Goal: Task Accomplishment & Management: Use online tool/utility

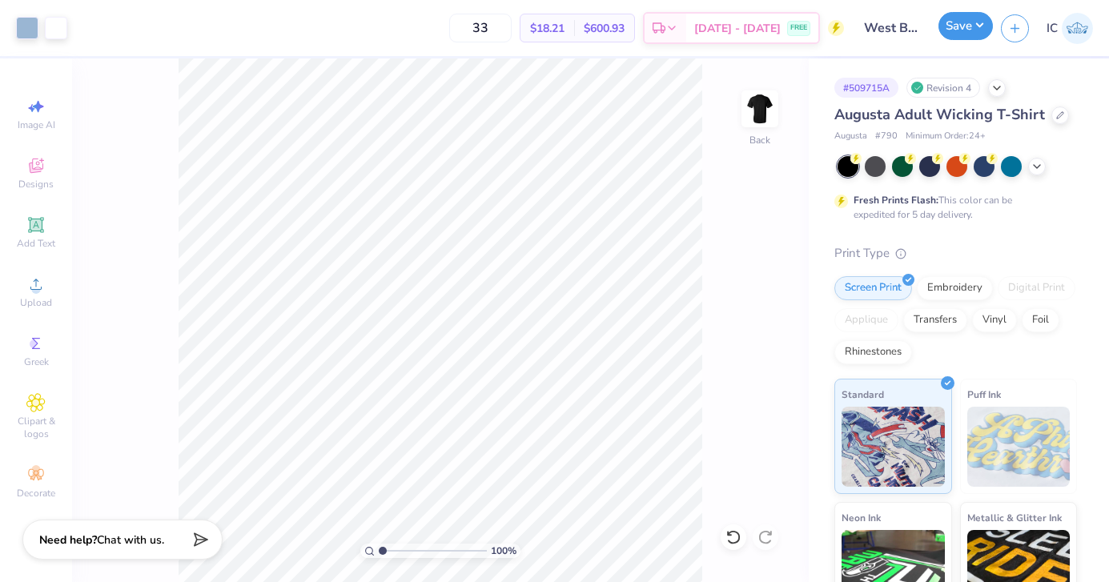
click at [960, 28] on button "Save" at bounding box center [966, 26] width 54 height 28
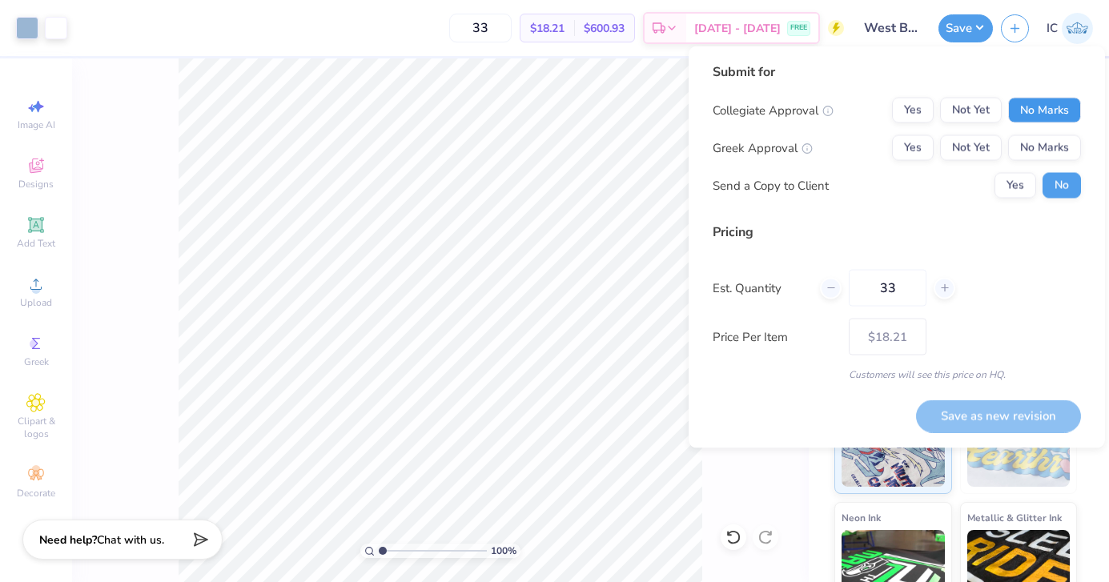
click at [1038, 110] on button "No Marks" at bounding box center [1044, 111] width 73 height 26
click at [1027, 146] on button "No Marks" at bounding box center [1044, 148] width 73 height 26
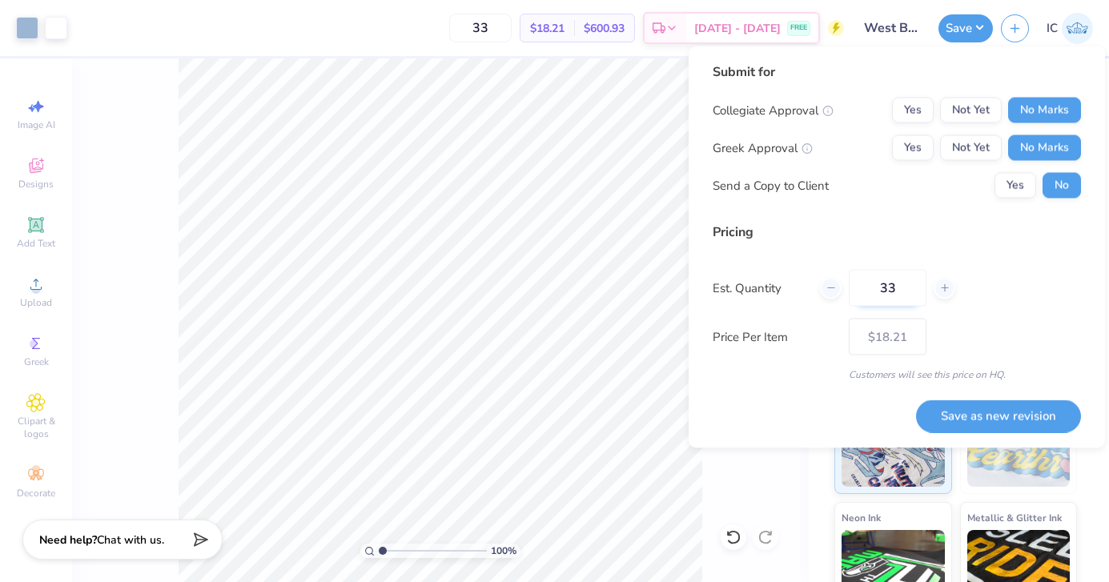
click at [910, 279] on input "33" at bounding box center [888, 288] width 78 height 37
click at [1012, 314] on div "Pricing Est. Quantity 33 Price Per Item $18.21 Customers will see this price on…" at bounding box center [897, 302] width 368 height 159
click at [987, 412] on button "Save as new revision" at bounding box center [998, 416] width 165 height 33
type input "$18.21"
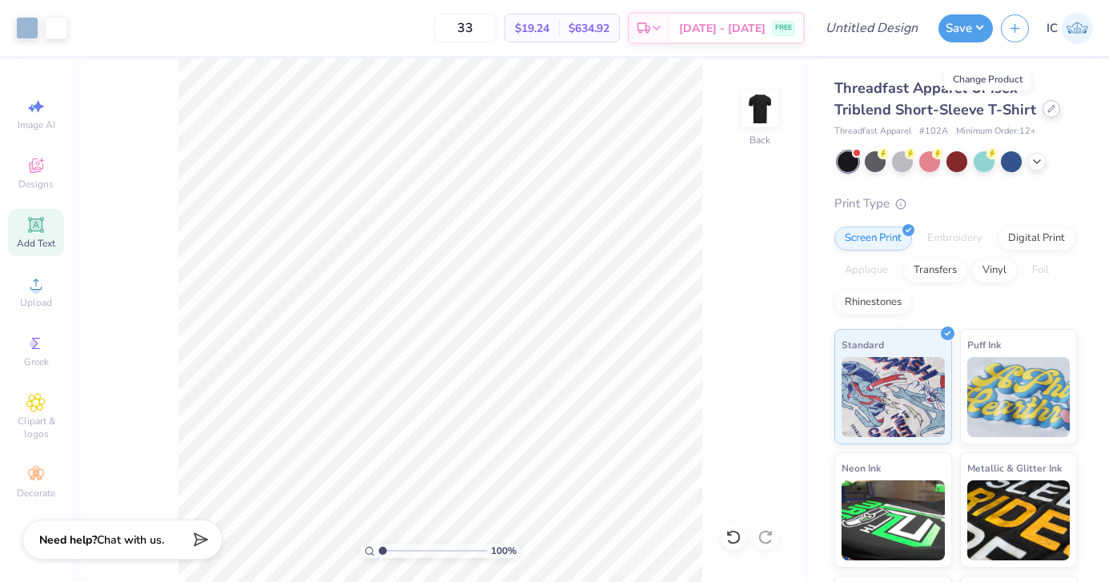
click at [1043, 107] on div at bounding box center [1052, 109] width 18 height 18
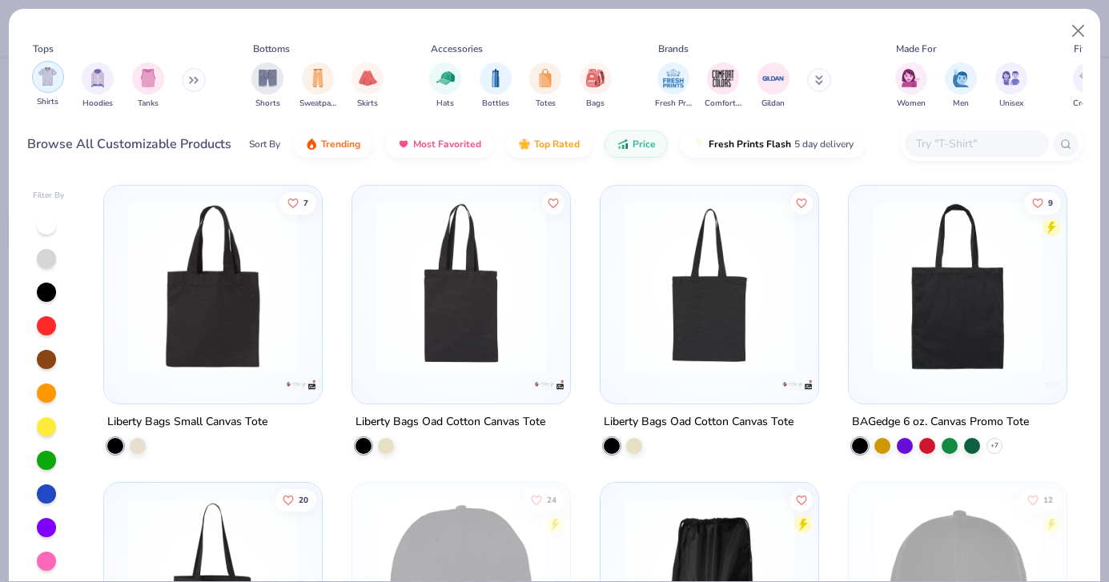
click at [41, 88] on div "filter for Shirts" at bounding box center [48, 77] width 32 height 32
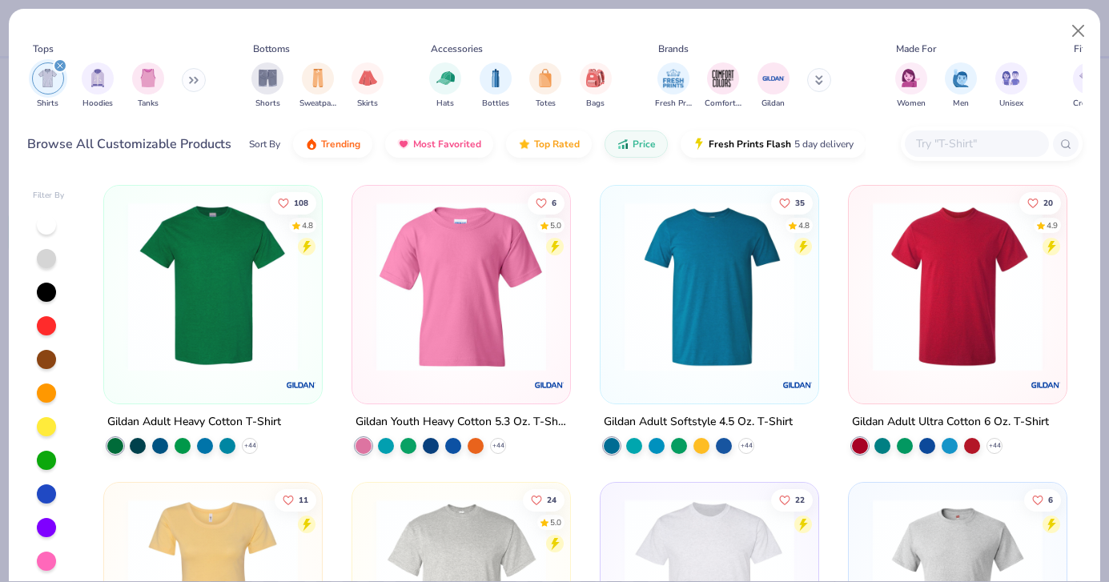
click at [246, 274] on div at bounding box center [27, 287] width 557 height 170
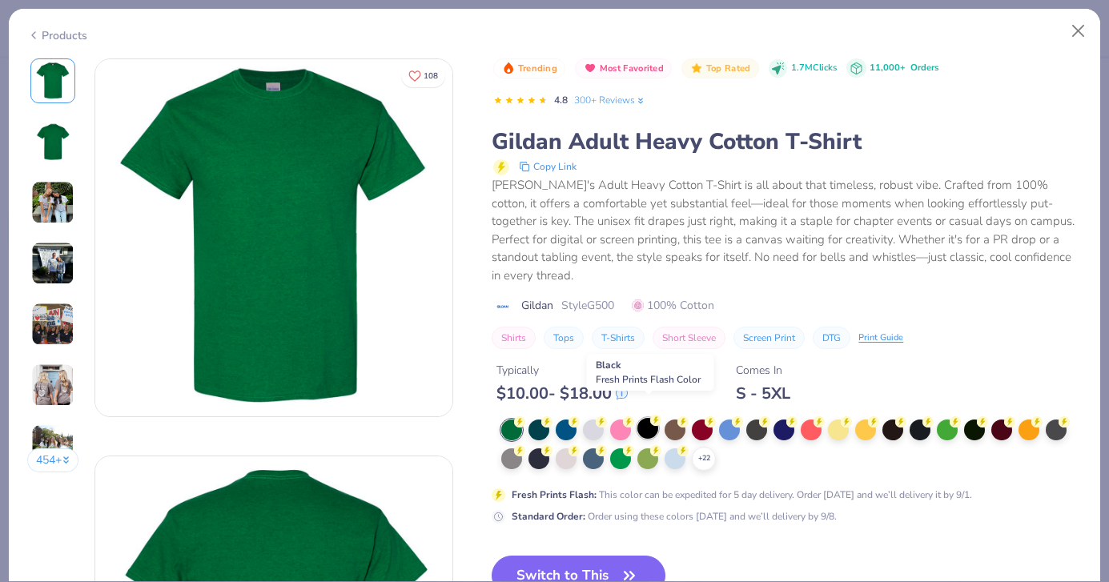
scroll to position [23, 0]
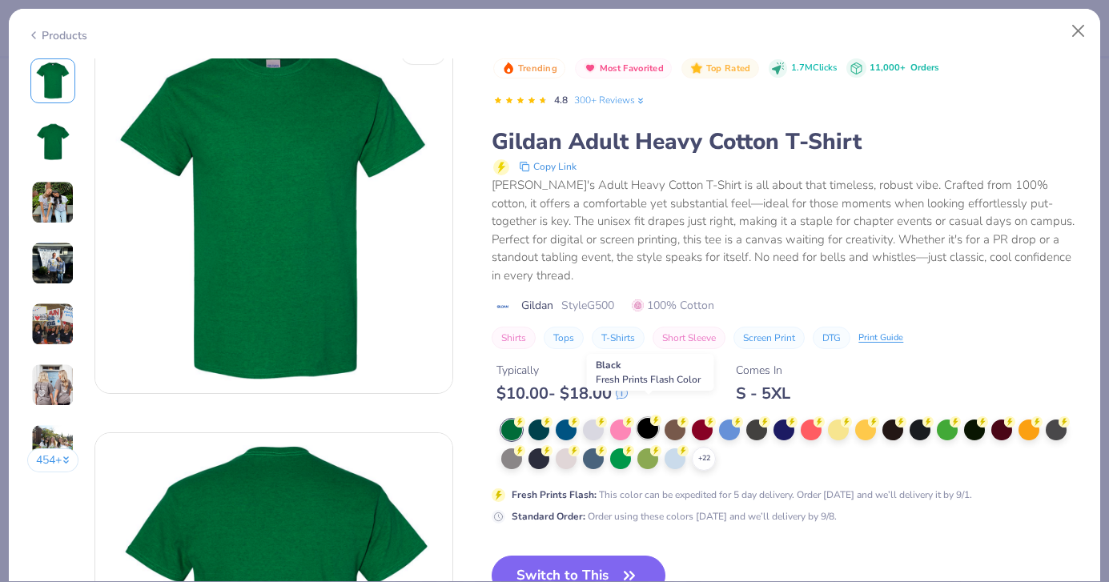
click at [648, 418] on div at bounding box center [648, 428] width 21 height 21
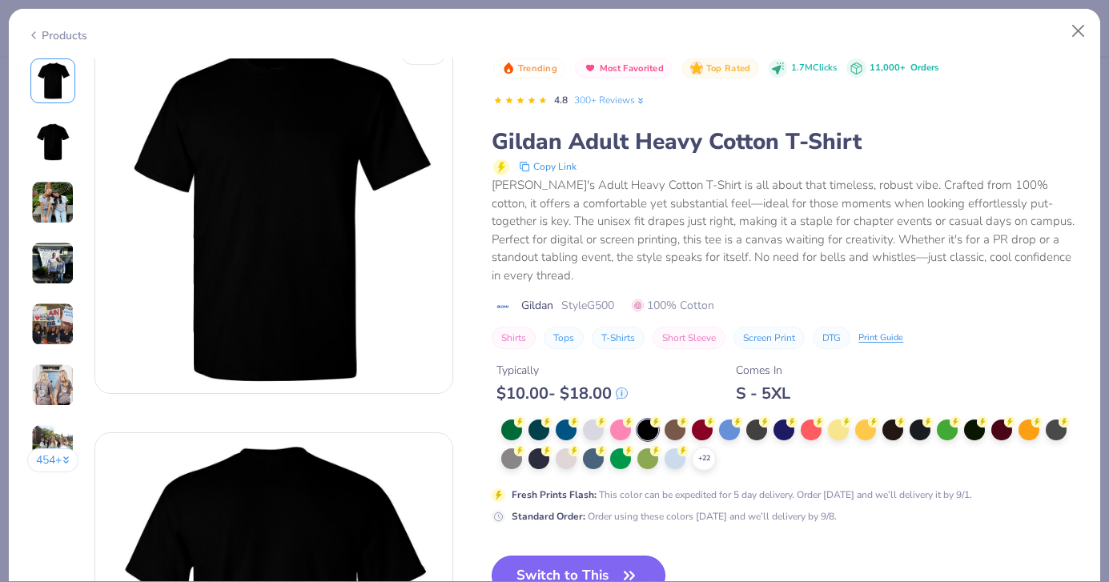
click at [550, 557] on button "Switch to This" at bounding box center [579, 576] width 174 height 40
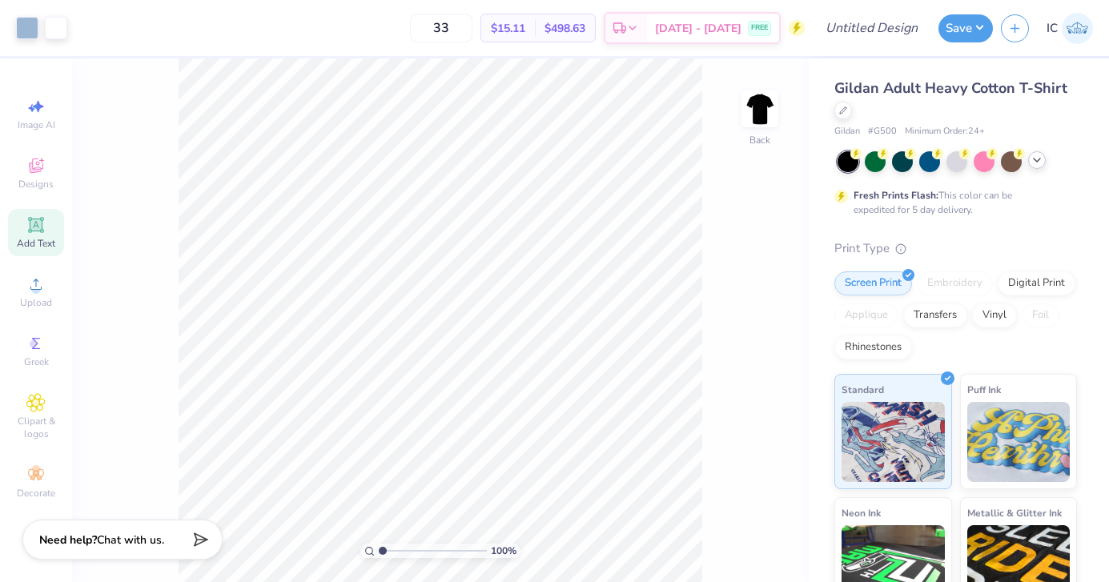
click at [1040, 158] on icon at bounding box center [1037, 160] width 13 height 13
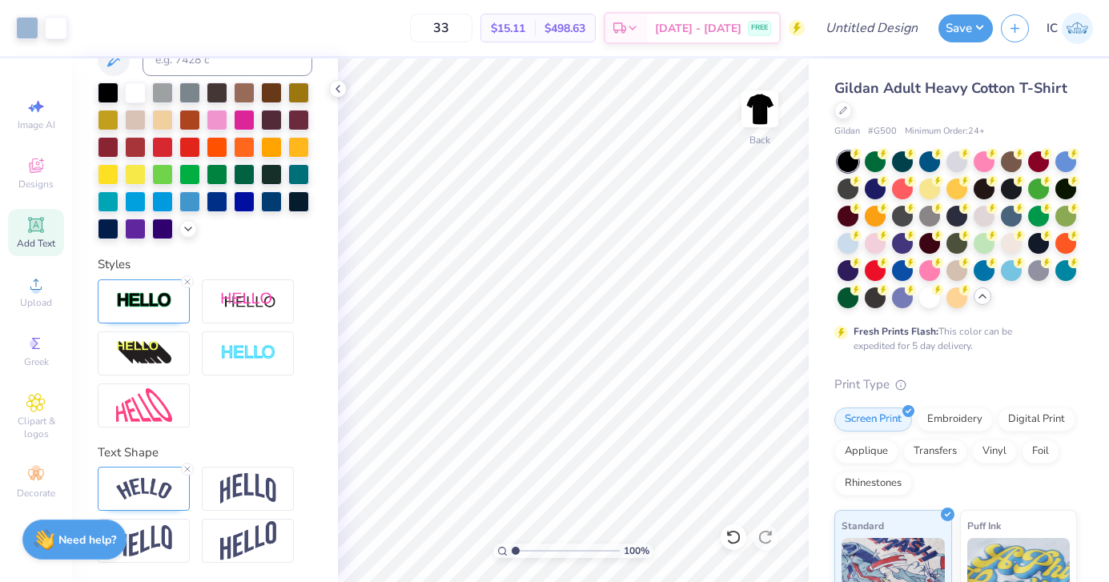
click at [32, 229] on icon at bounding box center [36, 225] width 12 height 12
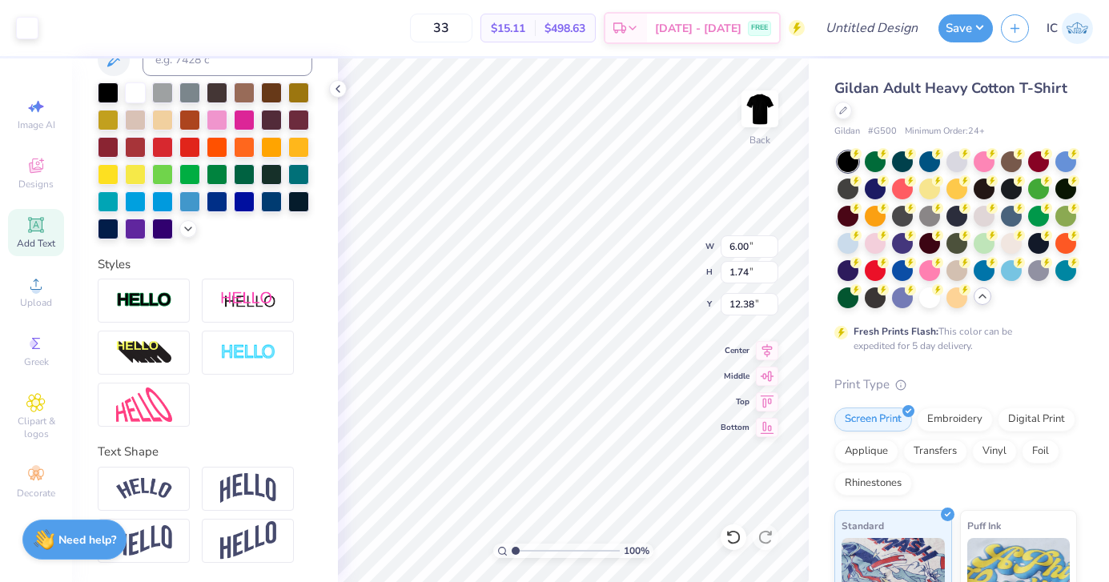
scroll to position [348, 0]
type textarea "T"
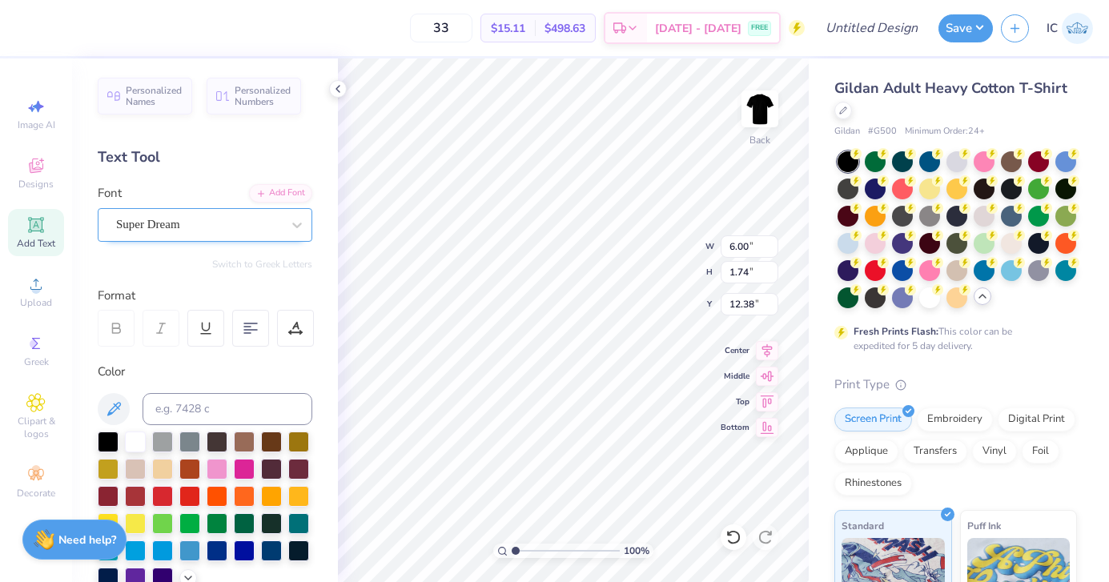
type textarea "Game Day"
click at [207, 233] on div "Super Dream" at bounding box center [199, 224] width 168 height 25
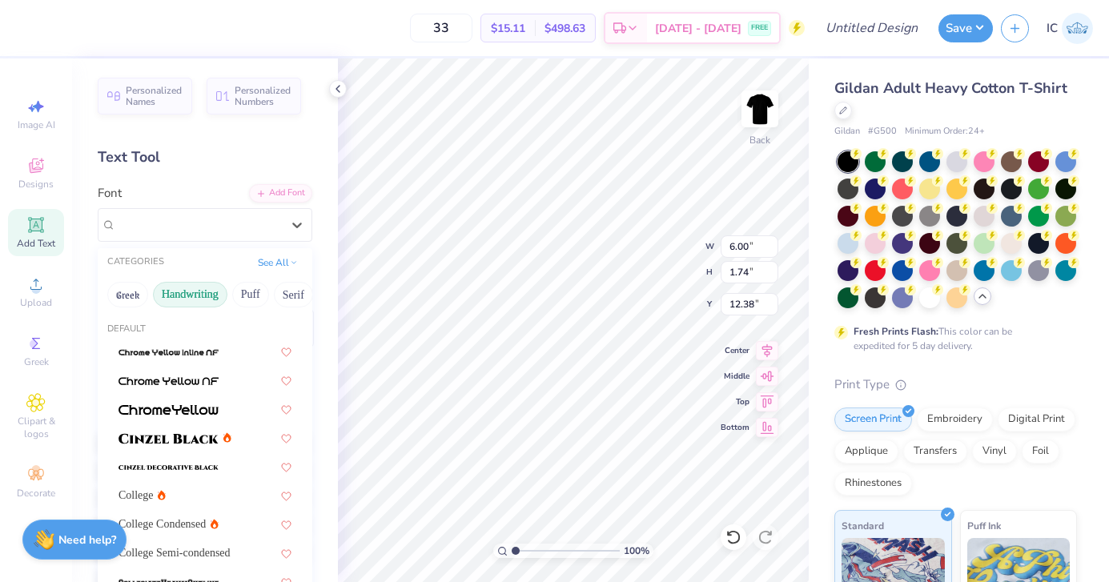
click at [195, 288] on button "Handwriting" at bounding box center [190, 295] width 74 height 26
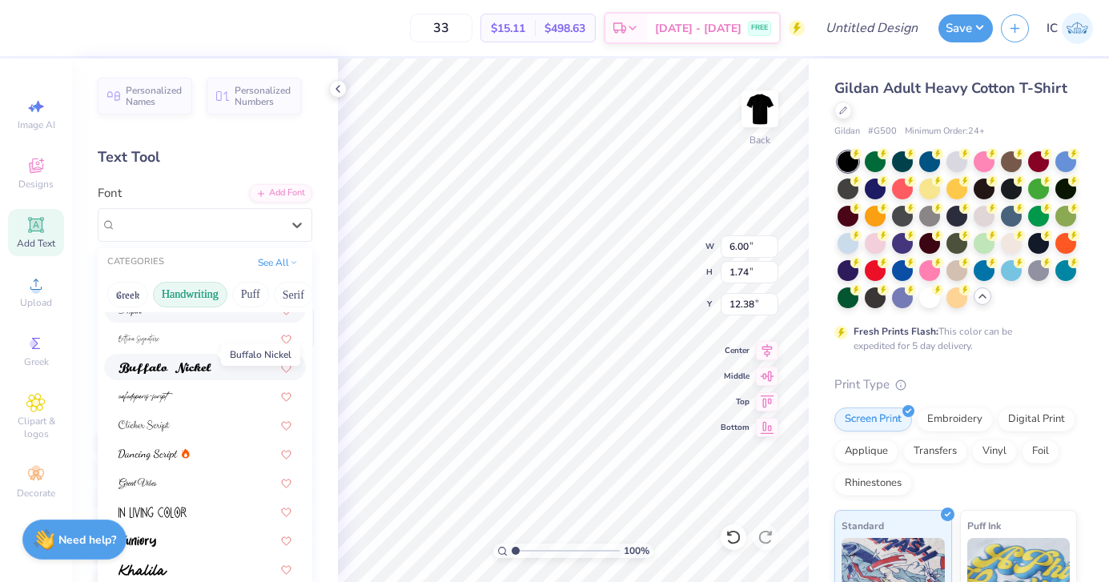
scroll to position [123, 0]
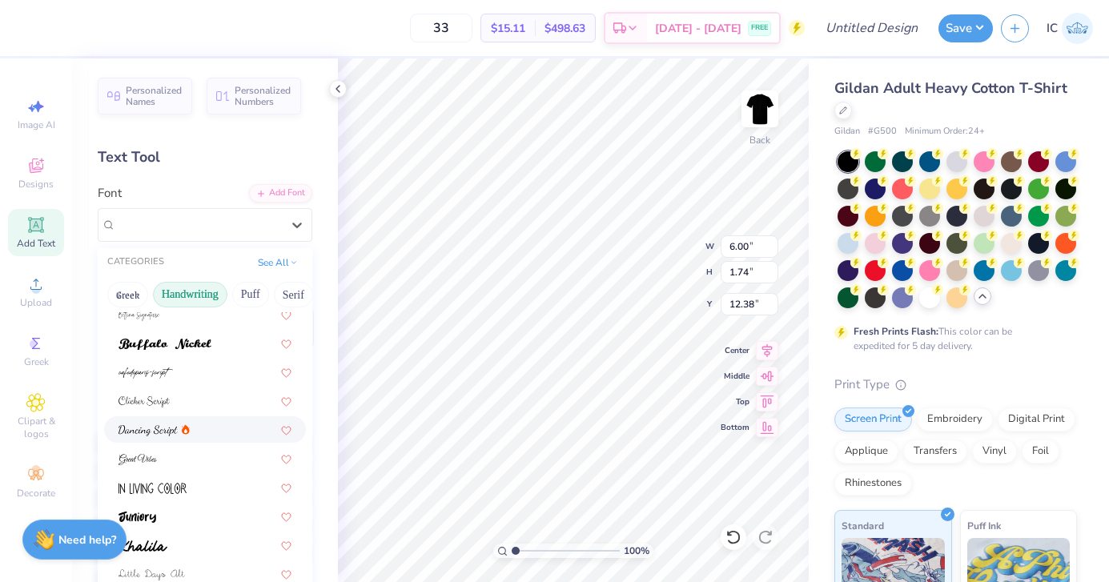
click at [203, 429] on div at bounding box center [205, 429] width 173 height 17
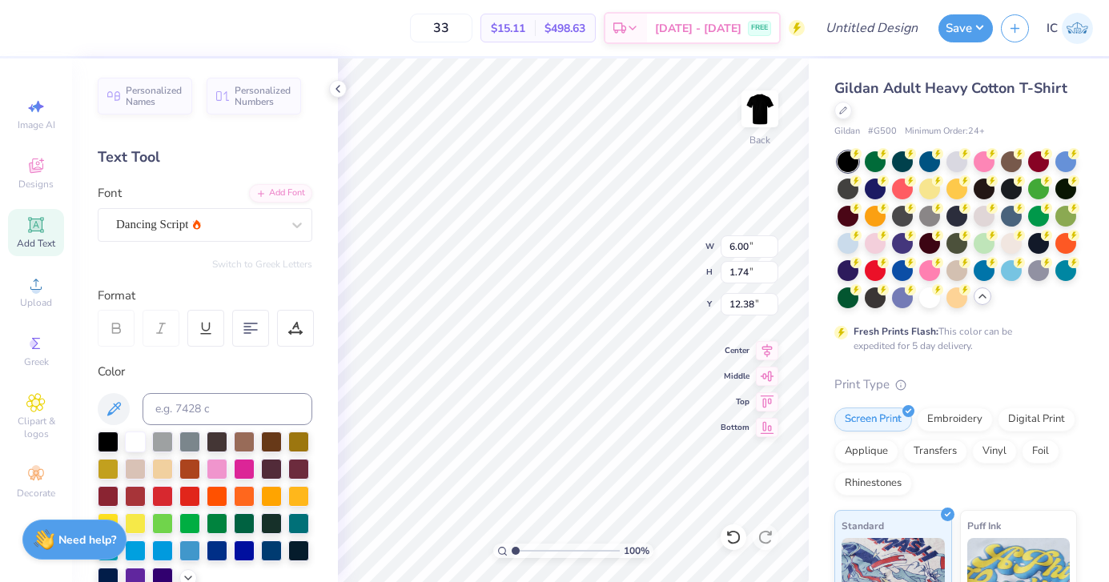
scroll to position [14, 0]
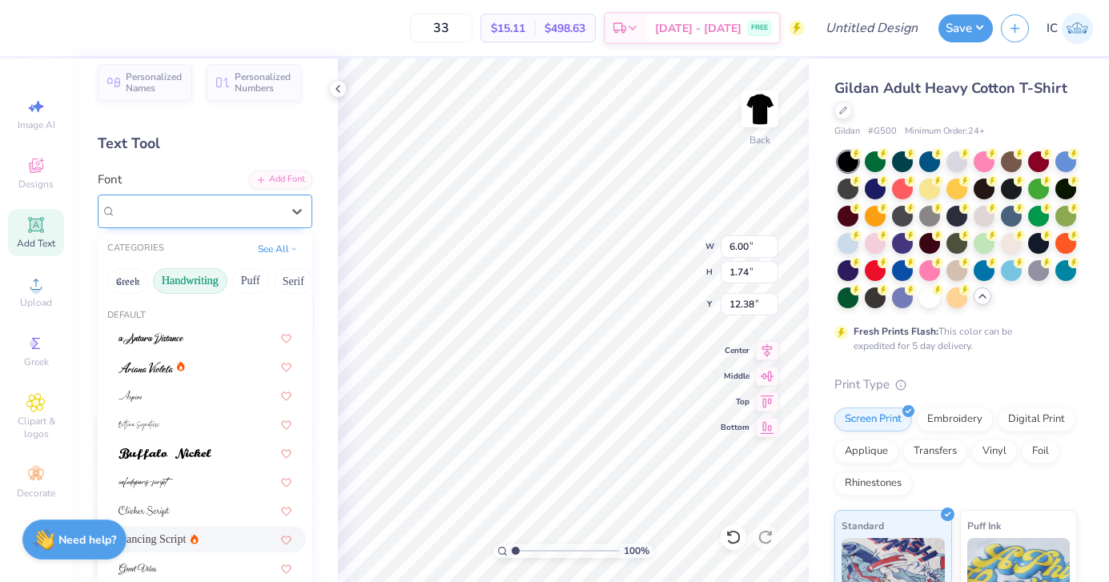
click at [203, 212] on div "Dancing Script" at bounding box center [199, 211] width 168 height 25
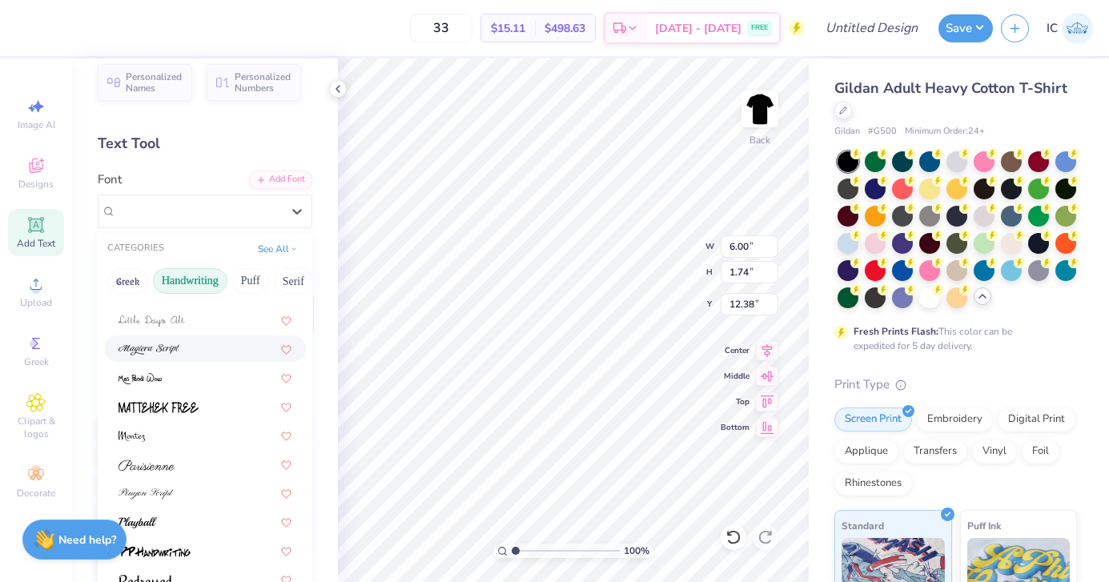
scroll to position [362, 0]
click at [209, 472] on div at bounding box center [205, 465] width 173 height 17
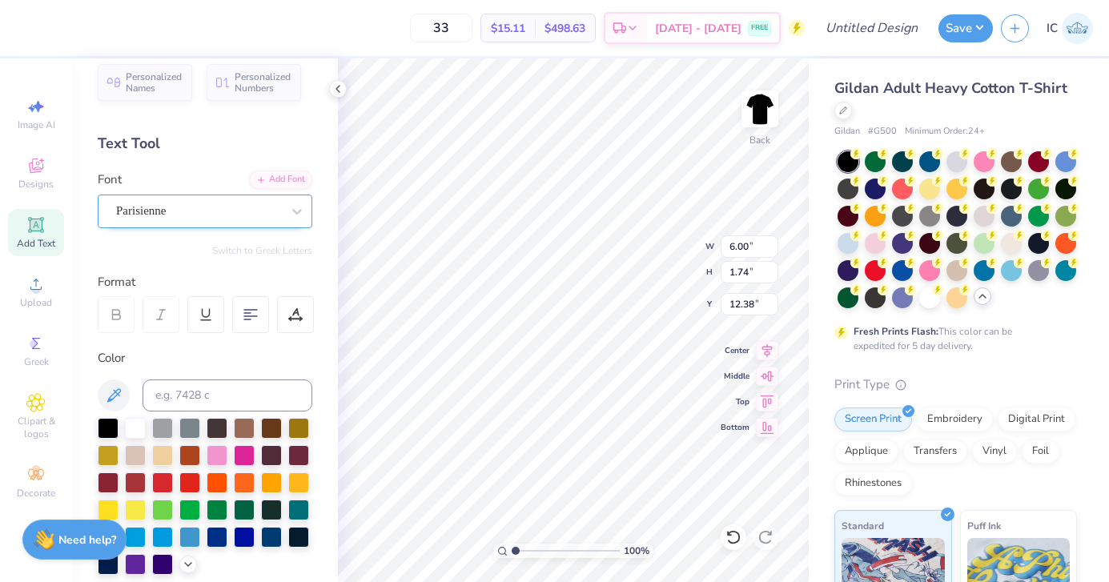
click at [213, 203] on div "Parisienne" at bounding box center [199, 211] width 168 height 25
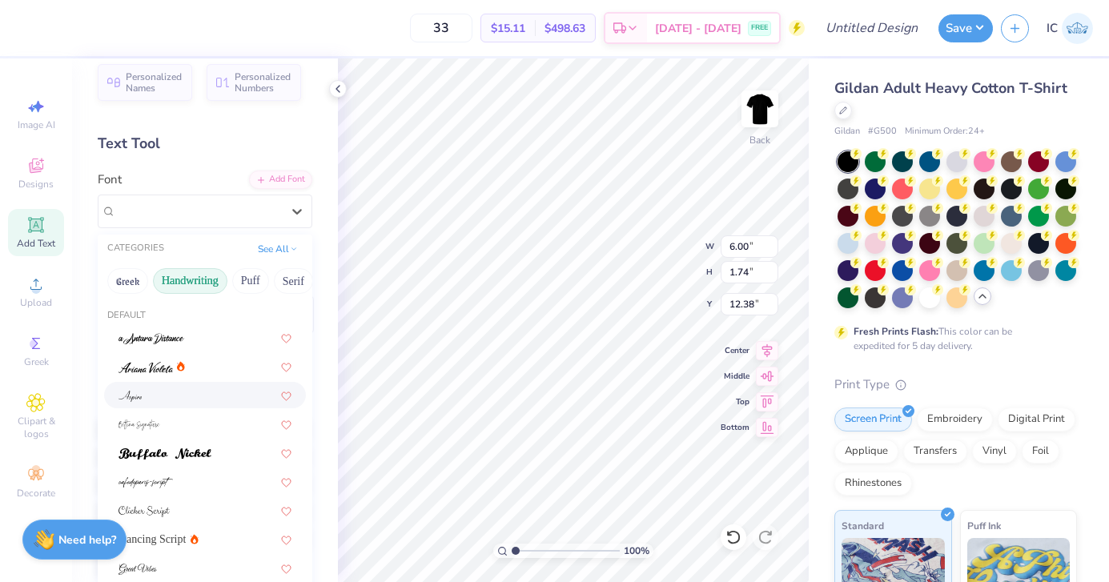
click at [229, 401] on div at bounding box center [205, 395] width 173 height 17
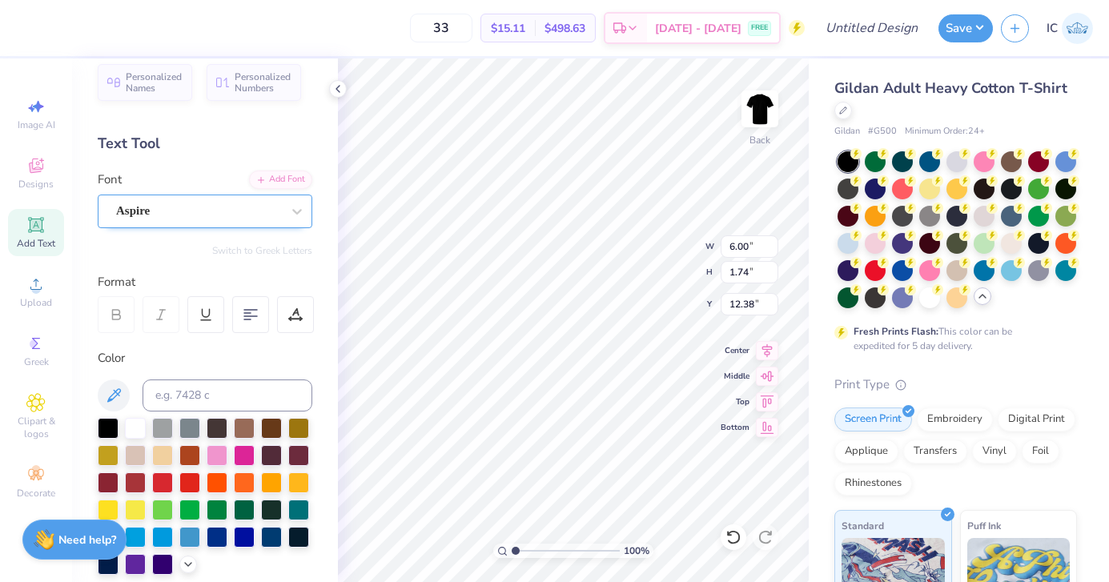
click at [161, 220] on div at bounding box center [198, 211] width 165 height 22
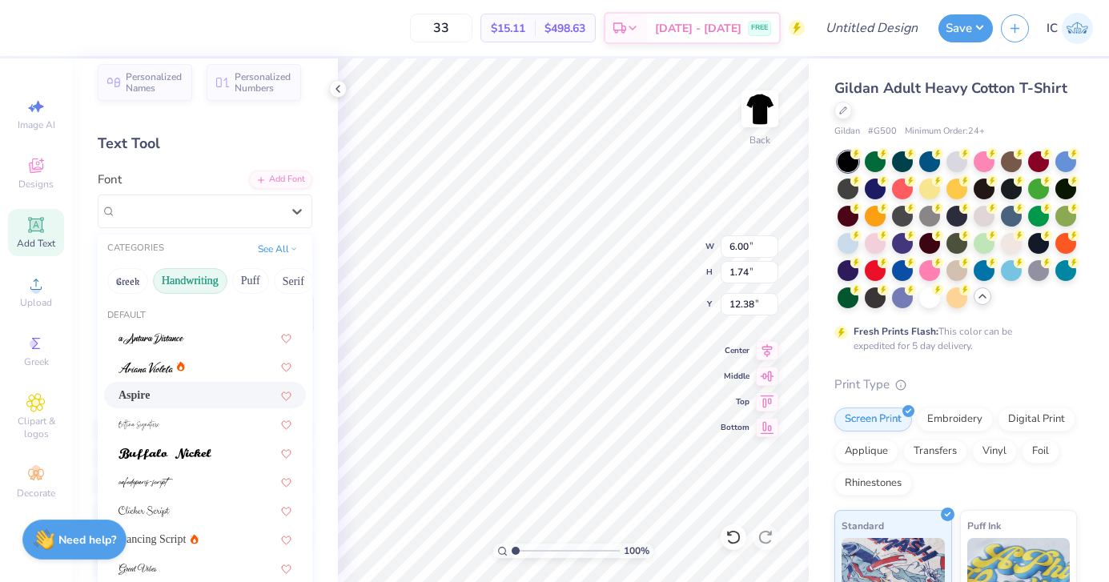
scroll to position [20, 0]
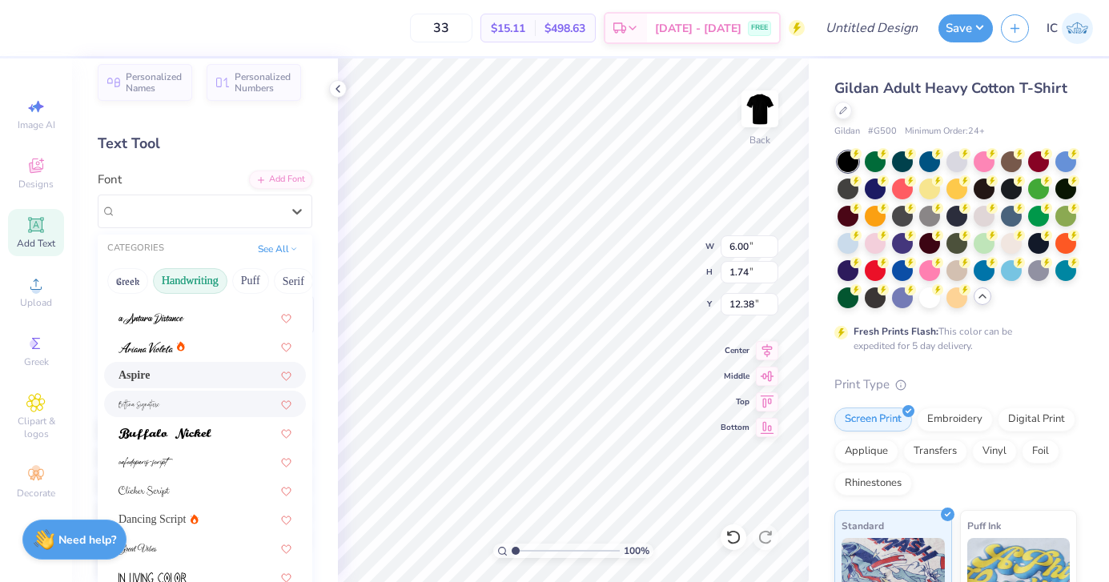
click at [195, 400] on div at bounding box center [205, 404] width 173 height 17
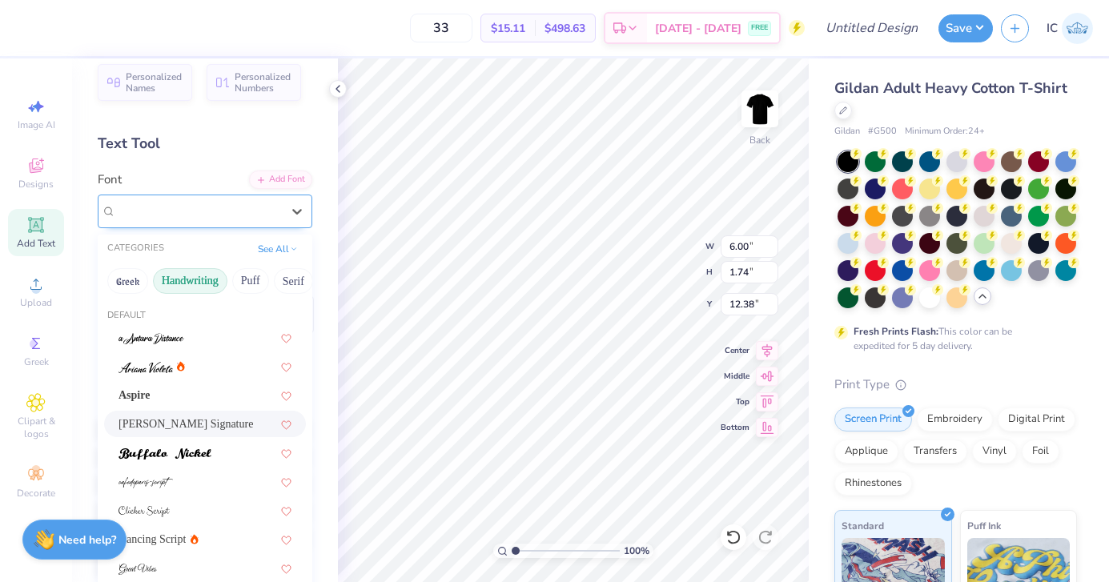
click at [185, 215] on div "Bettina Signature" at bounding box center [199, 211] width 168 height 25
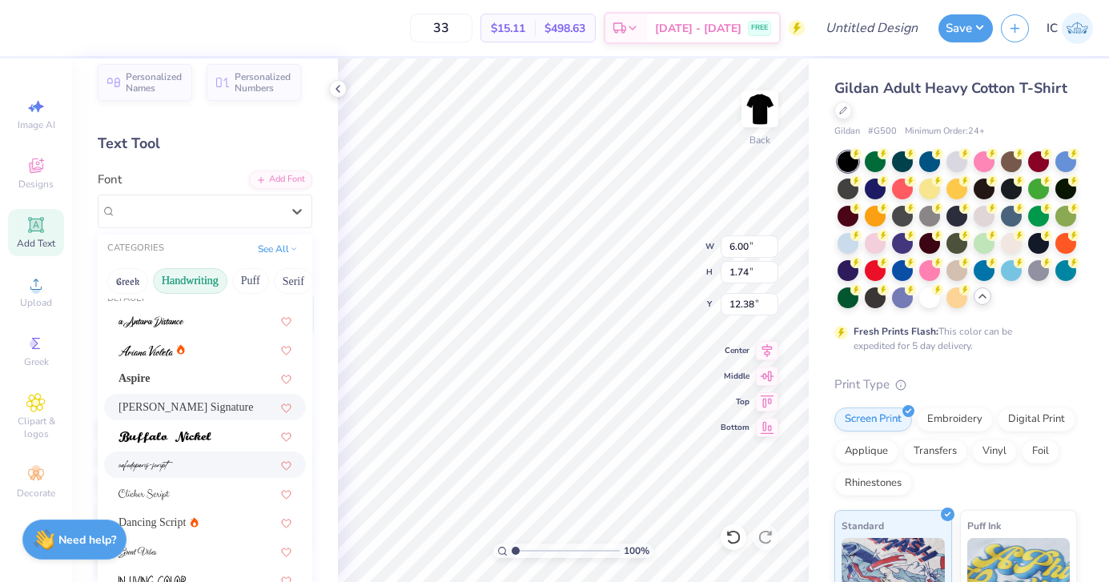
click at [195, 463] on div at bounding box center [205, 465] width 173 height 17
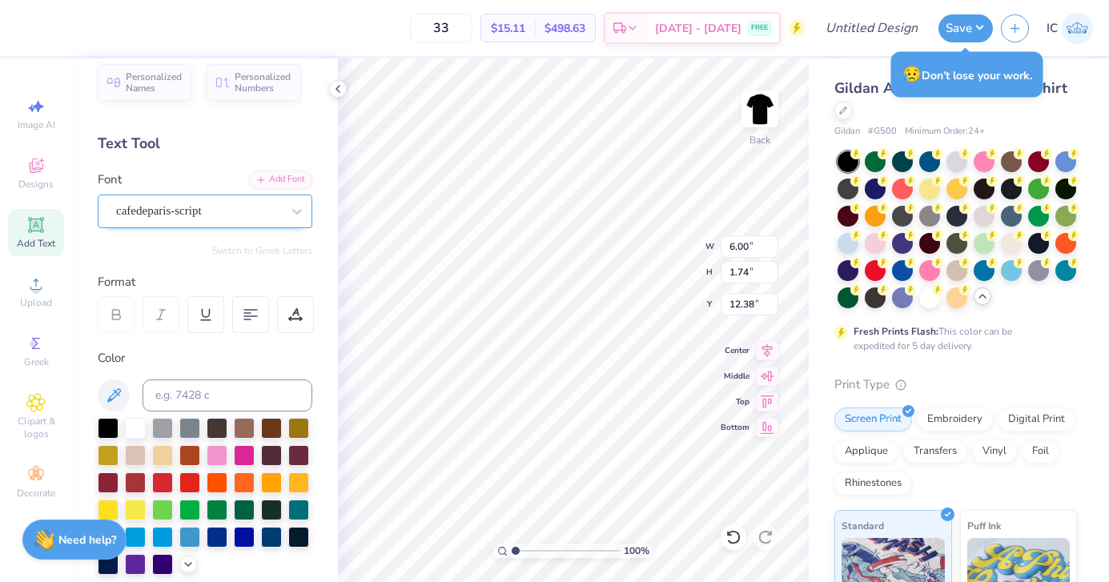
click at [163, 205] on div "cafedeparis-script" at bounding box center [199, 211] width 168 height 25
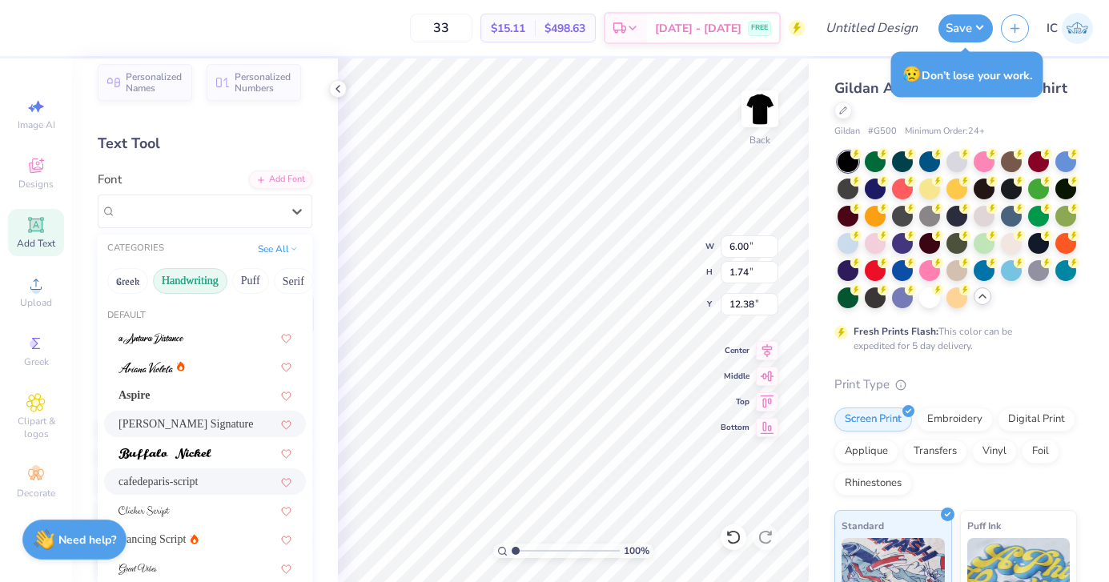
scroll to position [55, 0]
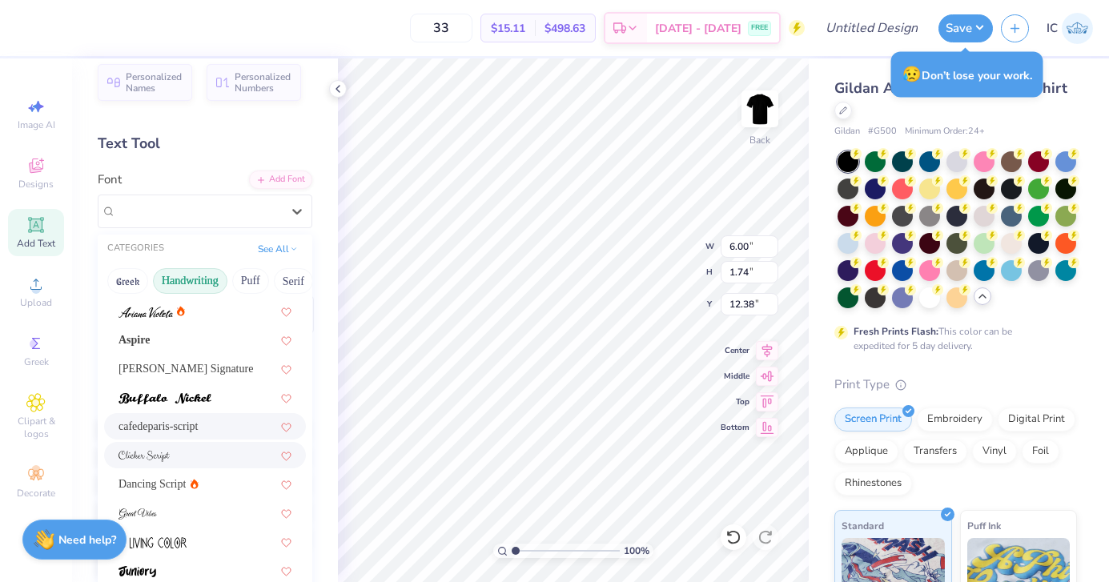
click at [211, 456] on div at bounding box center [205, 455] width 173 height 17
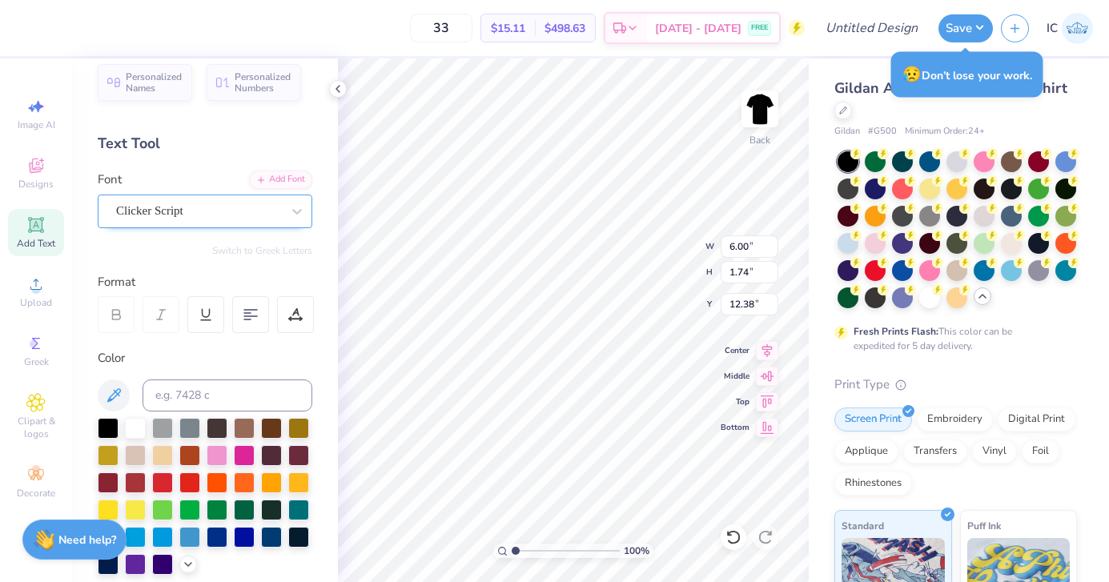
click at [199, 209] on div "Clicker Script" at bounding box center [199, 211] width 168 height 25
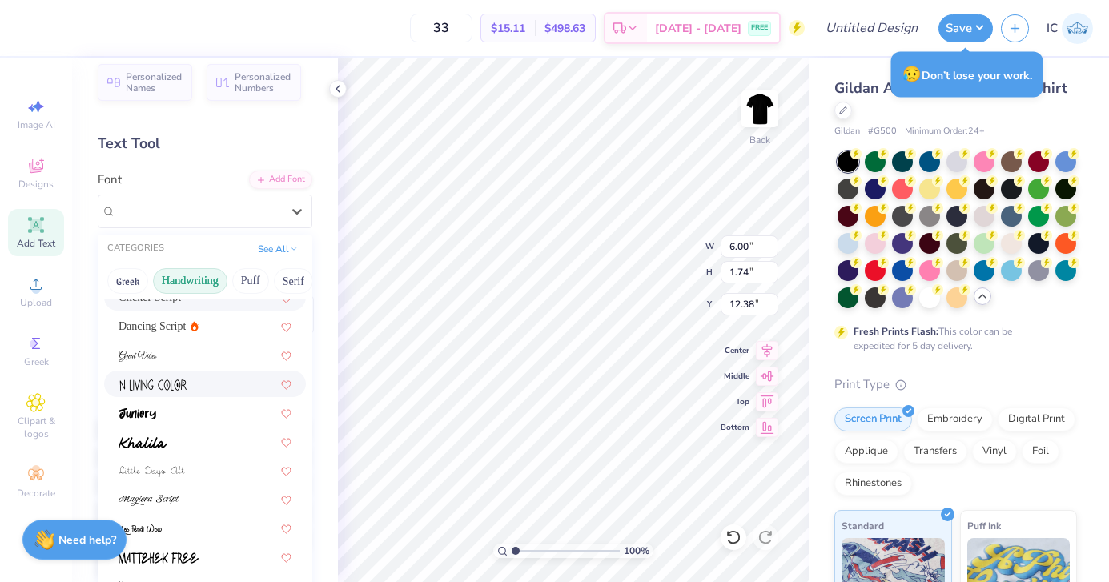
scroll to position [216, 0]
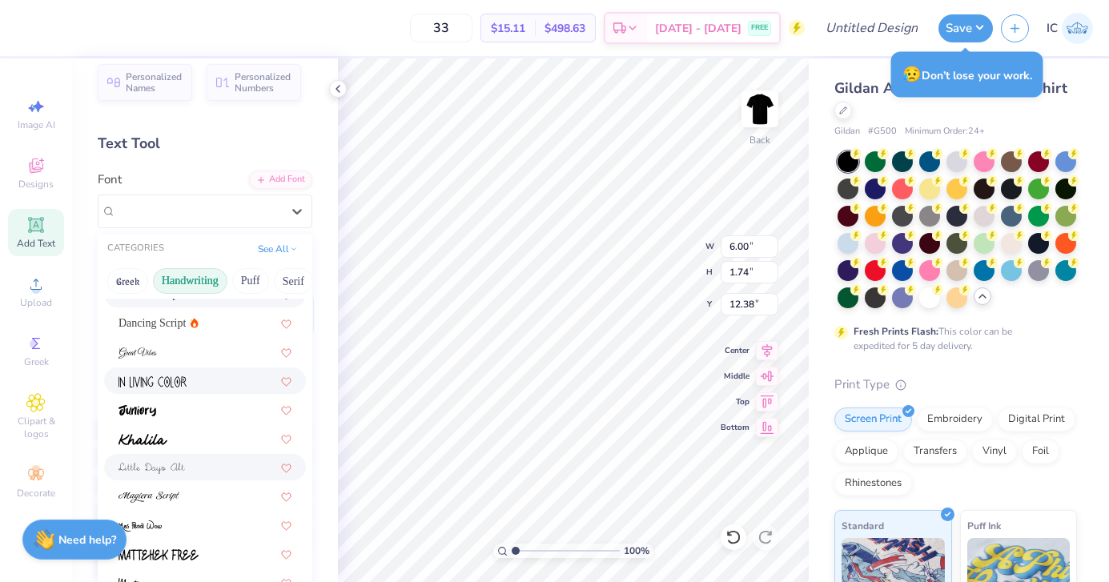
click at [222, 476] on div at bounding box center [205, 467] width 202 height 26
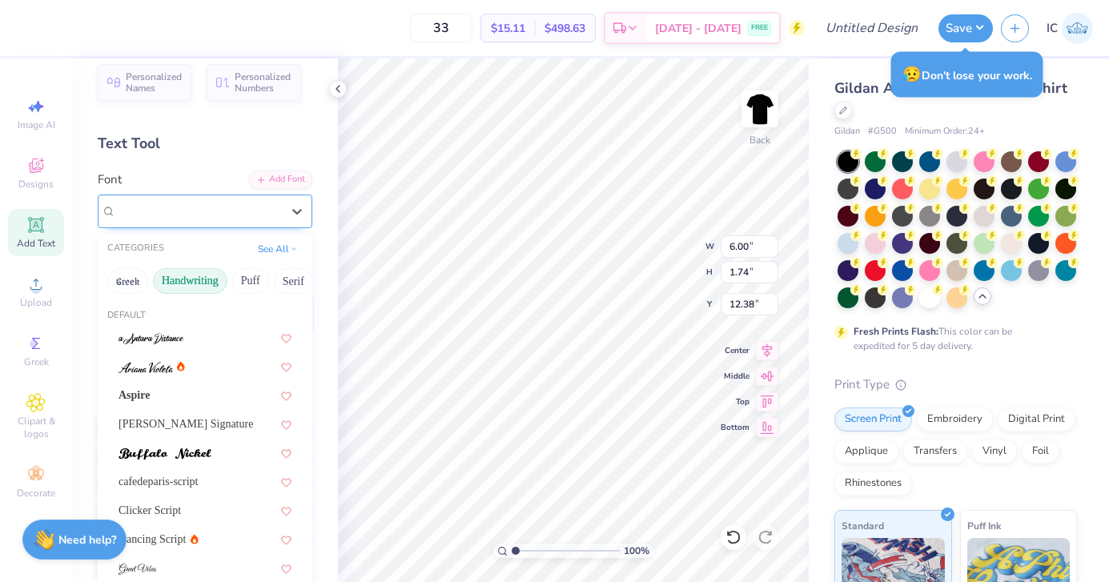
click at [172, 207] on div "Little Days Alt" at bounding box center [199, 211] width 168 height 25
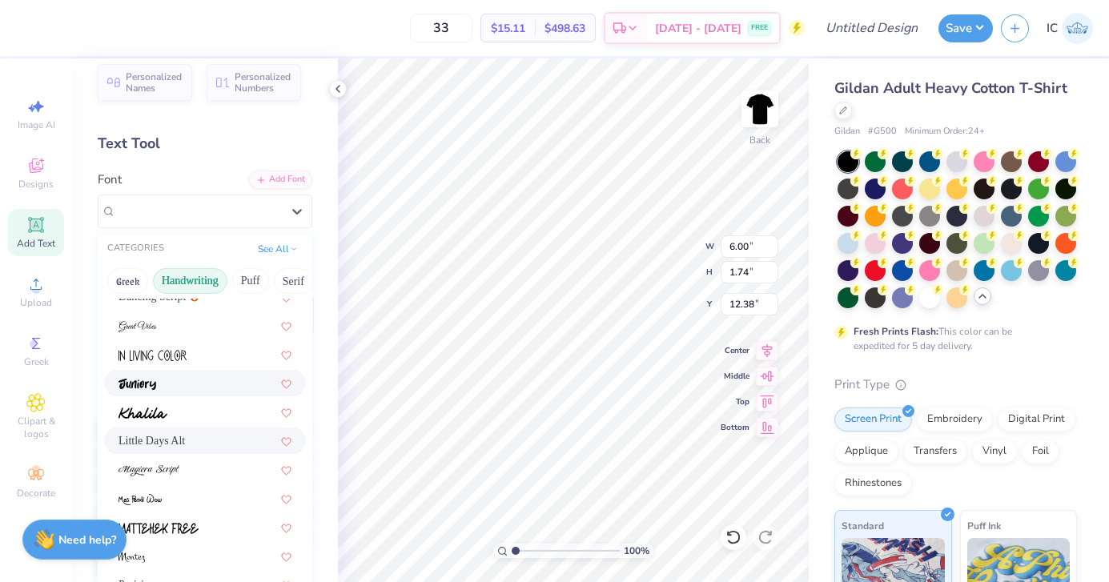
scroll to position [259, 0]
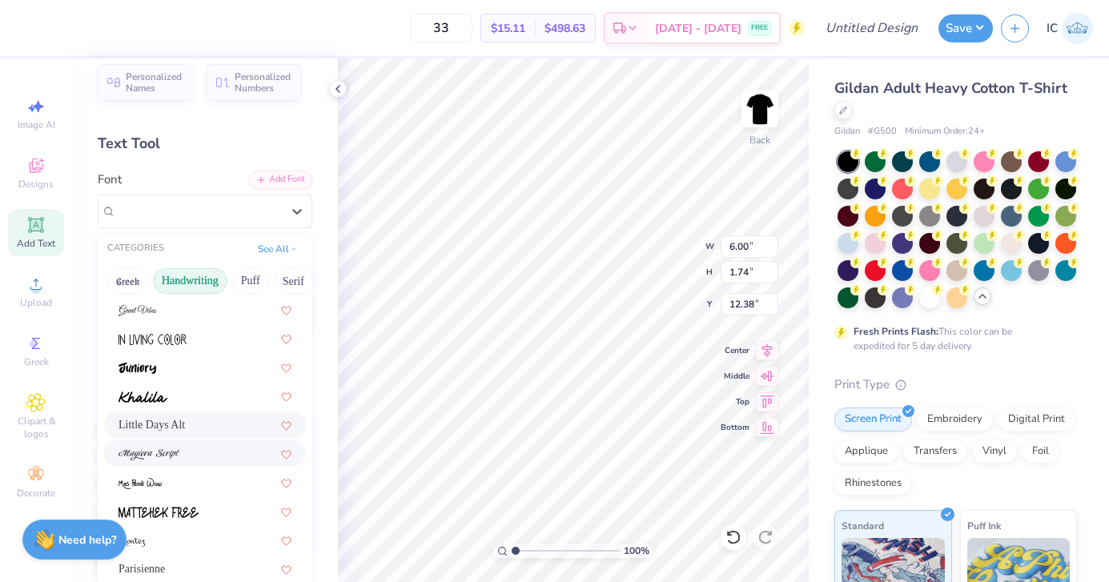
click at [207, 443] on div at bounding box center [205, 454] width 202 height 26
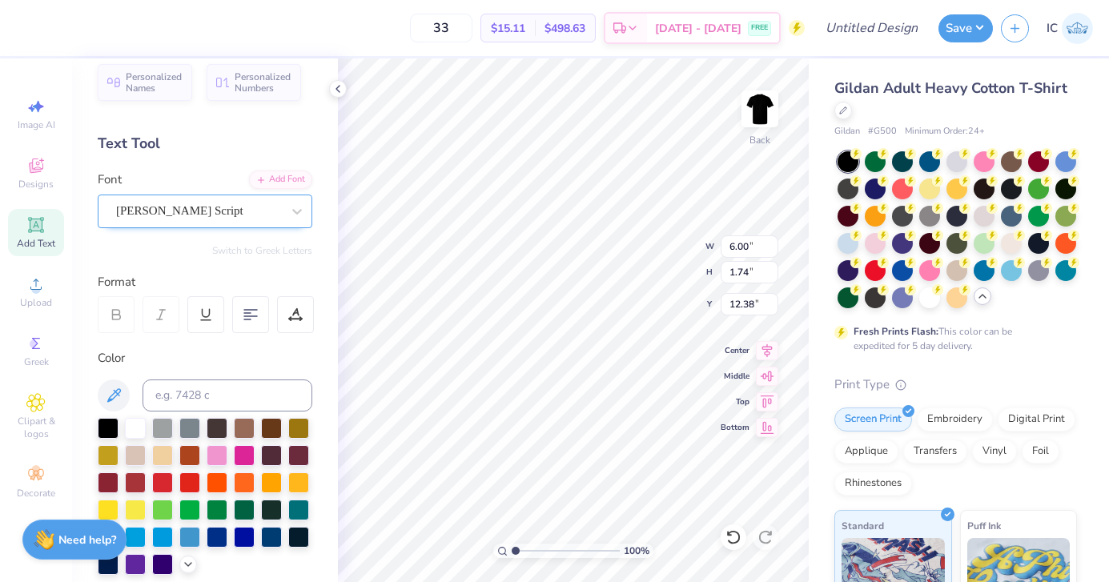
click at [215, 211] on div "Magiera Script" at bounding box center [199, 211] width 168 height 25
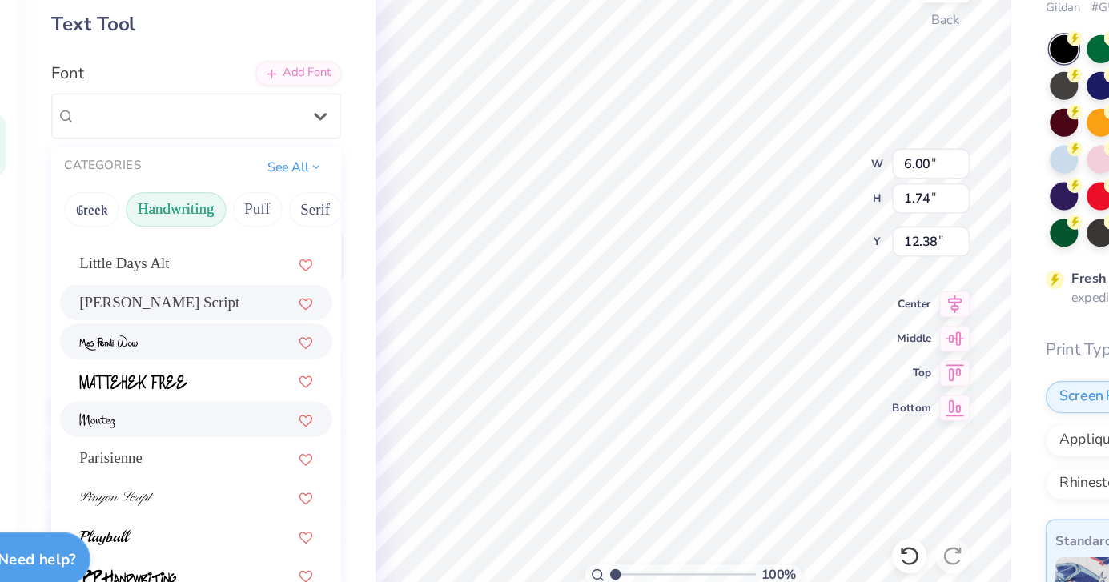
scroll to position [364, 0]
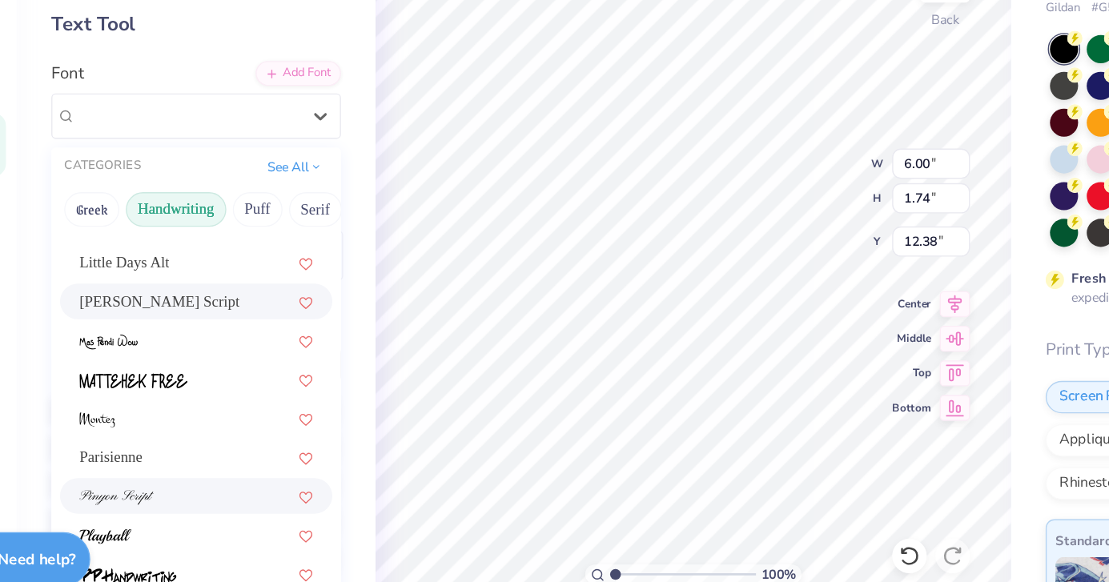
click at [217, 490] on div at bounding box center [205, 493] width 173 height 17
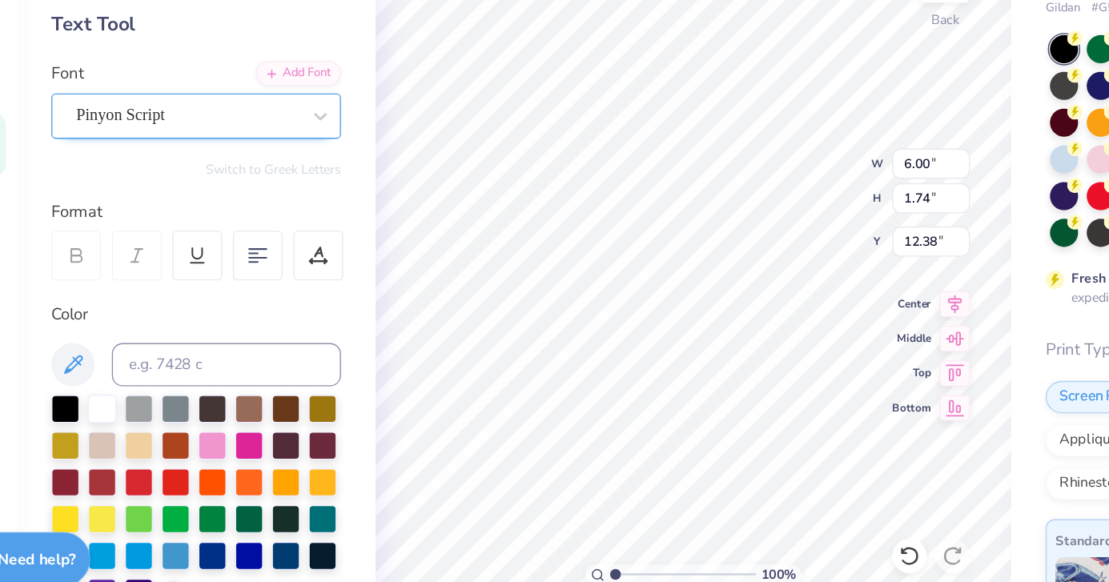
click at [163, 215] on div "Pinyon Script" at bounding box center [199, 211] width 168 height 25
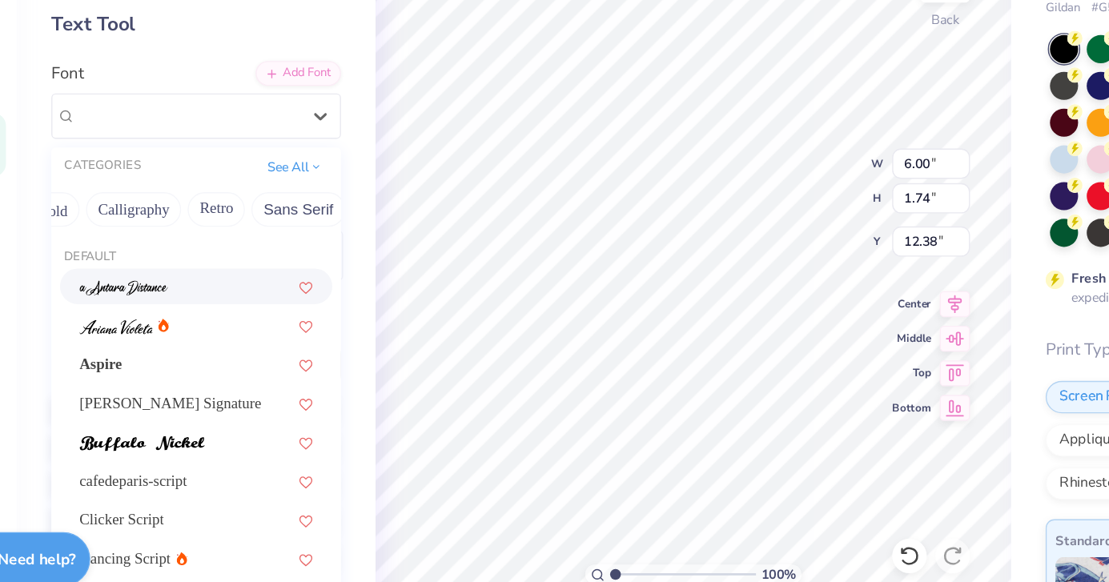
scroll to position [0, 239]
click at [159, 283] on button "Calligraphy" at bounding box center [158, 281] width 70 height 26
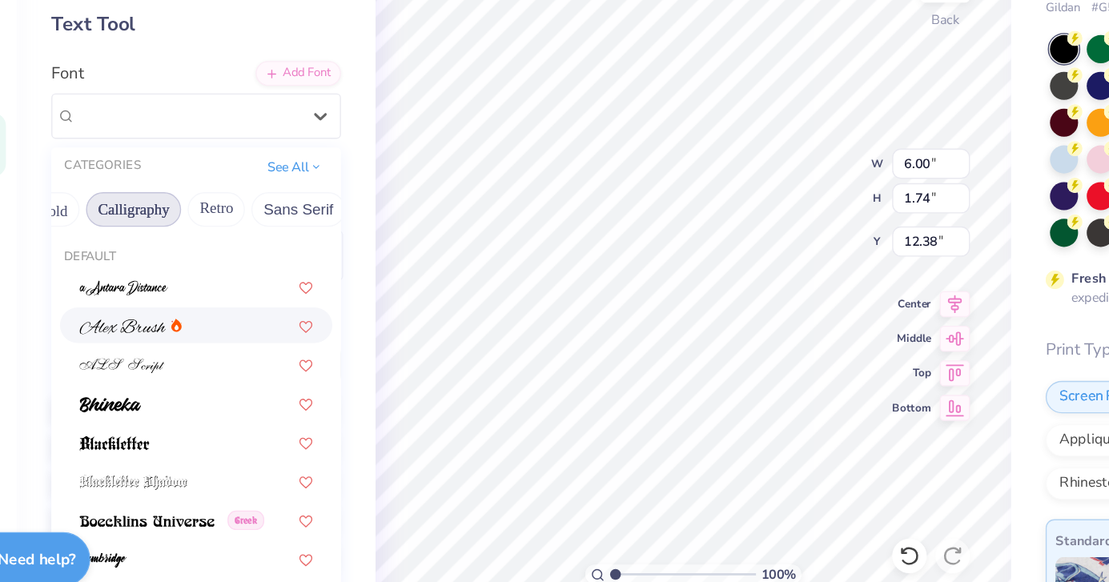
click at [224, 368] on div at bounding box center [205, 366] width 173 height 17
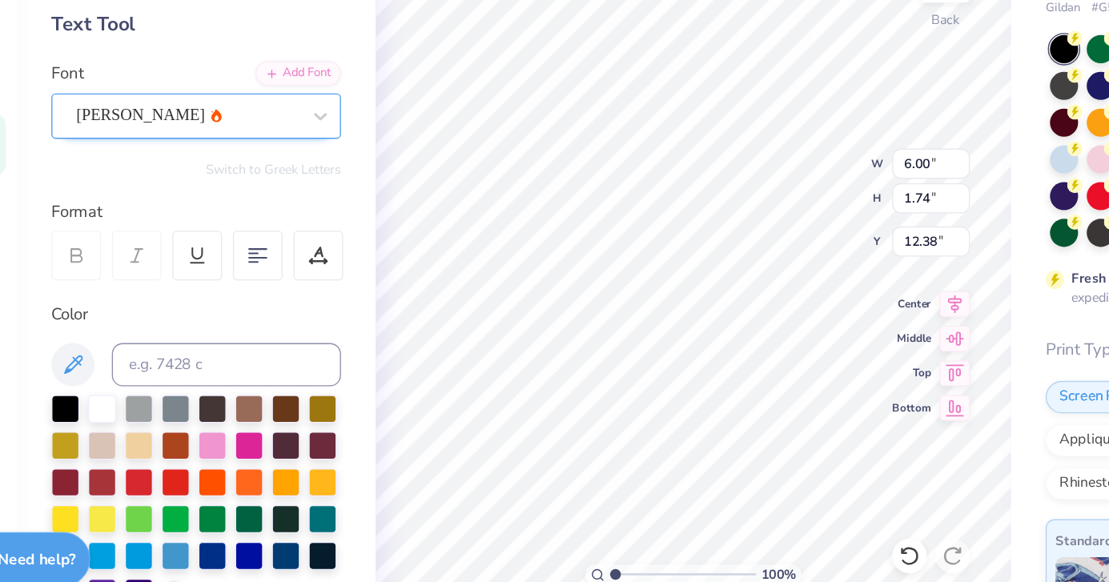
click at [200, 215] on div "Alex Brush" at bounding box center [199, 211] width 168 height 25
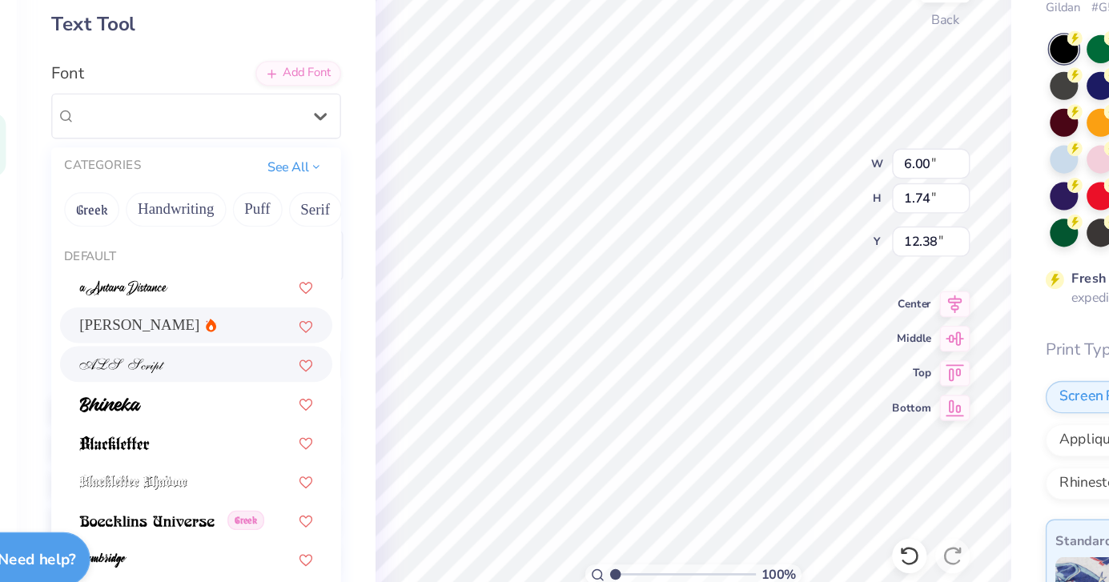
click at [231, 404] on div at bounding box center [205, 395] width 202 height 26
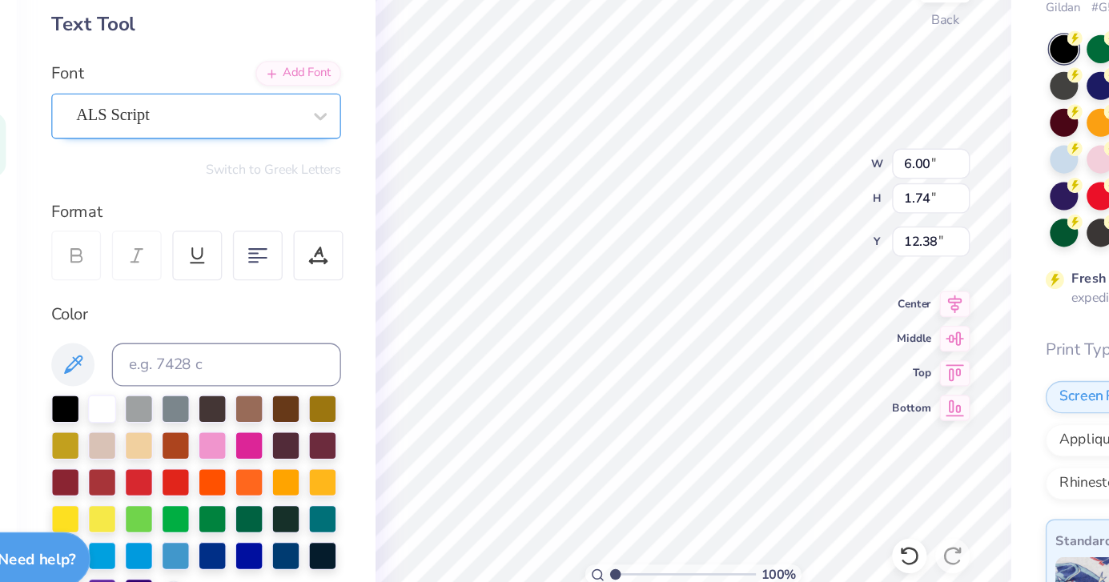
click at [199, 218] on div "ALS Script" at bounding box center [199, 211] width 168 height 25
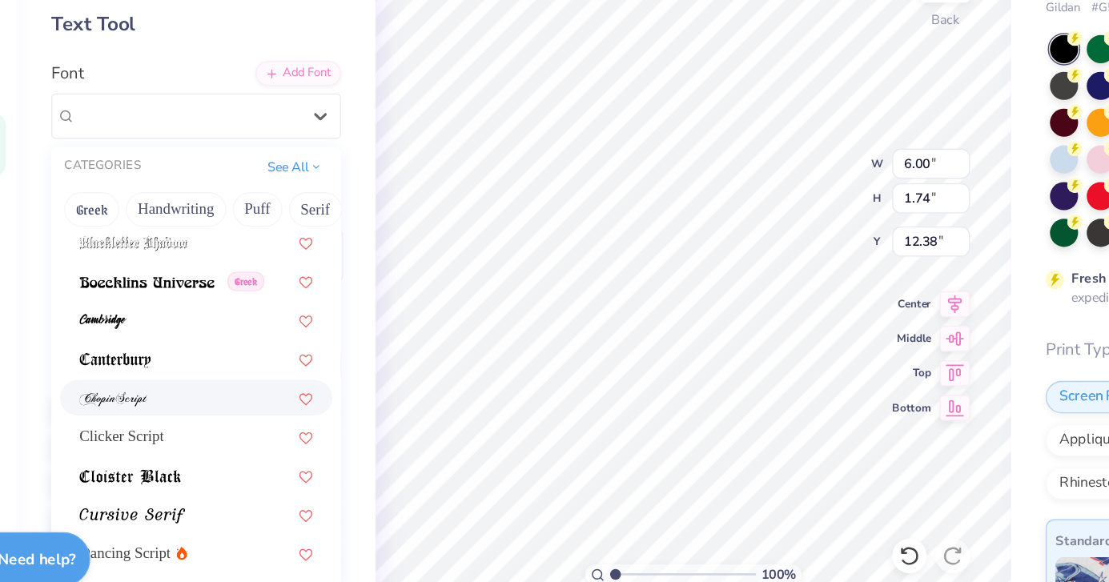
scroll to position [188, 0]
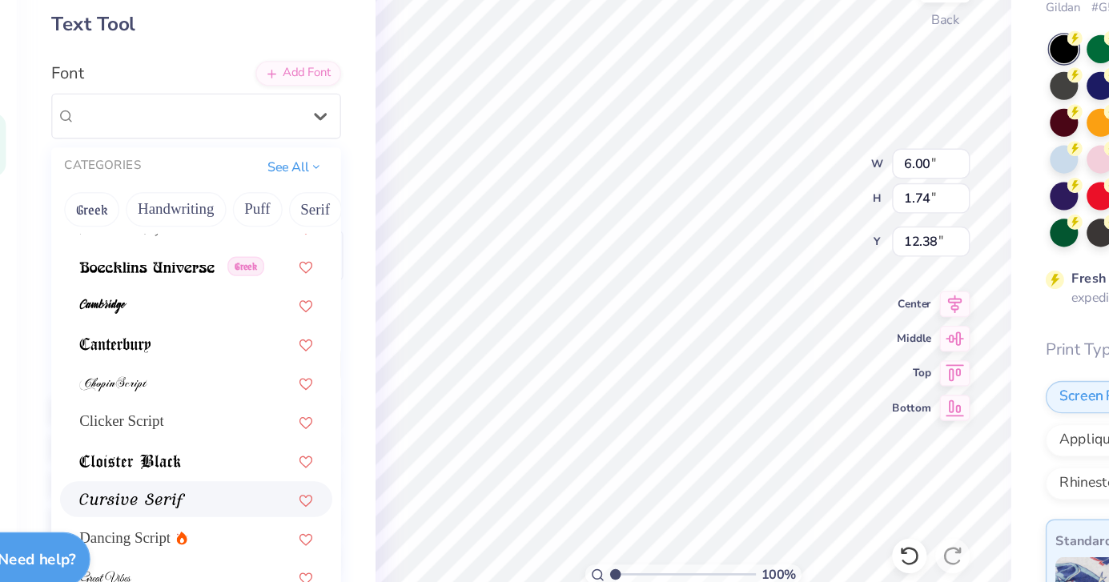
click at [223, 489] on div at bounding box center [205, 495] width 173 height 17
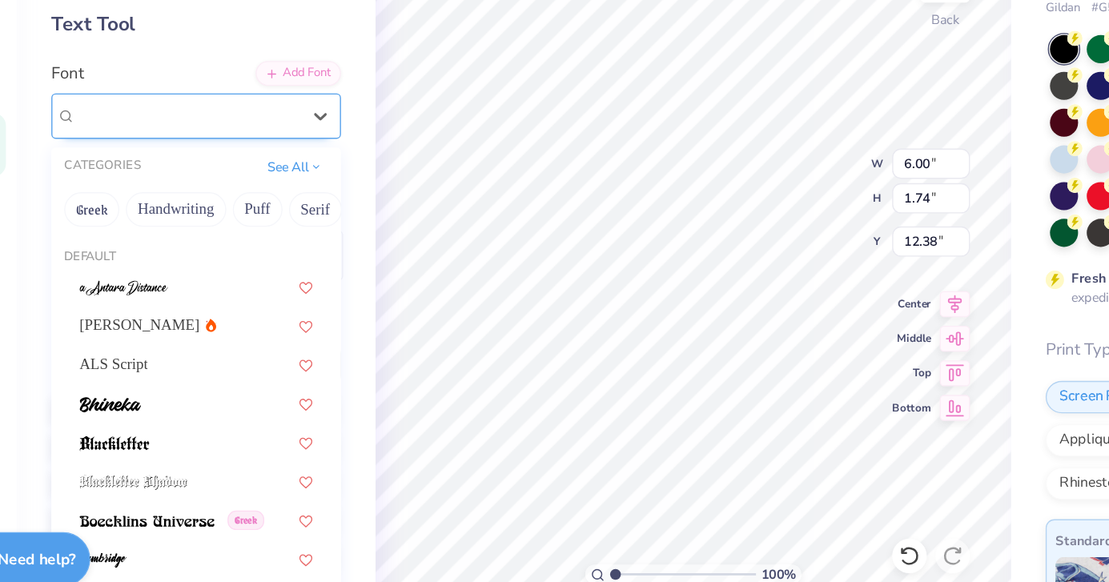
click at [185, 219] on div "Cursive Serif" at bounding box center [199, 211] width 168 height 25
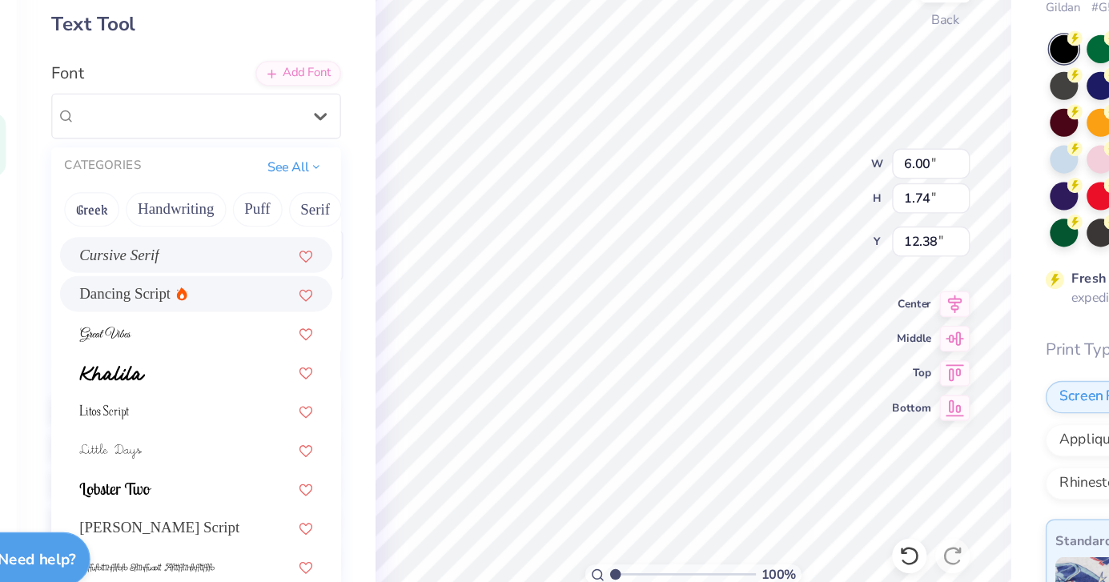
scroll to position [371, 0]
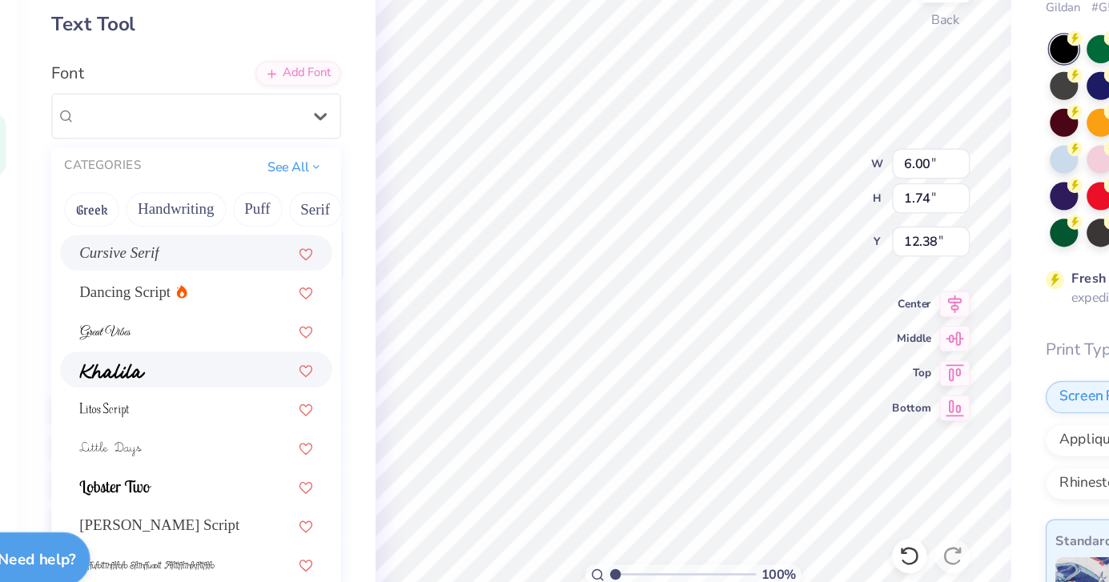
click at [194, 408] on div at bounding box center [205, 399] width 202 height 26
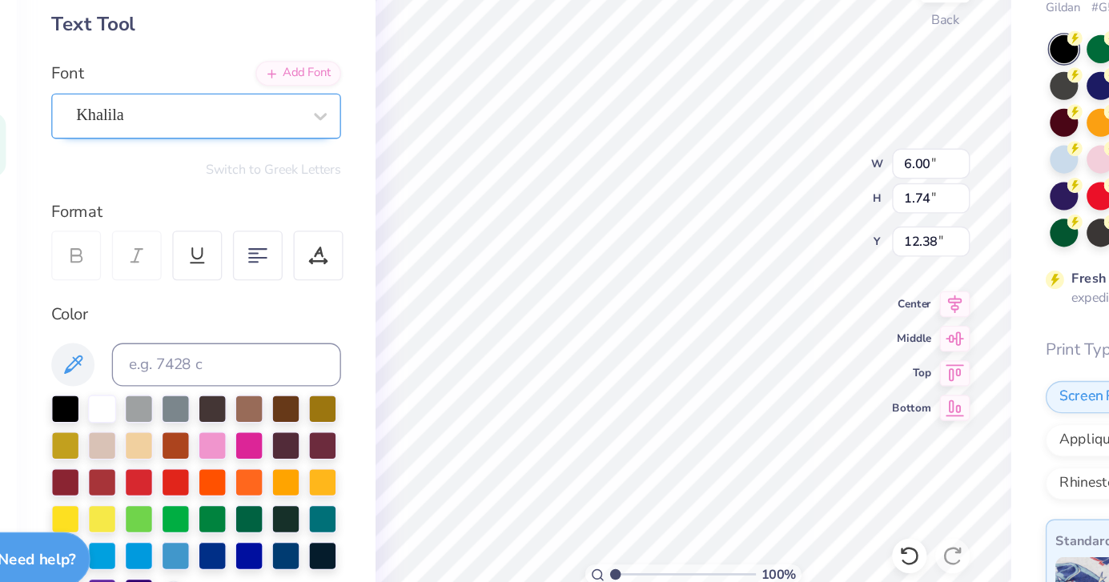
click at [180, 221] on div at bounding box center [198, 211] width 165 height 22
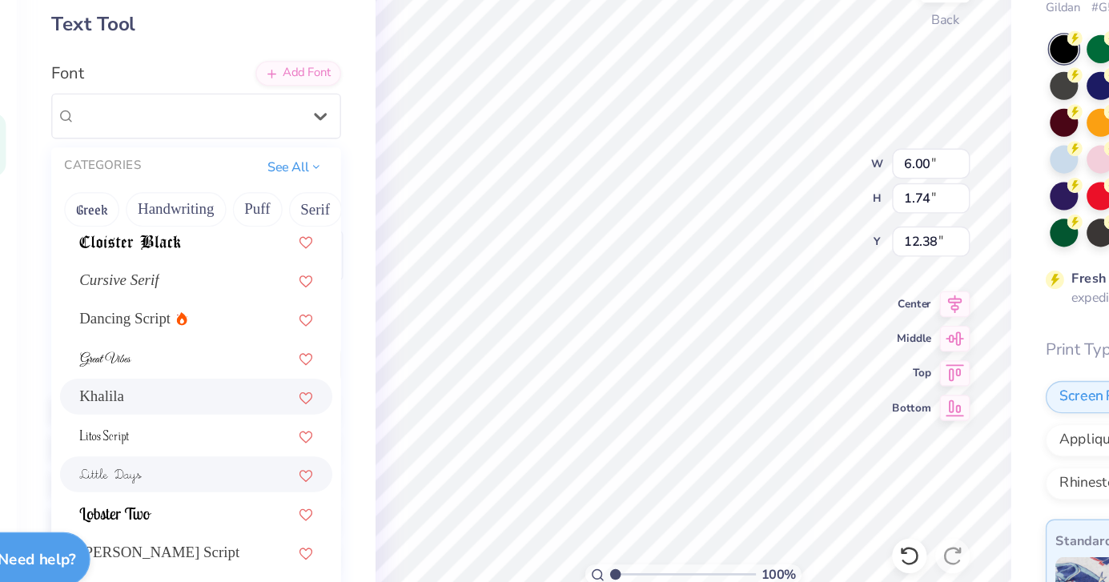
scroll to position [392, 0]
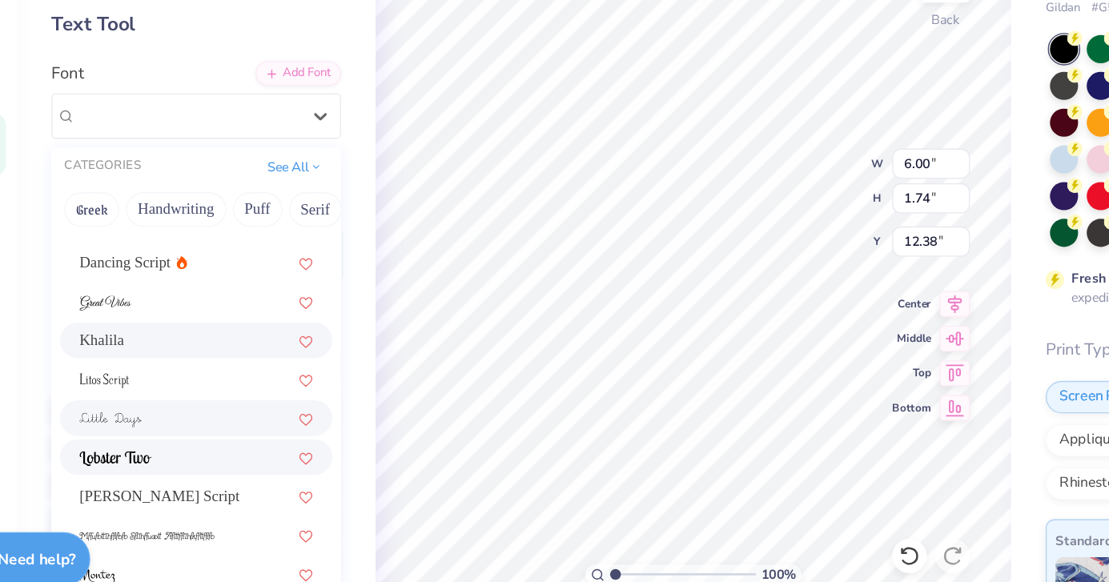
click at [214, 471] on div at bounding box center [205, 464] width 173 height 17
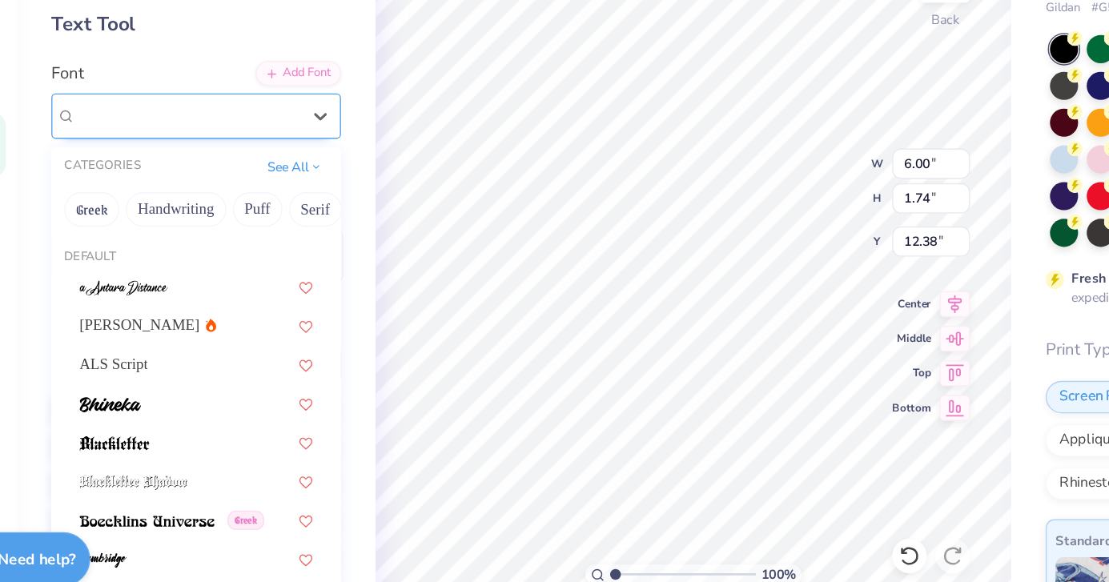
click at [168, 212] on div "Lobster Two" at bounding box center [199, 211] width 168 height 25
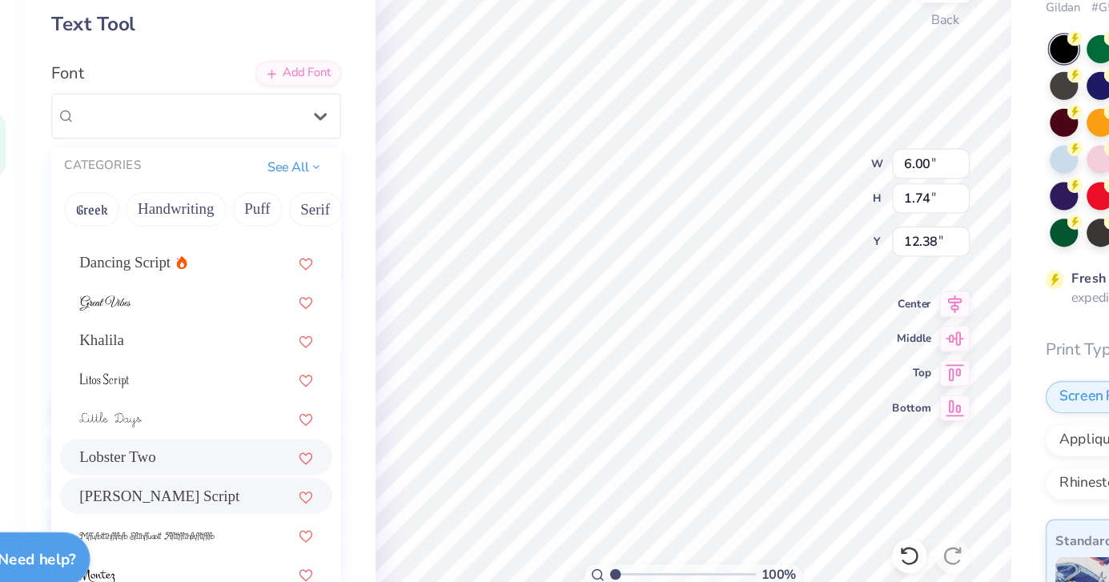
click at [218, 486] on div "Magiera Script" at bounding box center [205, 493] width 173 height 17
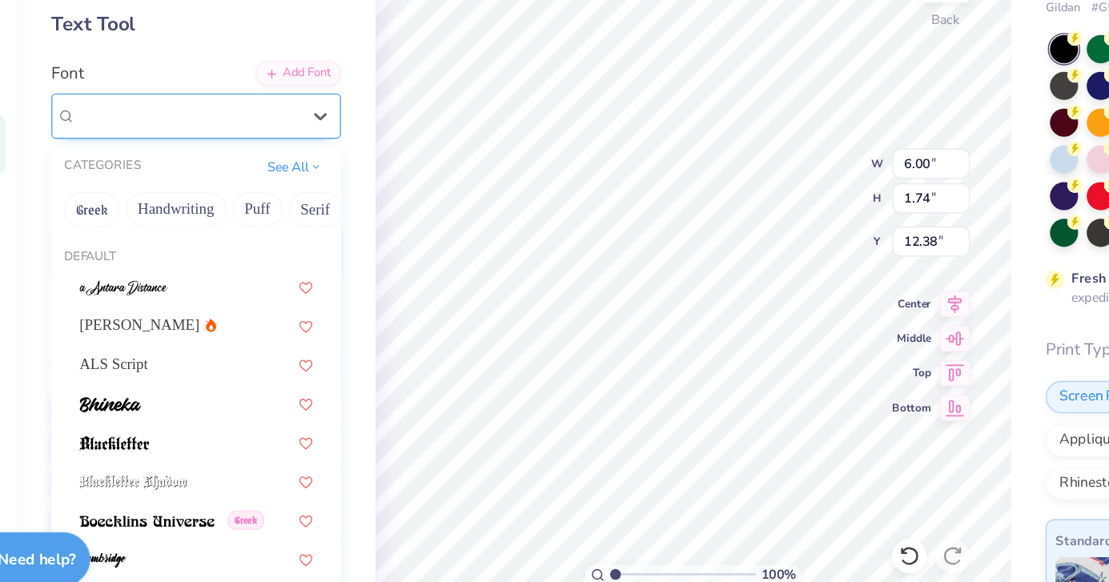
click at [211, 215] on div "Magiera Script" at bounding box center [199, 211] width 168 height 25
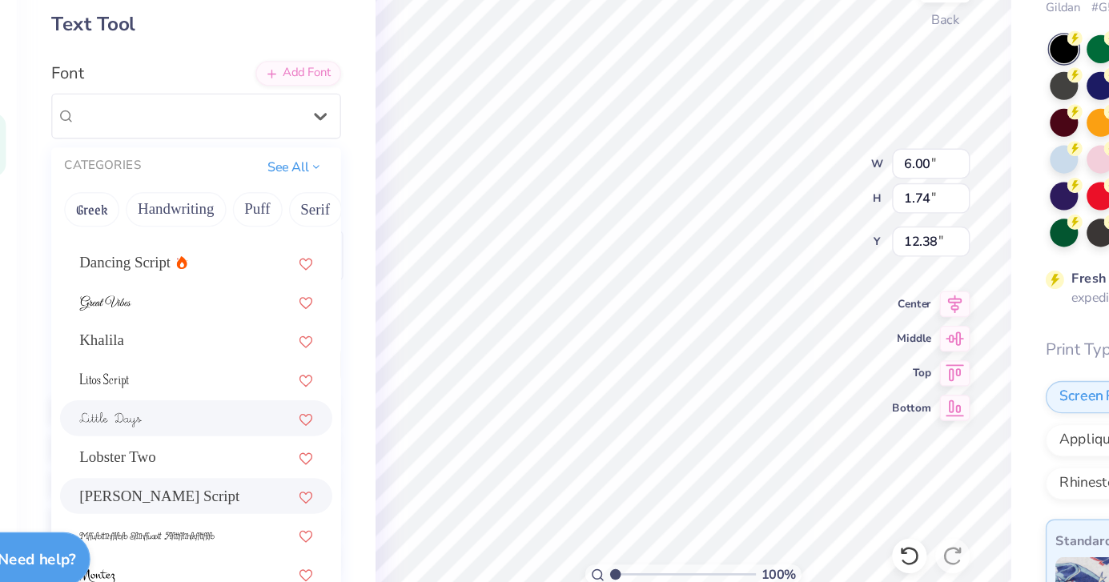
click at [183, 432] on div at bounding box center [205, 435] width 173 height 17
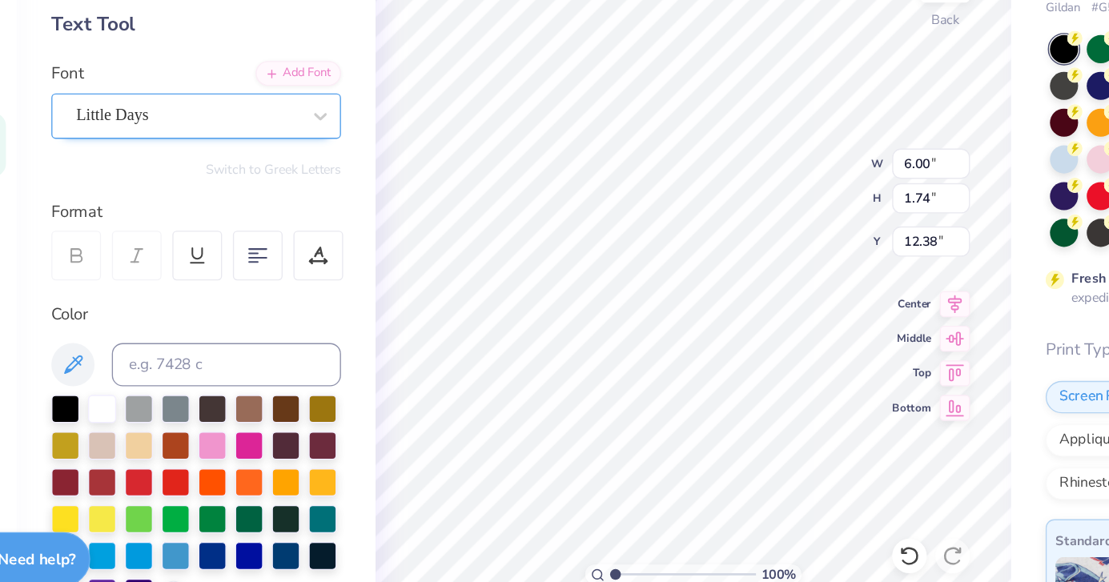
click at [174, 211] on div "Little Days" at bounding box center [199, 211] width 168 height 25
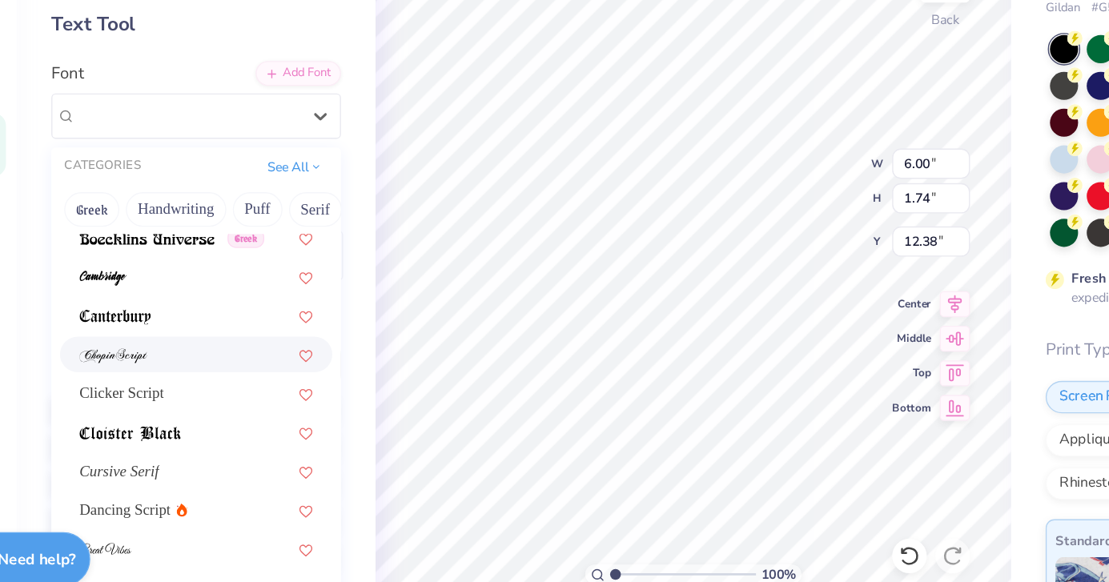
scroll to position [211, 0]
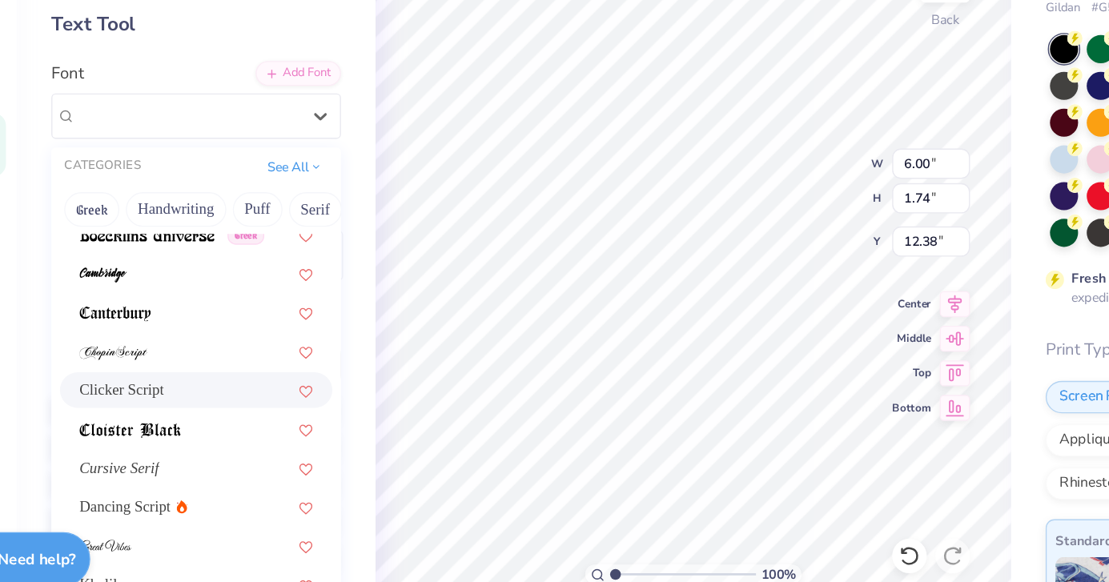
click at [215, 415] on div "Clicker Script" at bounding box center [205, 414] width 173 height 17
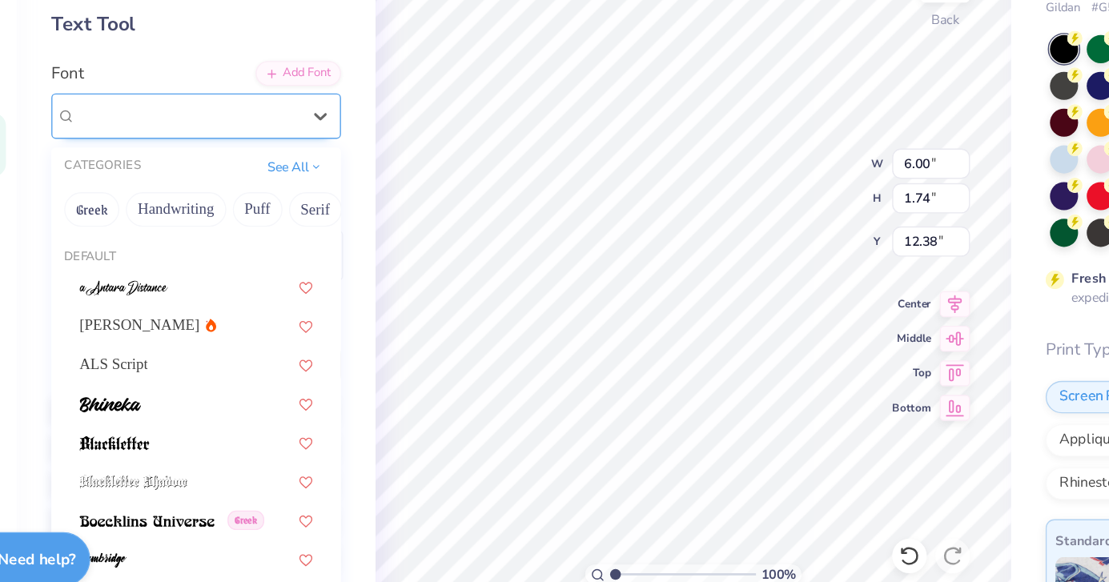
click at [190, 215] on div "Clicker Script" at bounding box center [199, 211] width 168 height 25
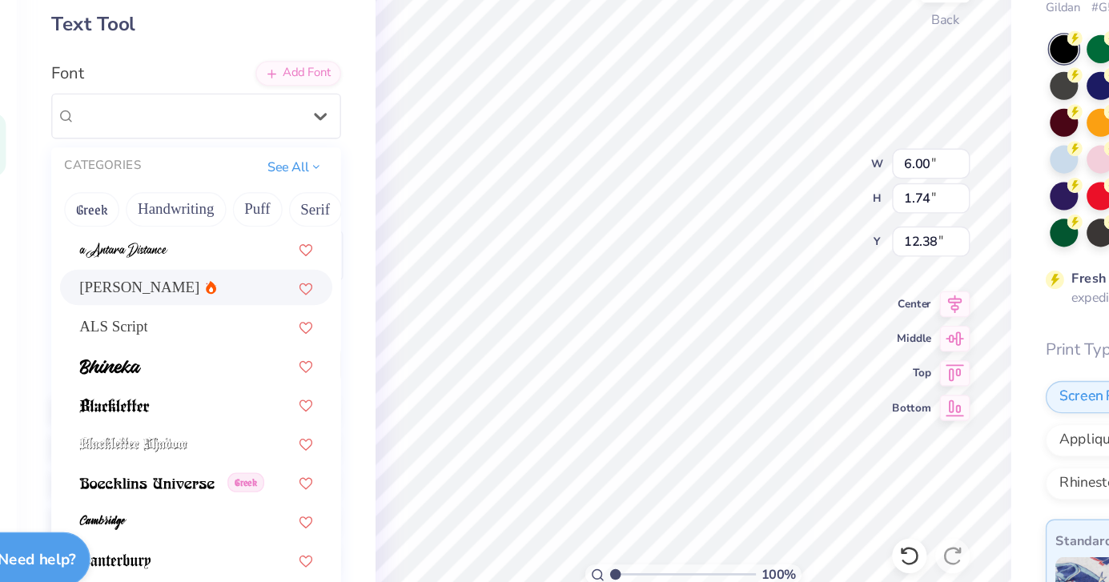
scroll to position [32, 0]
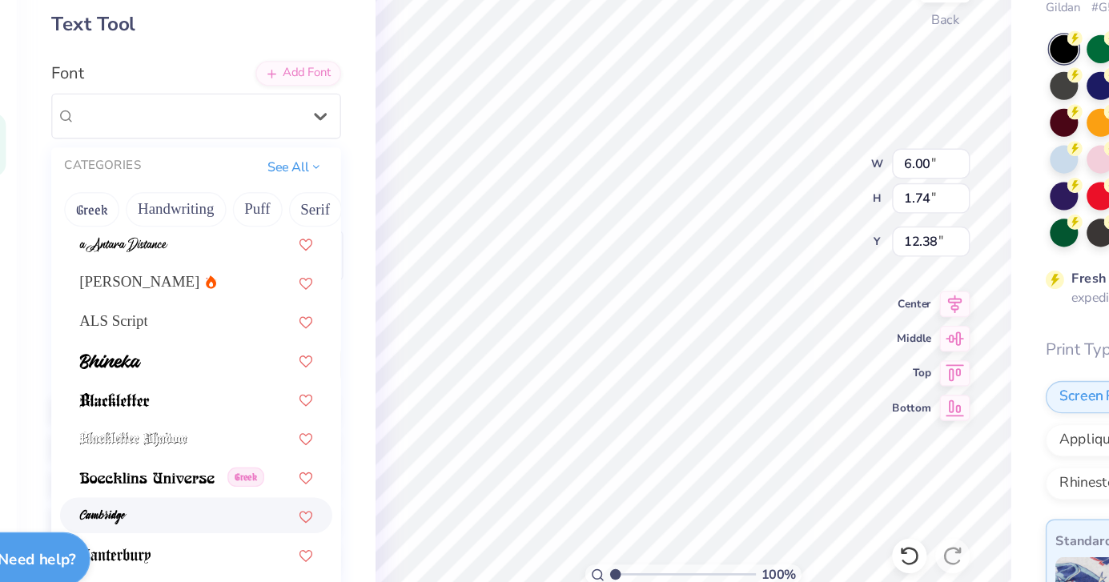
click at [171, 513] on div at bounding box center [205, 507] width 173 height 17
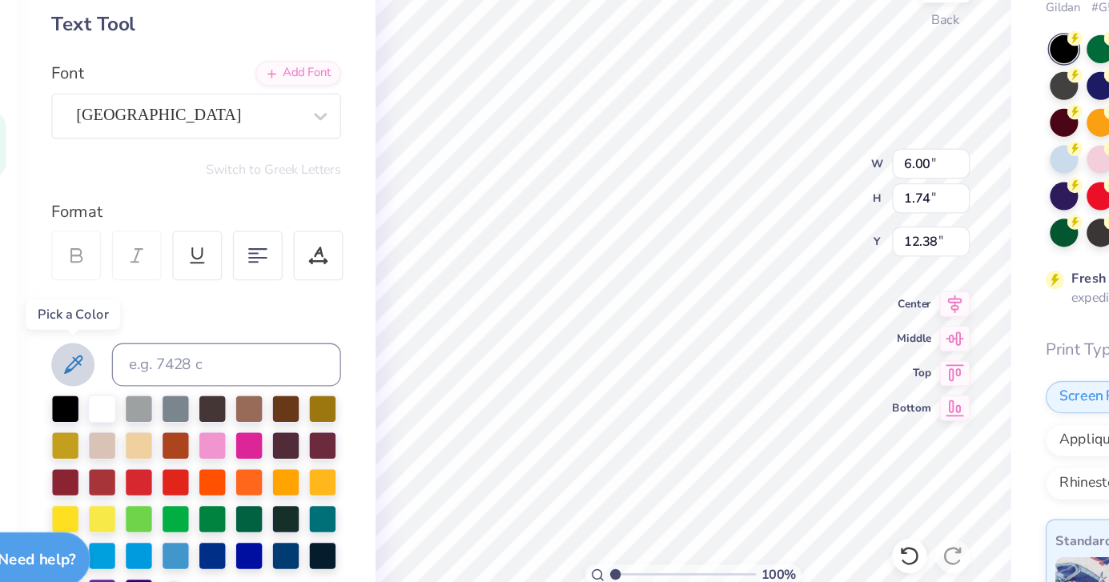
click at [115, 398] on icon at bounding box center [113, 395] width 19 height 19
type input "9.33"
type input "2.86"
type input "11.82"
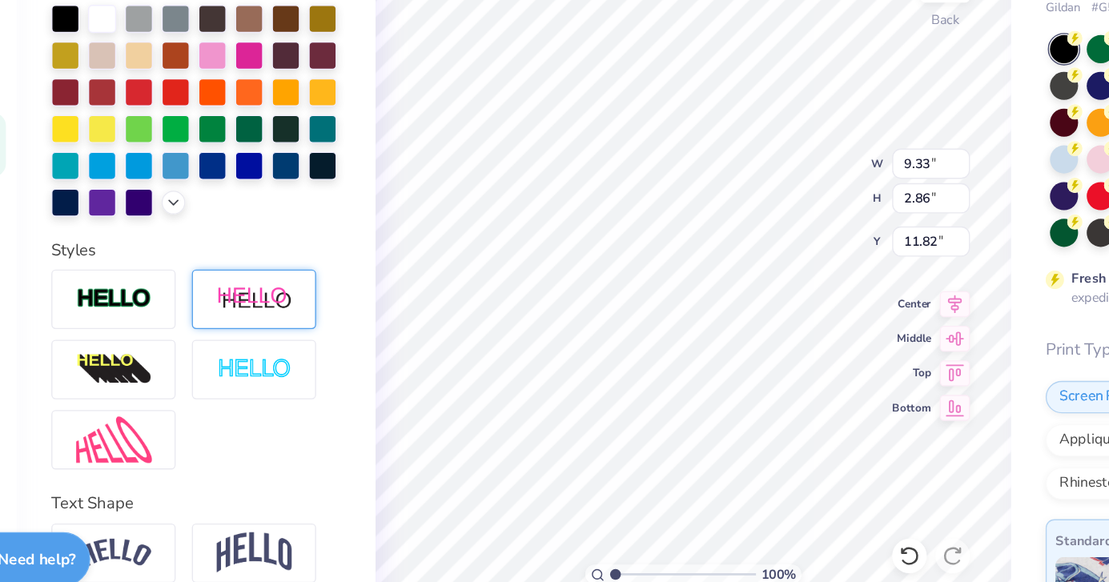
scroll to position [303, 0]
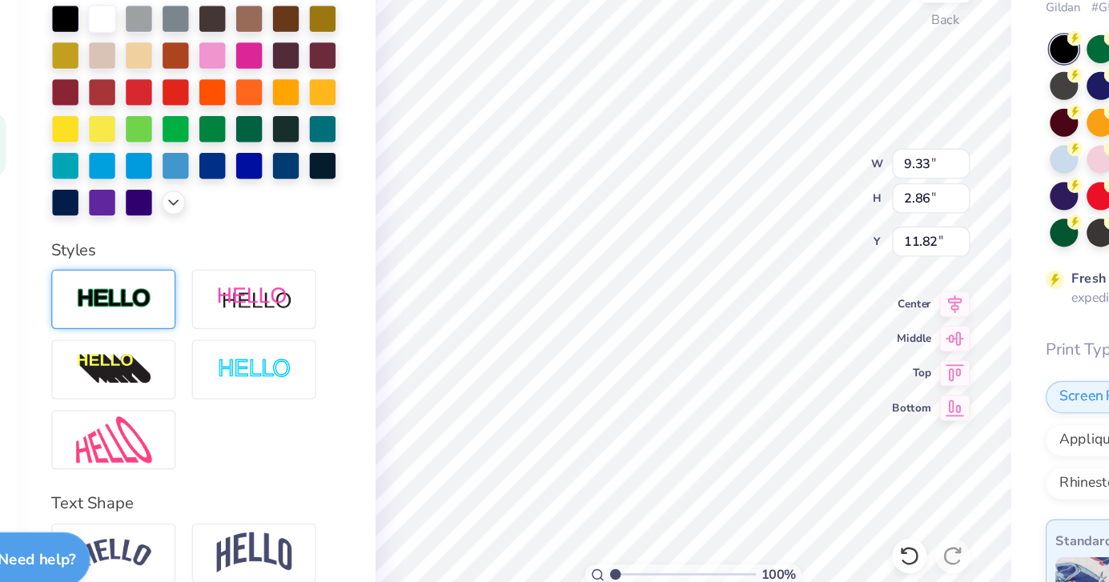
click at [171, 349] on div at bounding box center [144, 347] width 92 height 44
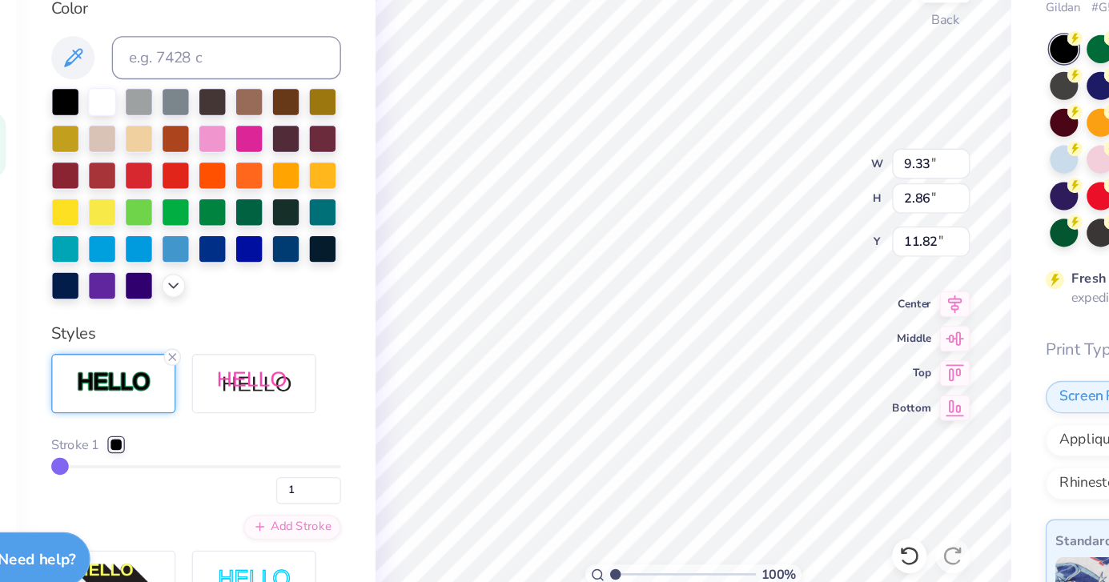
type input "9.37"
type input "2.89"
type input "11.80"
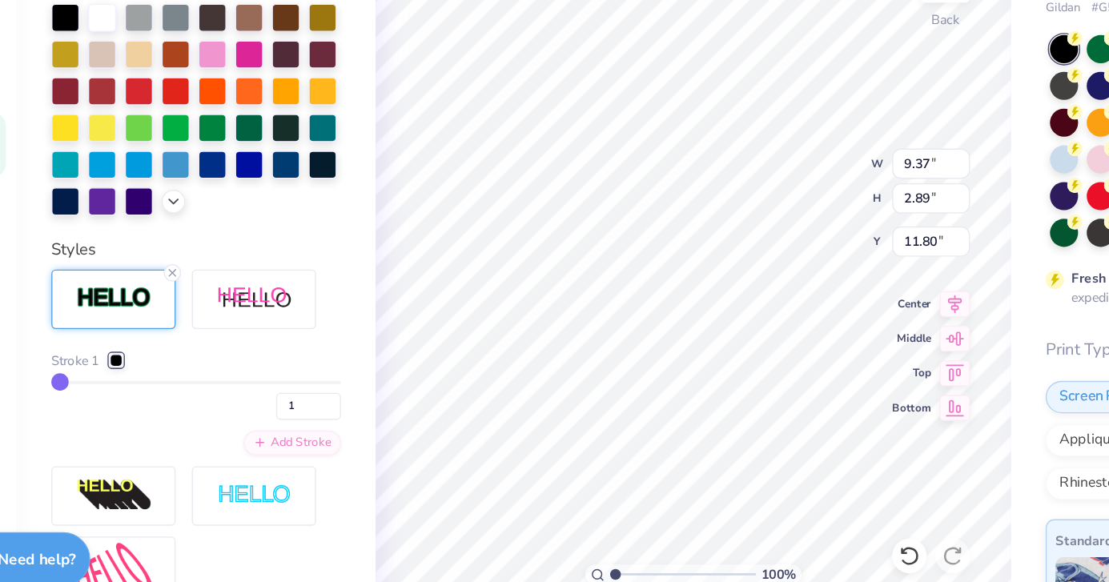
click at [143, 396] on div at bounding box center [146, 393] width 10 height 10
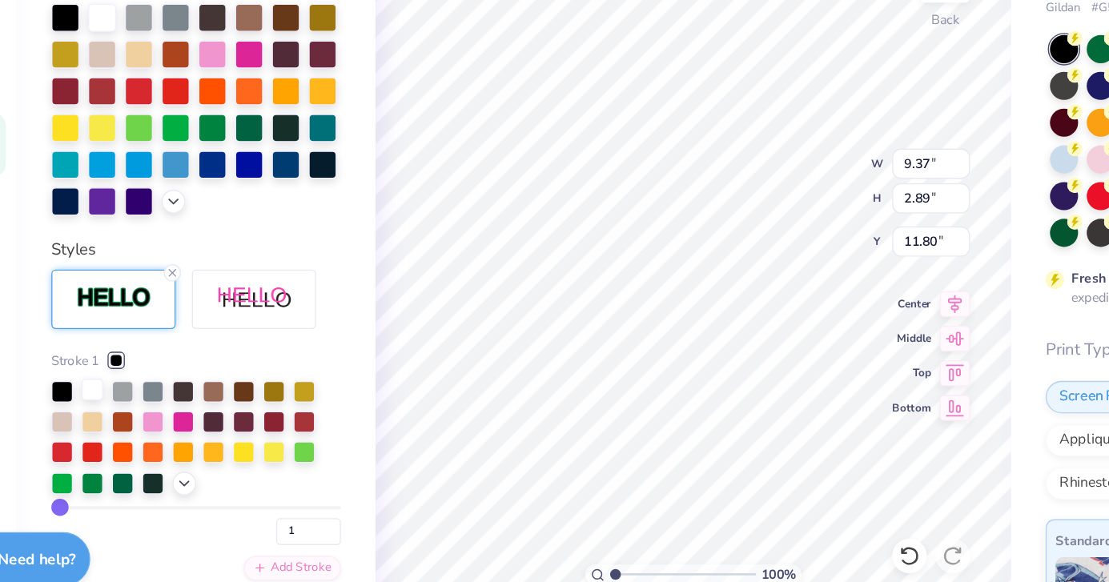
click at [127, 416] on div at bounding box center [128, 414] width 16 height 16
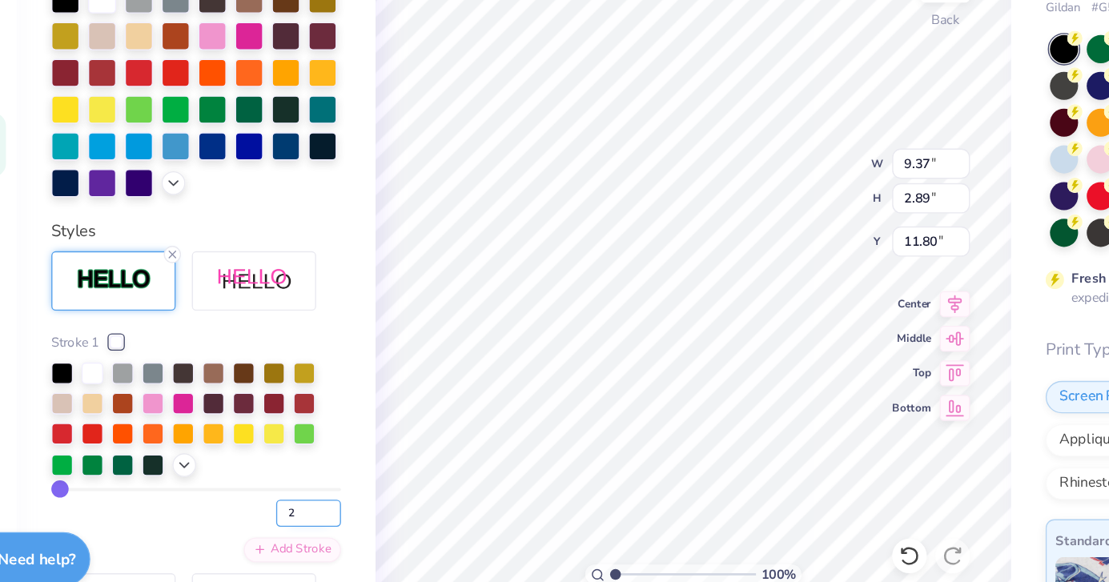
type input "2"
click at [305, 501] on input "2" at bounding box center [288, 506] width 48 height 20
type input "2"
click at [199, 502] on div "2" at bounding box center [205, 501] width 215 height 29
type input "9.40"
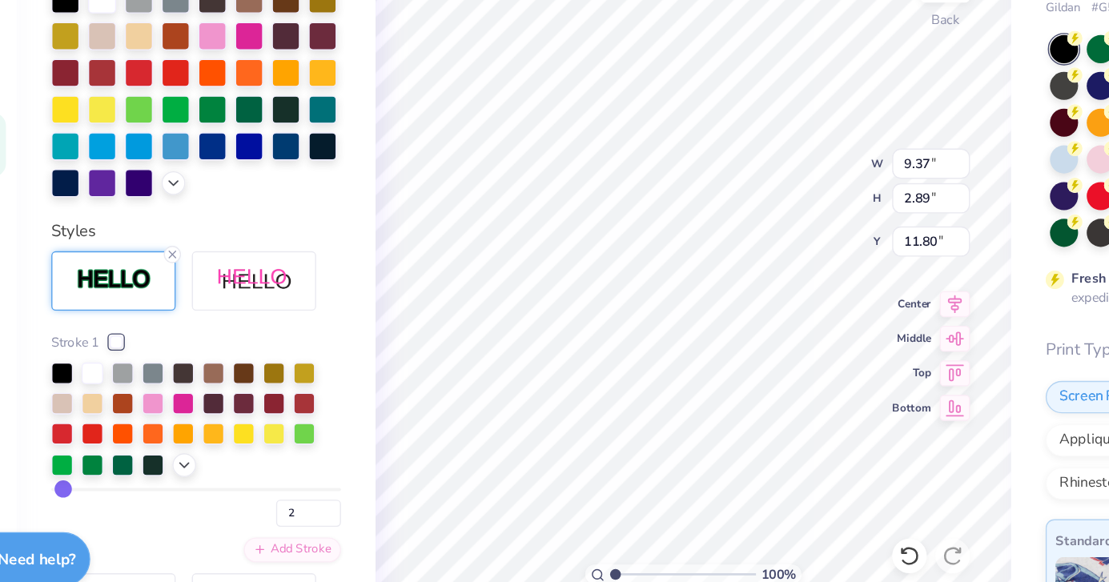
type input "2.93"
type input "11.79"
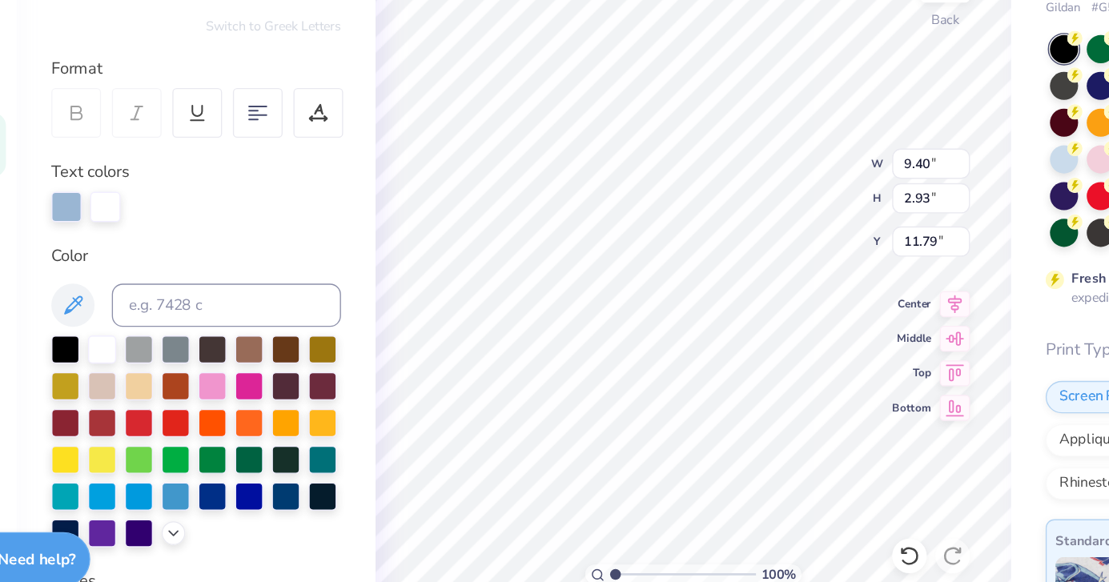
scroll to position [0, 0]
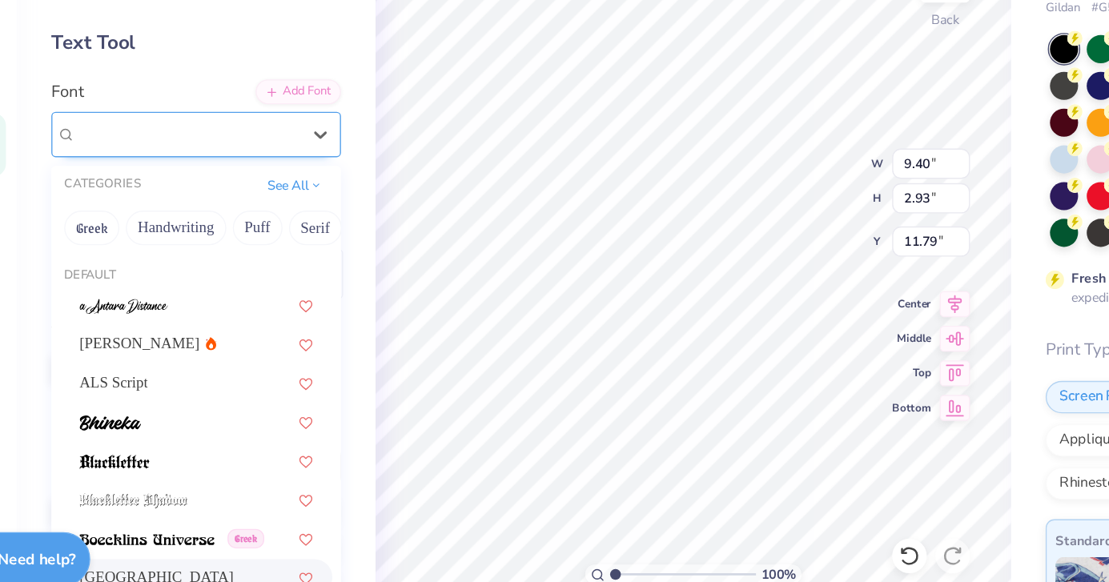
click at [199, 227] on div "Cambridge" at bounding box center [199, 224] width 168 height 25
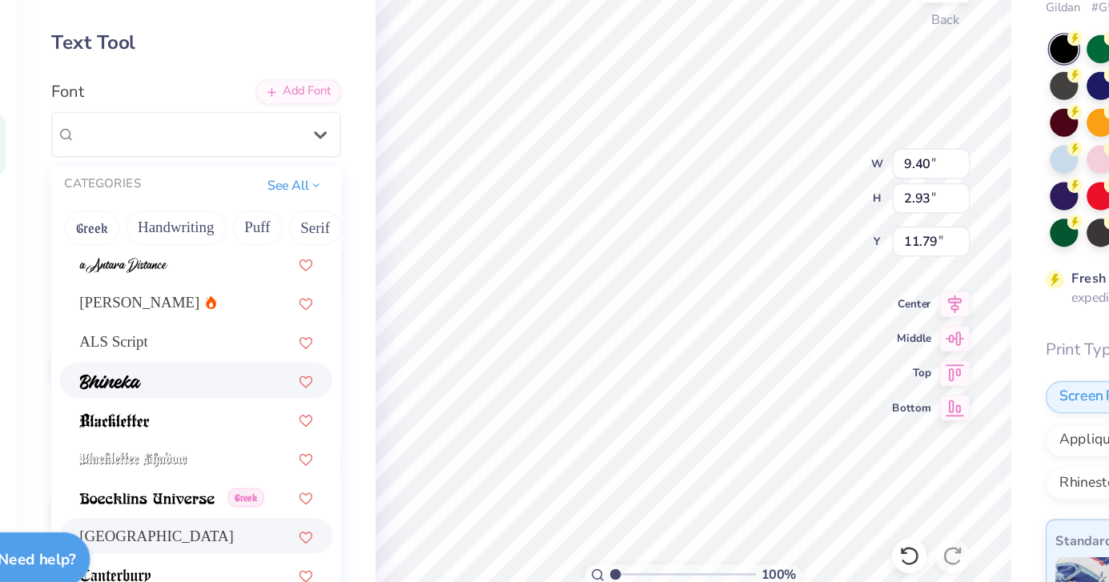
scroll to position [34, 0]
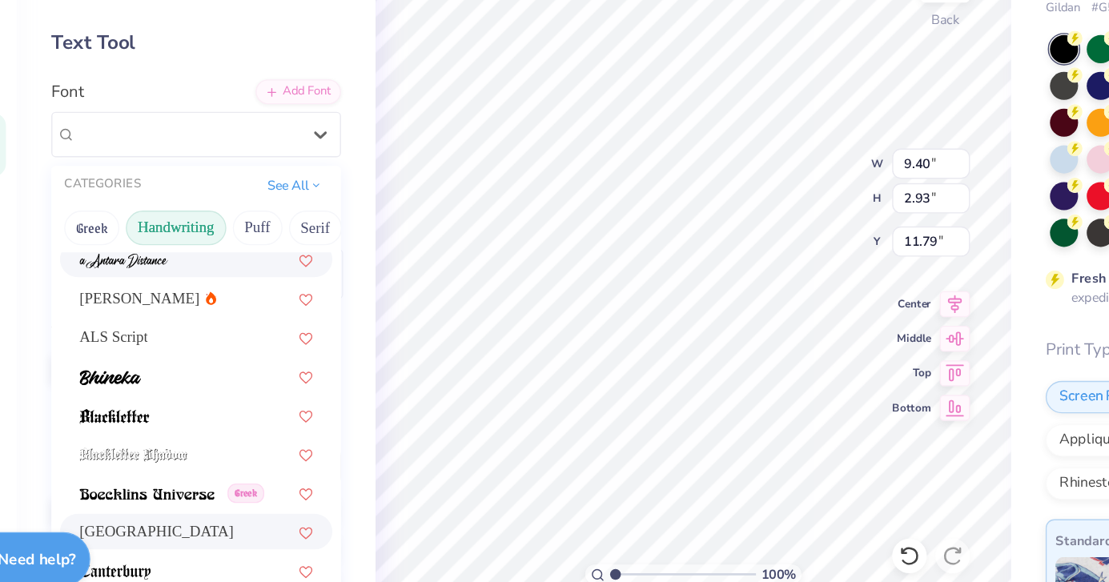
click at [181, 294] on button "Handwriting" at bounding box center [190, 295] width 74 height 26
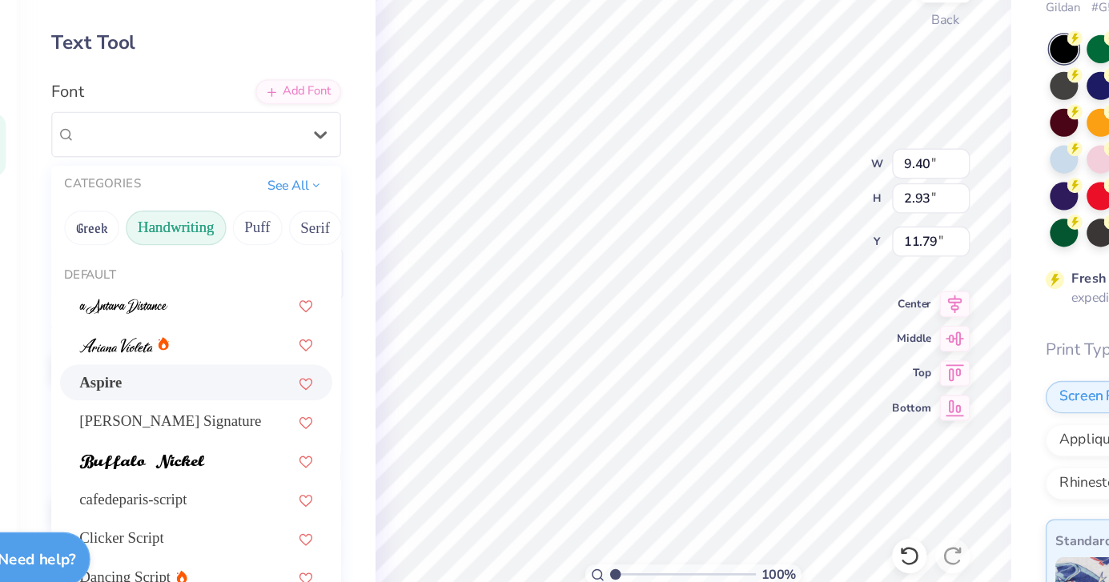
click at [162, 408] on div "Aspire" at bounding box center [205, 408] width 173 height 17
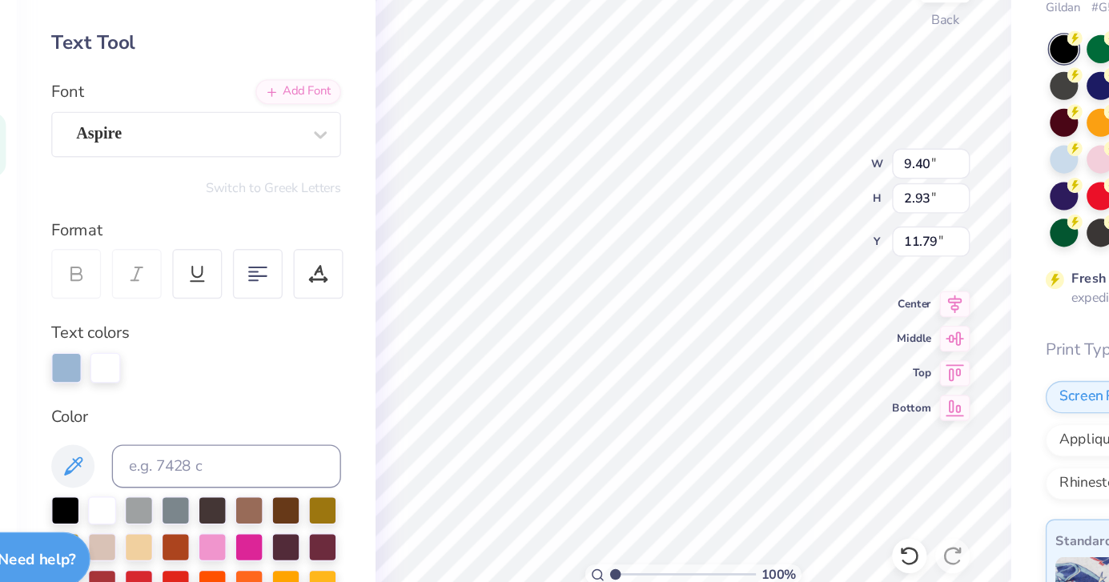
type input "7.51"
type input "2.37"
type input "12.07"
click at [190, 227] on div "Aspire" at bounding box center [199, 224] width 168 height 25
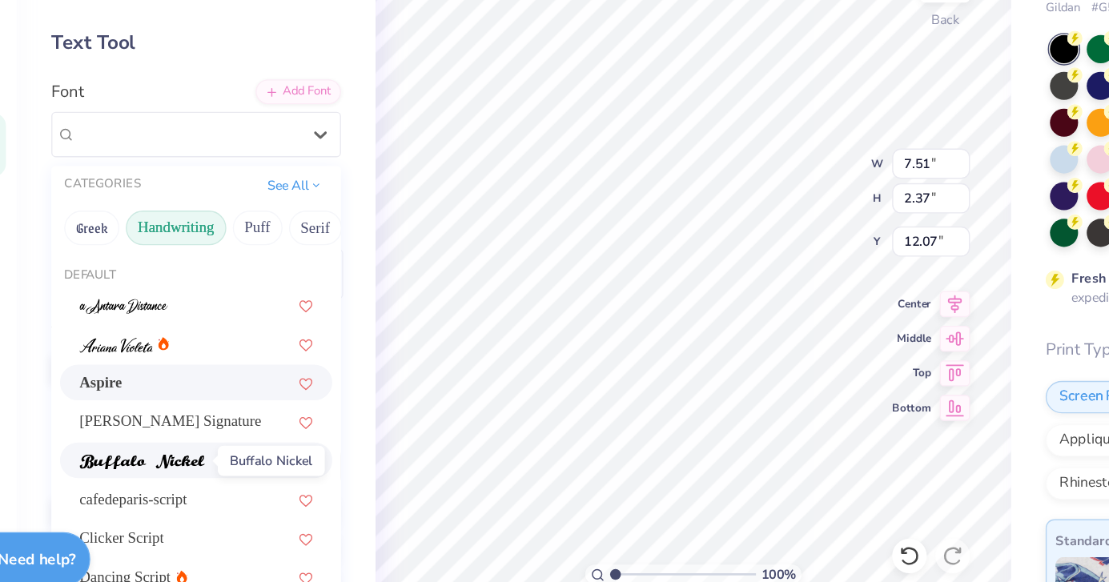
click at [202, 466] on img at bounding box center [165, 467] width 93 height 11
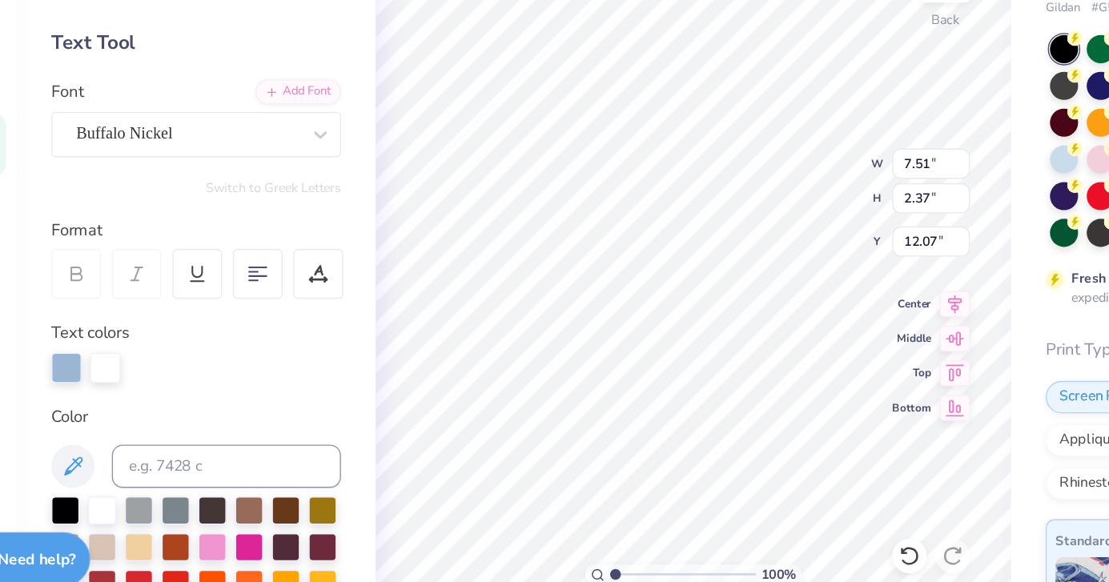
type input "11.17"
type input "2.39"
type input "12.05"
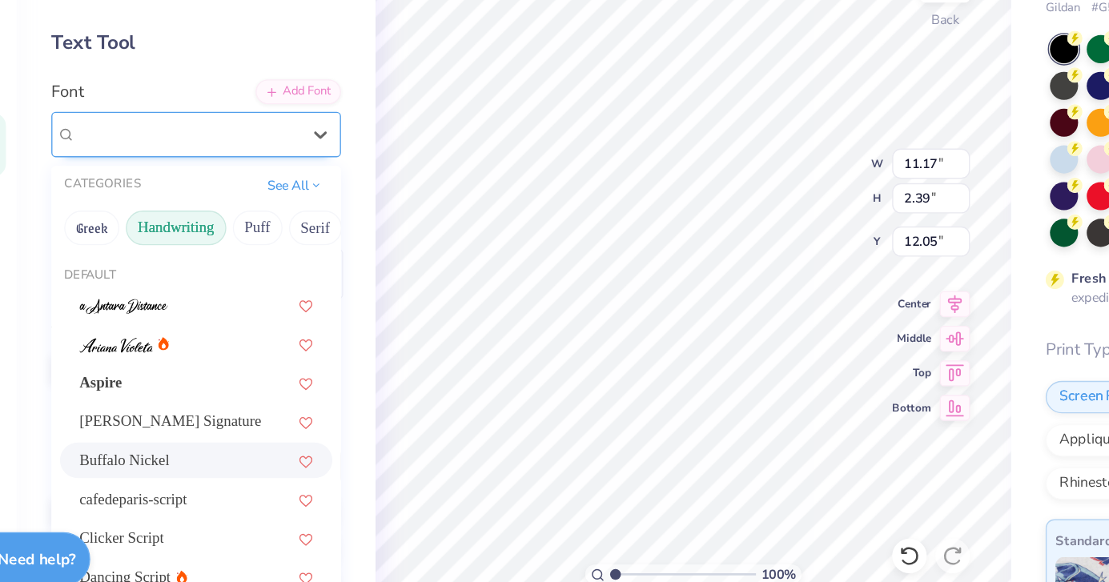
click at [195, 229] on div "Buffalo Nickel" at bounding box center [199, 224] width 168 height 25
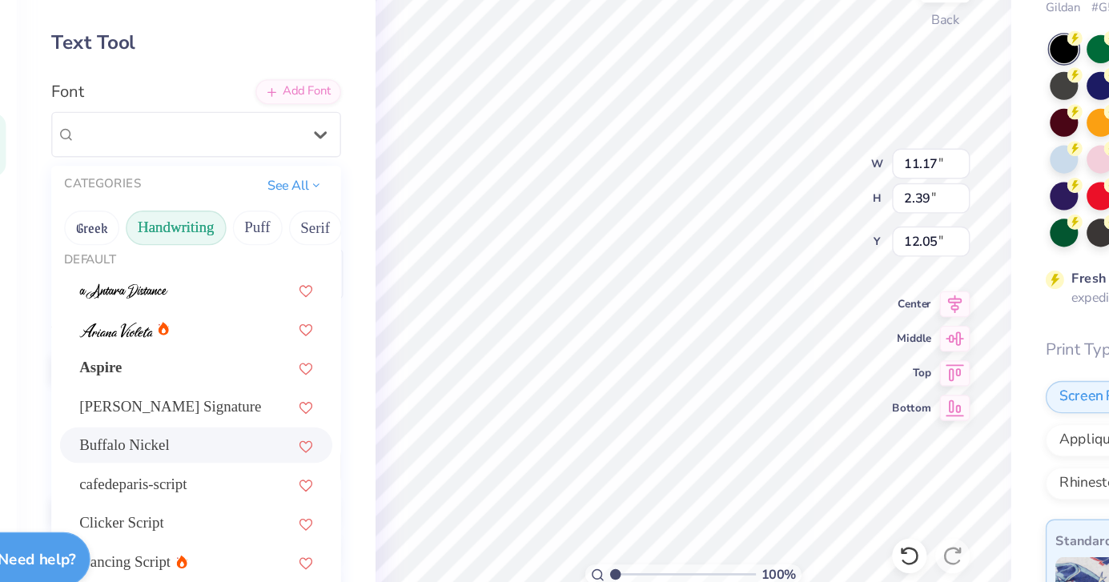
scroll to position [12, 0]
click at [184, 423] on span "Bettina Signature" at bounding box center [186, 425] width 135 height 17
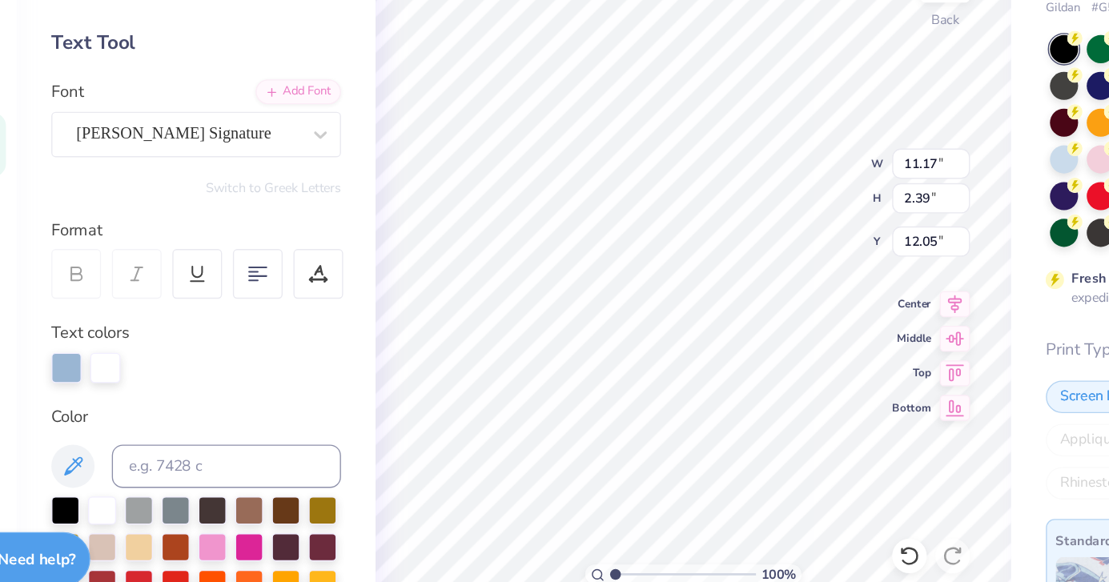
type input "15.02"
type input "5.47"
type input "10.51"
click at [203, 223] on div "Bettina Signature" at bounding box center [199, 224] width 168 height 25
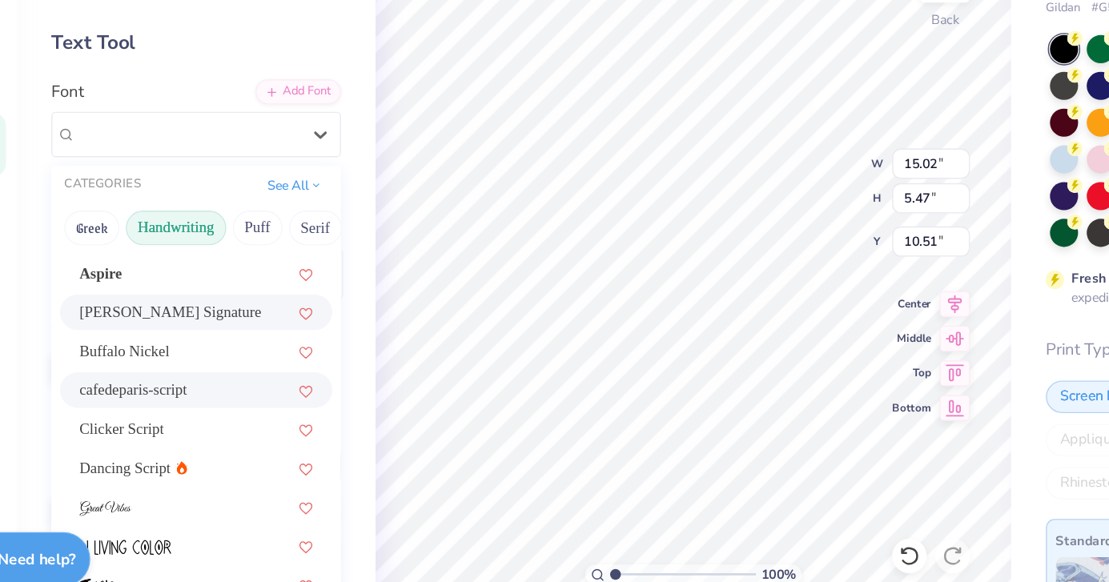
scroll to position [83, 0]
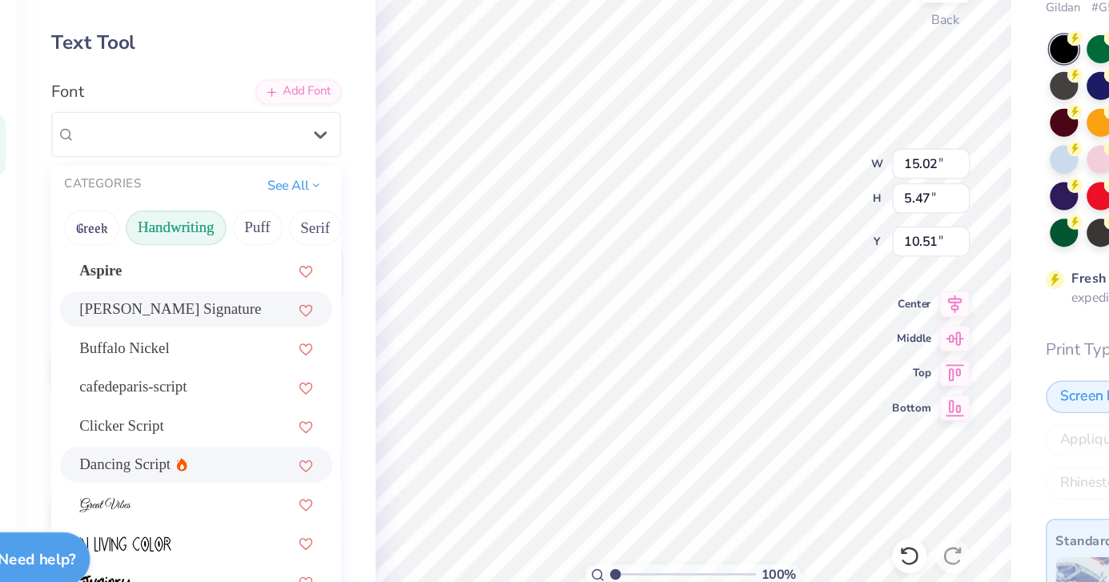
click at [154, 479] on div "Dancing Script" at bounding box center [205, 470] width 202 height 26
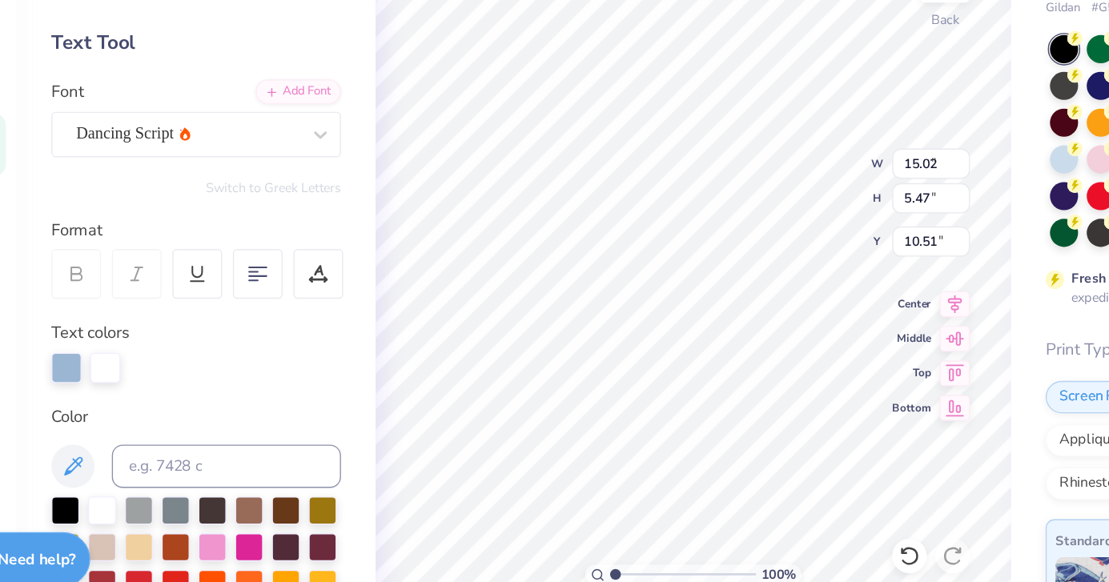
type input "8.57"
type input "2.35"
type input "12.07"
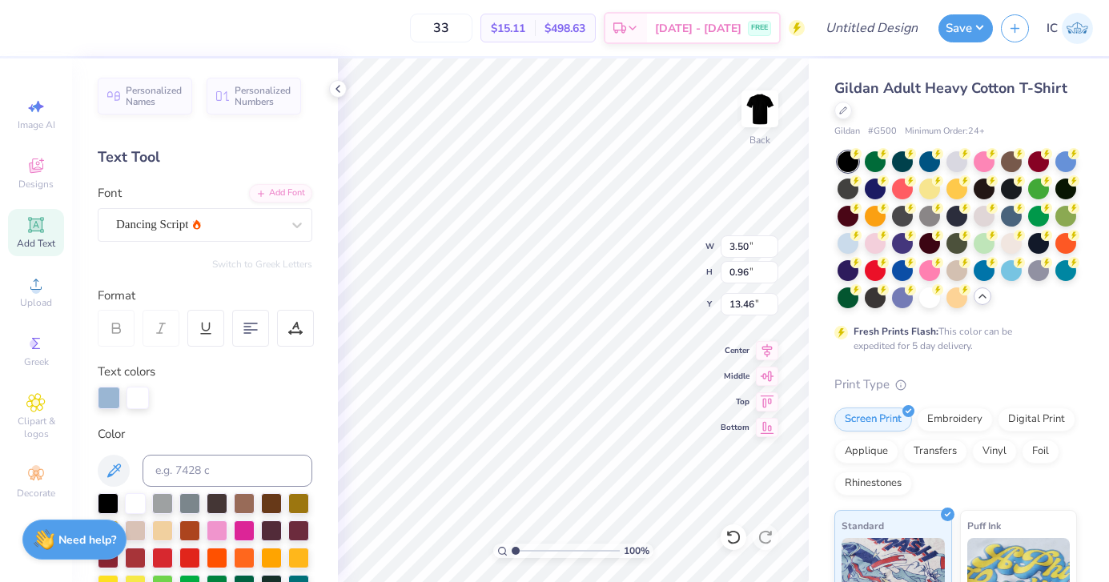
type input "3.50"
type input "0.96"
type input "4.32"
type input "10.71"
type input "5.60"
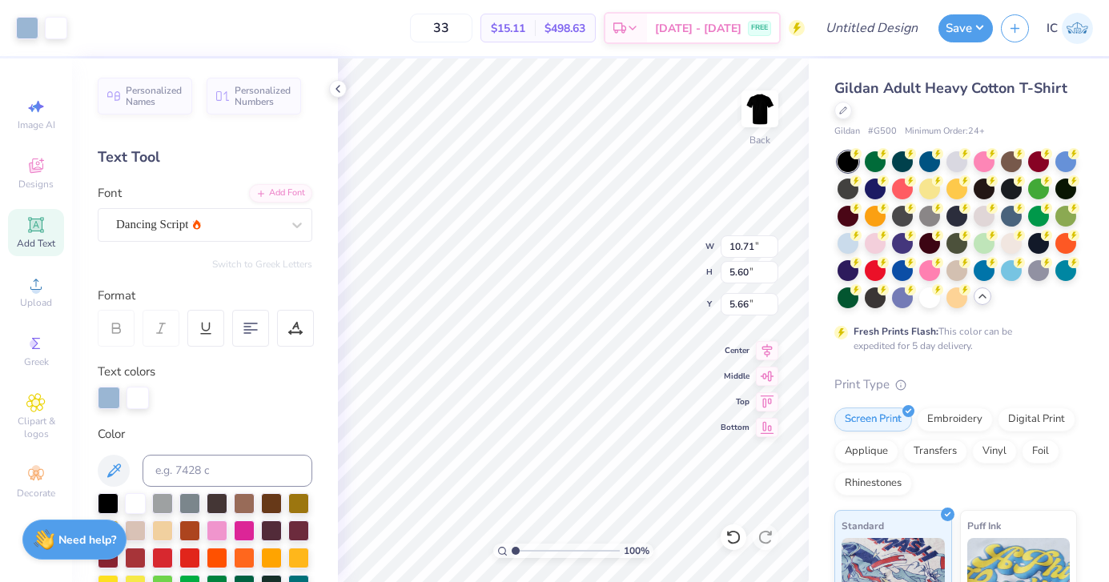
type input "7.22"
type input "1.19"
click at [517, 553] on input "range" at bounding box center [566, 551] width 108 height 14
click at [33, 228] on icon at bounding box center [36, 225] width 12 height 12
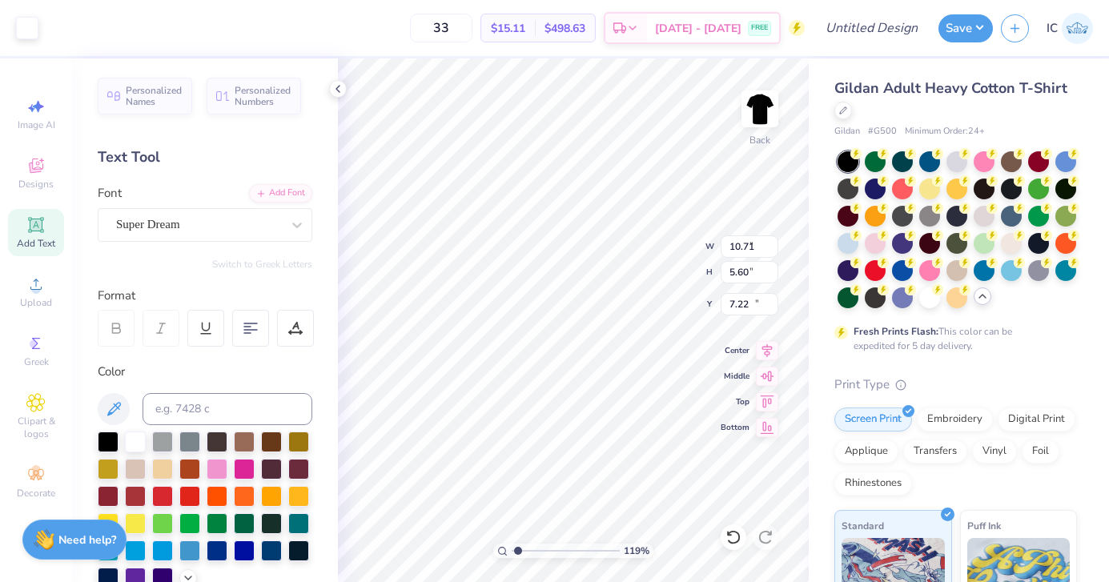
type input "6.00"
type input "1.74"
type input "12.38"
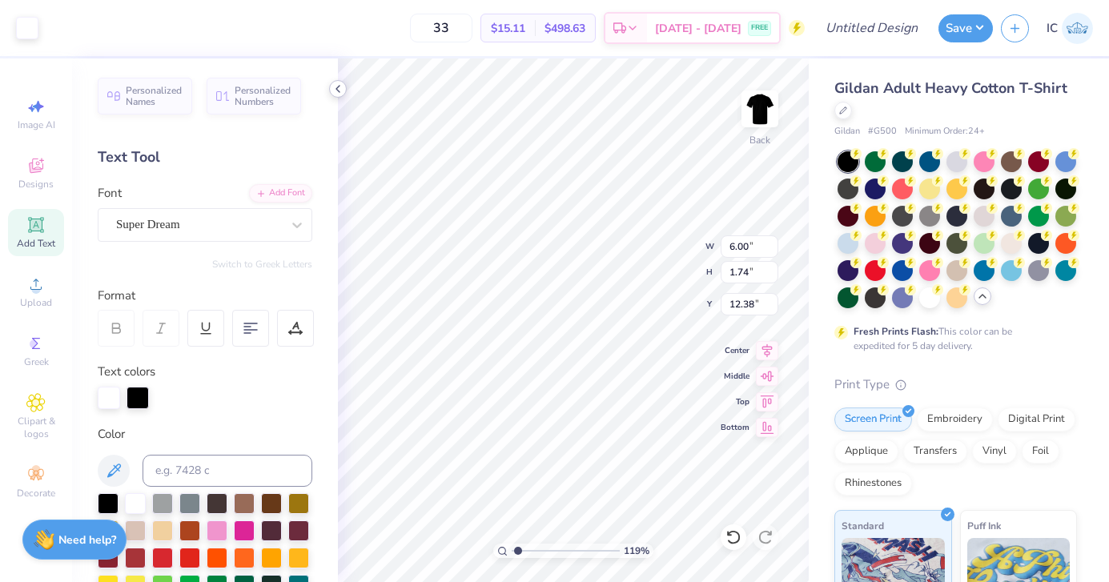
type input "6.04"
type input "1.77"
type input "12.36"
click at [36, 227] on icon at bounding box center [36, 225] width 12 height 12
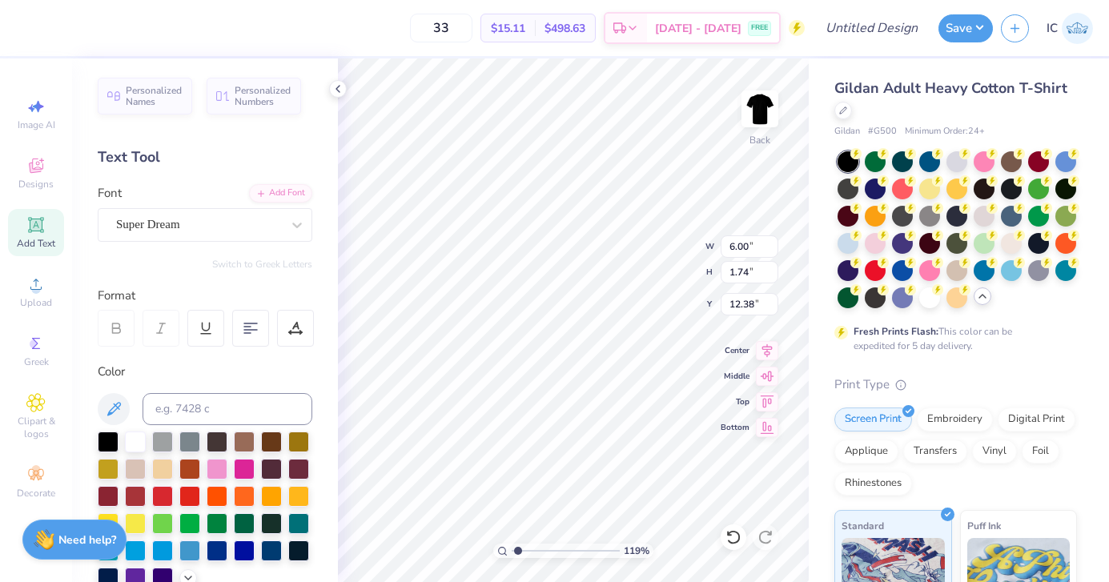
type textarea "T"
type textarea "Bobcat Vball"
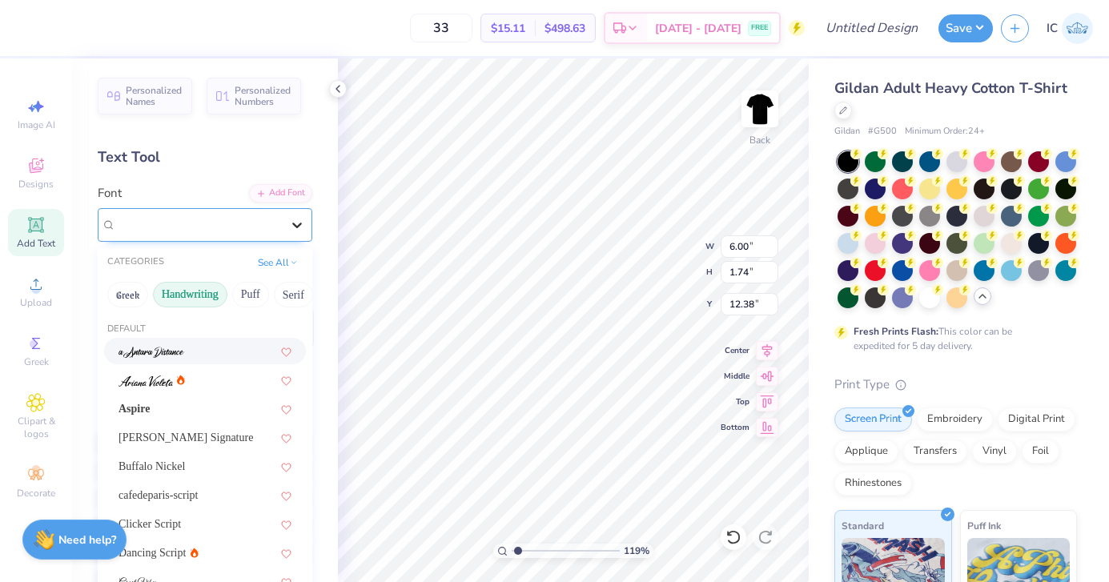
click at [291, 226] on icon at bounding box center [297, 225] width 16 height 16
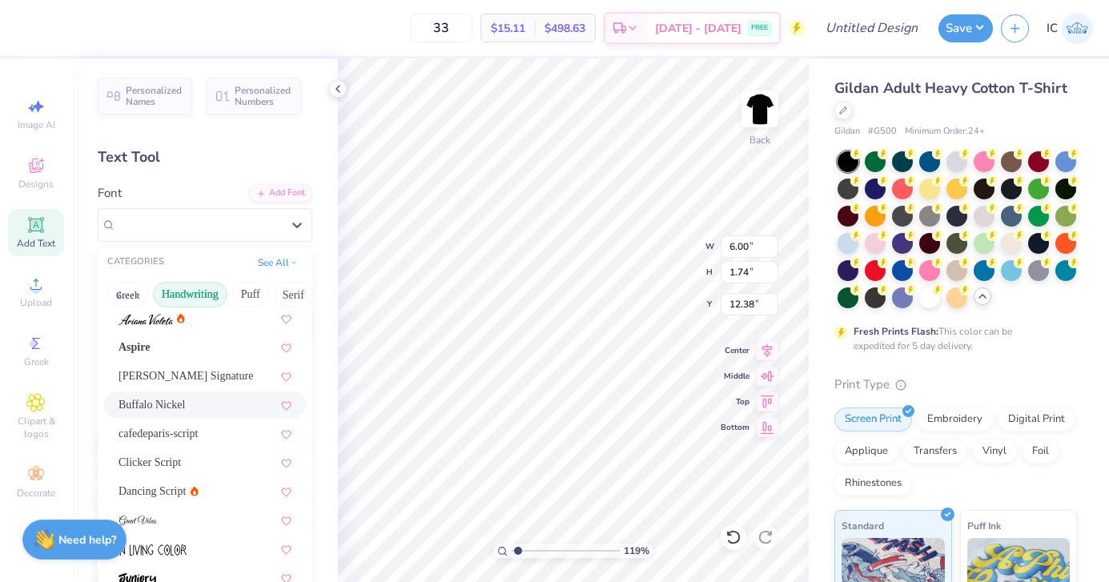
scroll to position [66, 0]
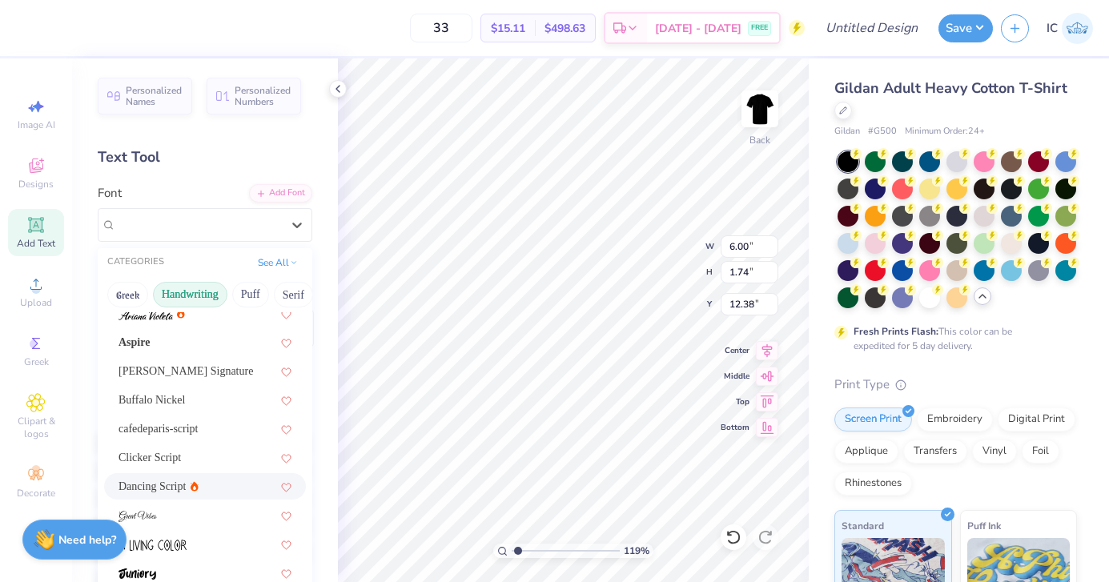
click at [212, 482] on div "Dancing Script" at bounding box center [205, 486] width 173 height 17
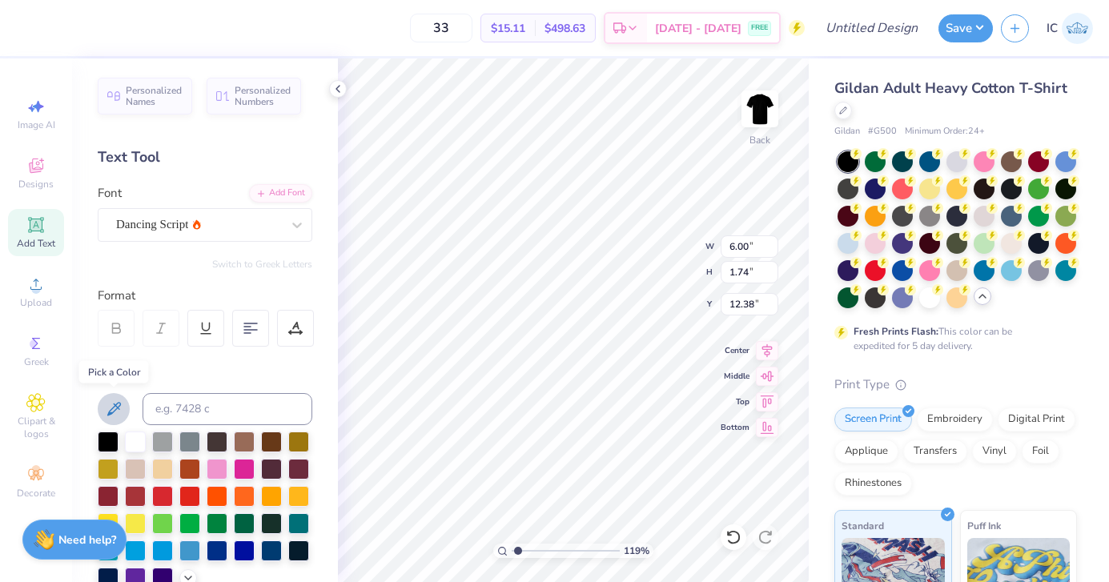
click at [119, 408] on icon at bounding box center [113, 409] width 19 height 19
type input "11.65"
type input "2.00"
type input "12.25"
type input "10.71"
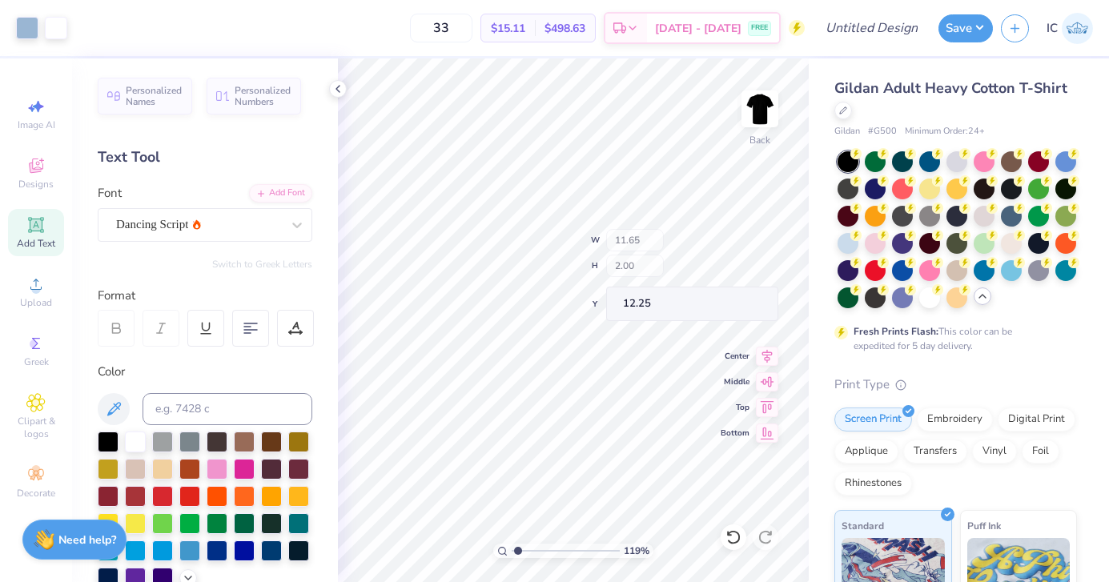
type input "5.60"
type input "8.86"
drag, startPoint x: 517, startPoint y: 549, endPoint x: 504, endPoint y: 551, distance: 13.7
type input "1"
click at [512, 551] on input "range" at bounding box center [566, 551] width 108 height 14
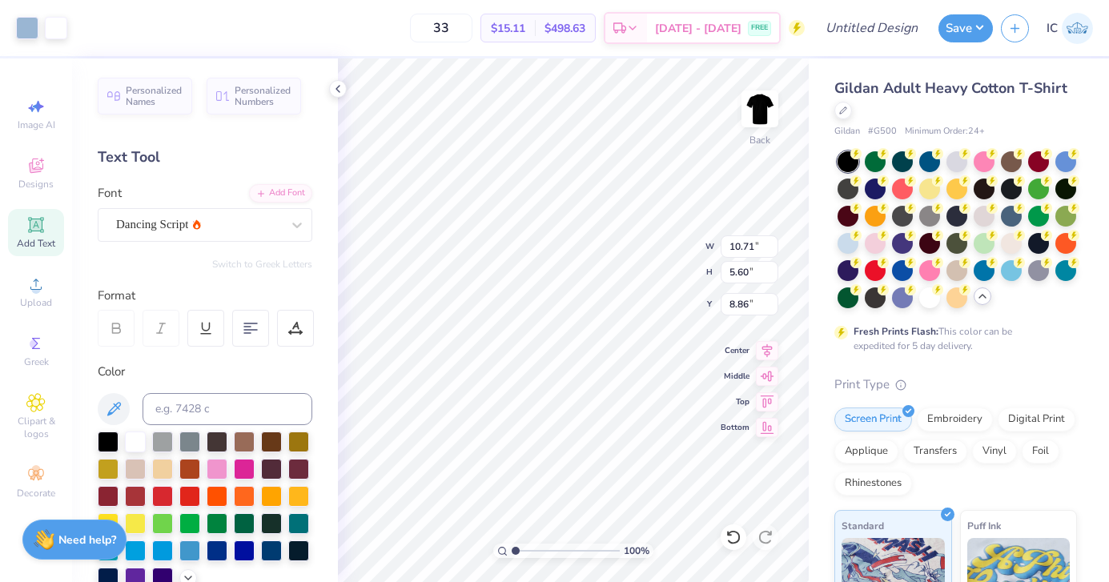
type input "10.71"
type input "5.60"
type input "8.86"
type input "7.00"
type input "1.20"
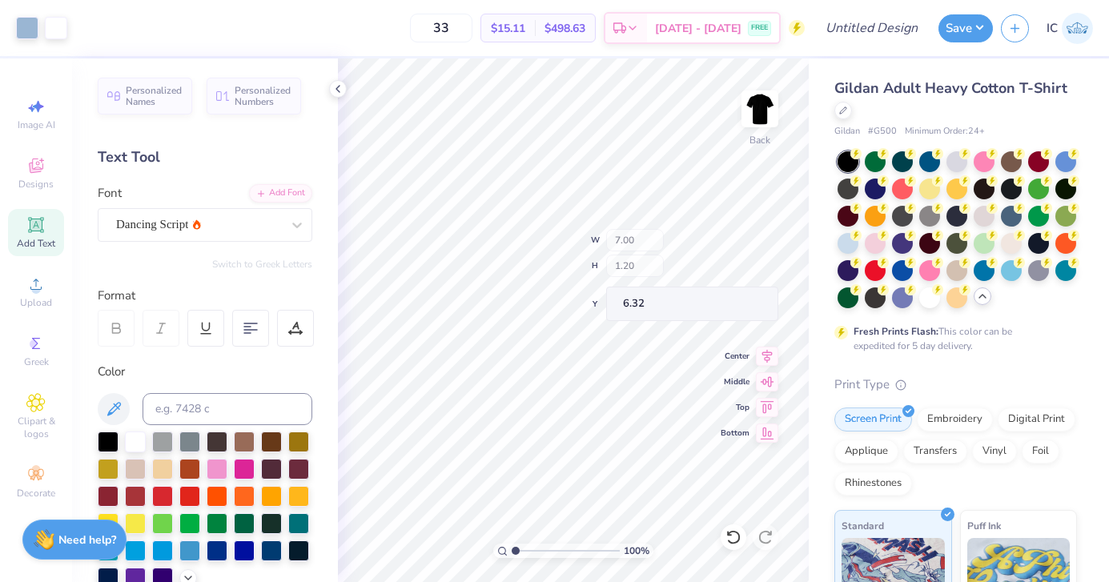
type input "2.74"
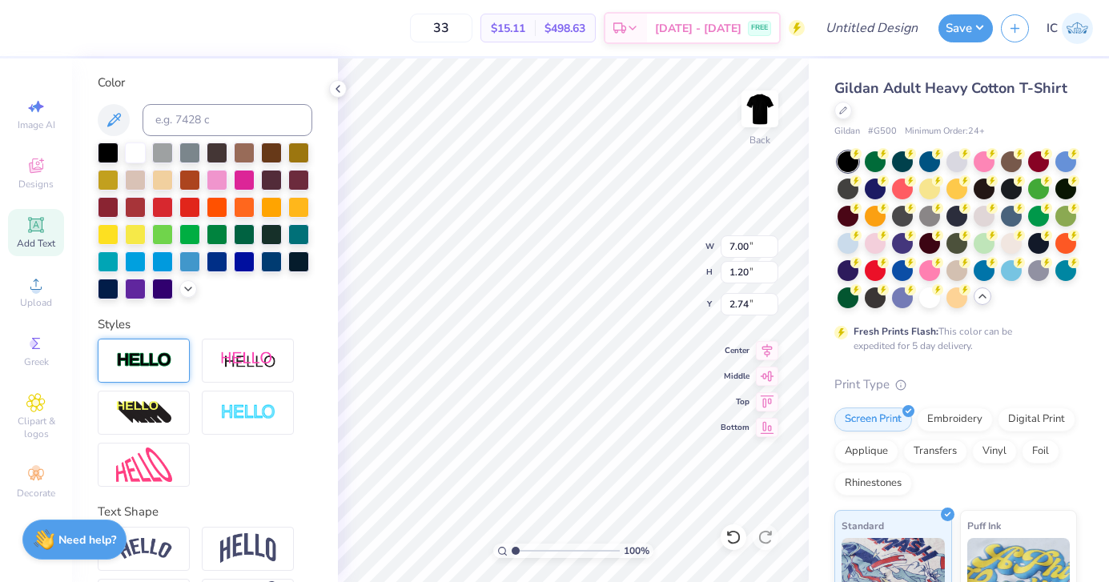
click at [156, 369] on img at bounding box center [144, 361] width 56 height 18
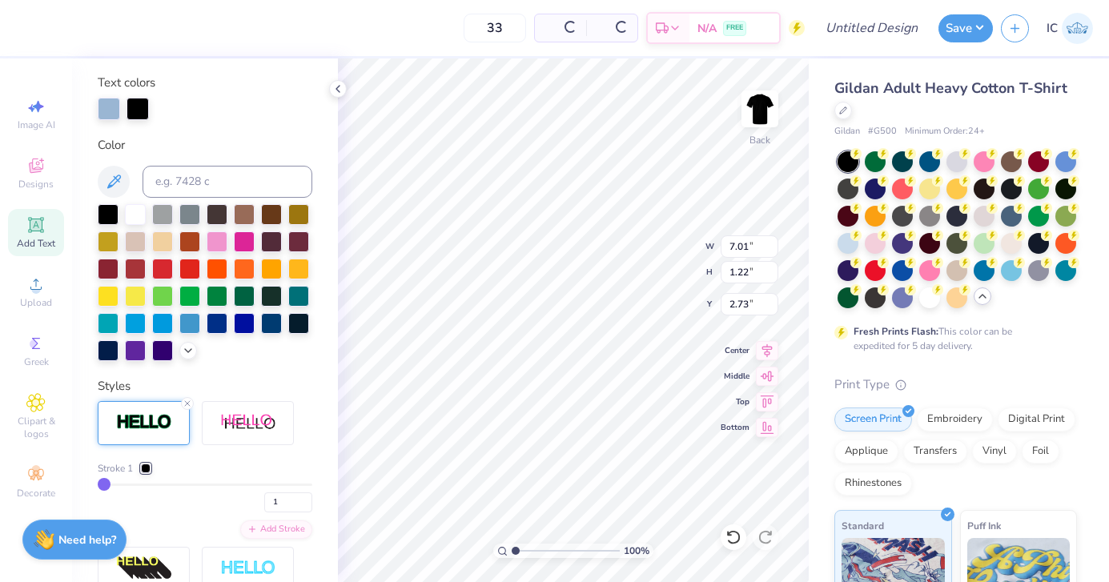
type input "7.01"
type input "1.22"
type input "2.73"
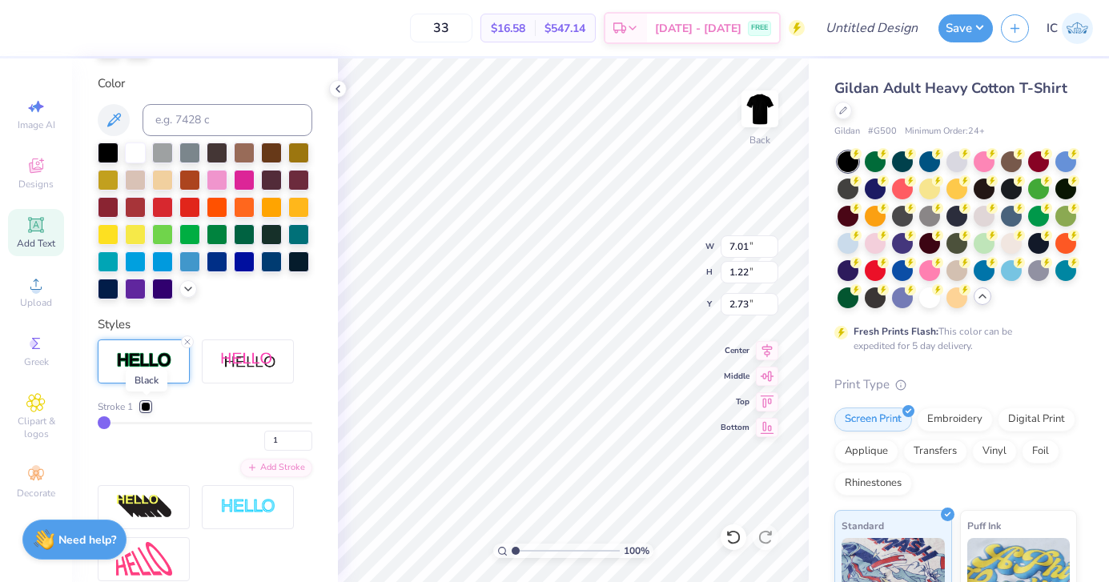
click at [146, 403] on div at bounding box center [146, 407] width 10 height 10
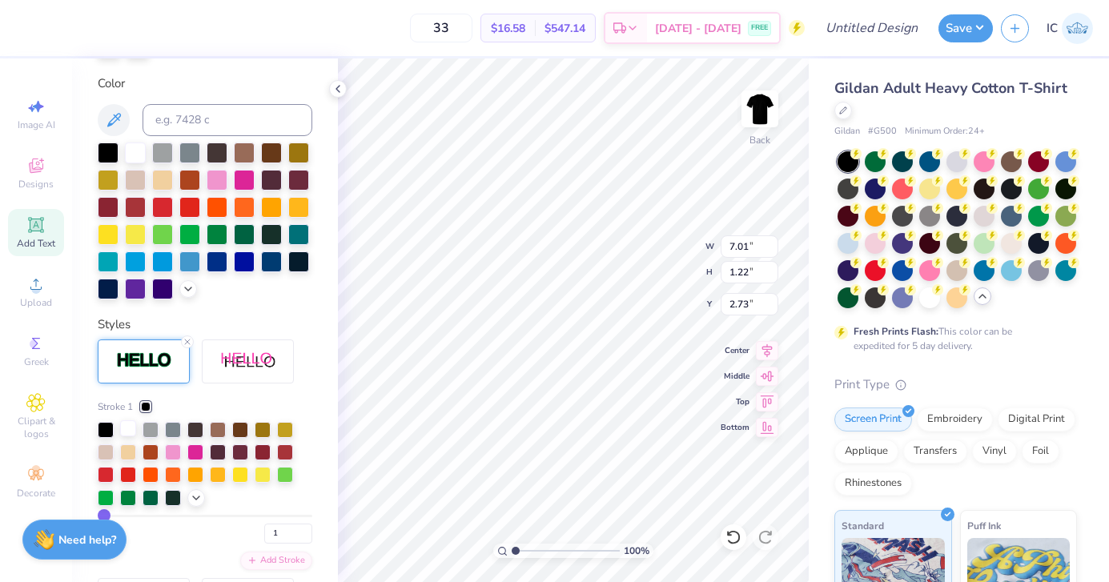
click at [127, 430] on div at bounding box center [128, 428] width 16 height 16
click at [314, 396] on div "Personalized Names Personalized Numbers Text Tool Add Font Font Dancing Script …" at bounding box center [205, 320] width 266 height 524
drag, startPoint x: 515, startPoint y: 548, endPoint x: 533, endPoint y: 547, distance: 17.6
type input "2.7"
click at [533, 547] on input "range" at bounding box center [566, 551] width 108 height 14
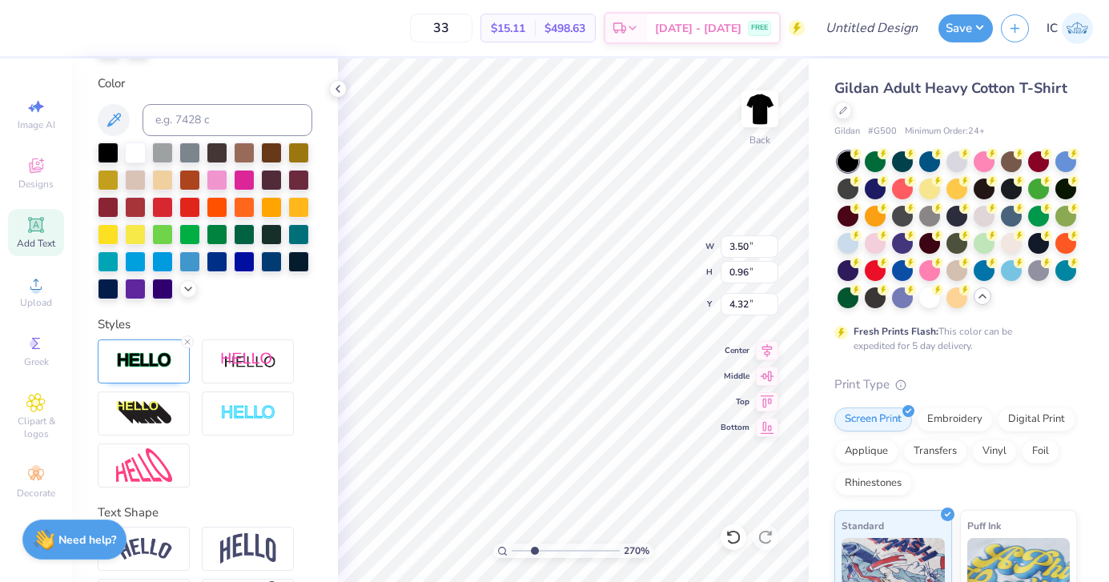
click at [532, 550] on input "range" at bounding box center [566, 551] width 108 height 14
type input "4.27"
drag, startPoint x: 535, startPoint y: 552, endPoint x: 515, endPoint y: 553, distance: 20.0
type input "1"
click at [515, 553] on input "range" at bounding box center [566, 551] width 108 height 14
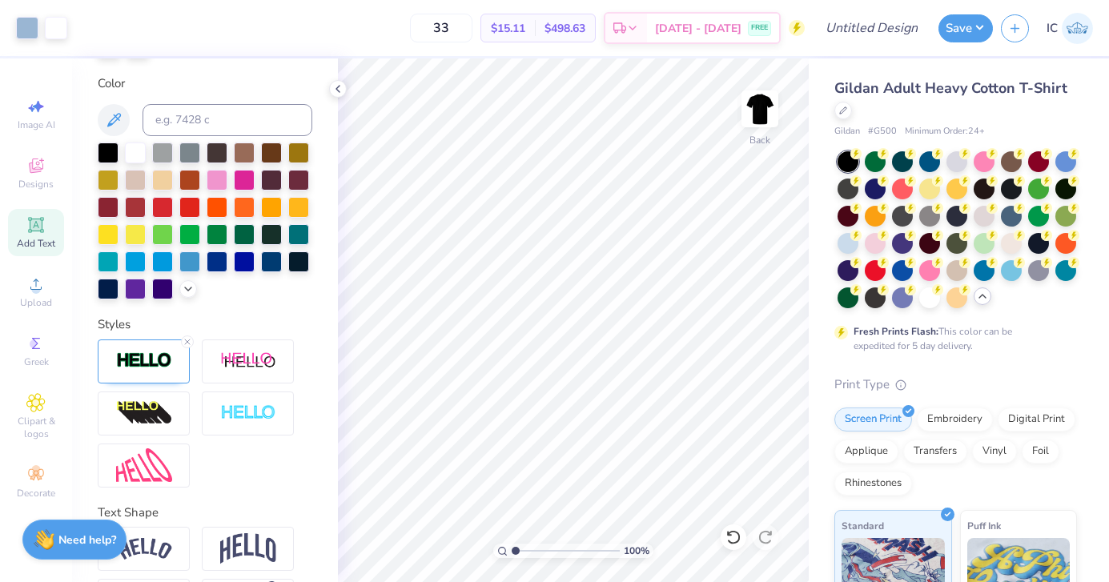
click at [862, 275] on div at bounding box center [957, 229] width 239 height 157
click at [334, 91] on icon at bounding box center [338, 88] width 13 height 13
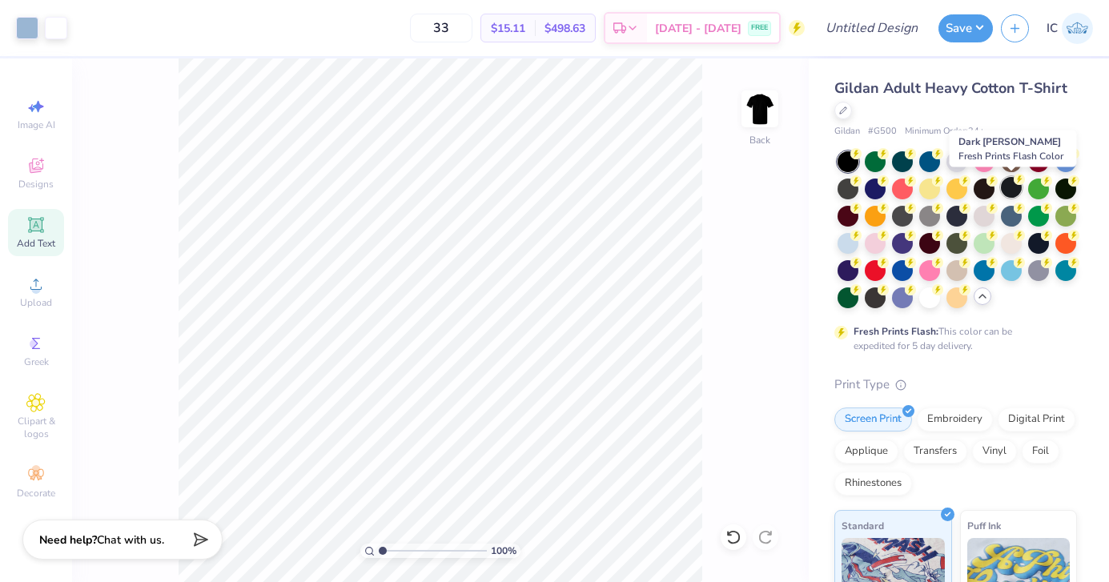
click at [1013, 191] on div at bounding box center [1011, 187] width 21 height 21
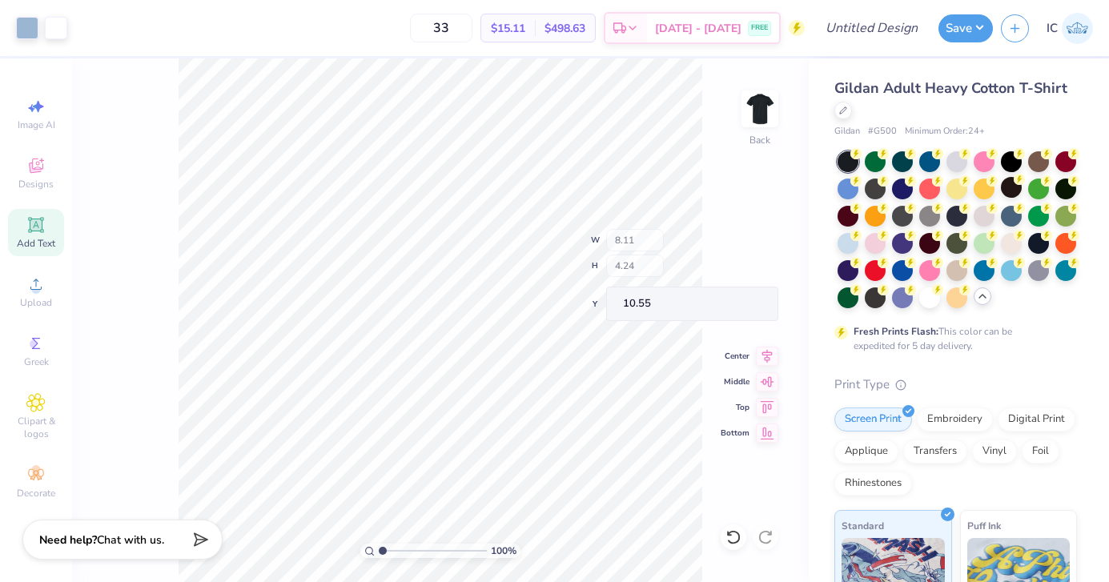
type input "8.11"
type input "4.24"
type input "10.55"
type input "7.25"
type input "7.01"
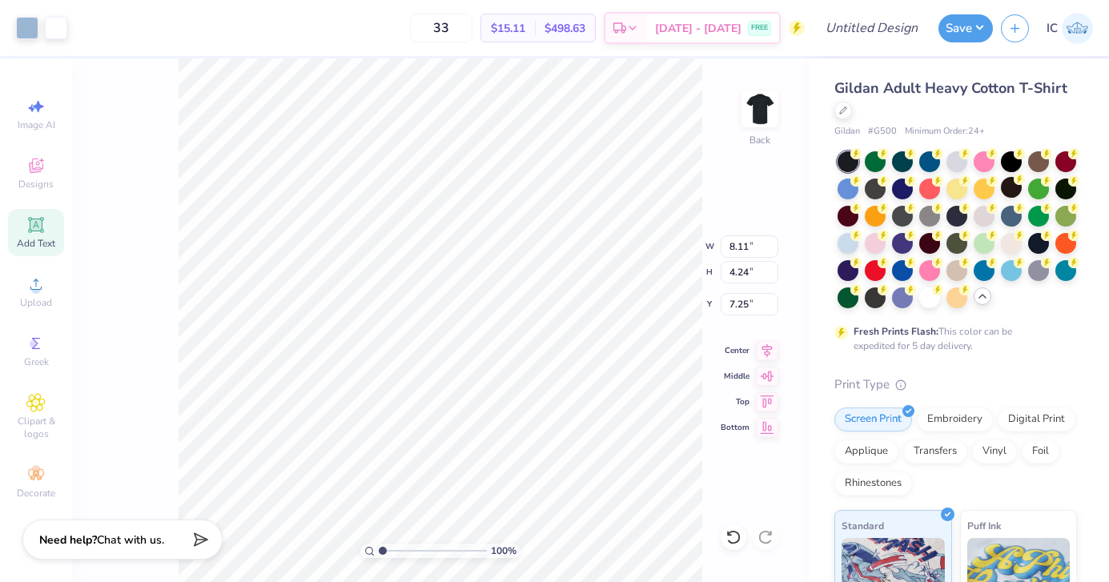
type input "1.22"
type input "2.73"
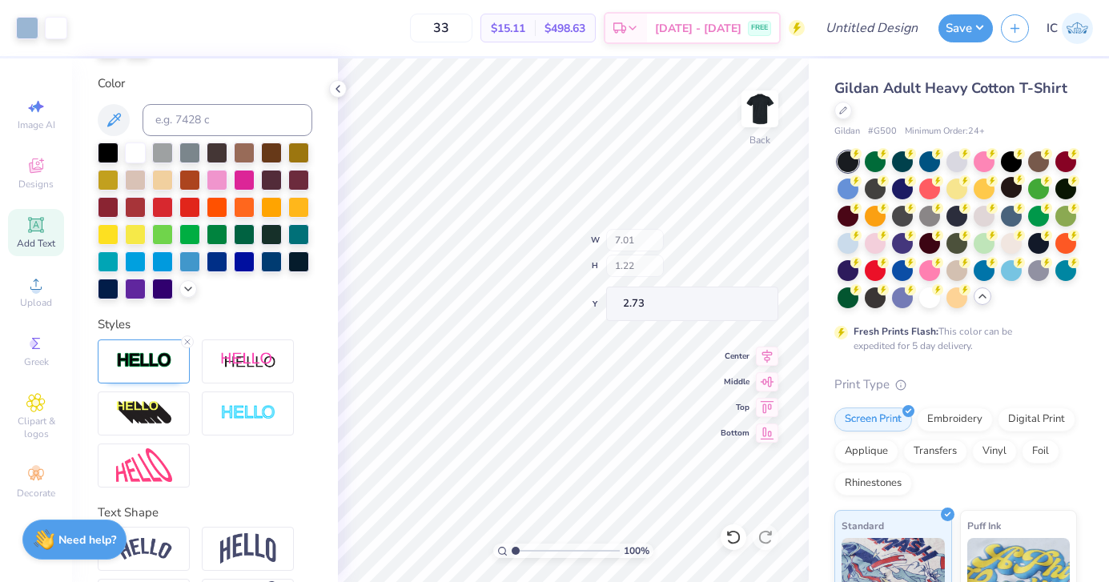
type input "6.56"
type input "1.14"
type input "2.81"
type input "2.74"
click at [338, 91] on polyline at bounding box center [337, 89] width 3 height 6
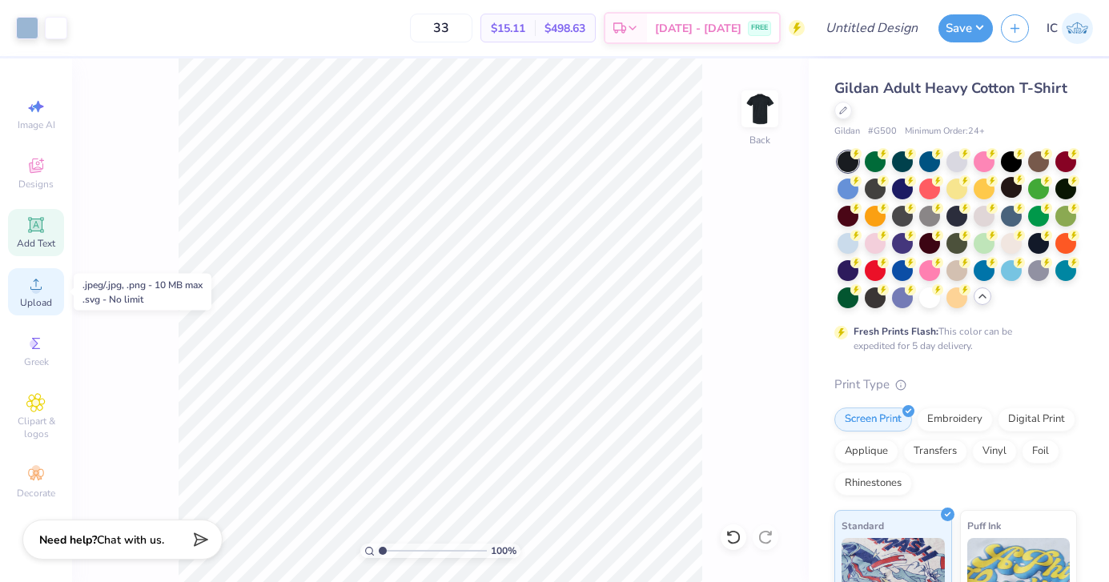
click at [38, 301] on span "Upload" at bounding box center [36, 302] width 32 height 13
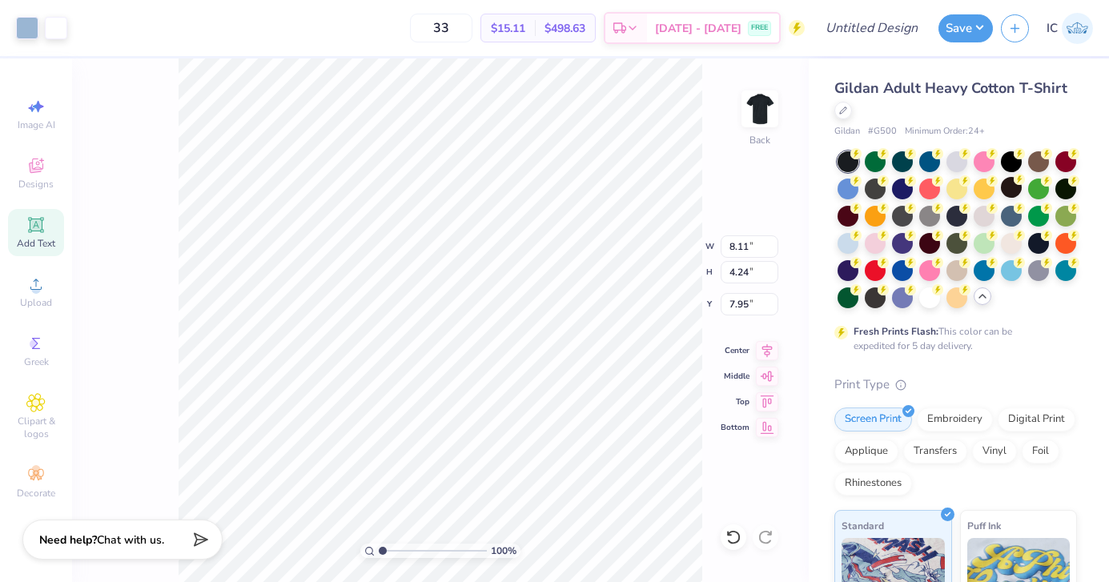
type input "7.95"
click at [42, 116] on div "Image AI" at bounding box center [36, 114] width 56 height 47
select select "4"
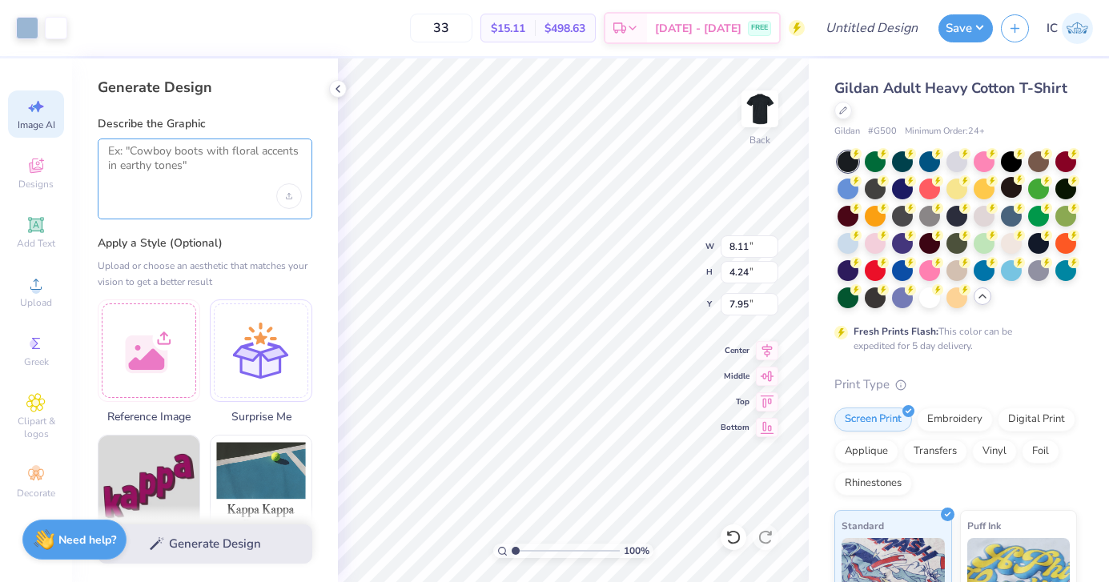
click at [201, 167] on textarea at bounding box center [205, 164] width 194 height 40
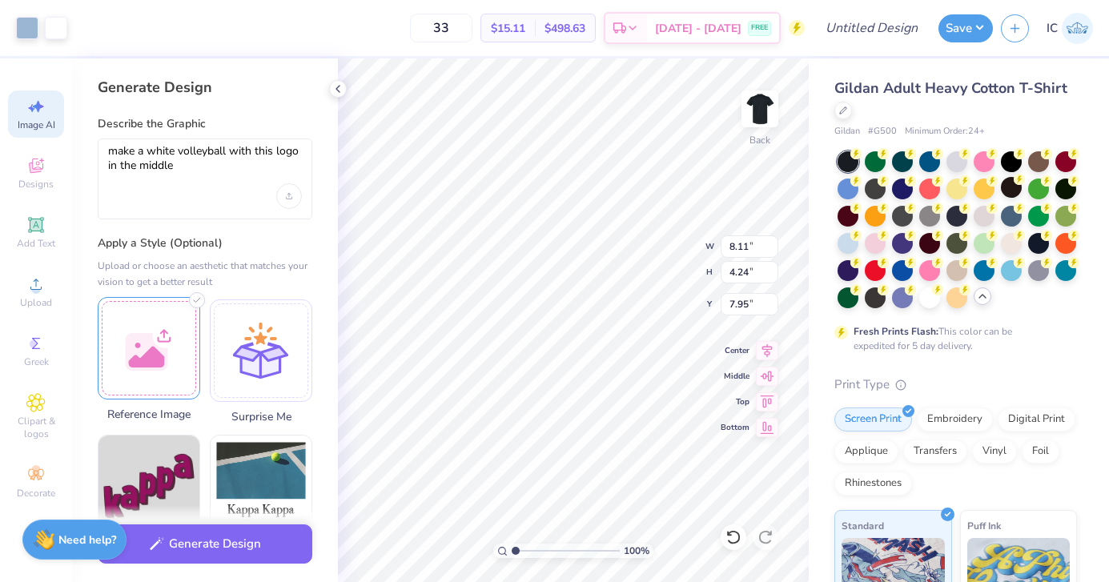
click at [162, 324] on div at bounding box center [149, 348] width 103 height 103
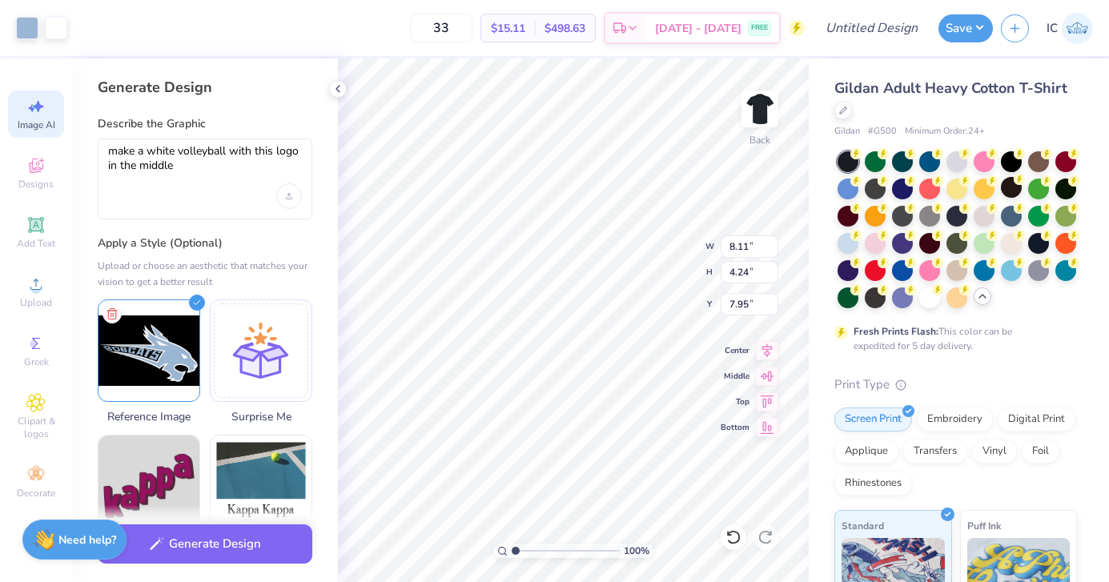
click at [304, 151] on div "make a white volleyball with this logo in the middle" at bounding box center [205, 179] width 215 height 81
click at [299, 151] on textarea "make a white volleyball with this logo in the middle" at bounding box center [205, 164] width 194 height 40
type textarea "make a white volleyball with this logo of the bobcat in the middle"
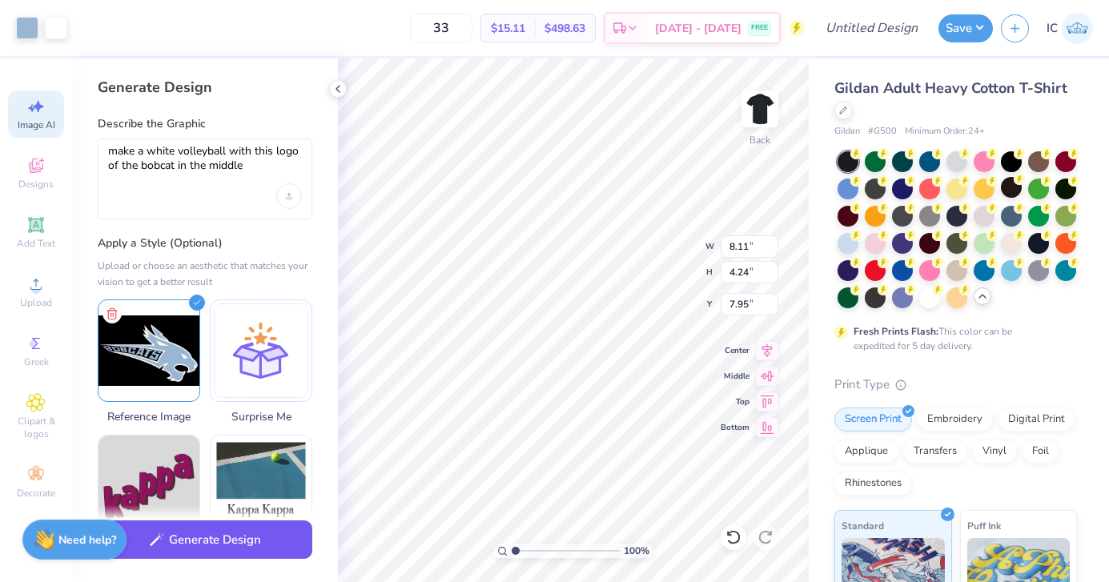
click at [248, 534] on button "Generate Design" at bounding box center [205, 540] width 215 height 39
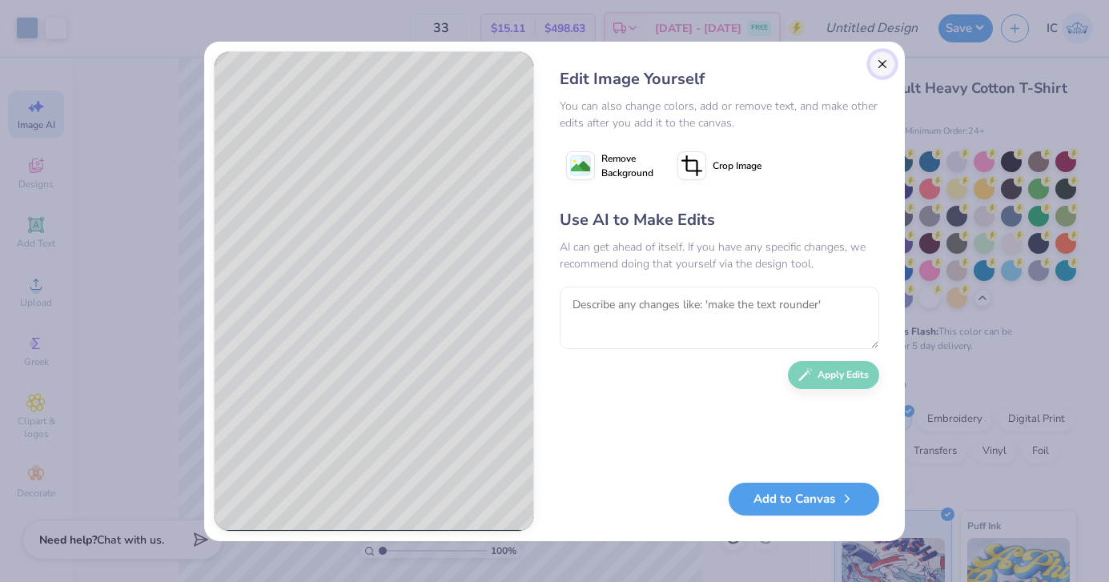
click at [879, 63] on button "Close" at bounding box center [883, 64] width 26 height 26
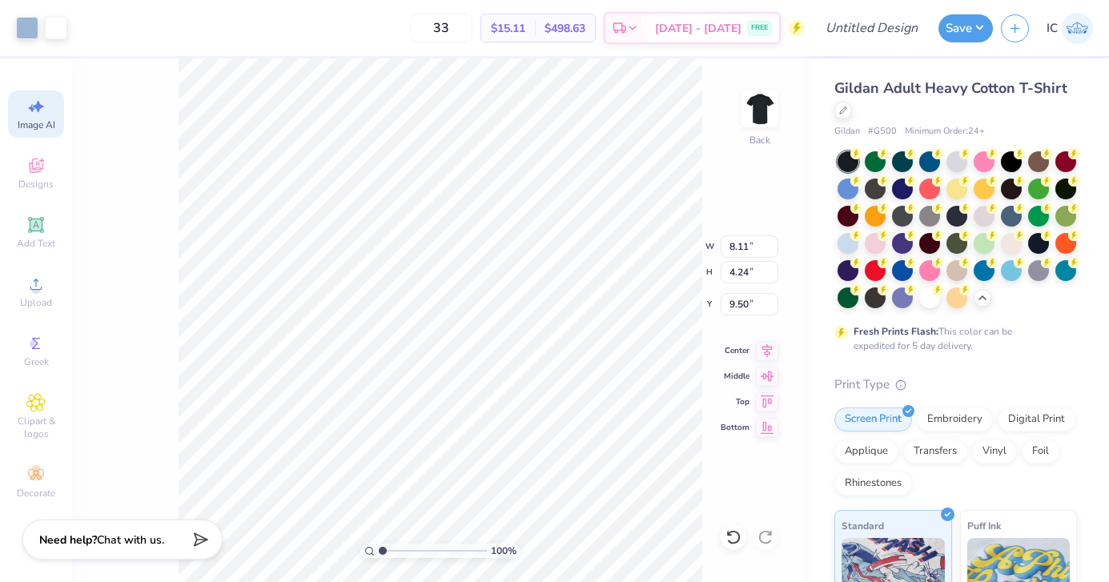
type input "7.21"
type input "6.56"
type input "1.14"
type input "2.74"
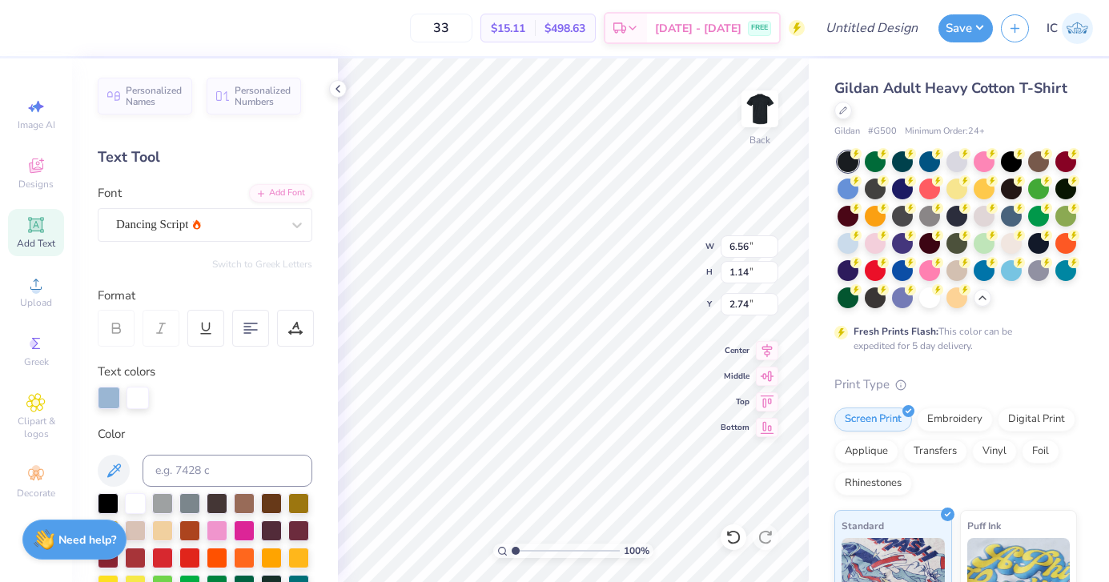
scroll to position [0, 0]
type input "3.50"
type input "0.96"
type input "11.84"
click at [336, 86] on icon at bounding box center [338, 88] width 13 height 13
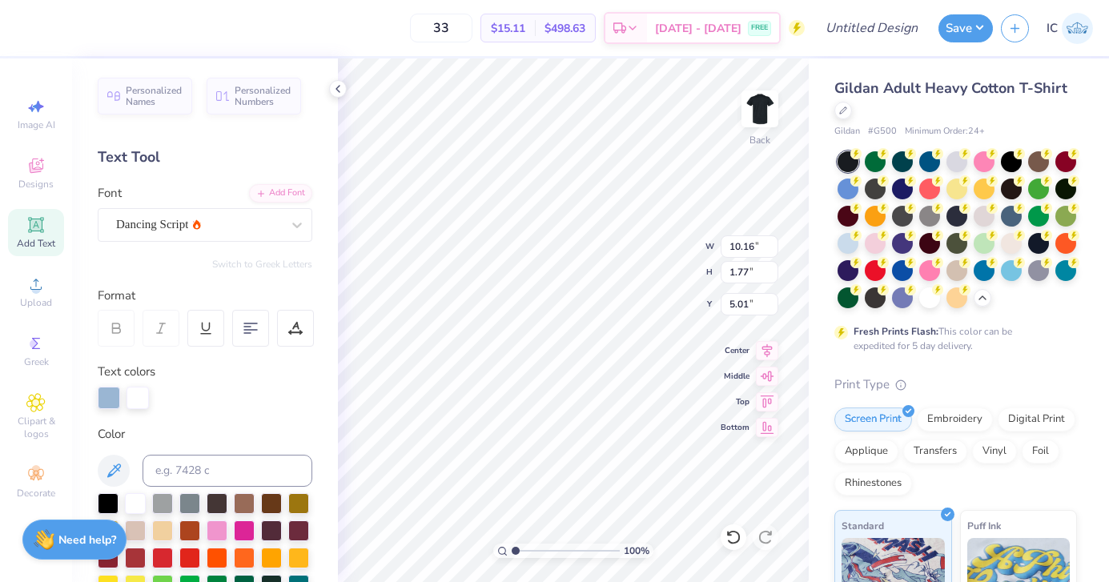
type input "10.16"
type input "1.77"
type input "4.41"
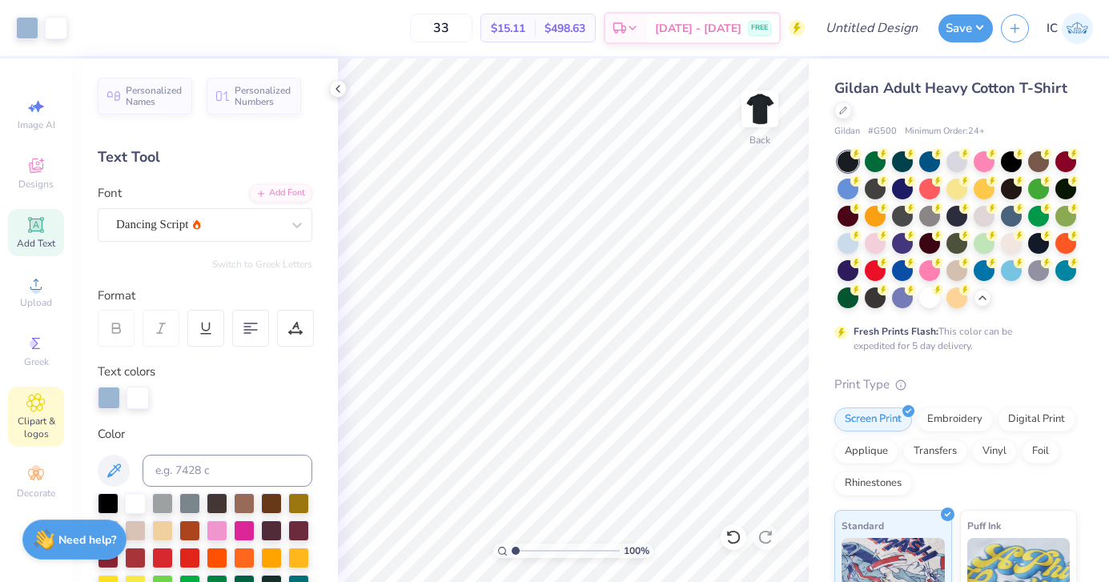
click at [30, 421] on span "Clipart & logos" at bounding box center [36, 428] width 56 height 26
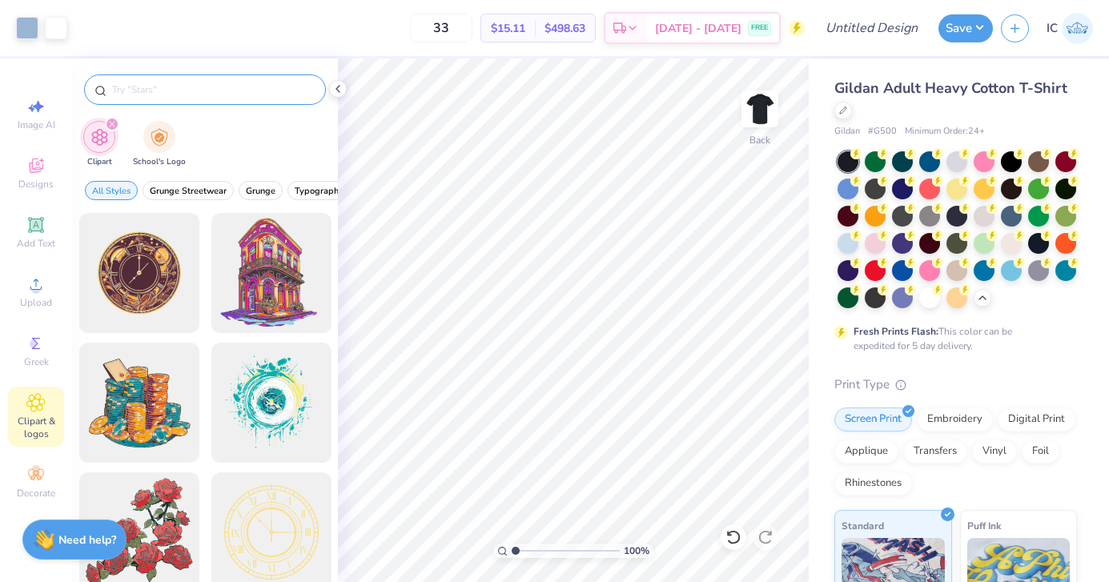
click at [244, 103] on div at bounding box center [205, 89] width 242 height 30
click at [239, 88] on input "text" at bounding box center [213, 90] width 205 height 16
type input "volleyball"
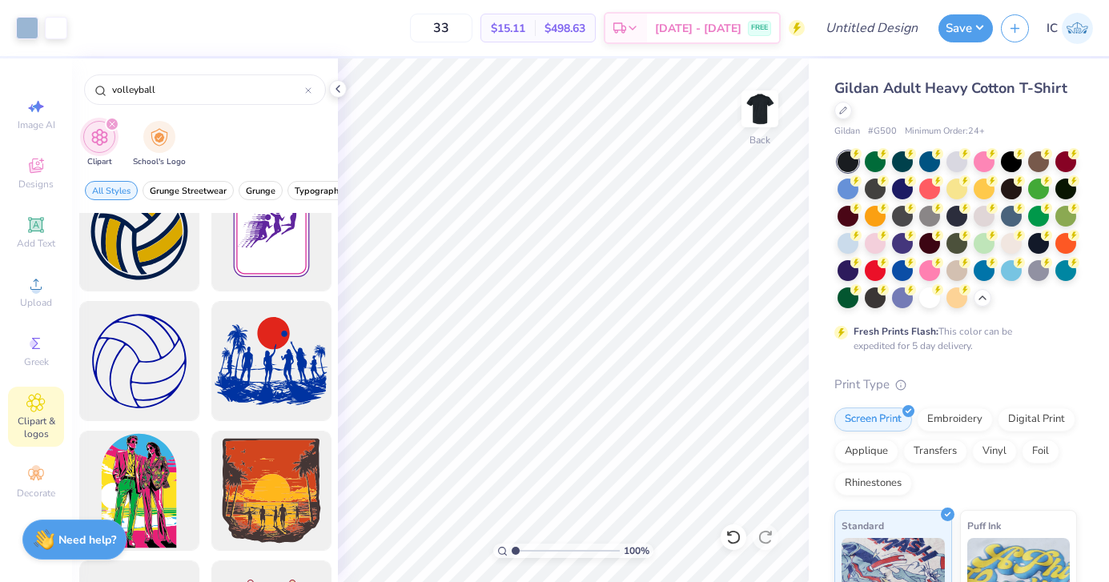
scroll to position [299, 0]
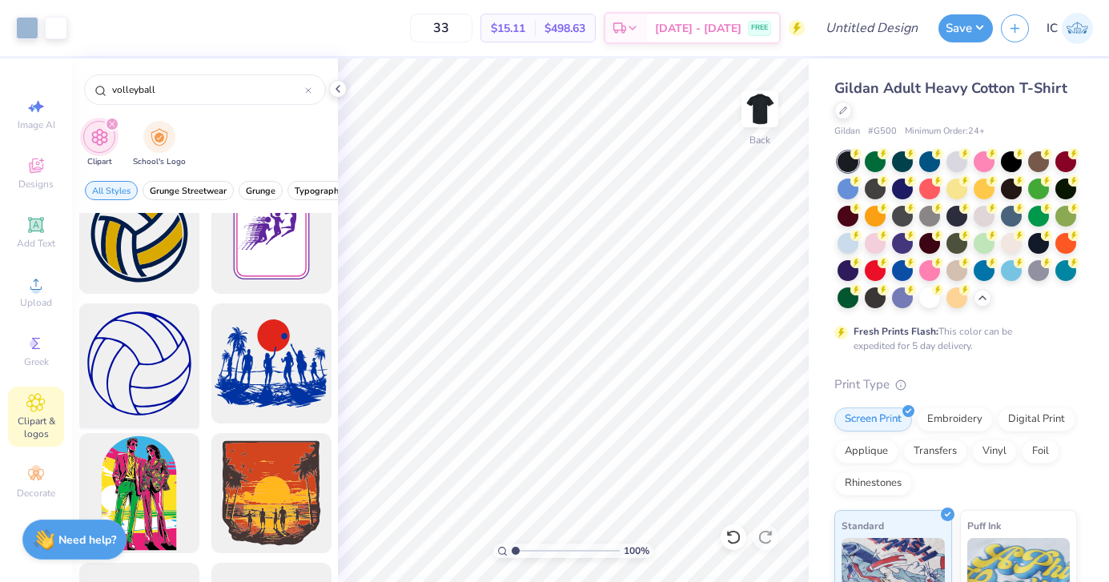
click at [163, 350] on div at bounding box center [139, 364] width 132 height 132
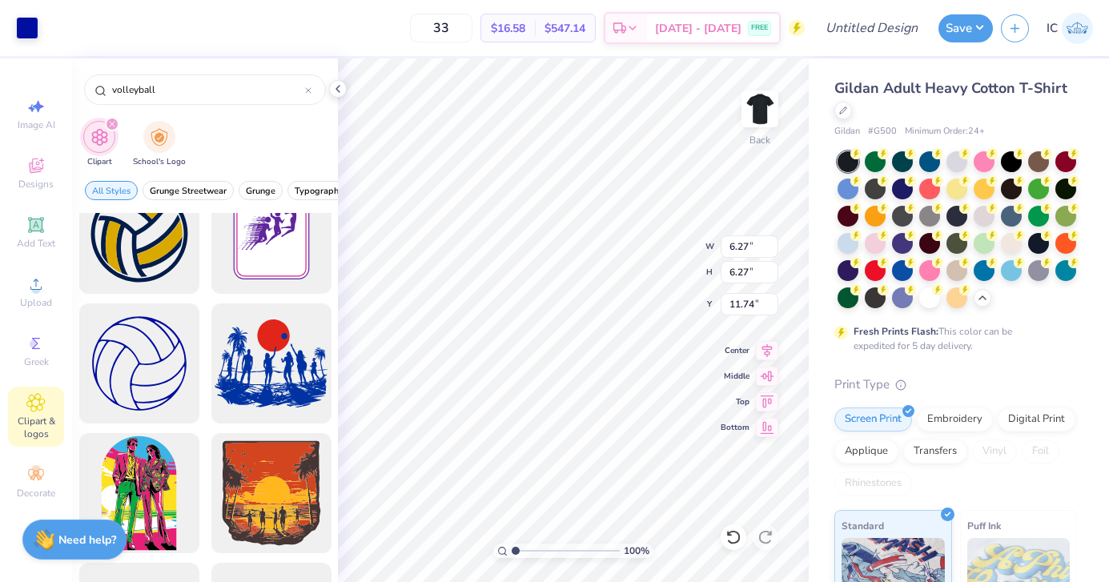
type input "6.27"
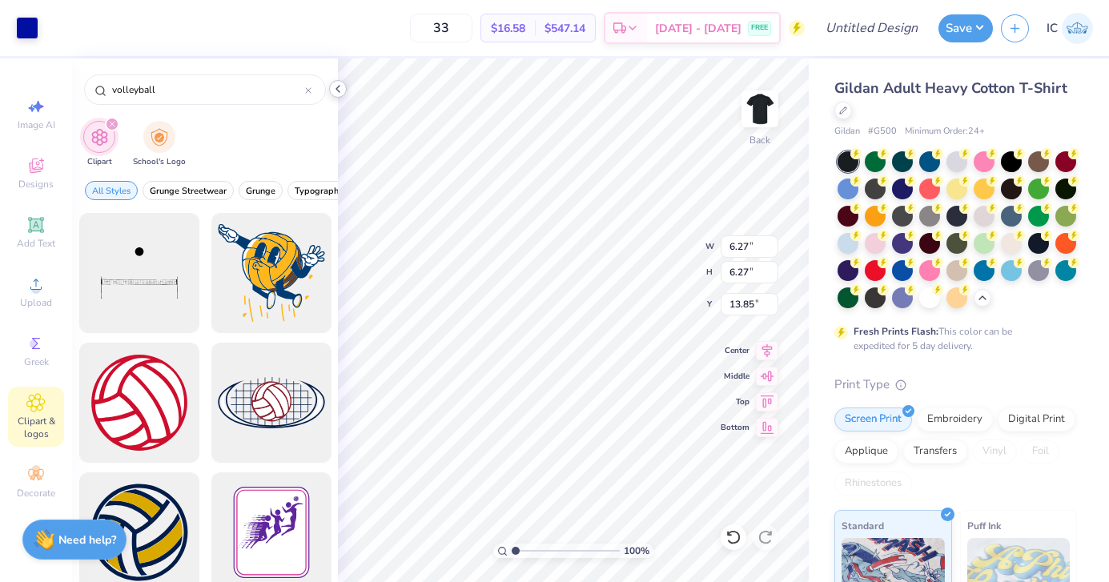
click at [337, 85] on icon at bounding box center [338, 88] width 13 height 13
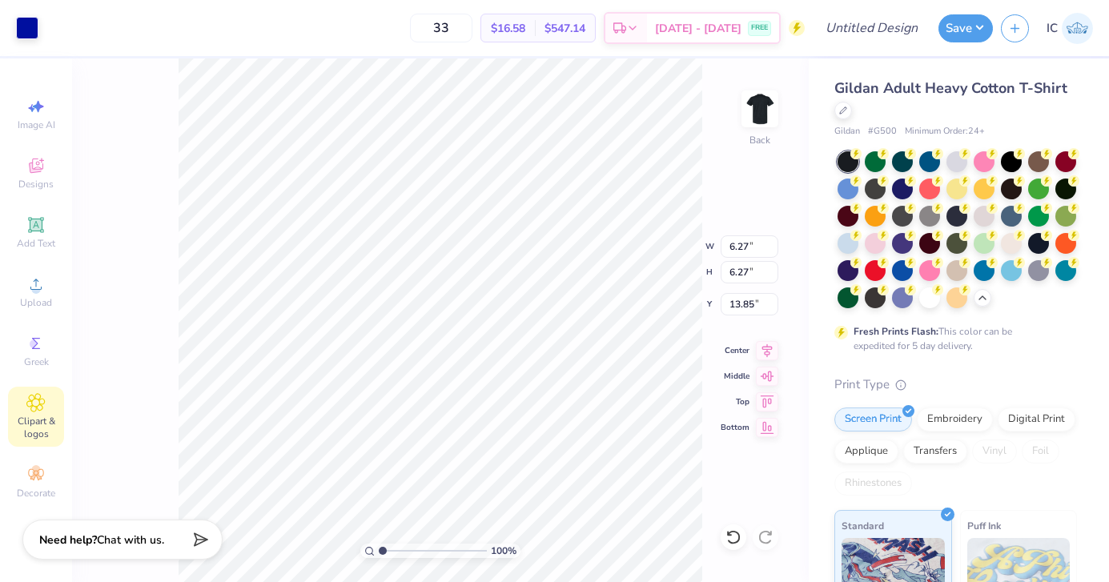
click at [38, 420] on span "Clipart & logos" at bounding box center [36, 428] width 56 height 26
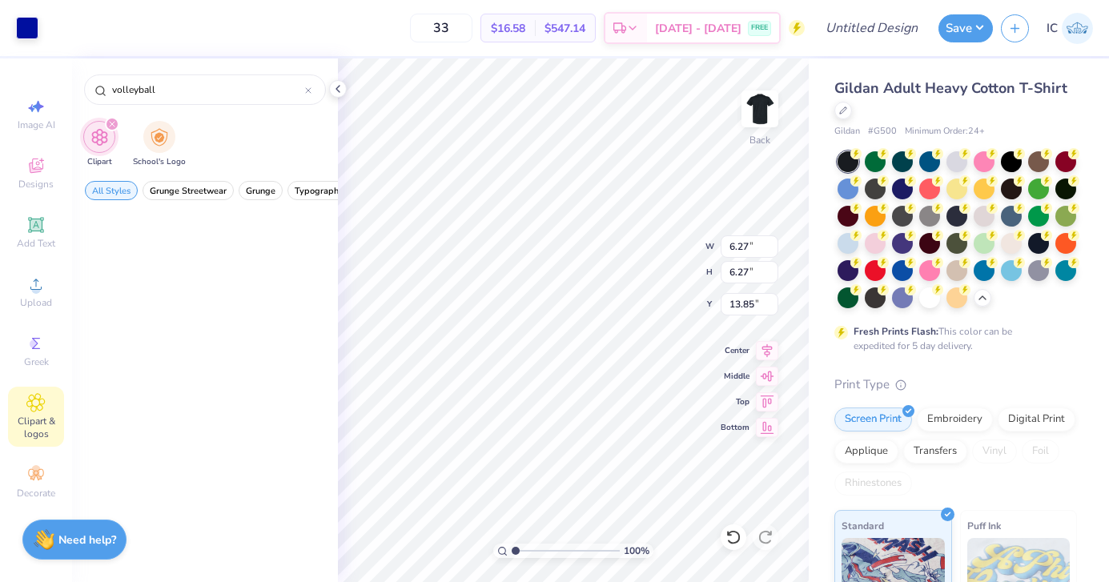
type input "15.67"
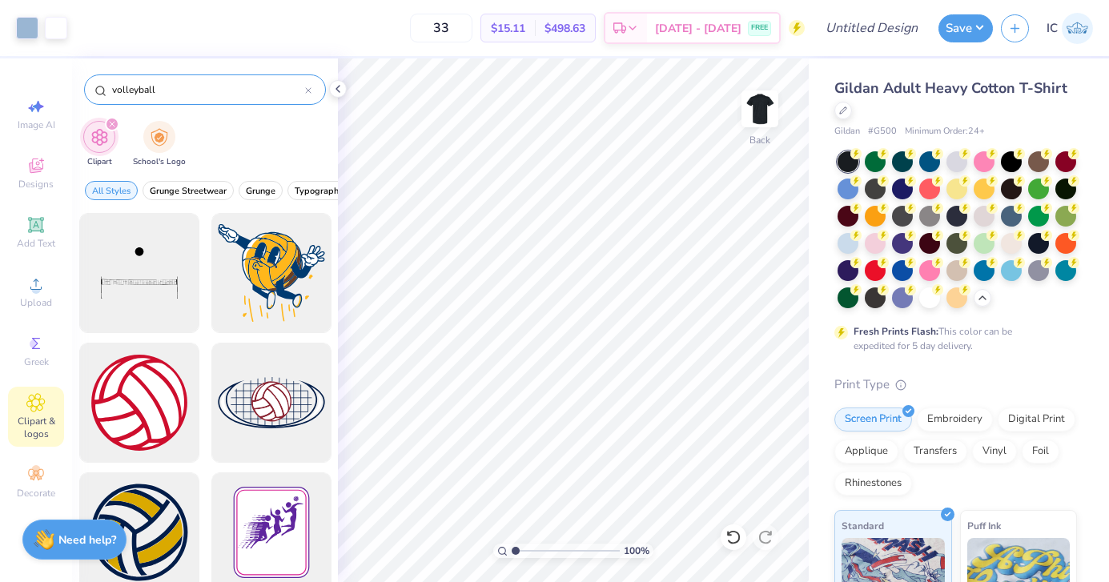
click at [310, 91] on icon at bounding box center [308, 90] width 6 height 6
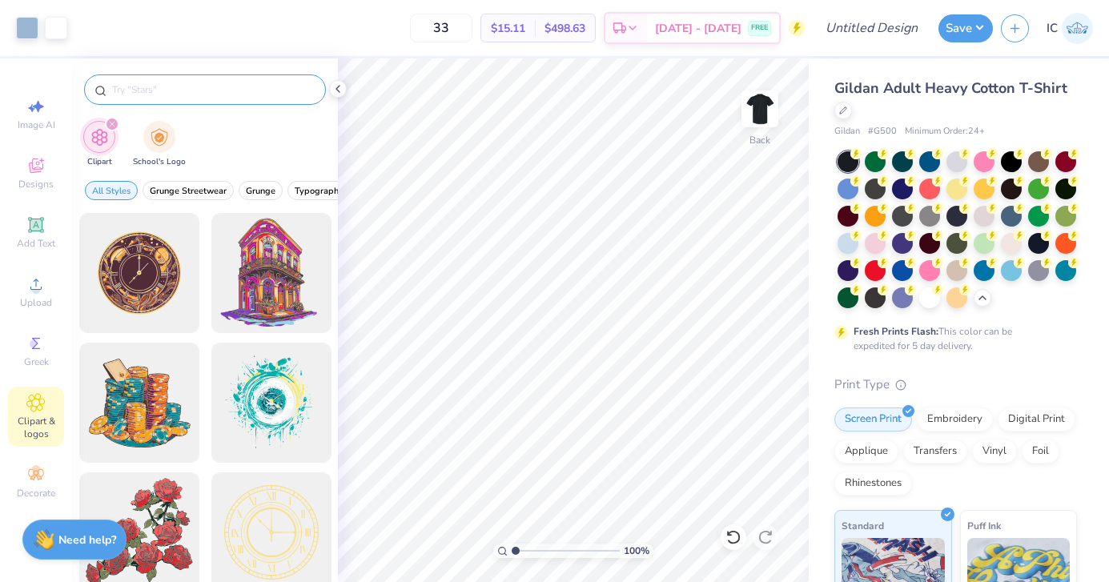
click at [250, 91] on input "text" at bounding box center [213, 90] width 205 height 16
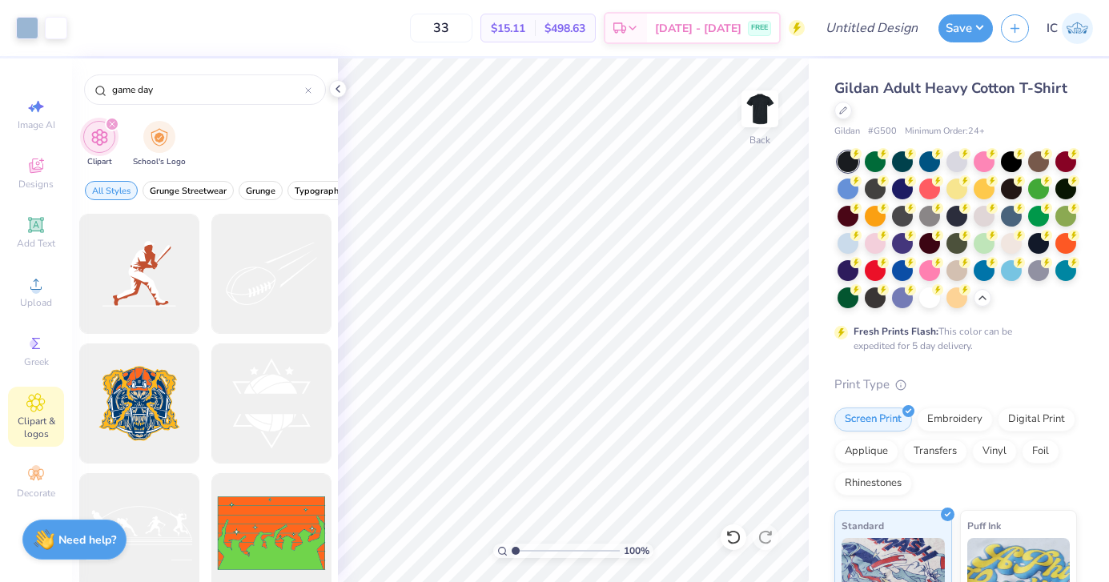
scroll to position [1945, 0]
type input "game day"
click at [271, 389] on div at bounding box center [271, 405] width 132 height 132
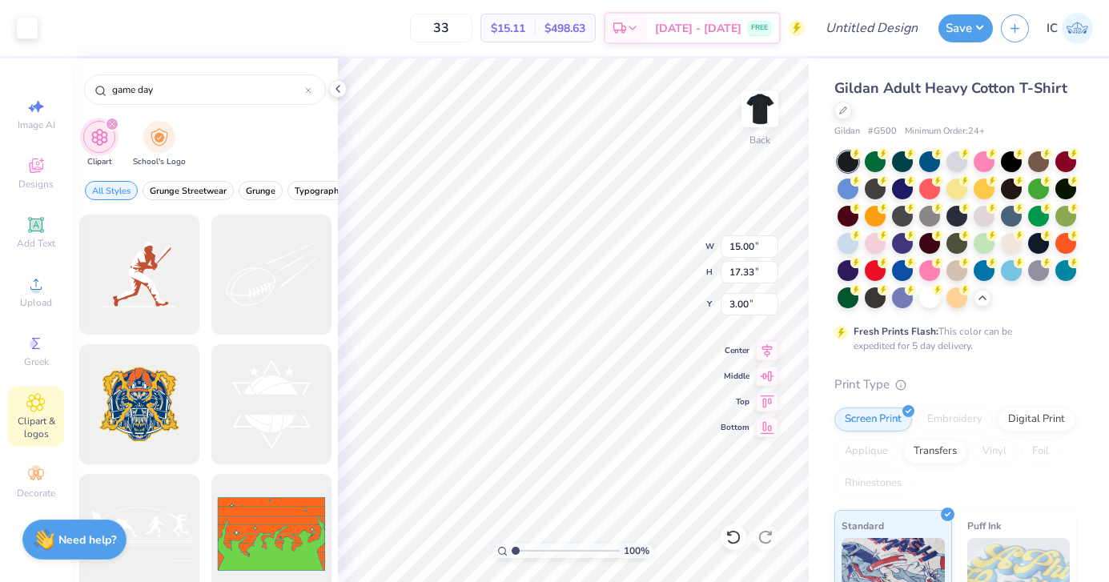
type input "5.29"
type input "9.23"
type input "10.66"
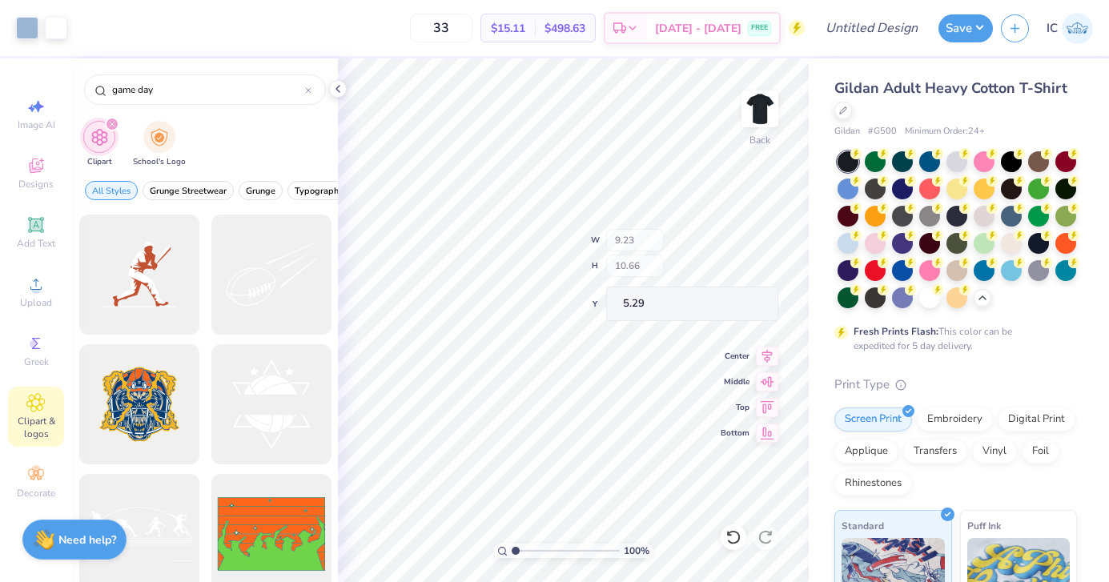
type input "13.52"
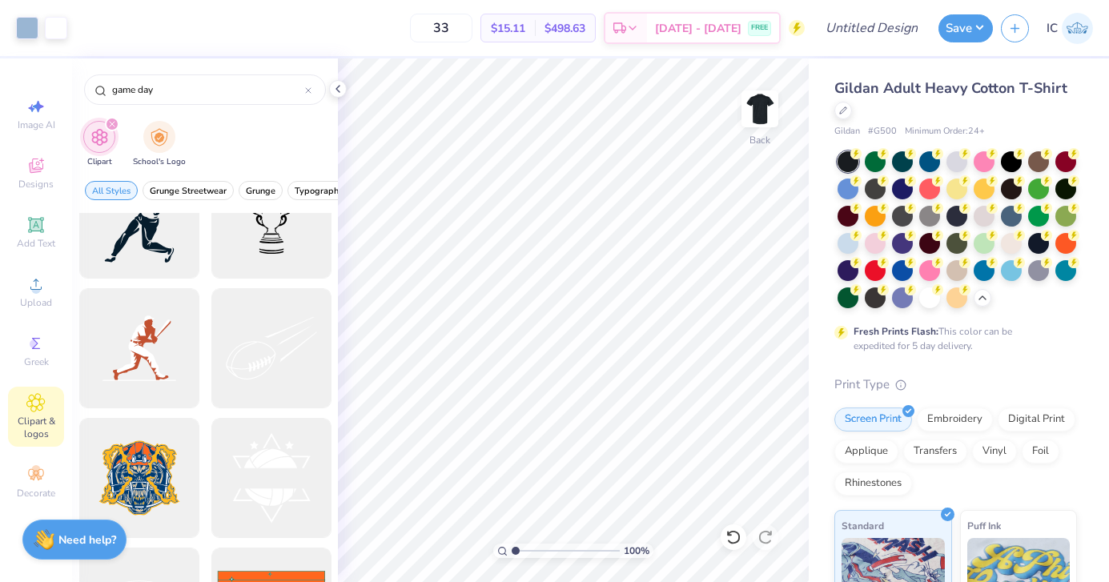
scroll to position [1861, 0]
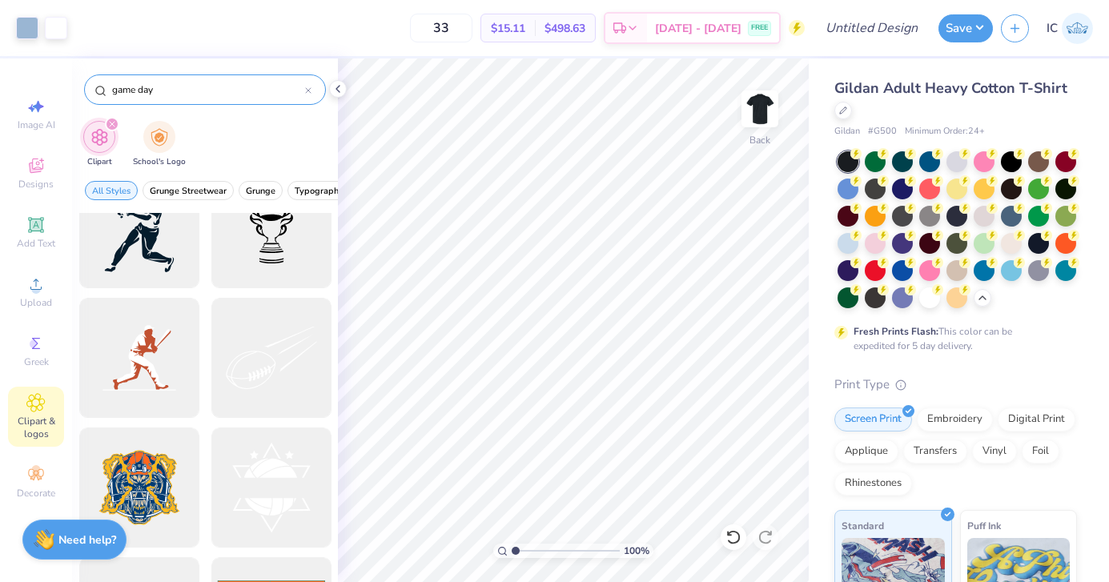
click at [312, 86] on div "game day" at bounding box center [205, 89] width 242 height 30
click at [309, 91] on icon at bounding box center [308, 90] width 6 height 6
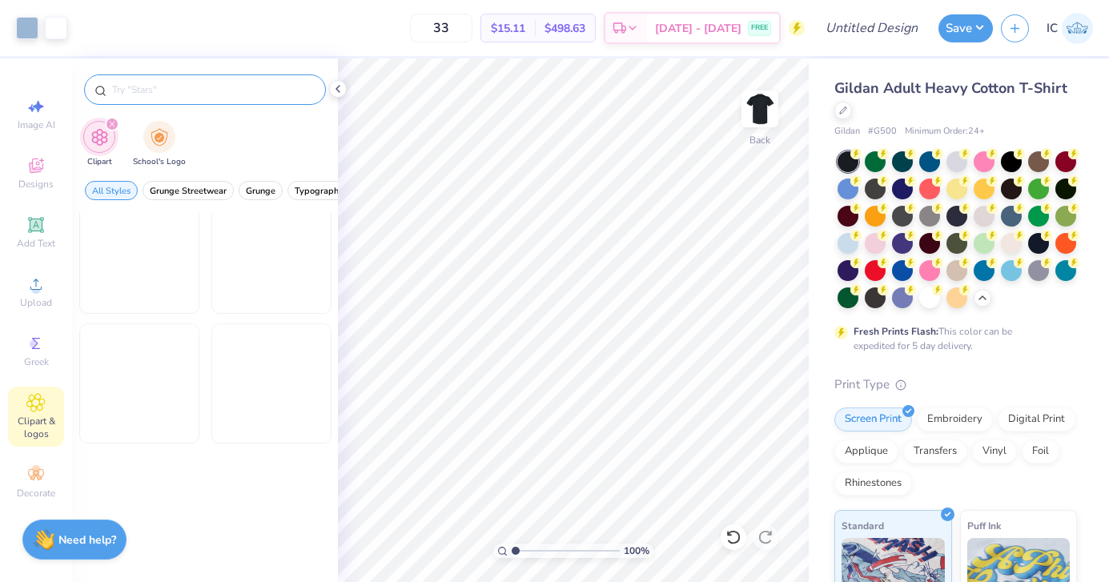
scroll to position [1706, 0]
click at [255, 86] on input "text" at bounding box center [213, 90] width 205 height 16
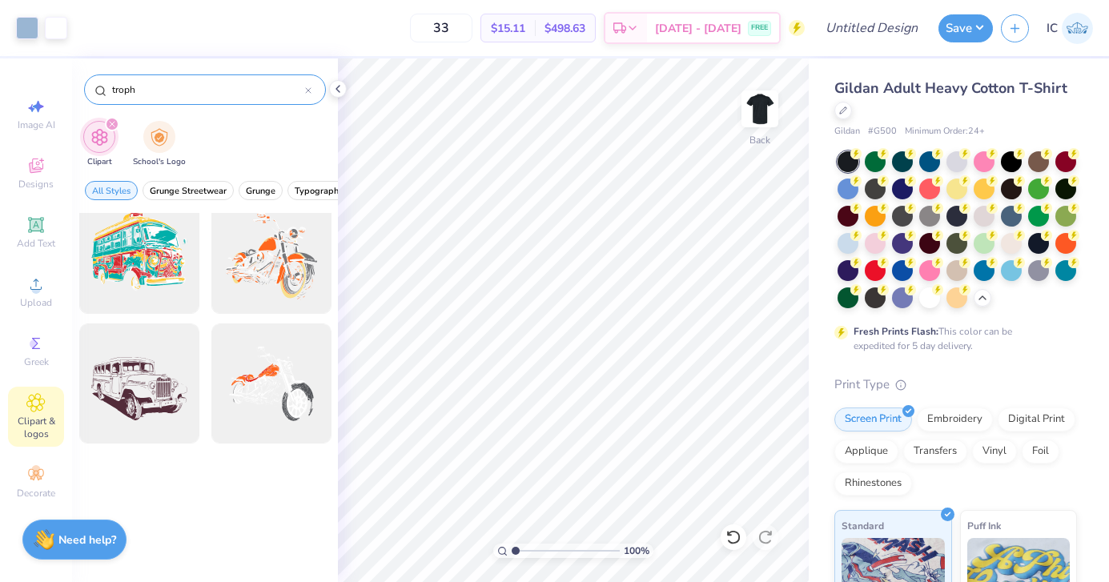
type input "trophy"
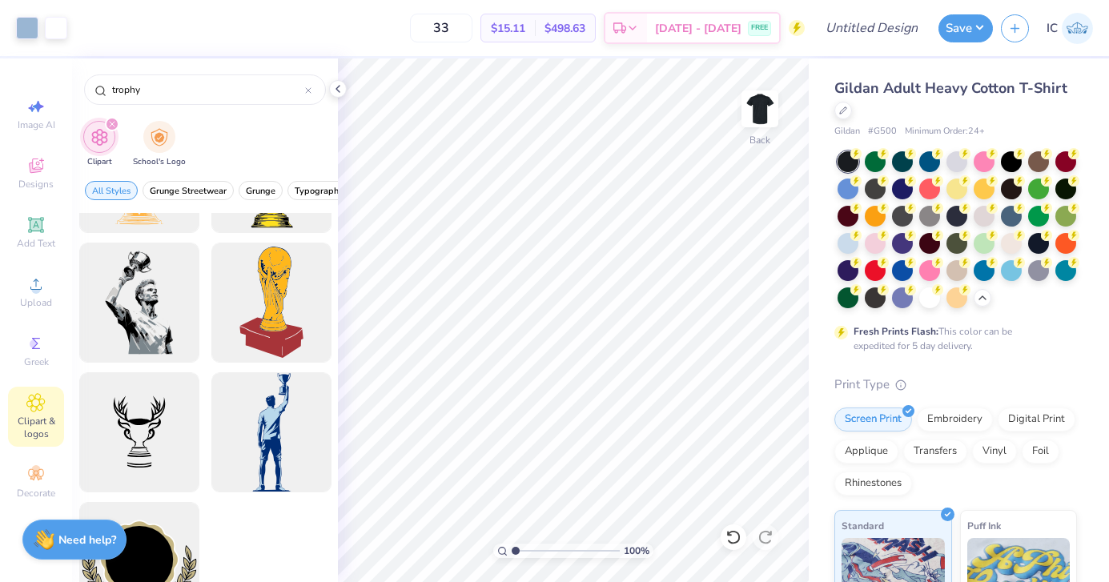
scroll to position [1187, 0]
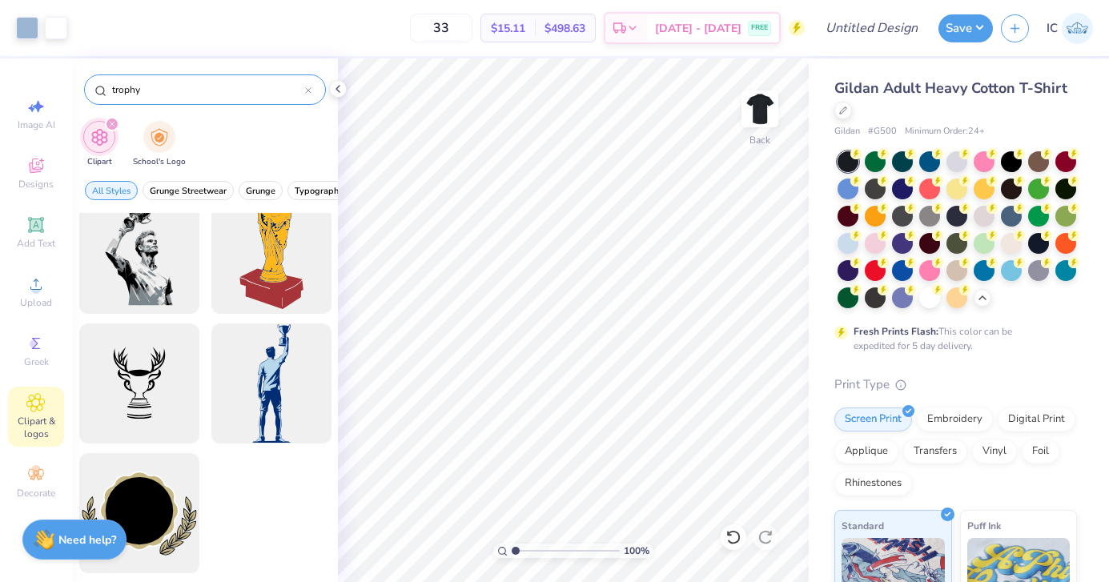
click at [304, 97] on input "trophy" at bounding box center [208, 90] width 195 height 16
click at [308, 88] on icon at bounding box center [308, 90] width 6 height 6
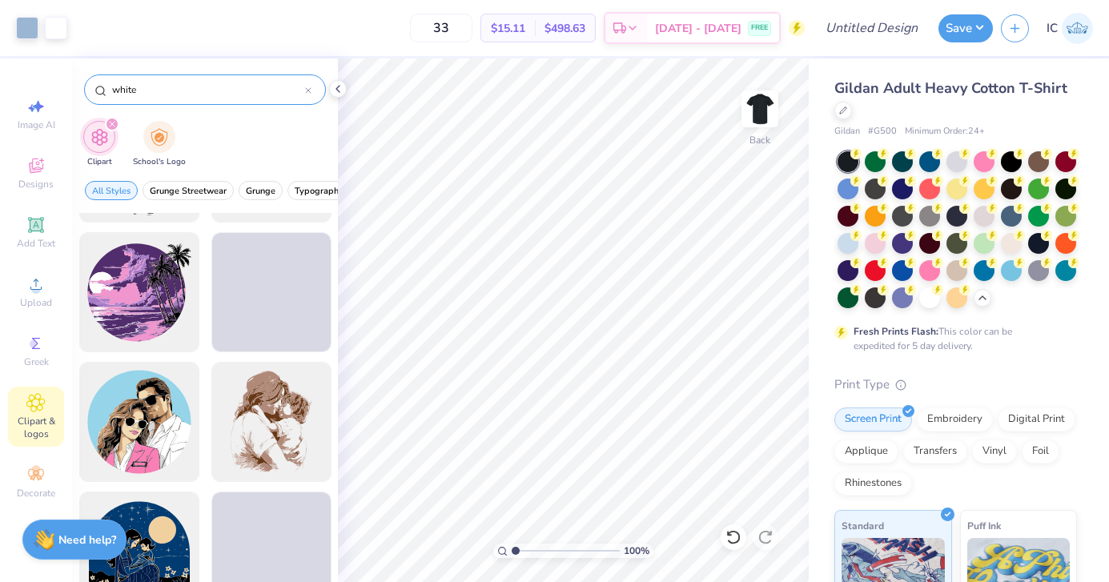
scroll to position [5730, 0]
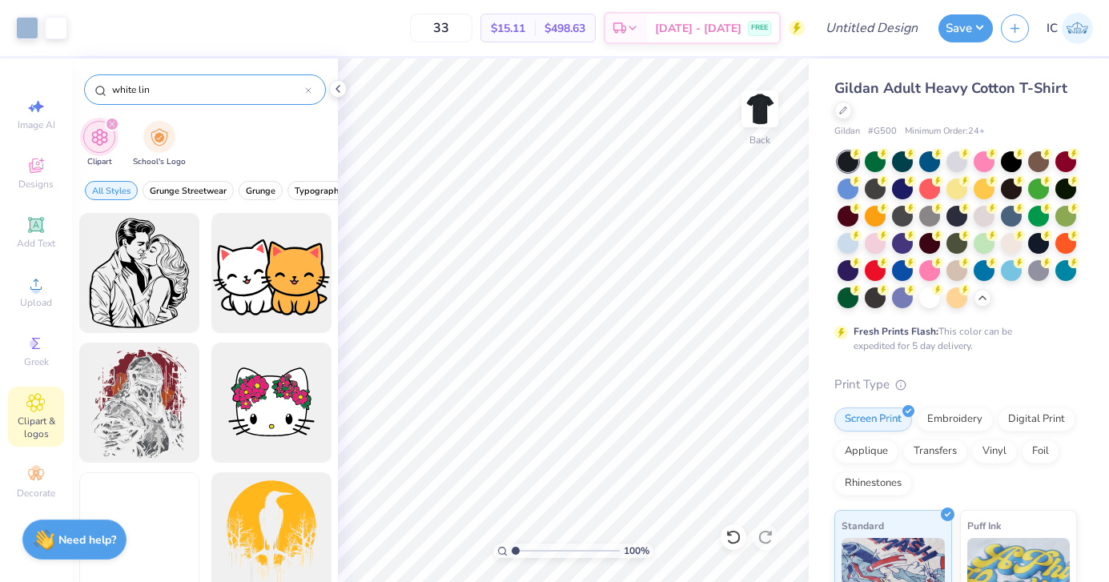
type input "white line"
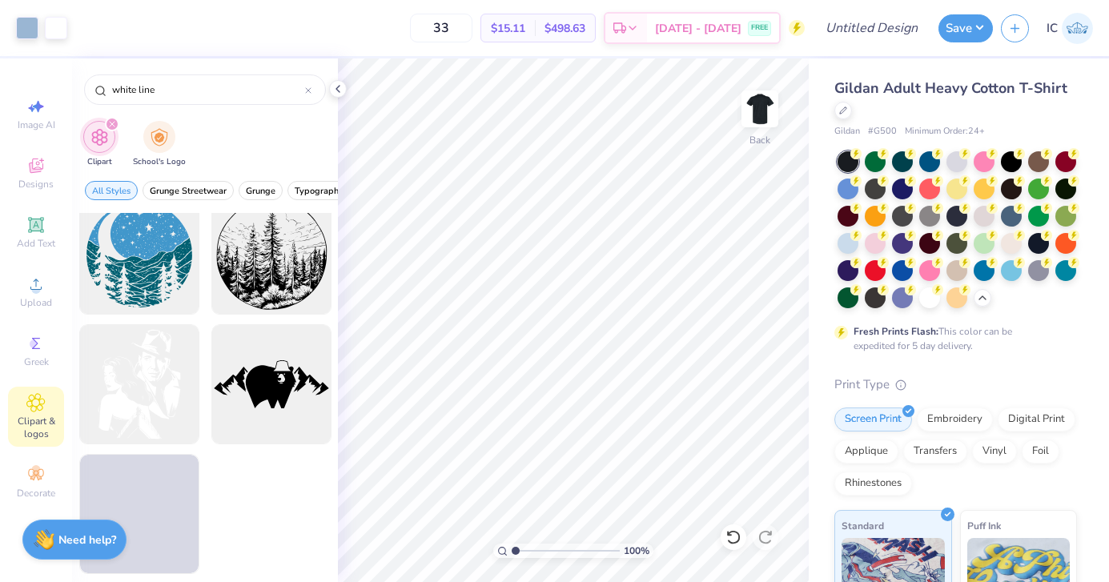
scroll to position [2614, 0]
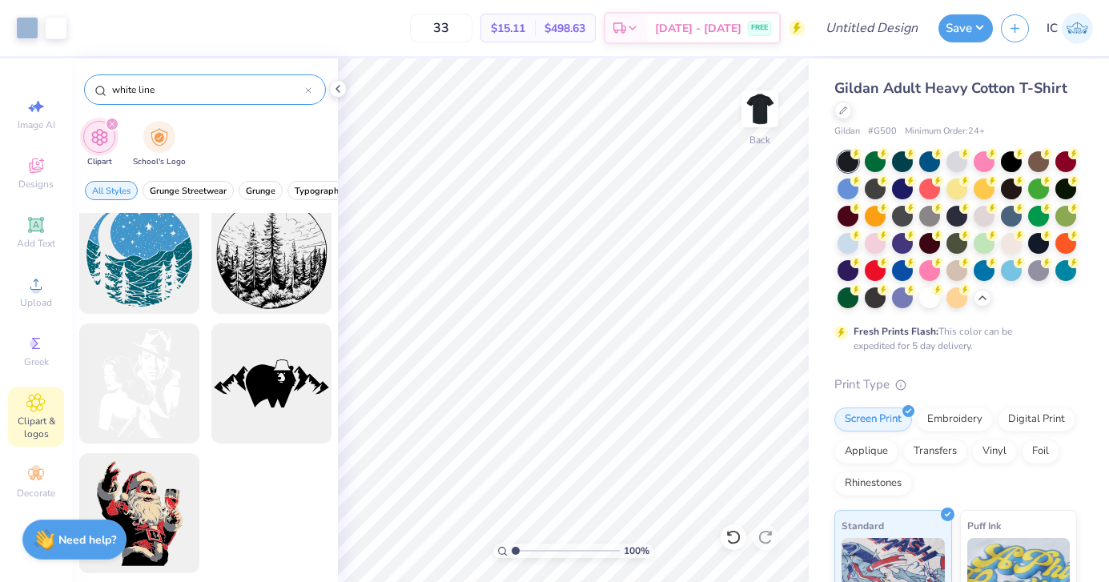
click at [306, 90] on icon at bounding box center [308, 90] width 6 height 6
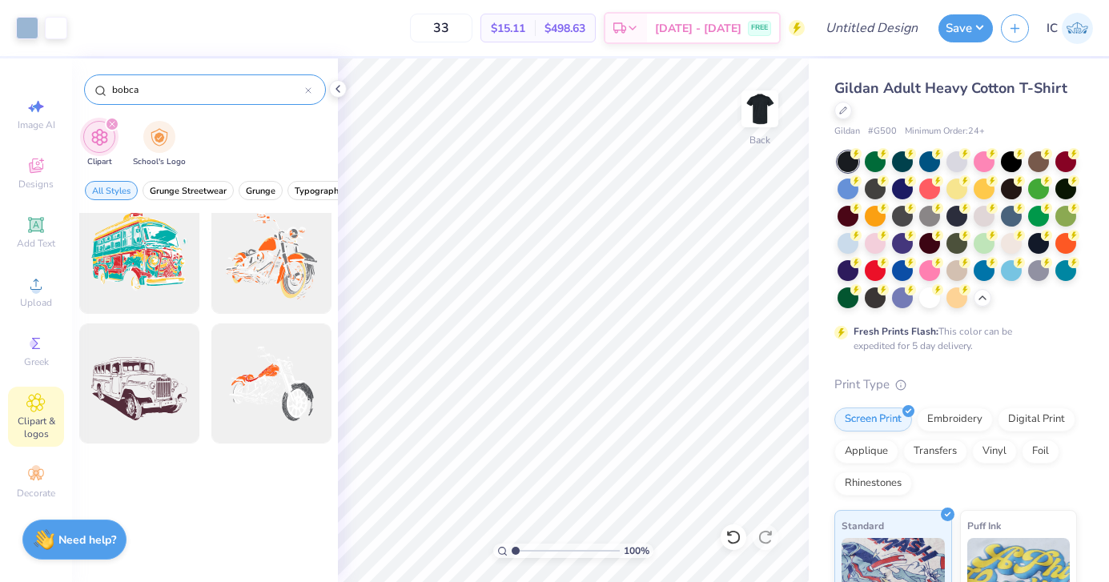
type input "bobcat"
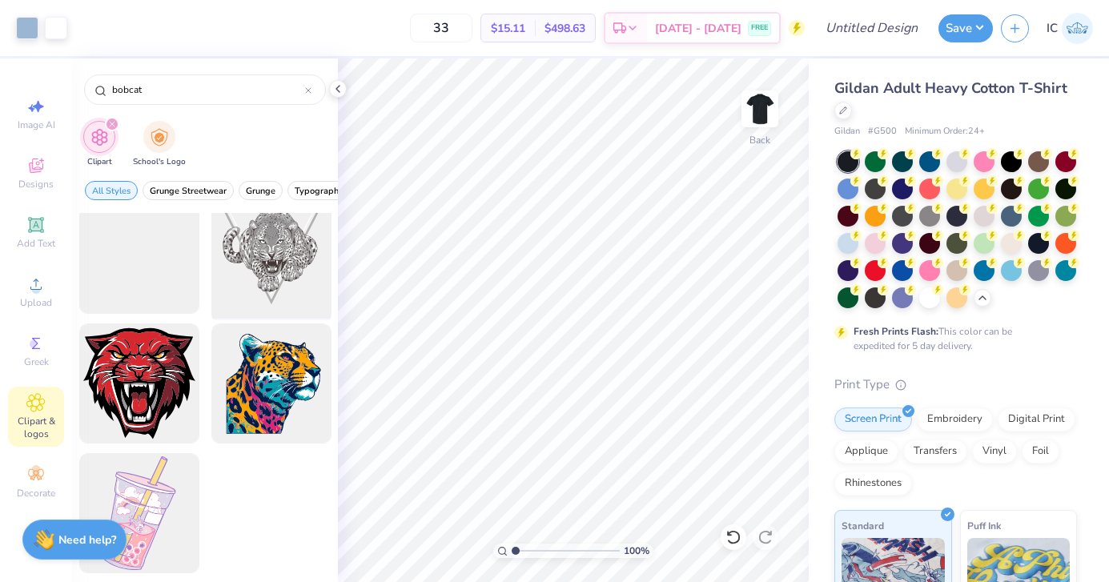
scroll to position [0, 0]
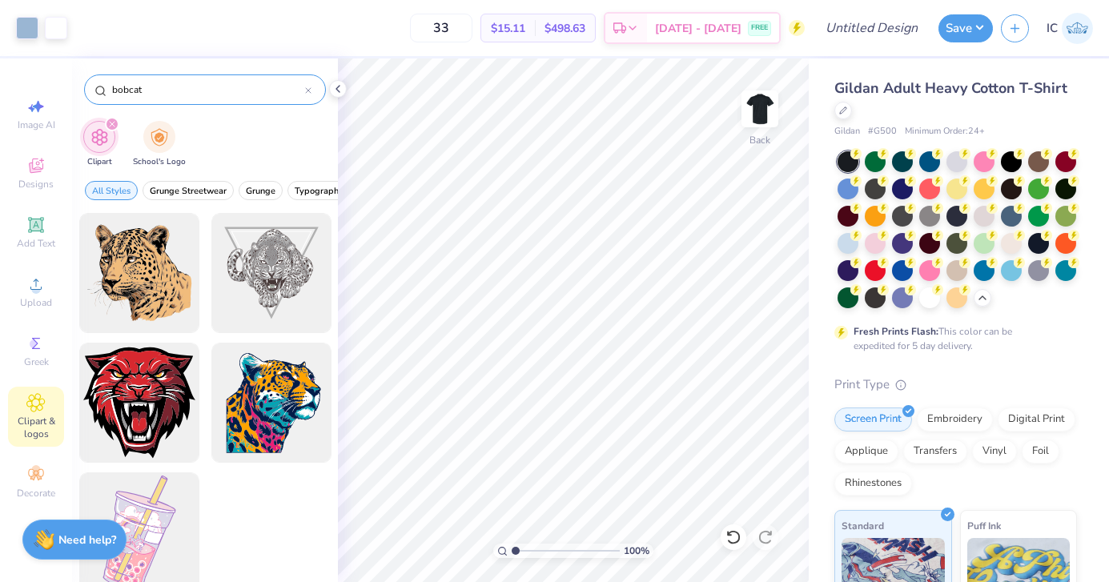
click at [308, 88] on icon at bounding box center [308, 90] width 6 height 6
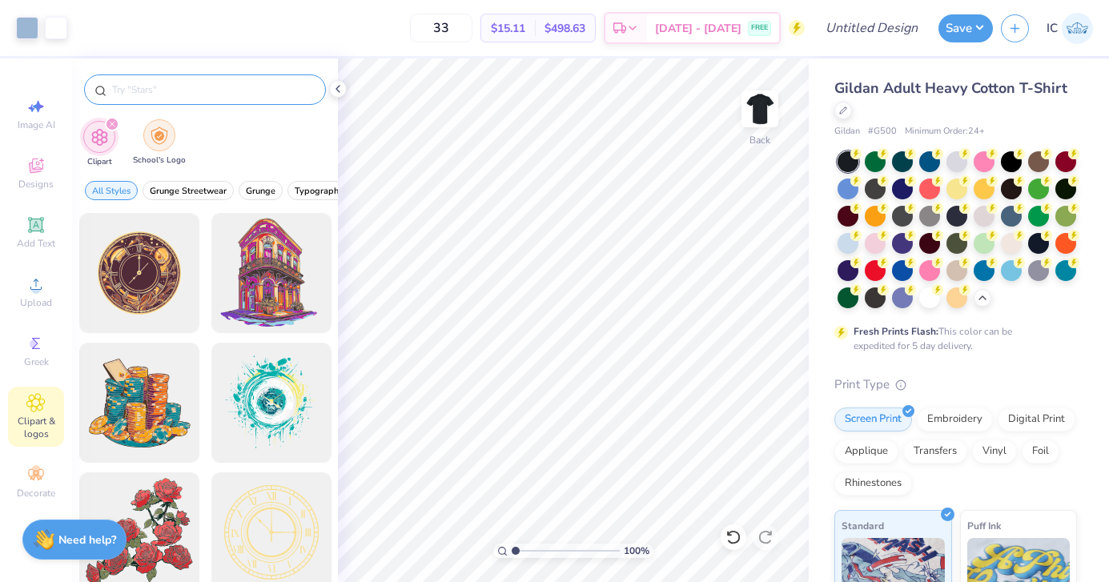
click at [161, 135] on img "filter for School's Logo" at bounding box center [160, 136] width 18 height 18
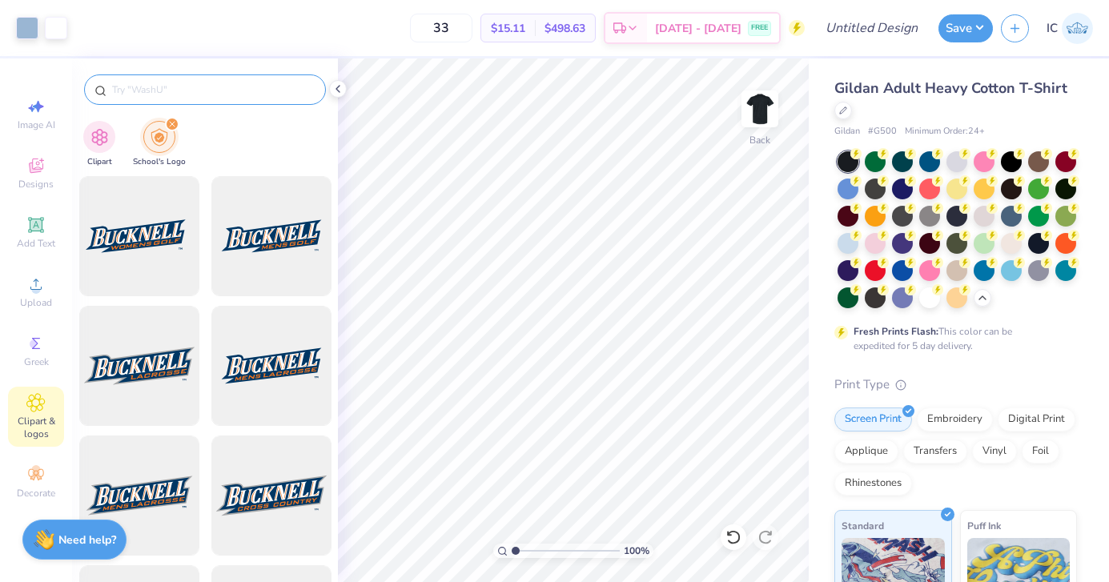
click at [136, 87] on input "text" at bounding box center [213, 90] width 205 height 16
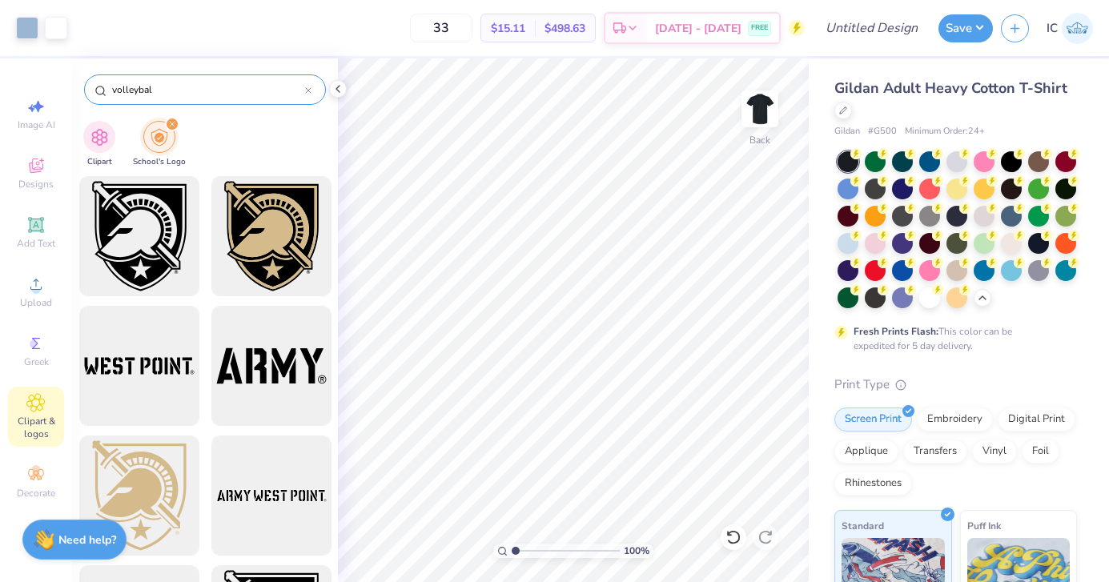
type input "volleyball"
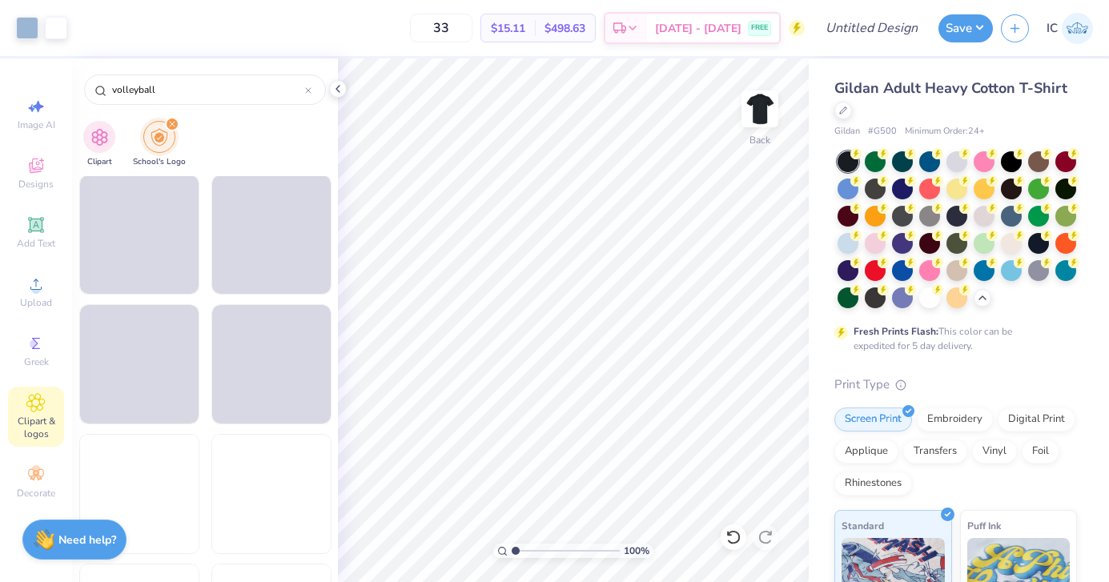
scroll to position [1788, 0]
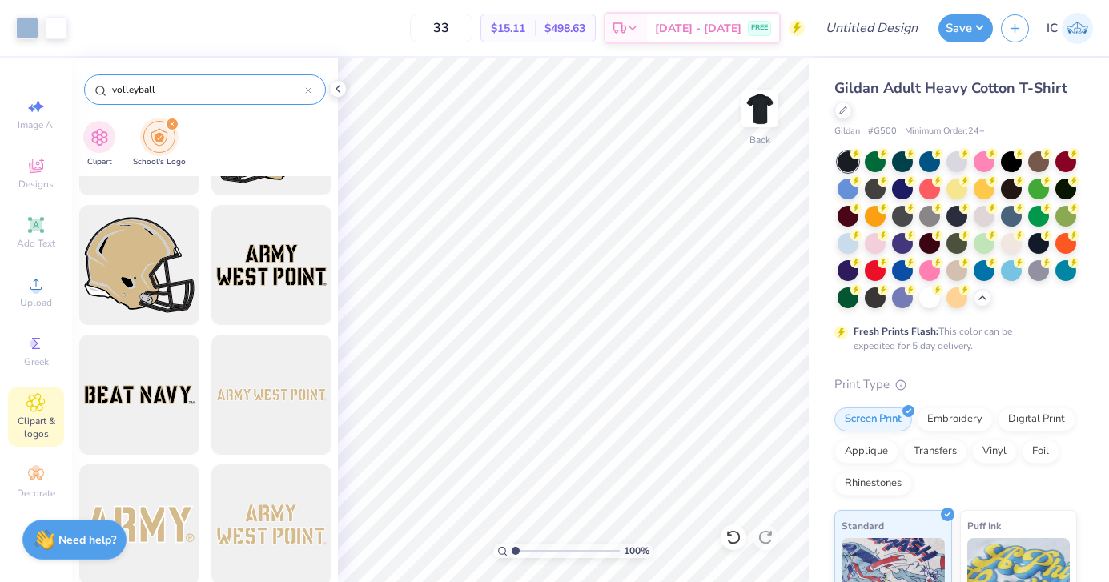
click at [309, 92] on icon at bounding box center [308, 90] width 6 height 6
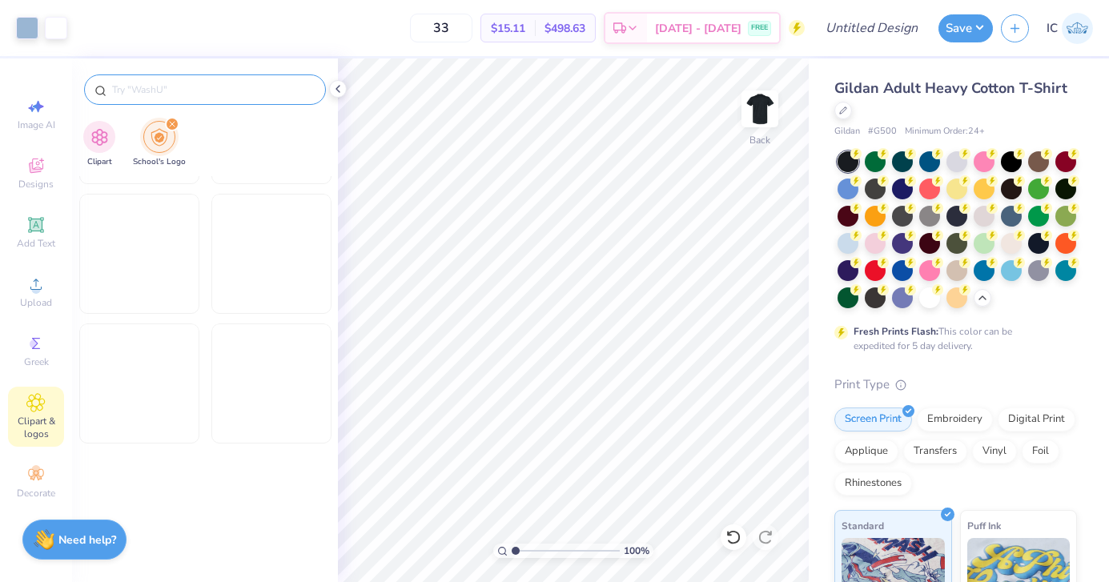
scroll to position [1669, 0]
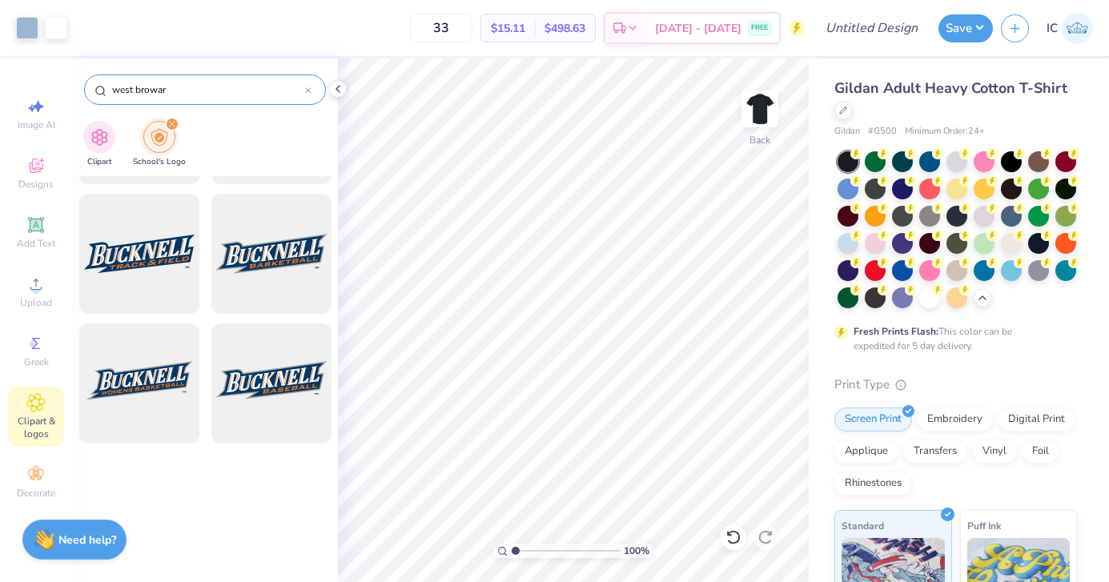
type input "west broward"
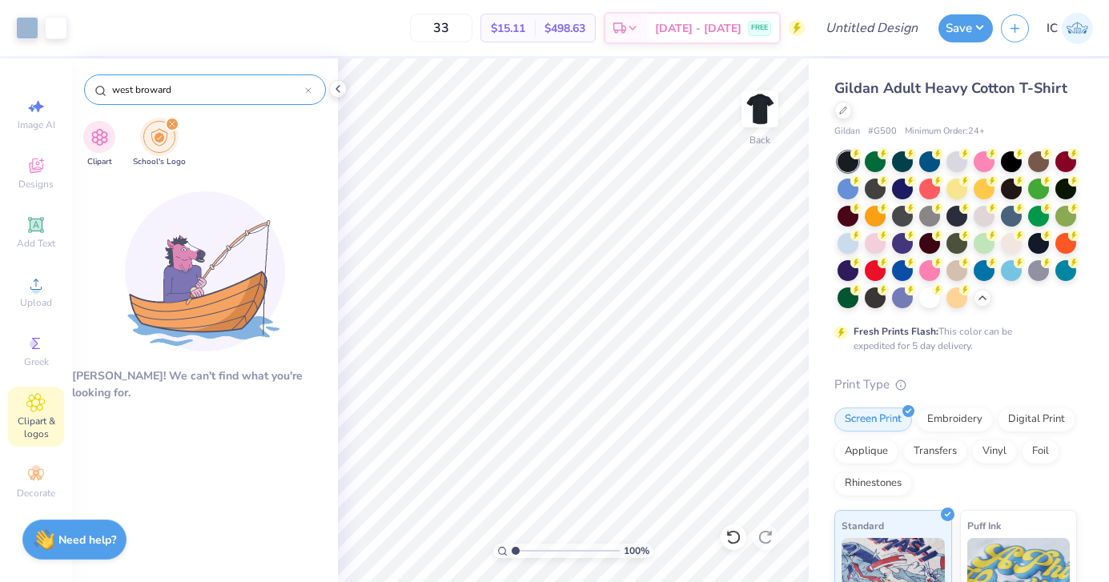
click at [305, 87] on icon at bounding box center [308, 90] width 6 height 6
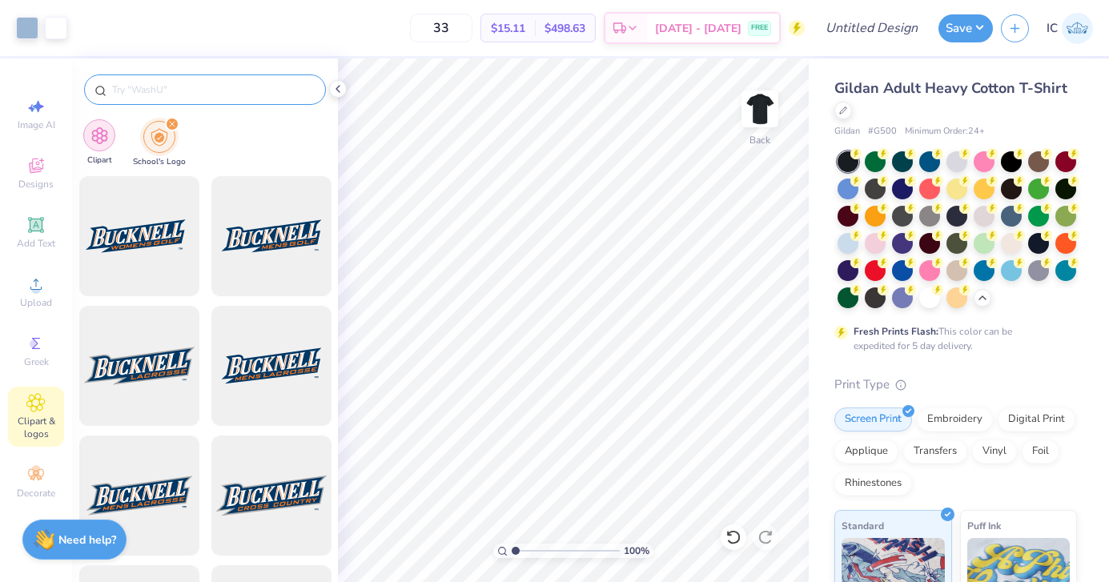
click at [91, 132] on img "filter for Clipart" at bounding box center [100, 136] width 18 height 18
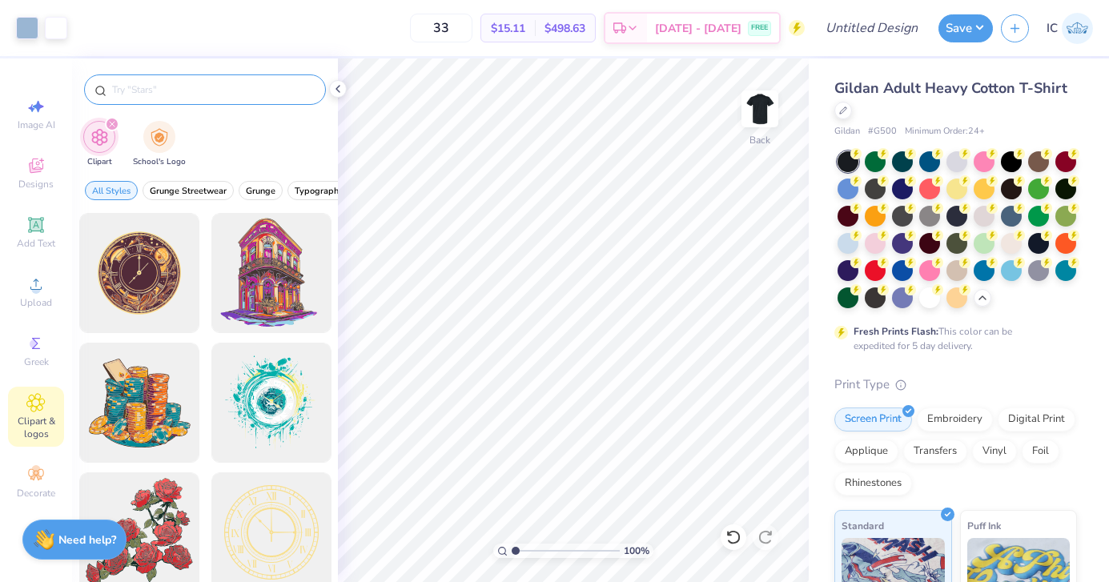
click at [163, 86] on input "text" at bounding box center [213, 90] width 205 height 16
click at [336, 82] on div at bounding box center [338, 89] width 18 height 18
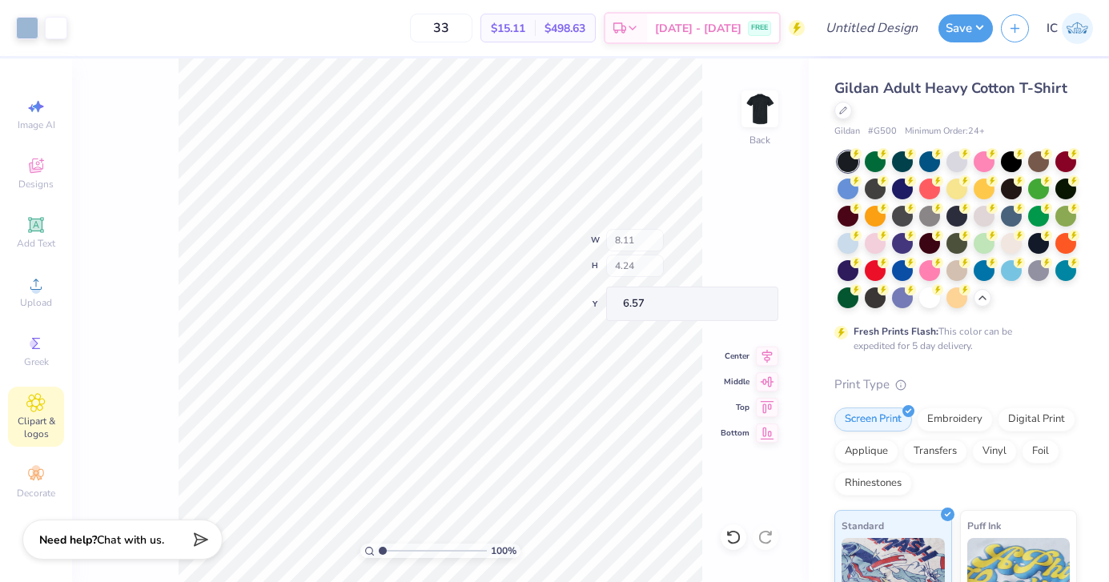
type input "6.57"
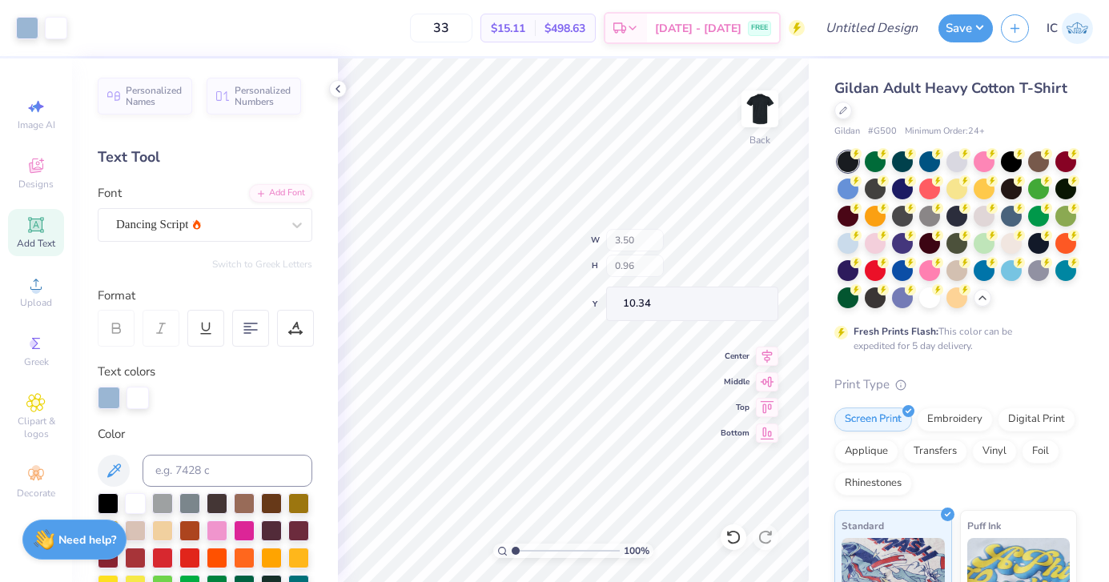
type input "10.34"
type input "10.82"
type textarea "G"
type textarea "West Broward"
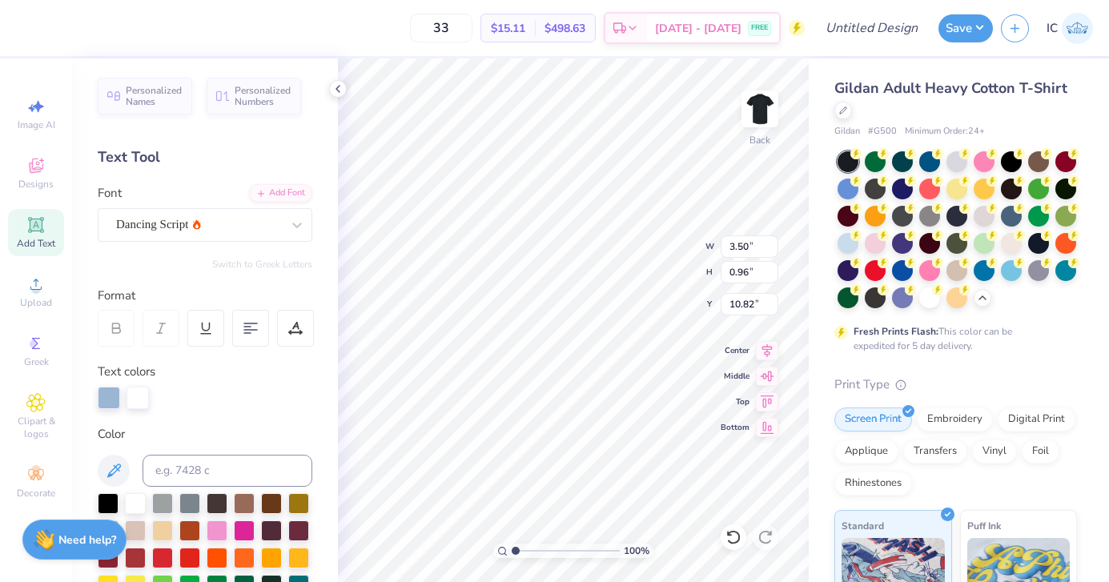
scroll to position [0, 3]
type input "11.38"
type input "3.00"
type input "5.58"
type input "5.04"
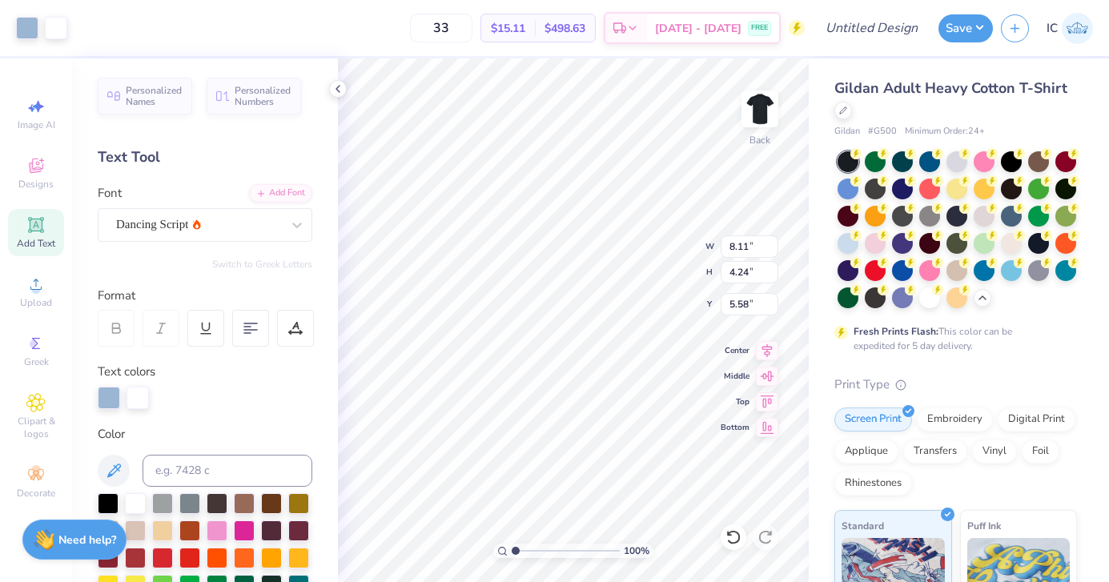
type input "0.78"
type input "10.52"
click at [166, 102] on span "Personalized Names" at bounding box center [154, 93] width 57 height 22
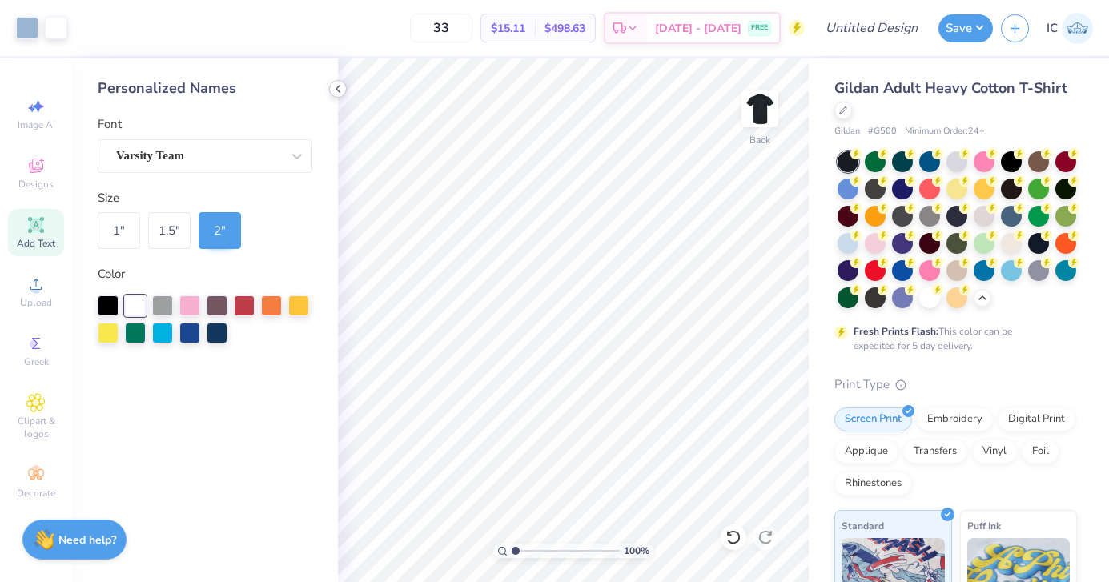
click at [335, 89] on icon at bounding box center [338, 88] width 13 height 13
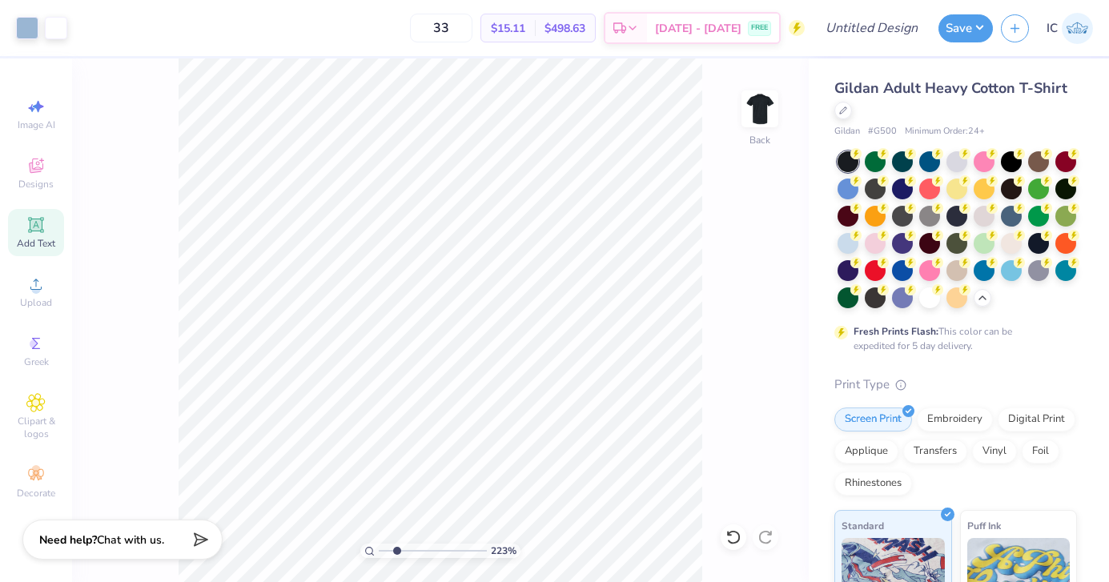
drag, startPoint x: 381, startPoint y: 553, endPoint x: 396, endPoint y: 553, distance: 15.2
type input "2.3"
click at [396, 553] on input "range" at bounding box center [433, 551] width 108 height 14
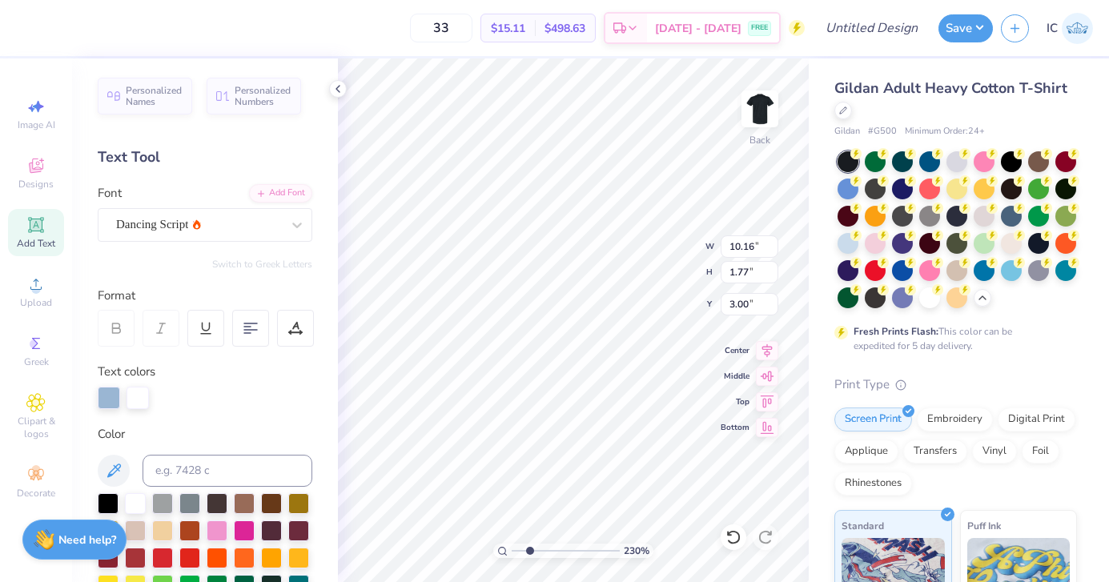
type input "5.13"
type input "0.89"
type input "3.88"
drag, startPoint x: 529, startPoint y: 552, endPoint x: 519, endPoint y: 553, distance: 9.6
type input "1.31"
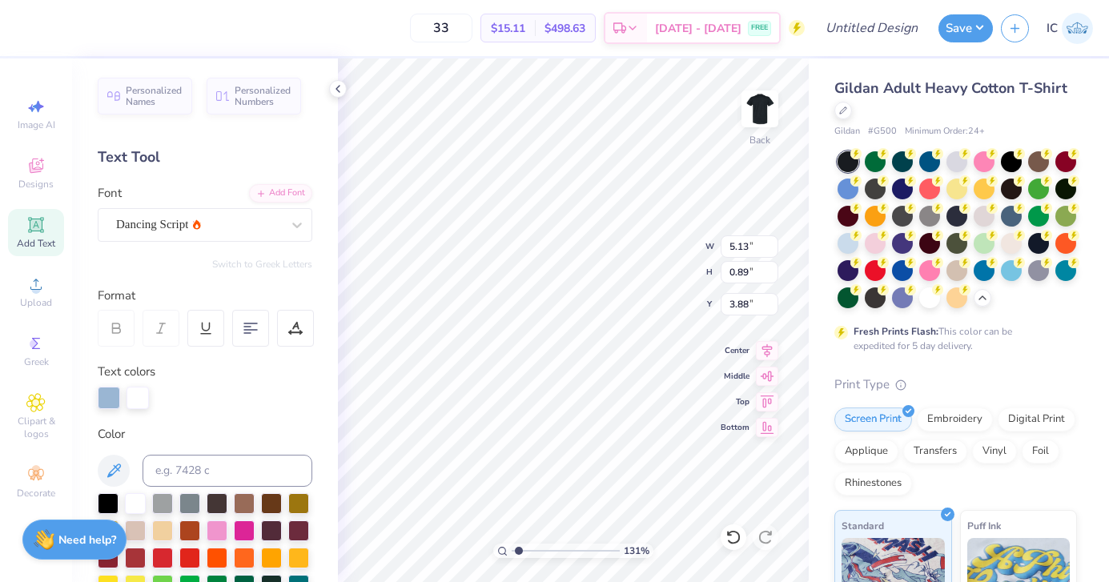
click at [519, 553] on input "range" at bounding box center [566, 551] width 108 height 14
type input "5.04"
type input "0.78"
type input "4.20"
type input "4.13"
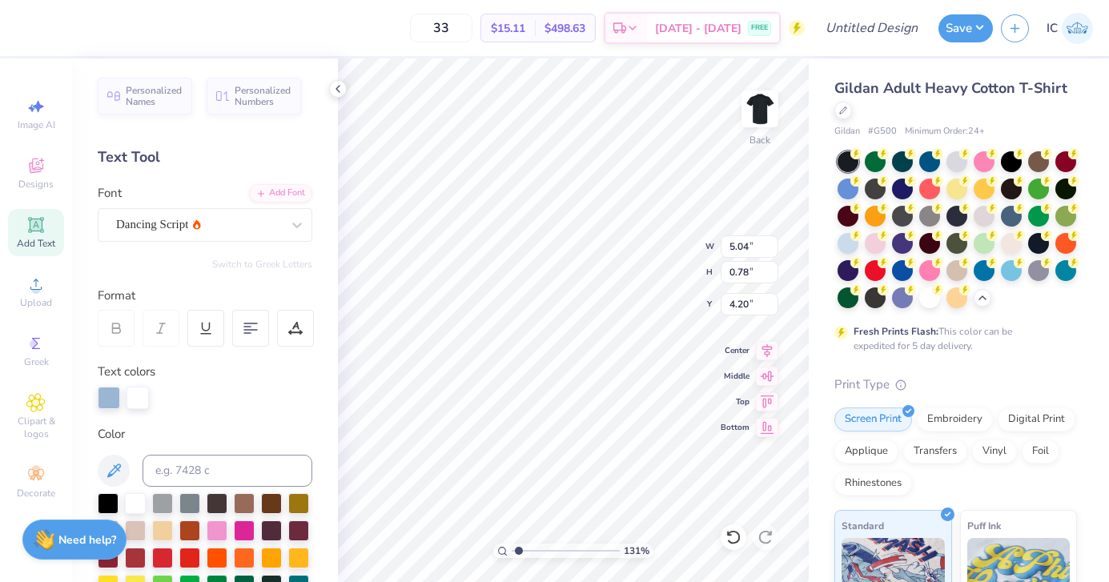
type input "0.64"
type input "4.34"
type input "5.13"
type input "0.89"
type input "3.00"
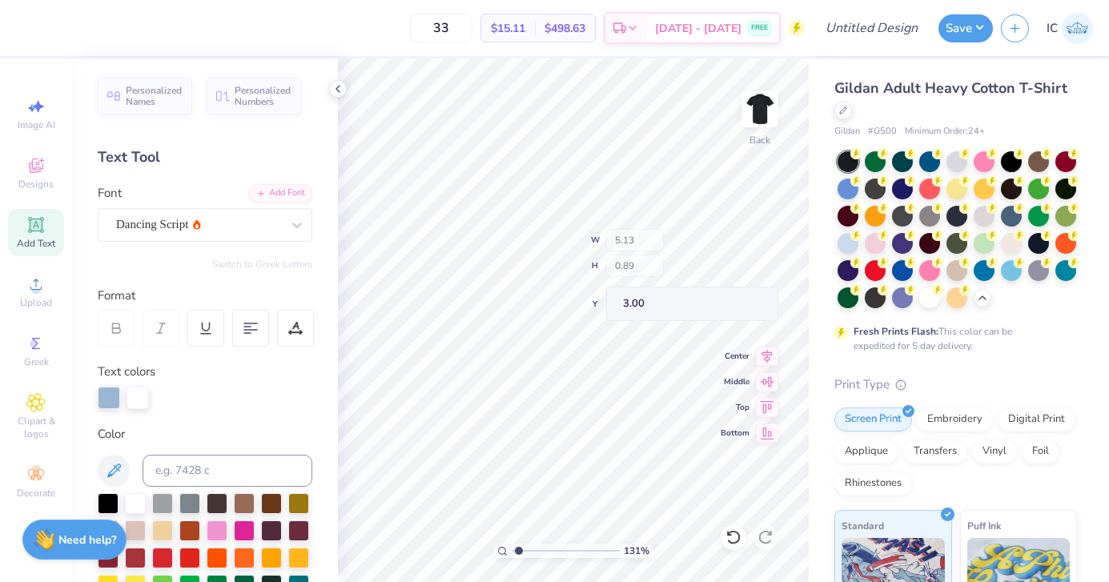
type input "6.24"
type input "1.09"
type input "2.81"
type input "2.77"
type input "4.13"
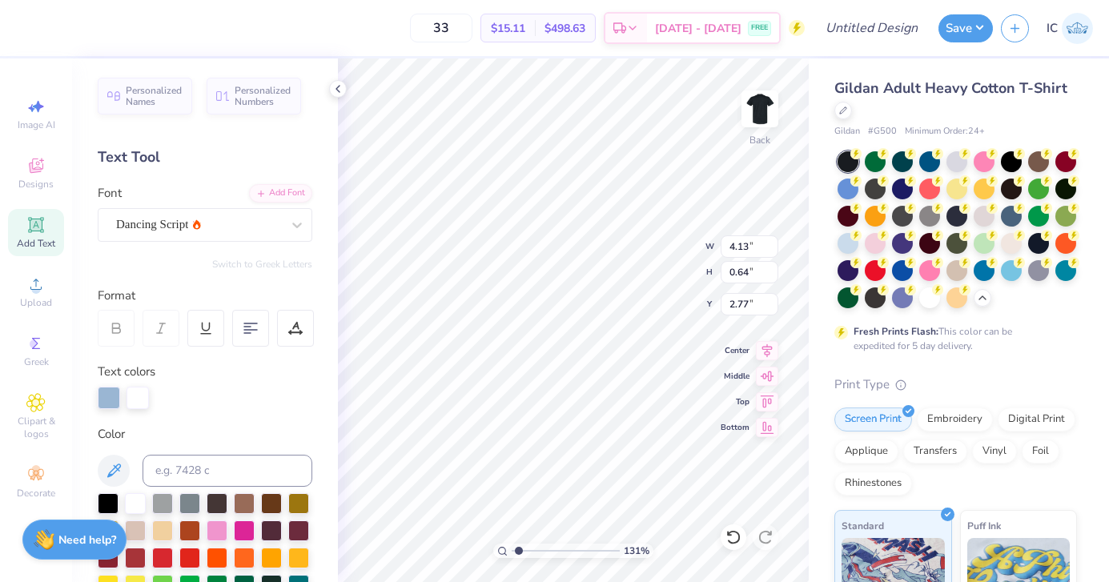
type input "0.64"
type input "4.14"
type input "3.09"
type input "1.62"
type input "5.17"
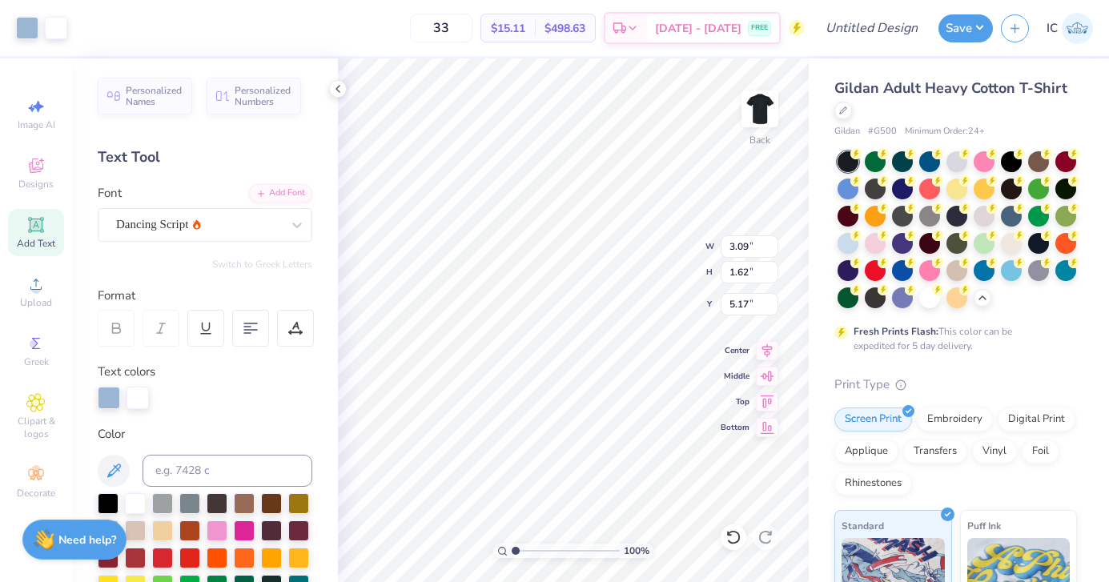
drag, startPoint x: 519, startPoint y: 553, endPoint x: 462, endPoint y: 553, distance: 56.9
type input "1"
click at [512, 553] on input "range" at bounding box center [566, 551] width 108 height 14
type input "22.33"
click at [334, 84] on icon at bounding box center [338, 88] width 13 height 13
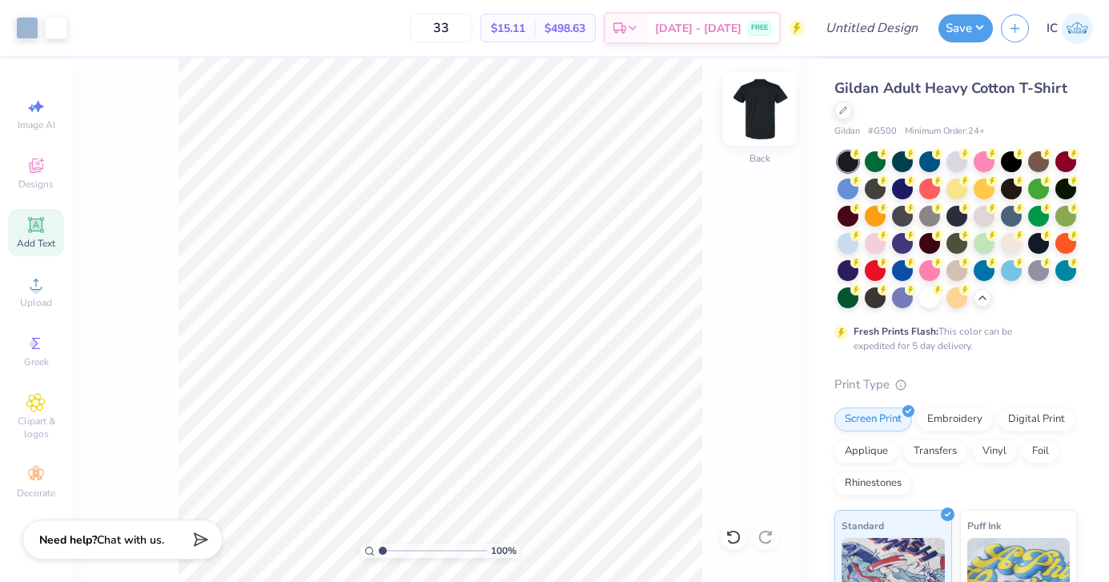
click at [760, 111] on img at bounding box center [760, 109] width 64 height 64
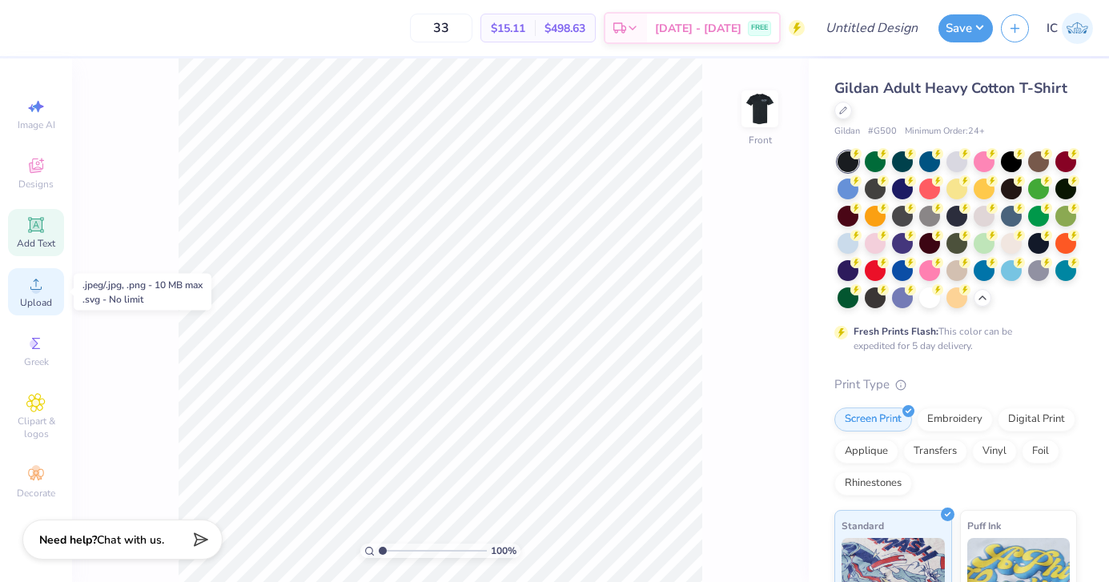
click at [37, 293] on icon at bounding box center [35, 284] width 19 height 19
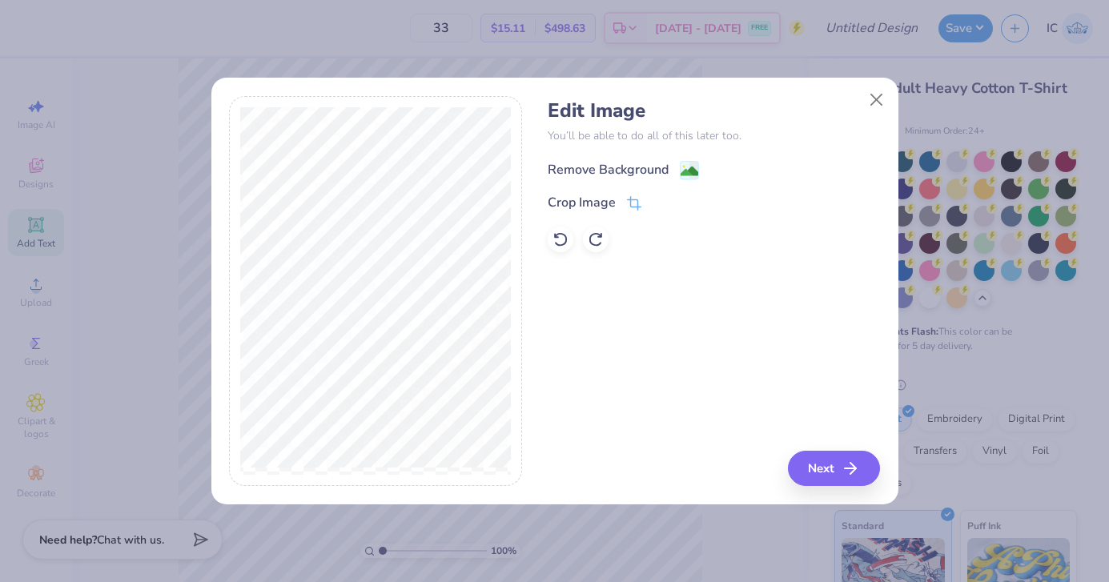
click at [691, 168] on image at bounding box center [690, 172] width 18 height 18
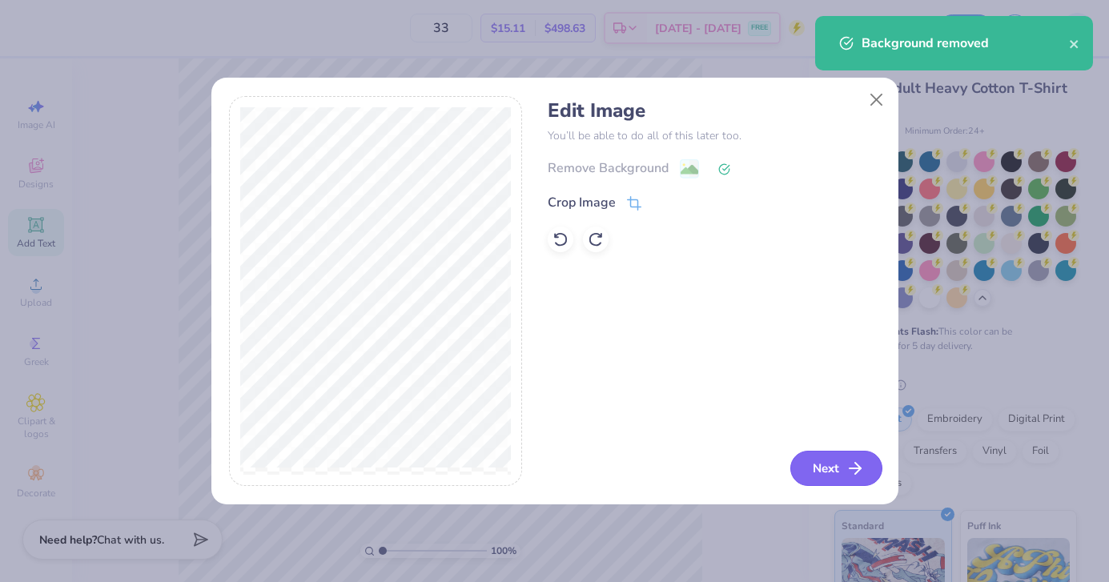
click at [823, 459] on button "Next" at bounding box center [837, 468] width 92 height 35
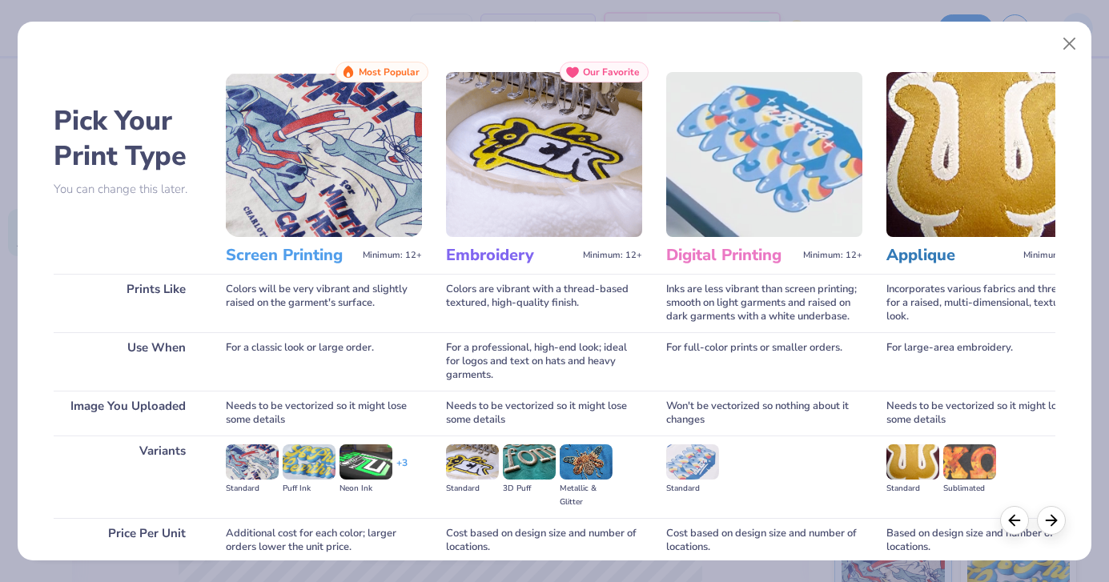
scroll to position [136, 0]
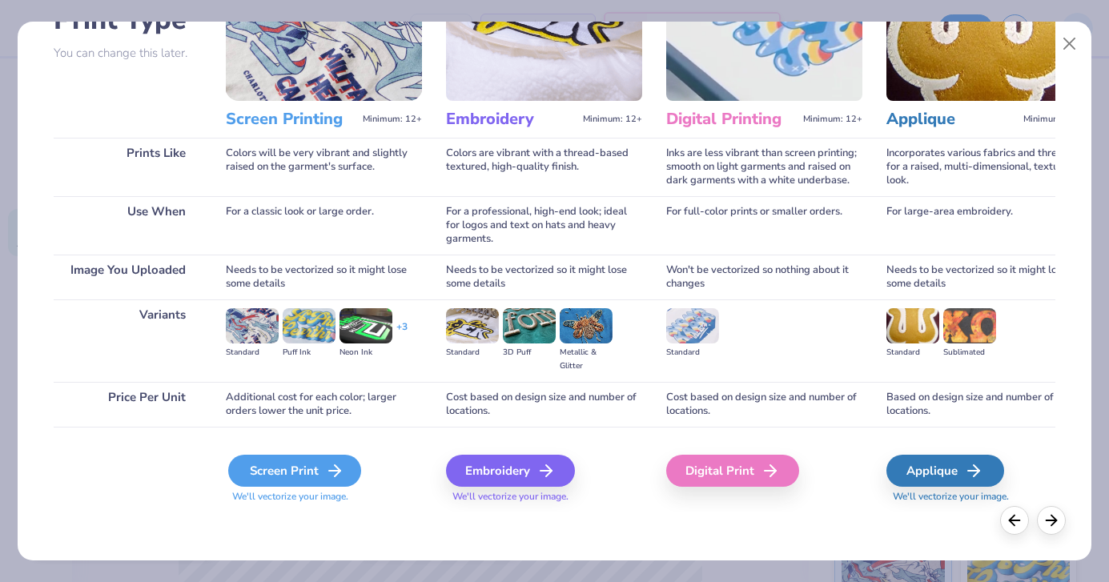
click at [262, 478] on div "Screen Print" at bounding box center [294, 471] width 133 height 32
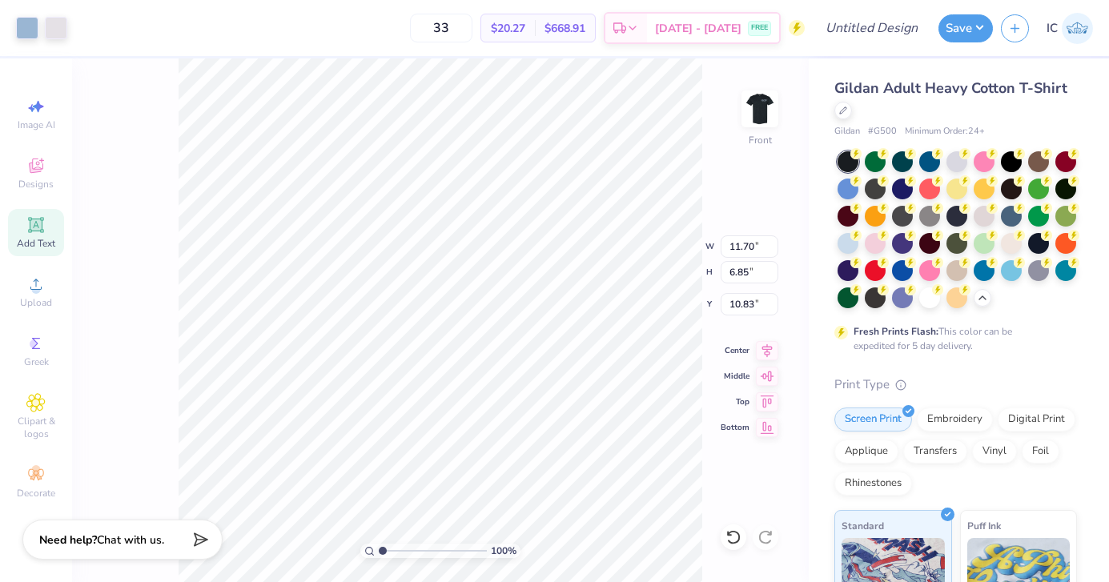
type input "10.78"
type input "6.31"
type input "4.90"
type input "5.04"
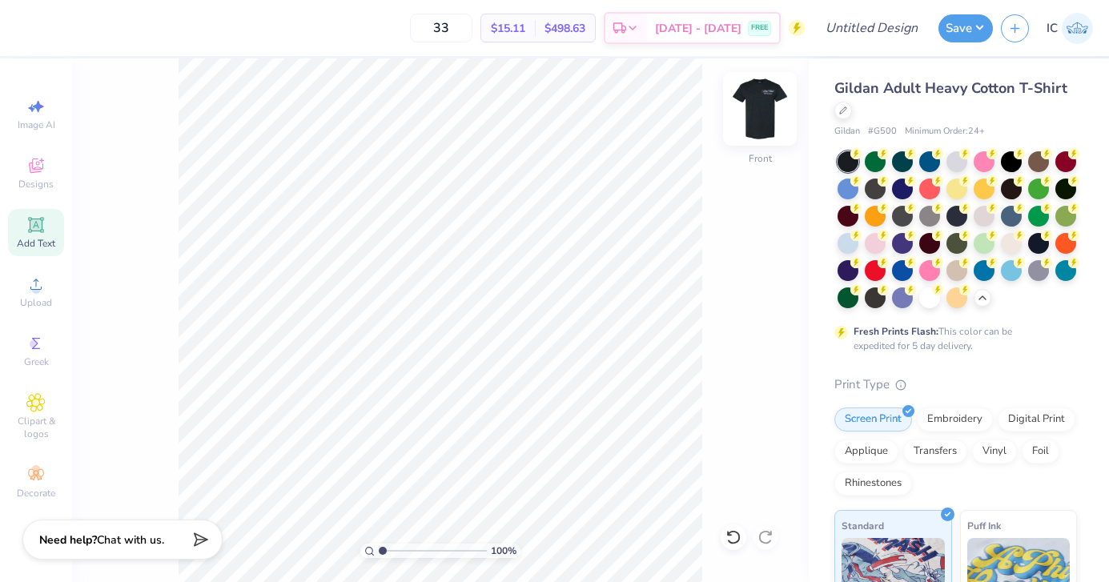
click at [754, 111] on img at bounding box center [760, 109] width 64 height 64
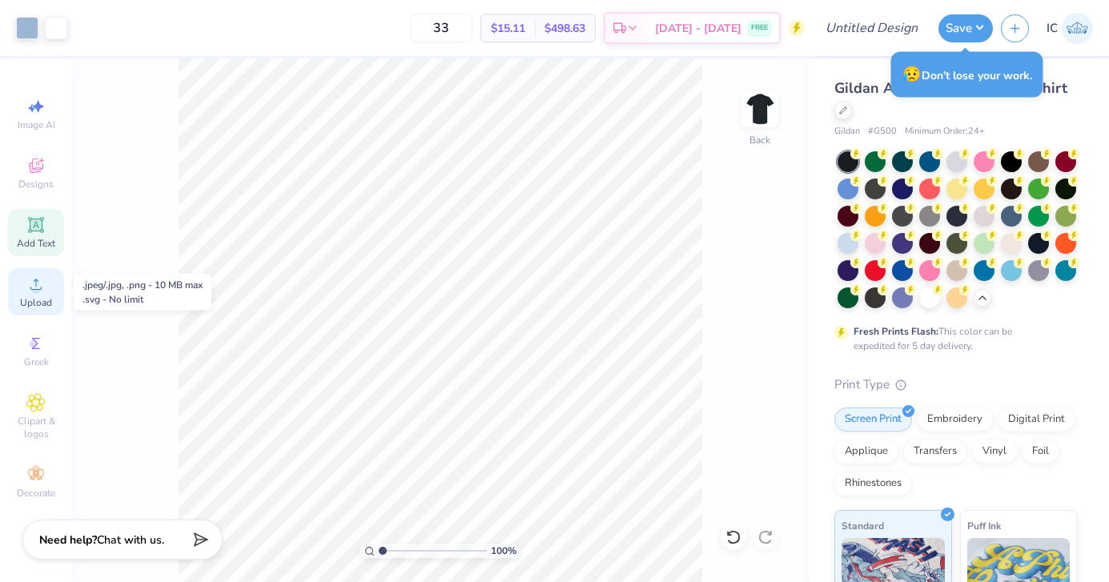
click at [41, 292] on icon at bounding box center [35, 284] width 19 height 19
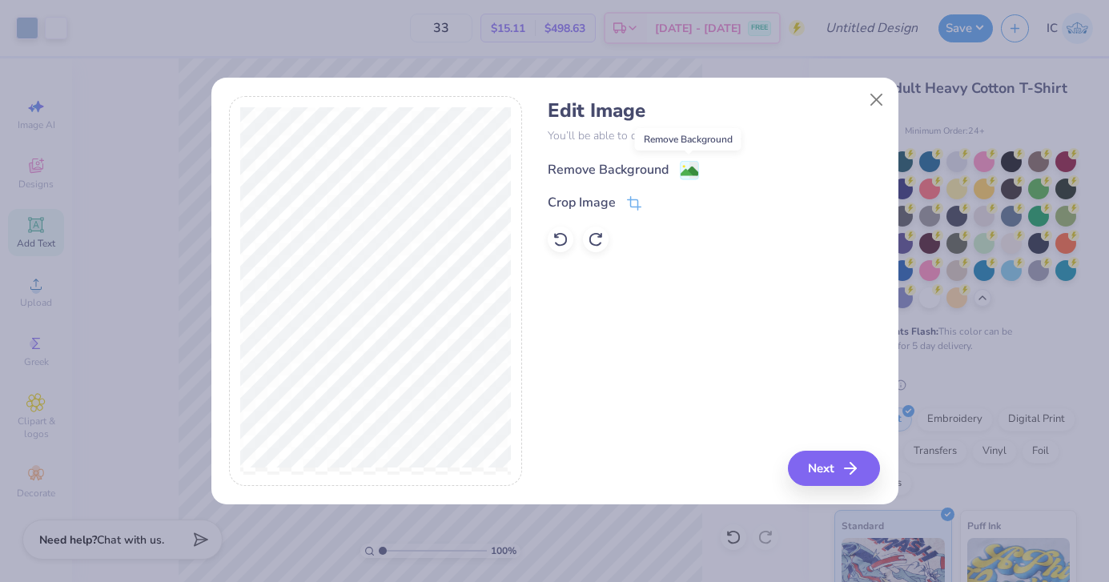
click at [691, 173] on image at bounding box center [690, 172] width 18 height 18
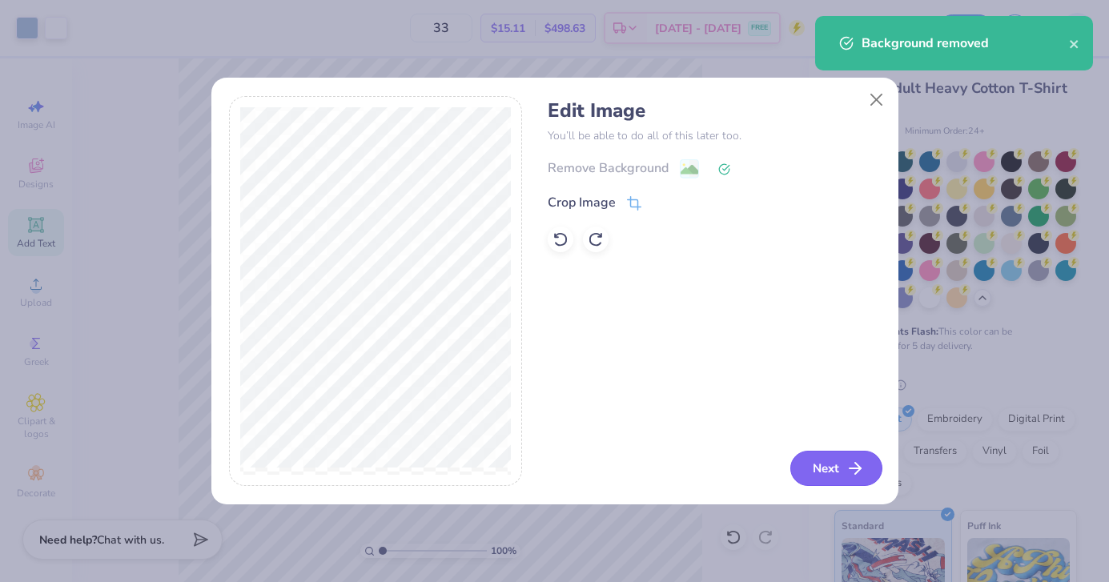
click at [827, 475] on button "Next" at bounding box center [837, 468] width 92 height 35
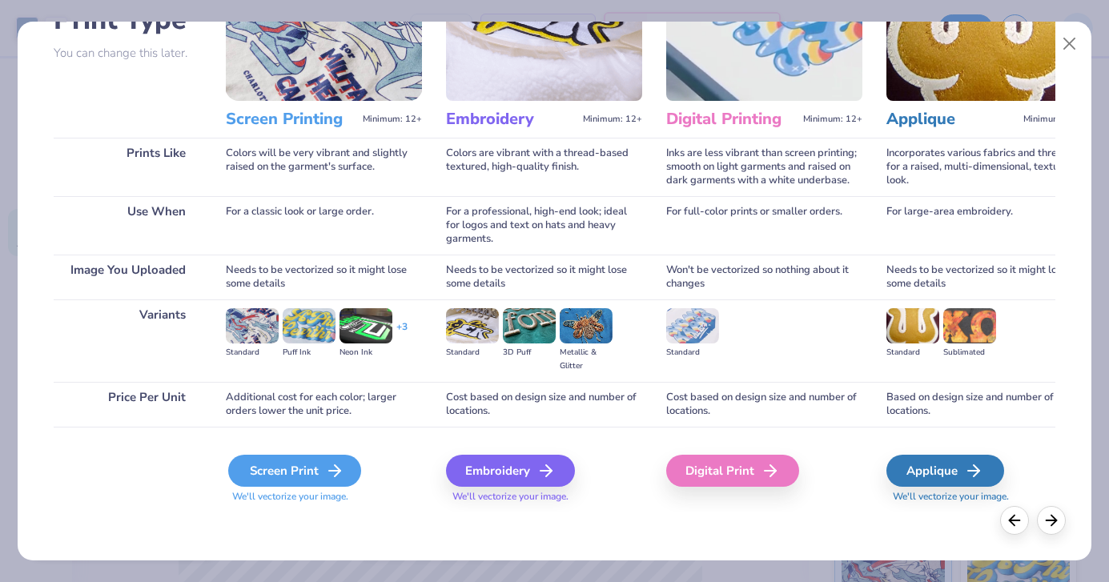
click at [302, 476] on div "Screen Print" at bounding box center [294, 471] width 133 height 32
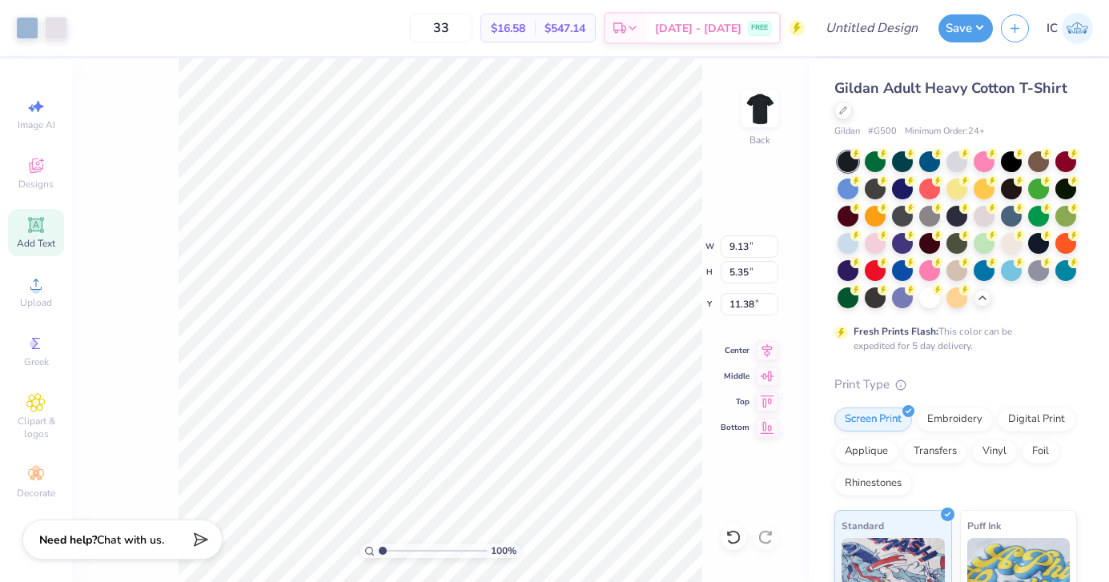
type input "9.13"
type input "5.35"
type input "7.90"
click at [62, 30] on div at bounding box center [56, 26] width 22 height 22
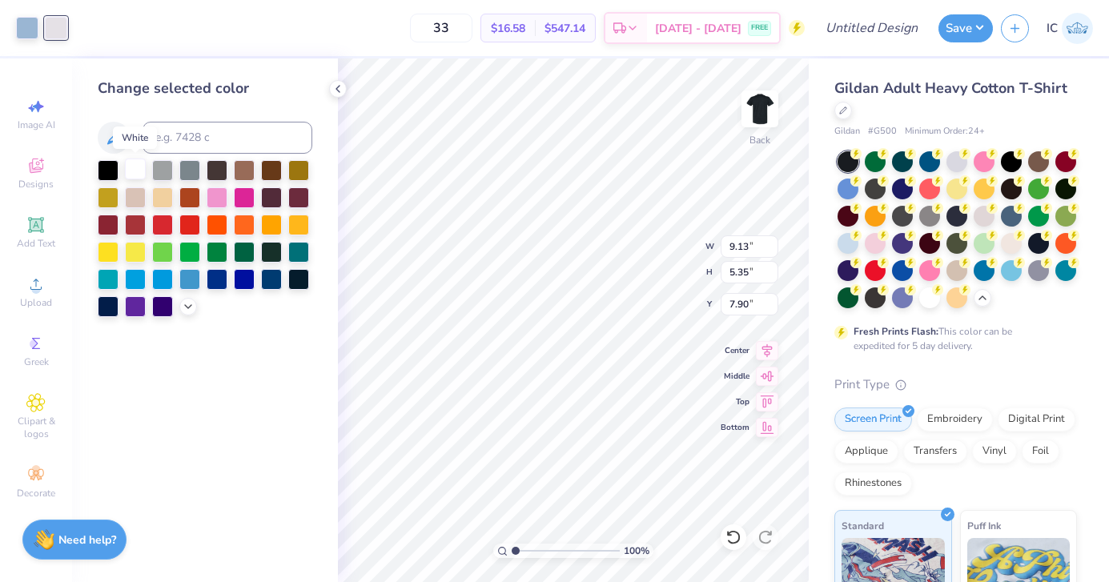
click at [135, 169] on div at bounding box center [135, 169] width 21 height 21
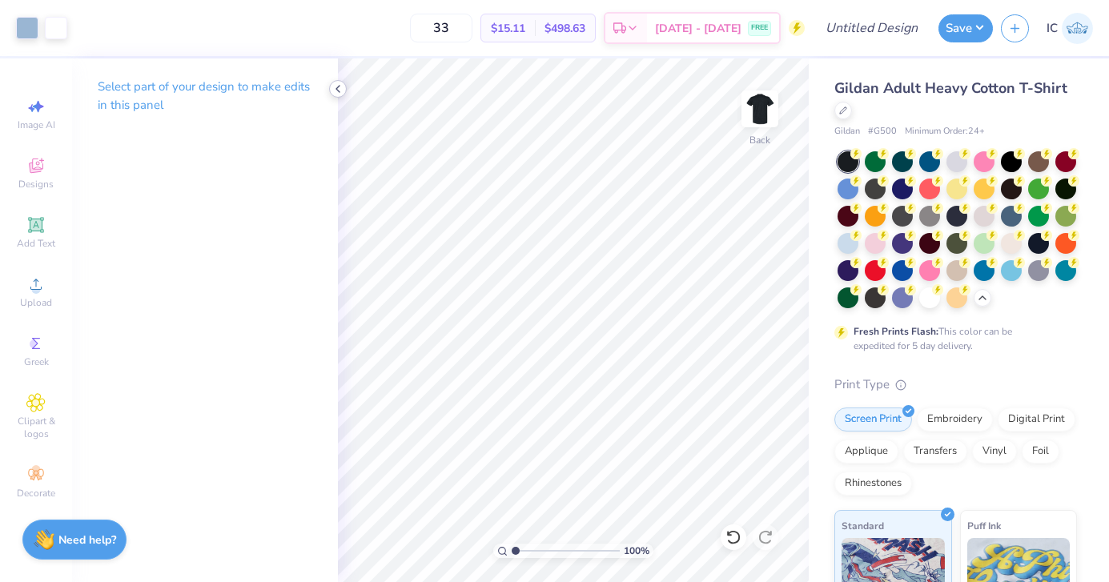
click at [336, 86] on icon at bounding box center [338, 88] width 13 height 13
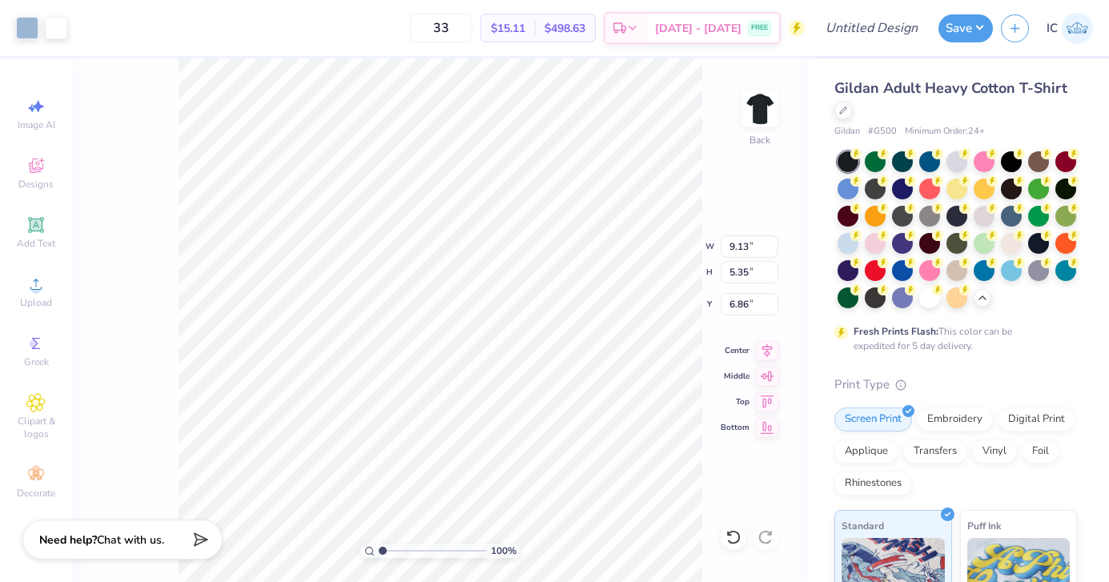
type input "6.86"
type input "9.29"
type input "5.04"
click at [29, 223] on icon at bounding box center [35, 224] width 19 height 19
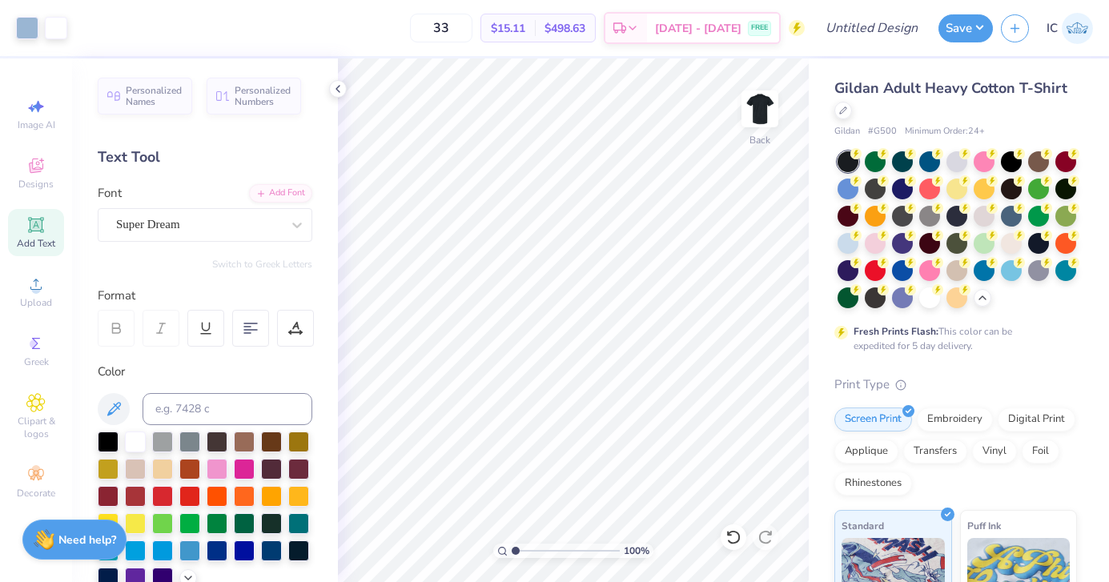
click at [34, 227] on icon at bounding box center [36, 225] width 12 height 12
type textarea "T"
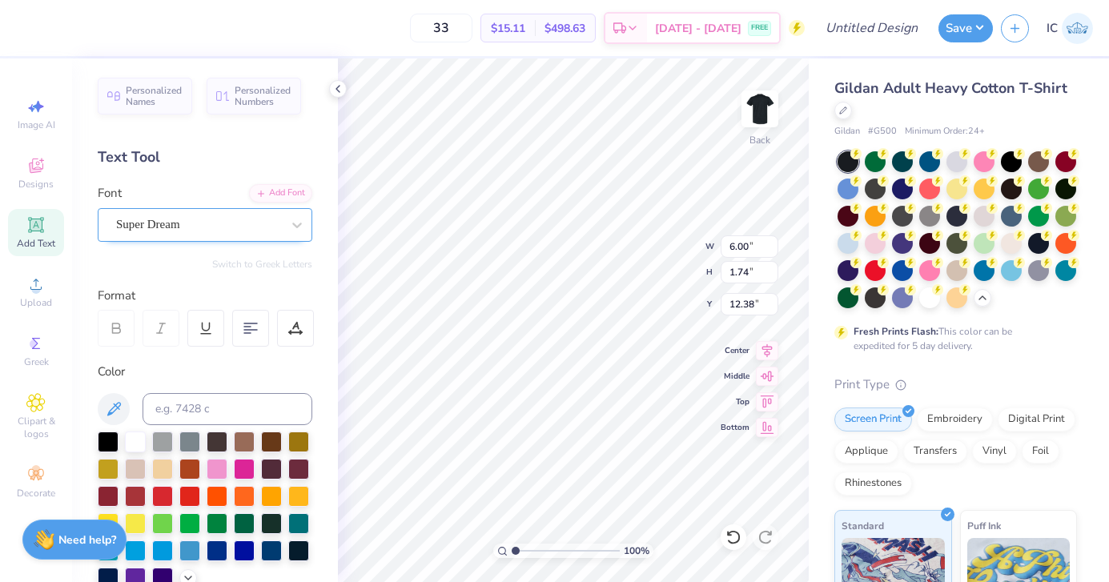
click at [209, 224] on div "Super Dream" at bounding box center [199, 224] width 168 height 25
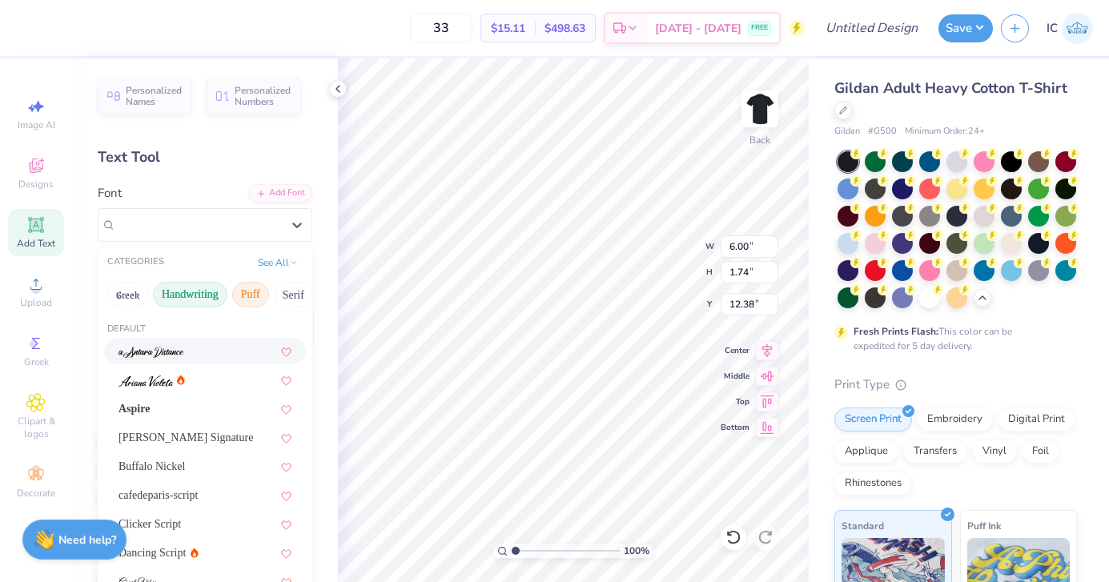
click at [247, 296] on button "Puff" at bounding box center [250, 295] width 37 height 26
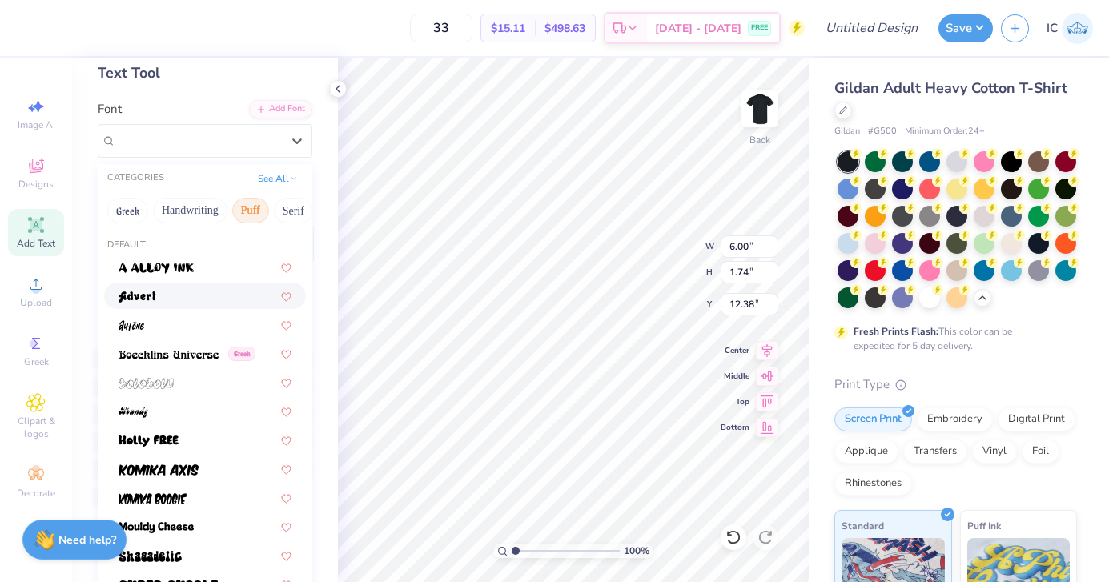
scroll to position [0, 0]
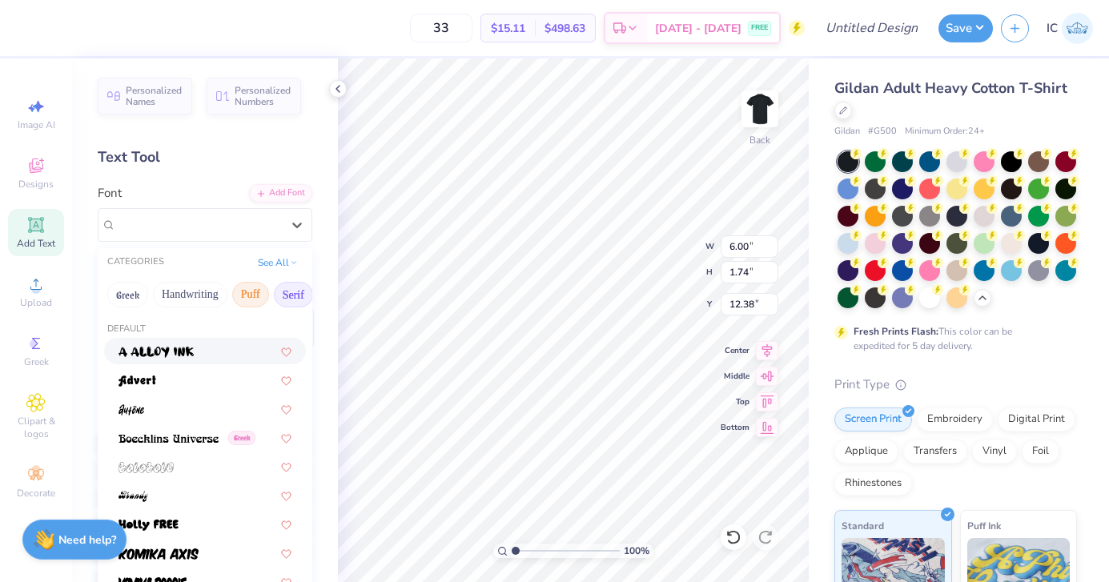
click at [280, 301] on button "Serif" at bounding box center [293, 295] width 39 height 26
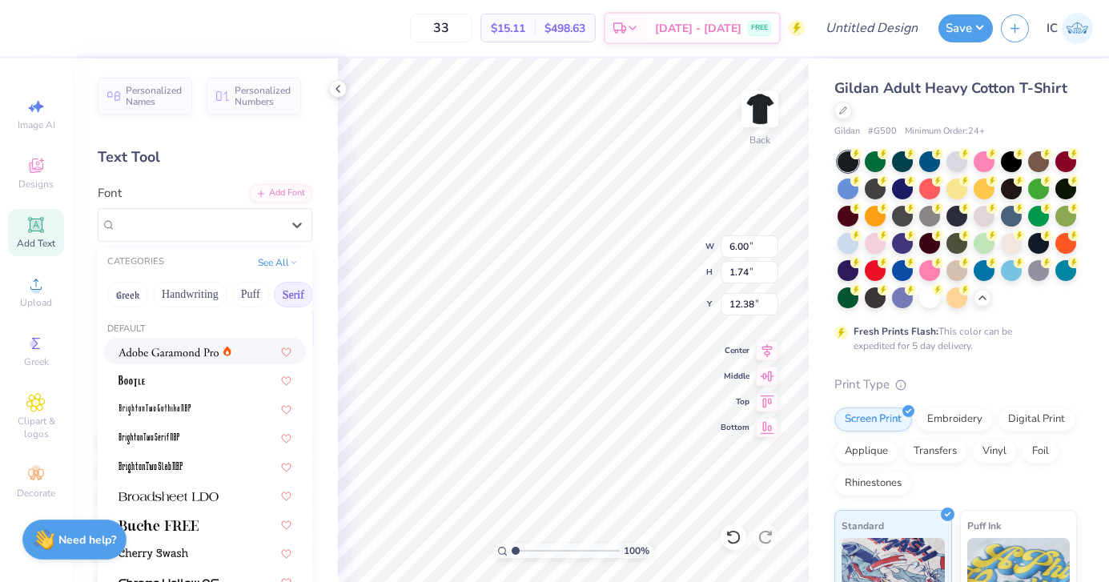
click at [183, 355] on img at bounding box center [169, 352] width 100 height 11
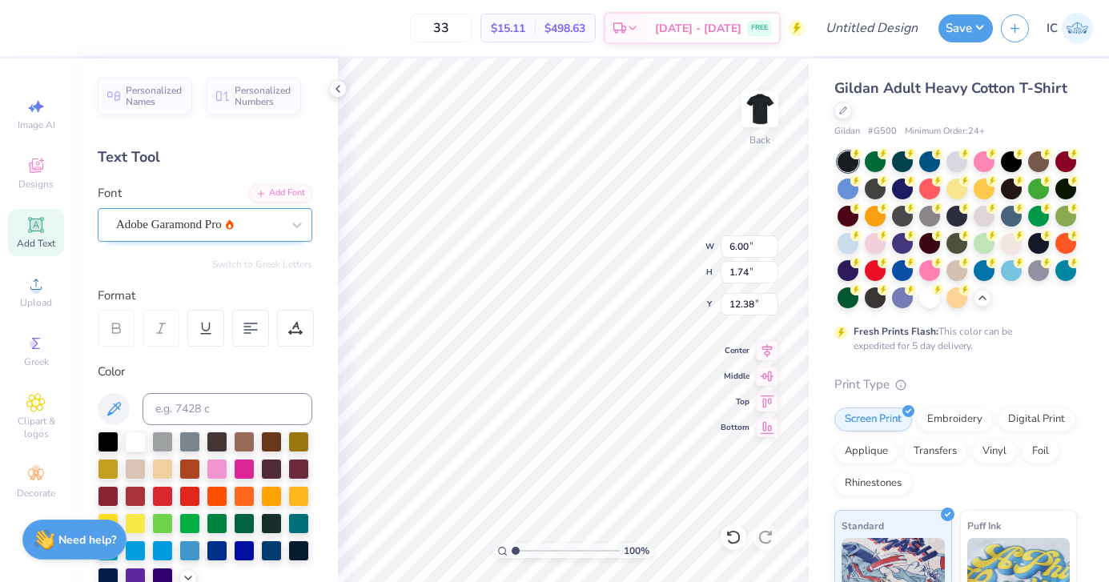
click at [247, 229] on div "Adobe Garamond Pro" at bounding box center [199, 224] width 168 height 25
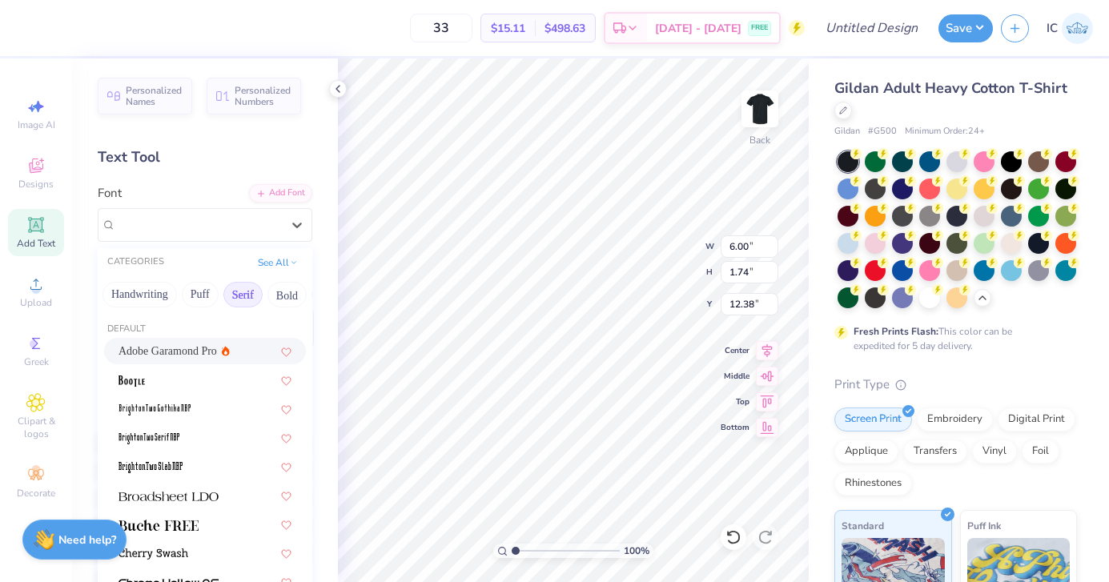
scroll to position [0, 56]
click at [271, 293] on button "Bold" at bounding box center [281, 295] width 39 height 26
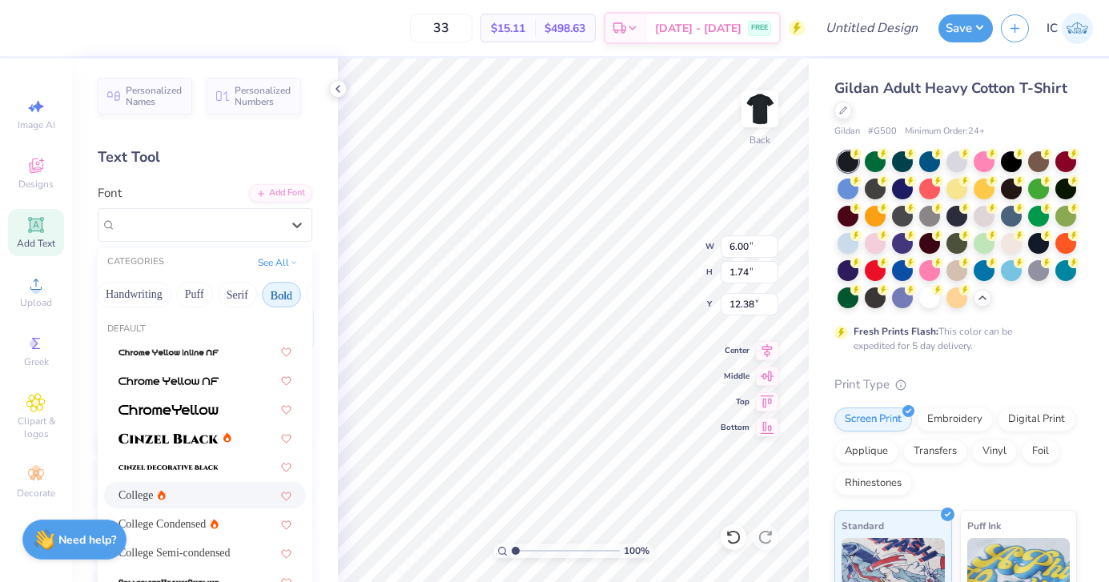
click at [214, 490] on div "College" at bounding box center [205, 495] width 173 height 17
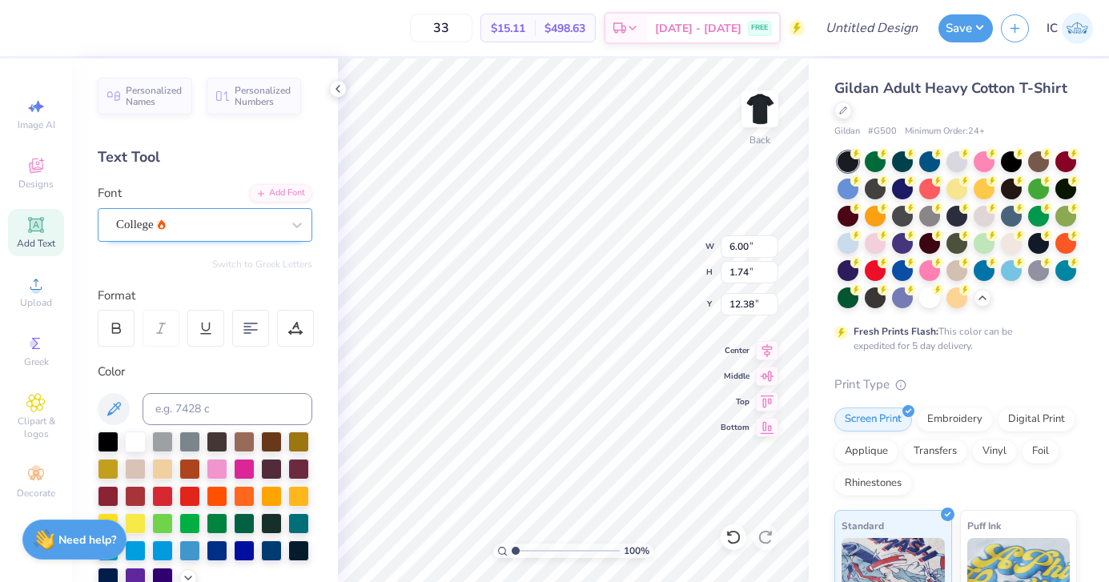
click at [237, 225] on div "College" at bounding box center [199, 224] width 168 height 25
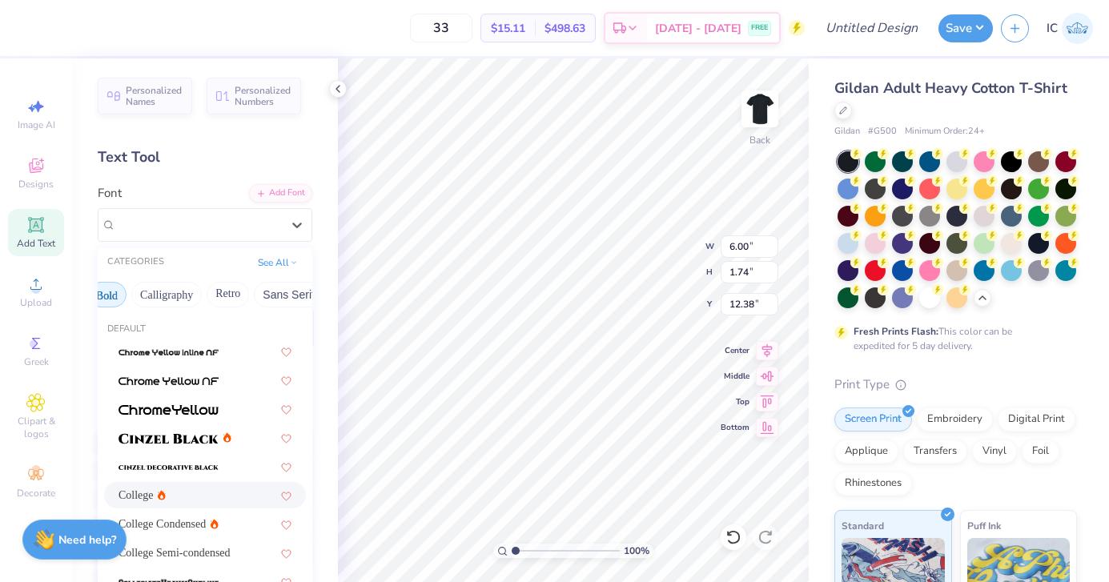
scroll to position [0, 312]
click at [193, 291] on button "Sans Serif" at bounding box center [207, 295] width 70 height 26
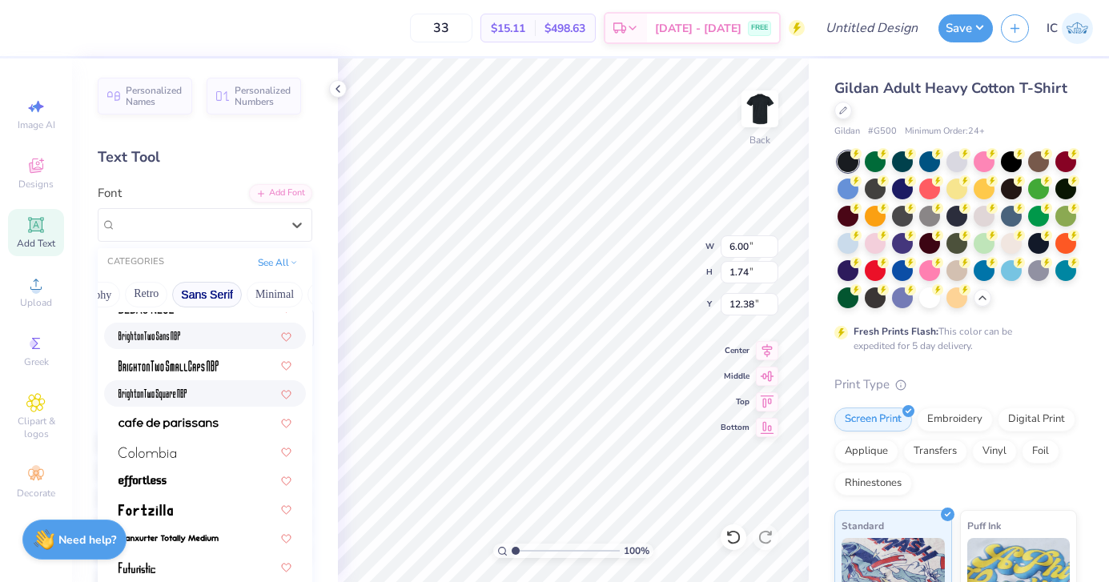
scroll to position [115, 0]
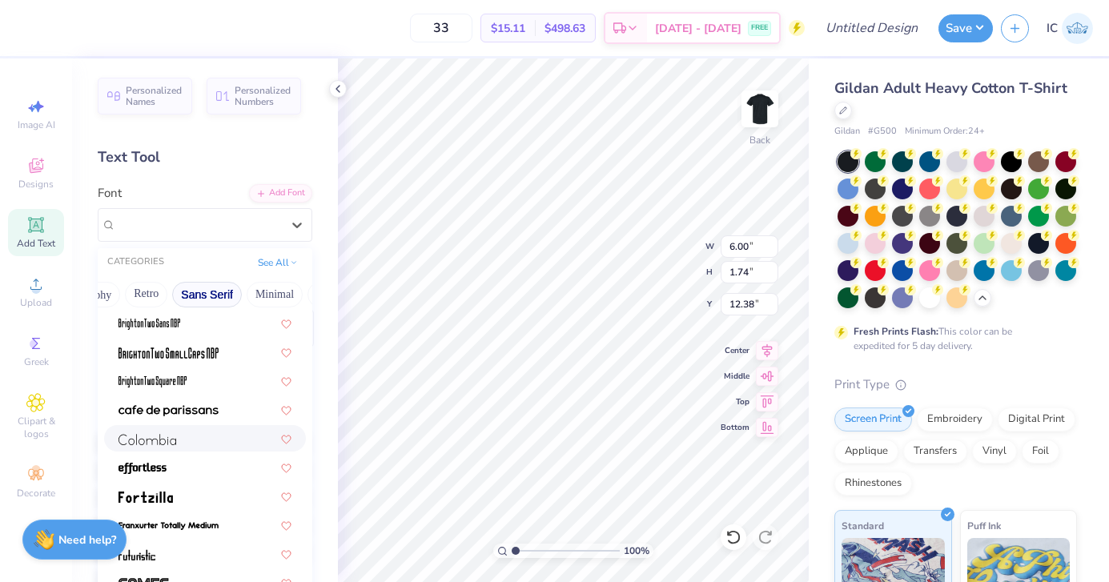
click at [199, 439] on div at bounding box center [205, 438] width 173 height 17
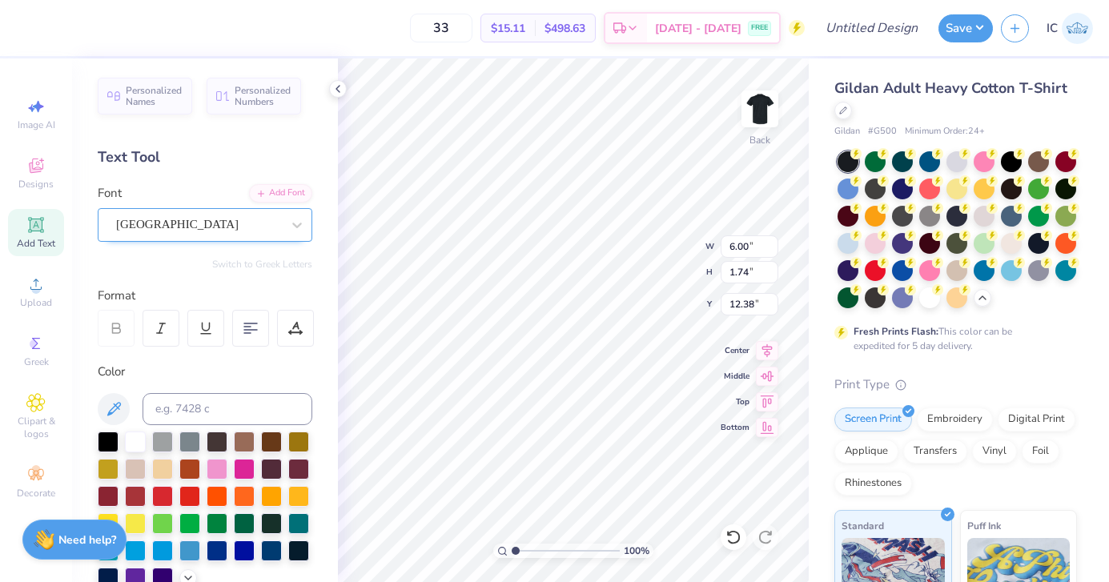
click at [239, 227] on div "Colombia" at bounding box center [199, 224] width 168 height 25
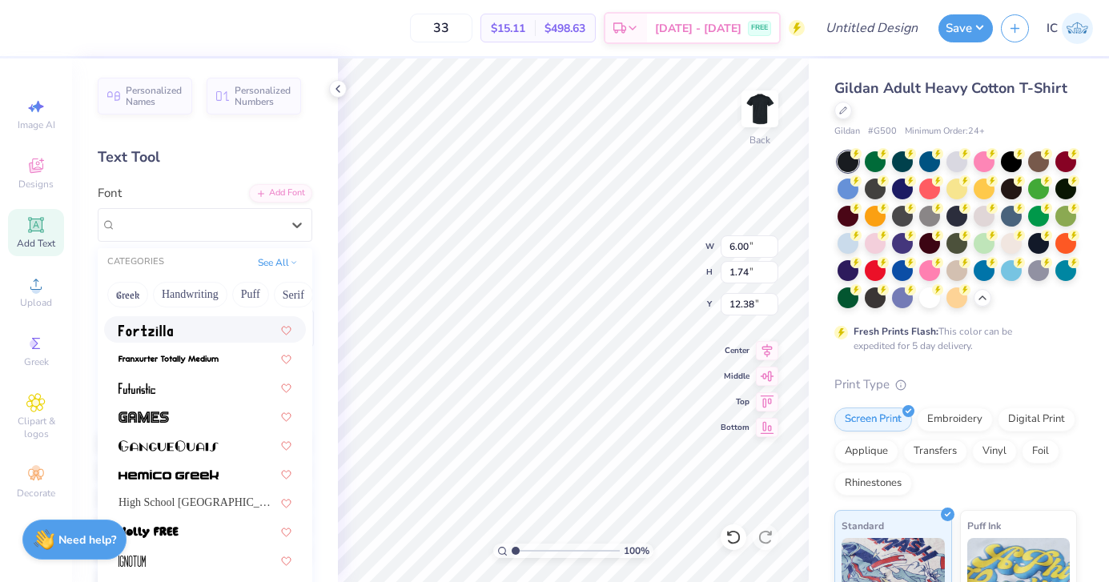
scroll to position [282, 0]
click at [223, 416] on div at bounding box center [205, 415] width 173 height 17
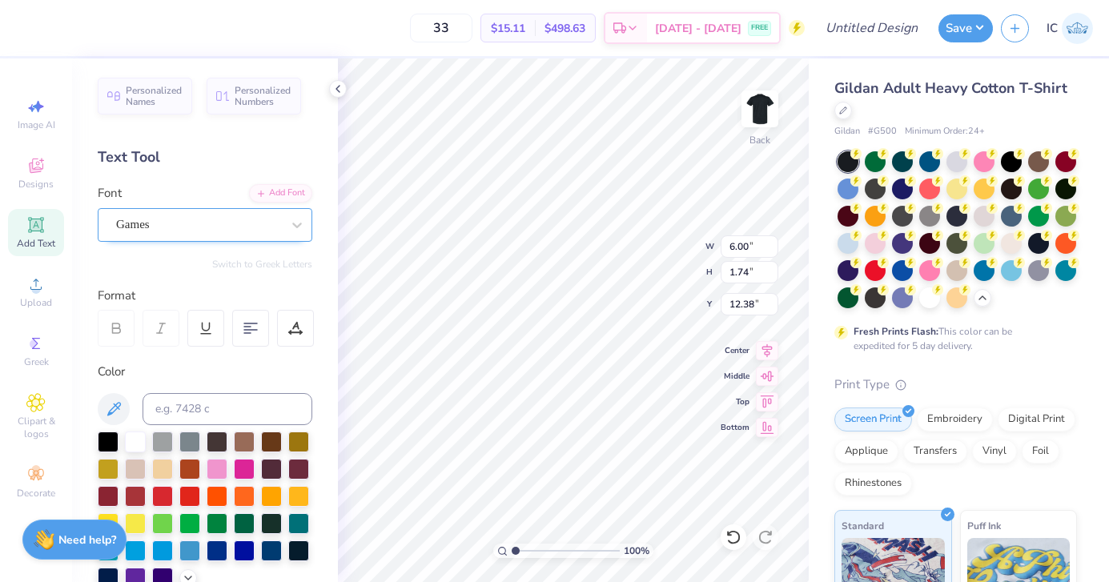
click at [230, 225] on div "Games" at bounding box center [199, 224] width 168 height 25
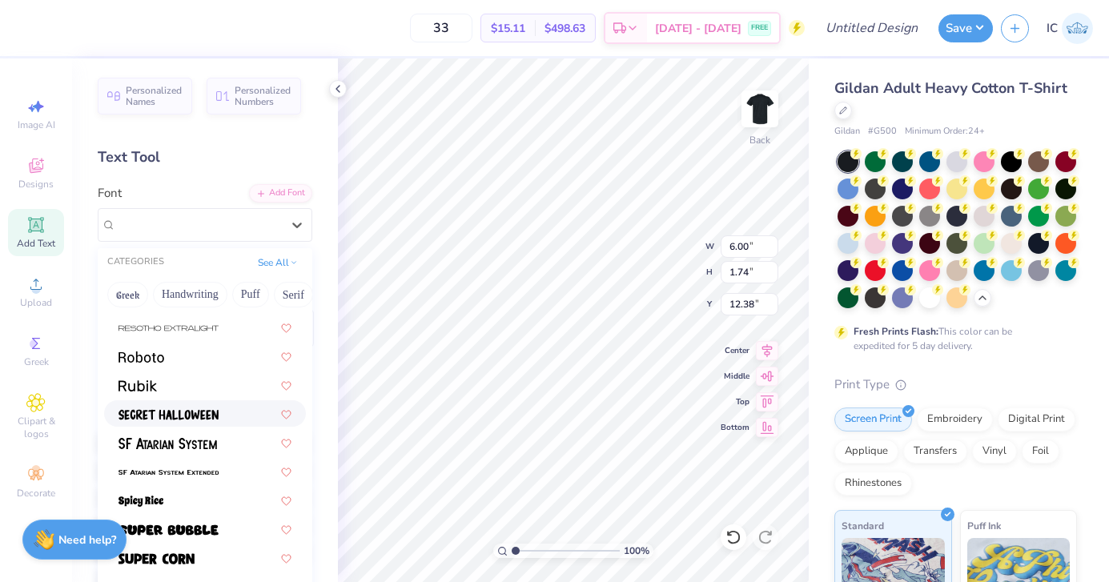
scroll to position [1684, 0]
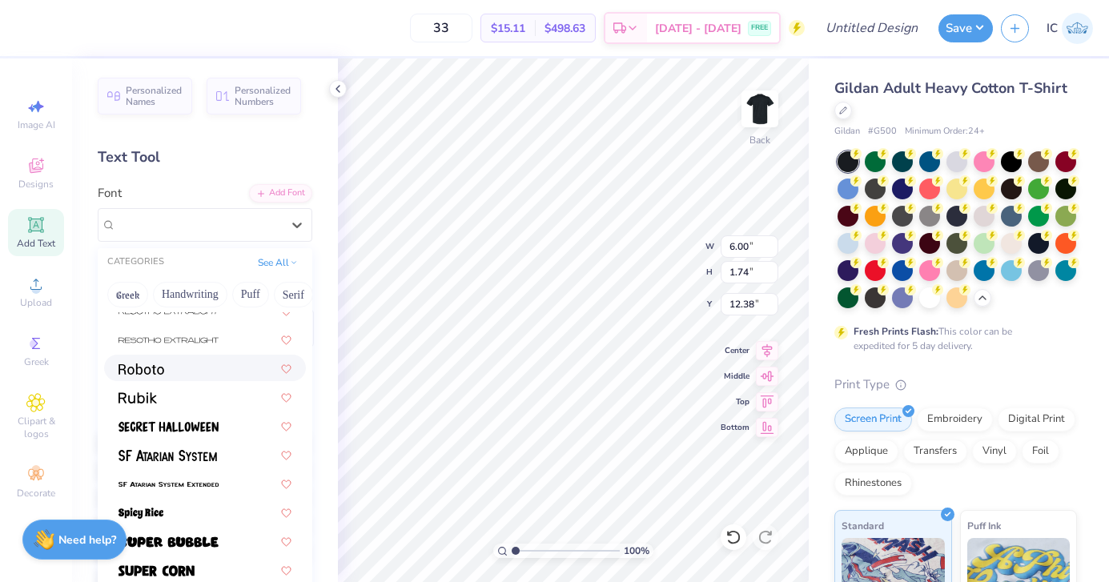
click at [214, 367] on div at bounding box center [205, 368] width 173 height 17
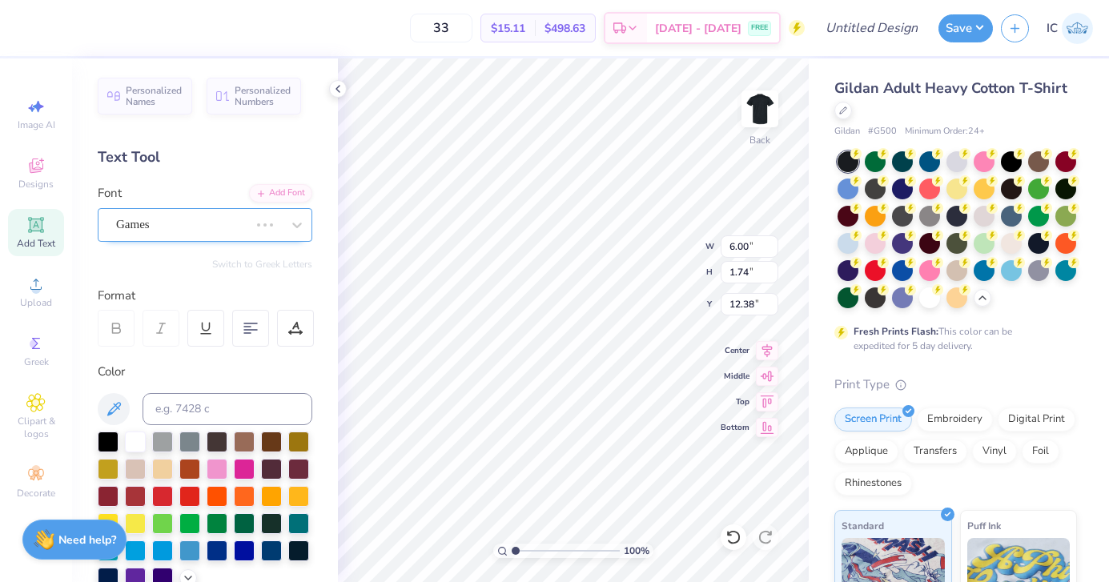
click at [187, 234] on div at bounding box center [182, 225] width 133 height 22
click at [198, 228] on div "Roboto" at bounding box center [199, 224] width 168 height 25
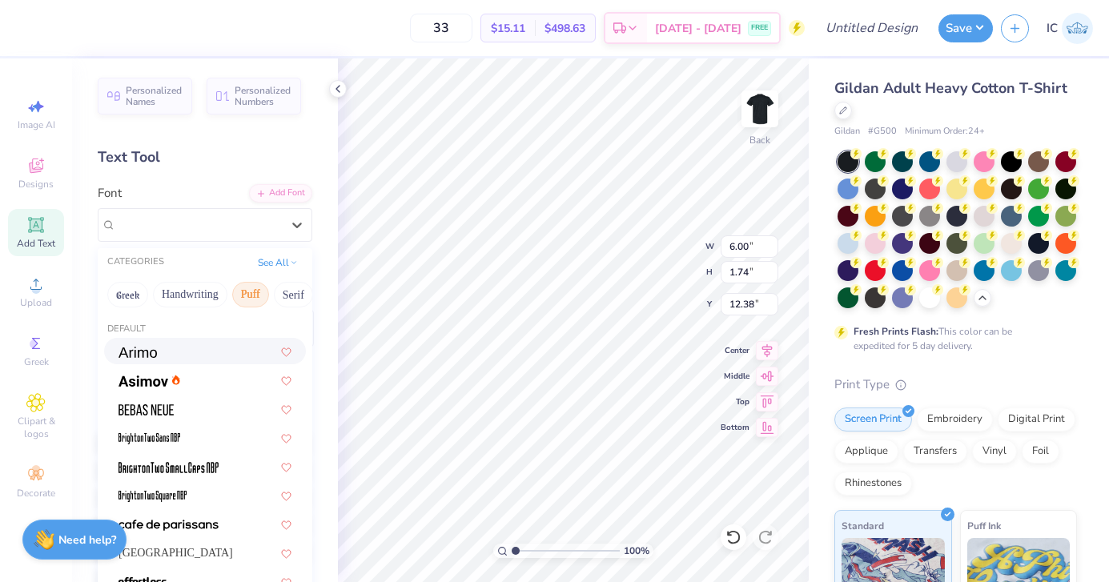
scroll to position [0, 457]
click at [232, 296] on button "Techno" at bounding box center [245, 295] width 50 height 26
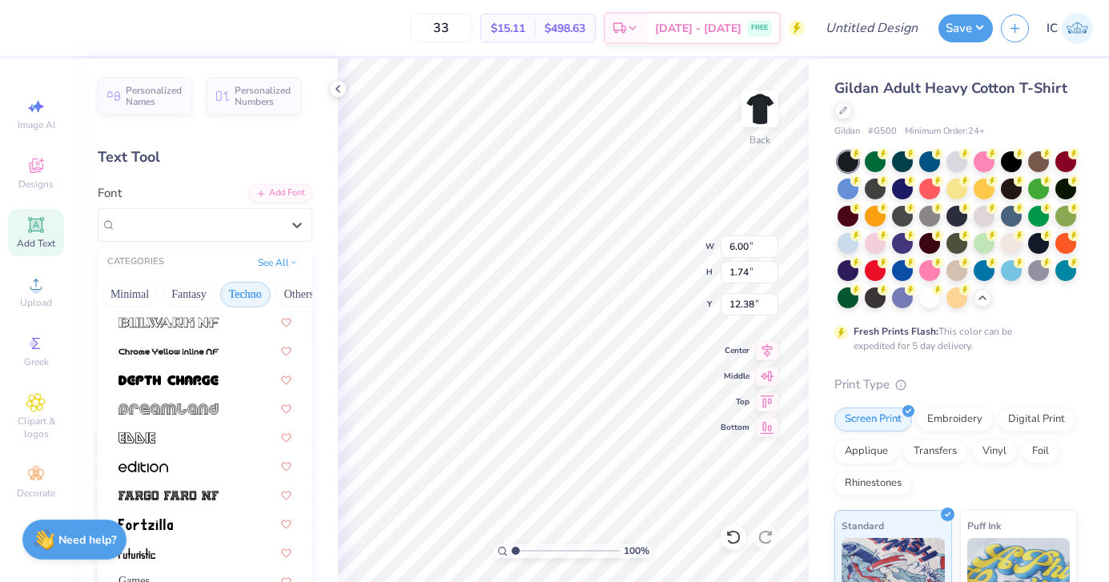
scroll to position [88, 0]
click at [195, 466] on div at bounding box center [205, 465] width 173 height 17
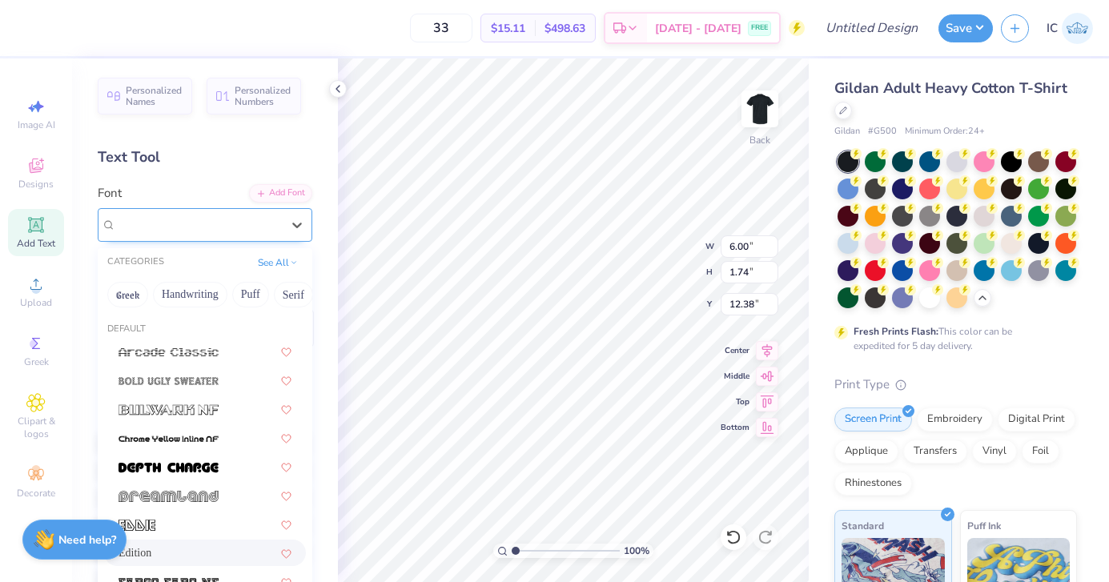
click at [221, 227] on div "Edition" at bounding box center [199, 224] width 168 height 25
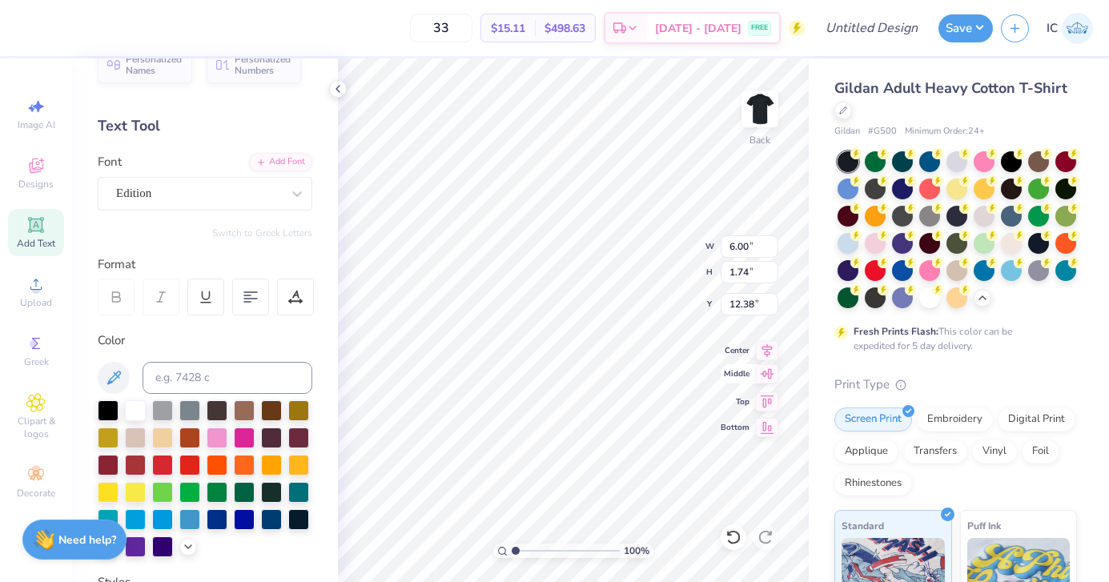
scroll to position [0, 1]
type textarea "G"
type textarea "Go B"
click at [248, 202] on div at bounding box center [198, 194] width 165 height 22
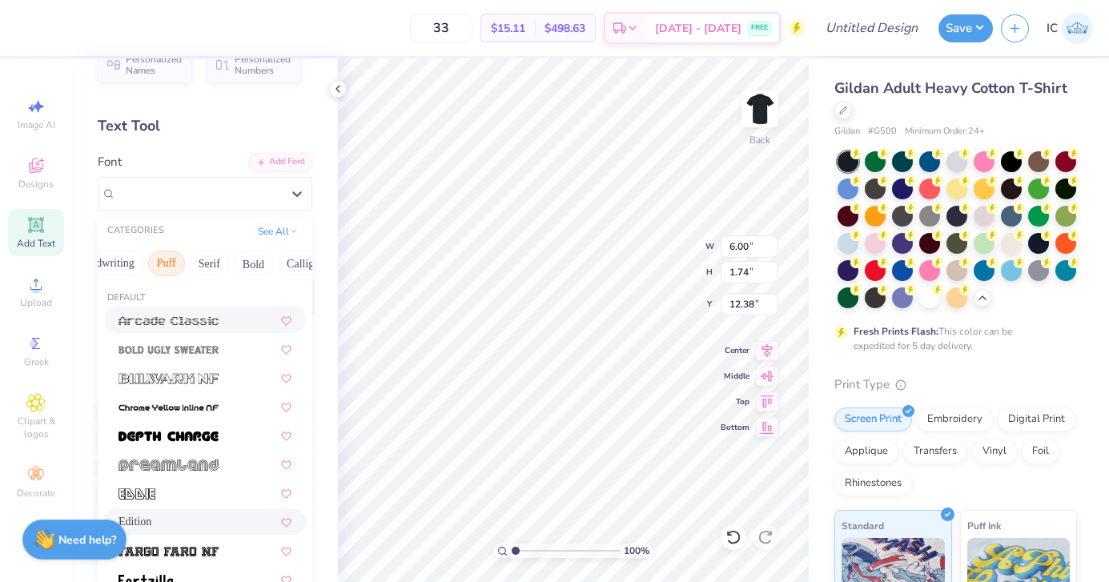
scroll to position [0, 108]
click at [260, 264] on button "Calligraphy" at bounding box center [289, 264] width 70 height 26
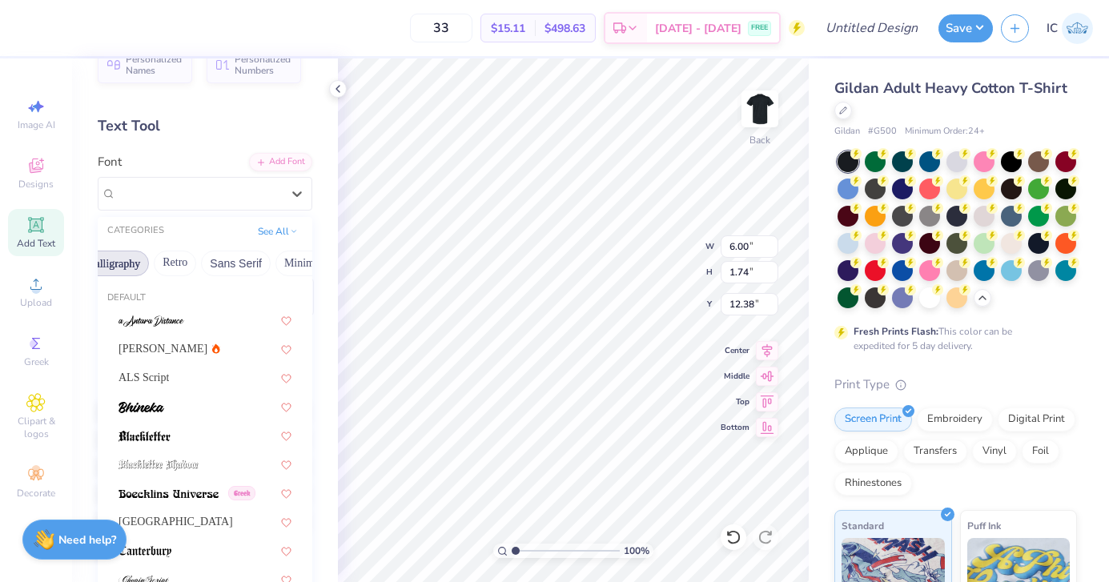
scroll to position [0, 288]
click at [280, 270] on button "Minimal" at bounding box center [300, 264] width 56 height 26
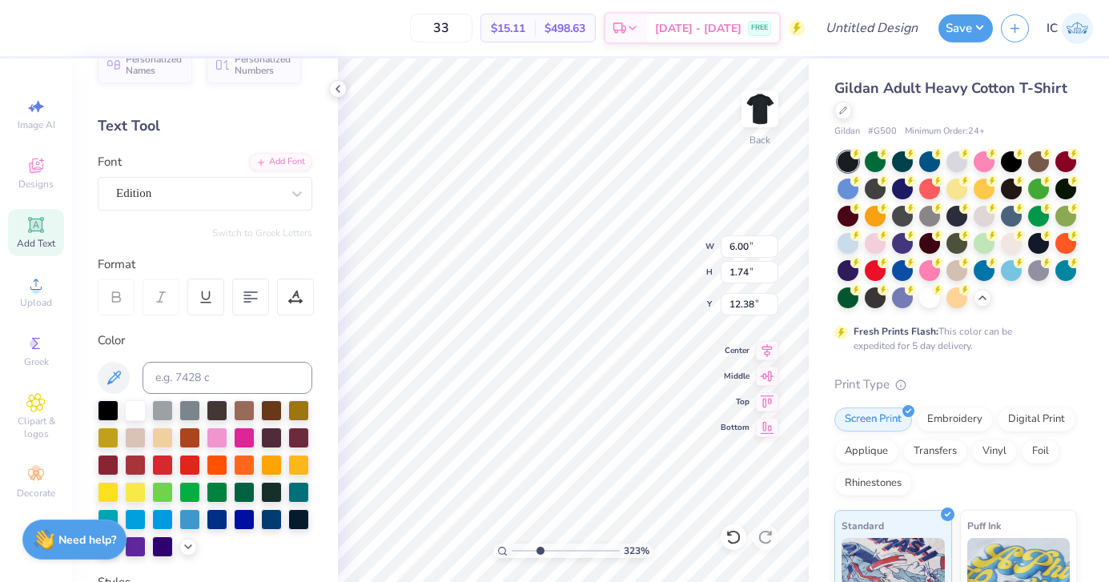
drag, startPoint x: 517, startPoint y: 553, endPoint x: 539, endPoint y: 552, distance: 21.6
click at [539, 552] on input "range" at bounding box center [566, 551] width 108 height 14
drag, startPoint x: 538, startPoint y: 551, endPoint x: 513, endPoint y: 551, distance: 25.6
type input "1"
click at [513, 551] on input "range" at bounding box center [566, 551] width 108 height 14
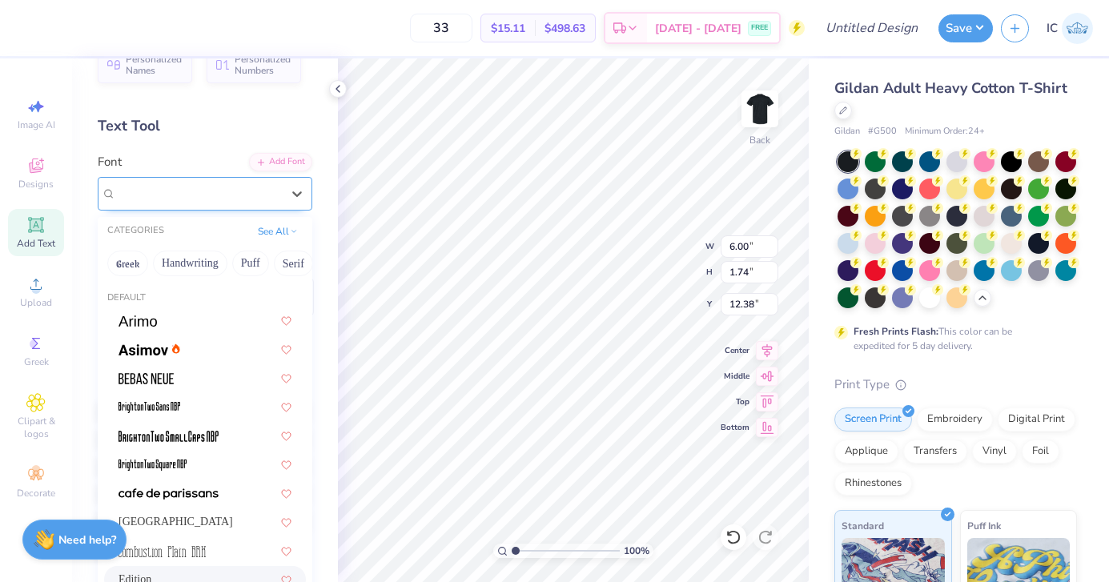
click at [241, 197] on div "Edition" at bounding box center [199, 193] width 168 height 25
click at [239, 264] on button "Bold" at bounding box center [232, 264] width 39 height 26
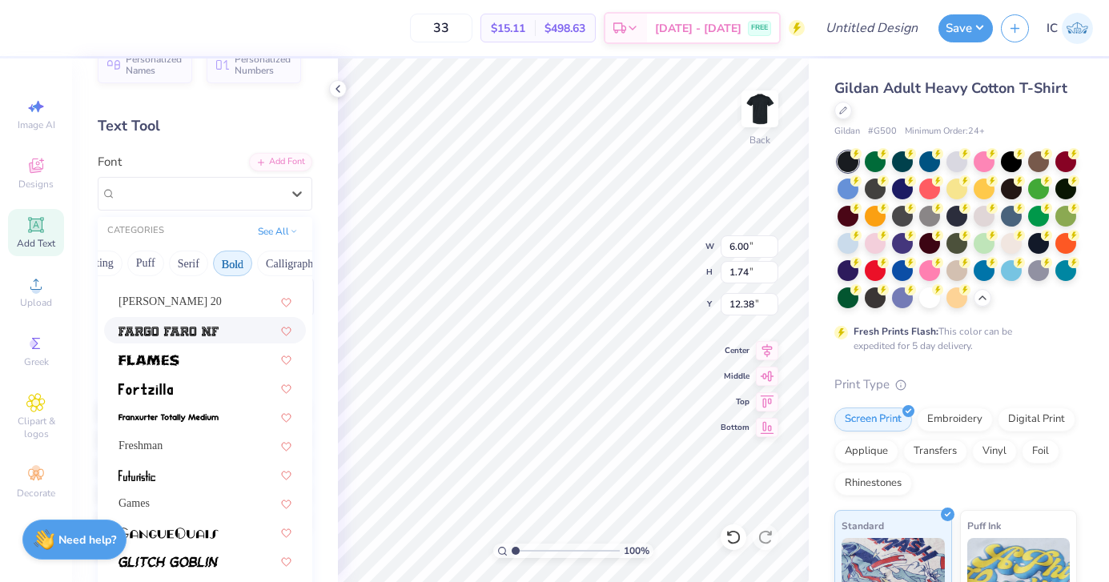
scroll to position [455, 0]
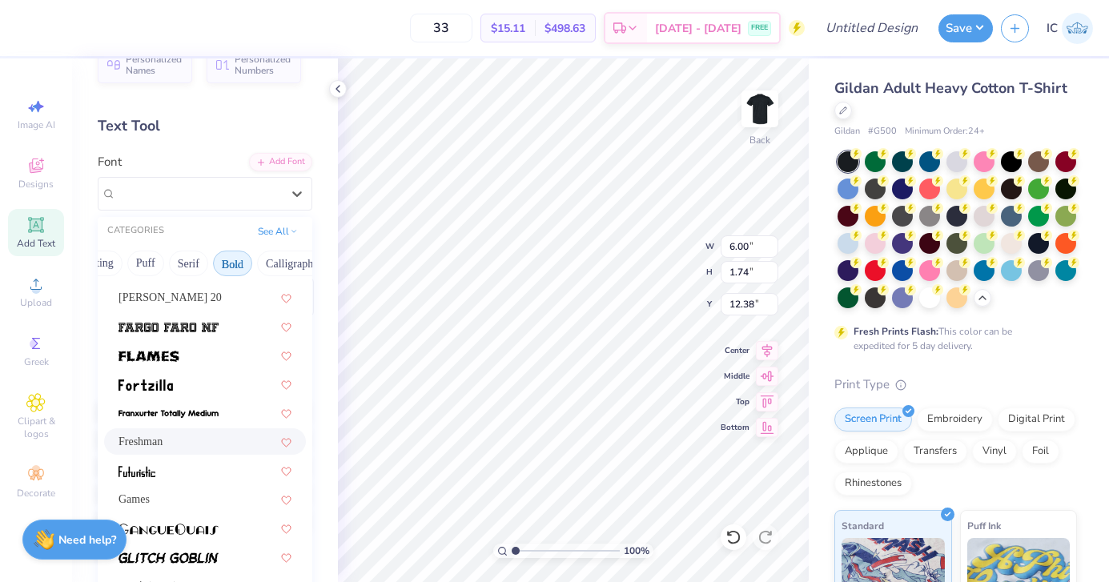
click at [194, 446] on div "Freshman" at bounding box center [205, 441] width 173 height 17
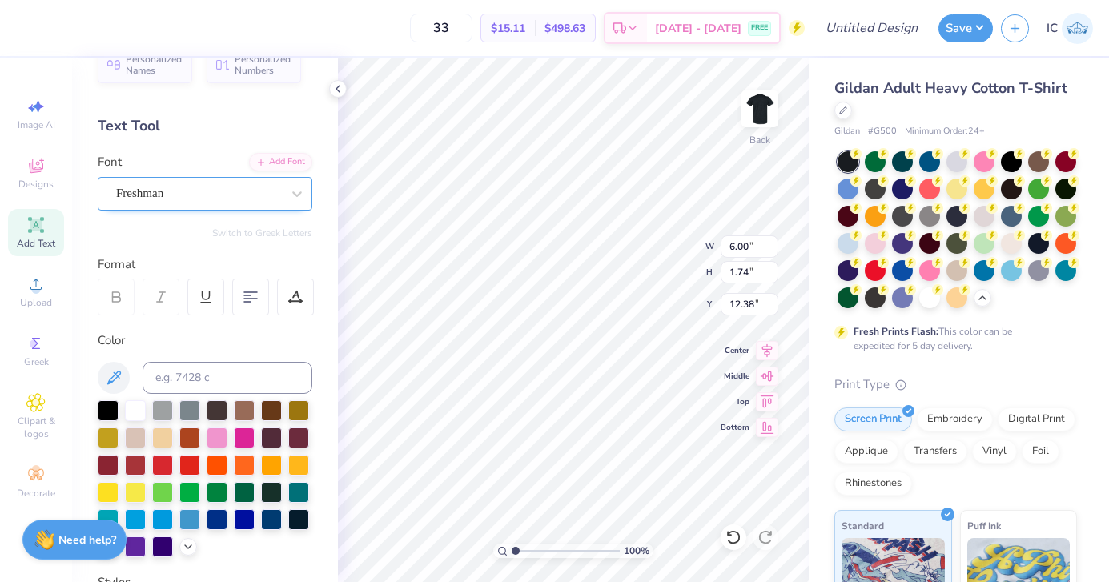
click at [249, 194] on div "Freshman" at bounding box center [199, 193] width 168 height 25
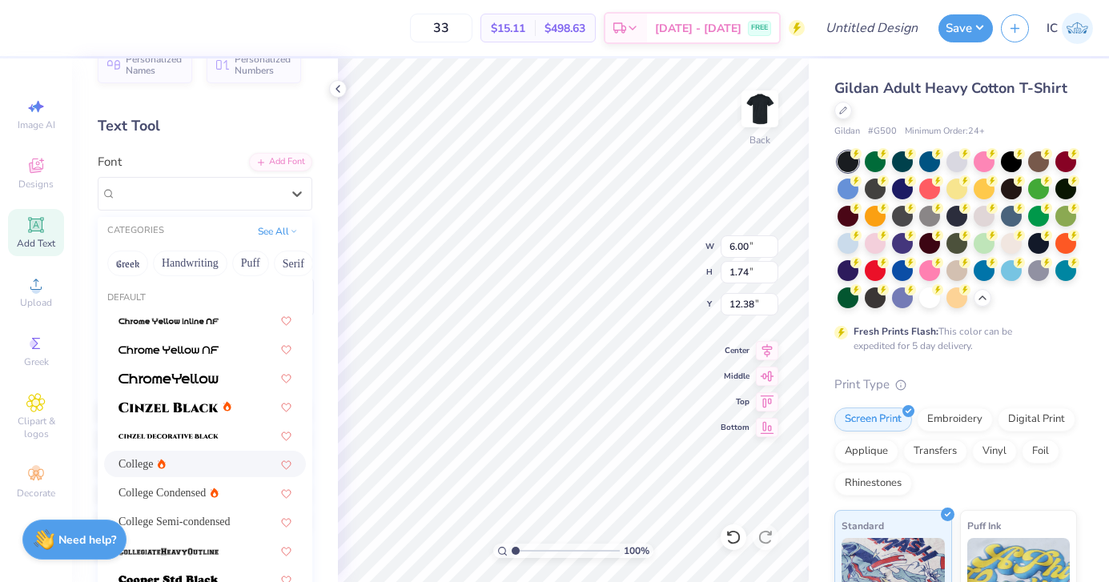
click at [195, 472] on div "College" at bounding box center [205, 464] width 173 height 17
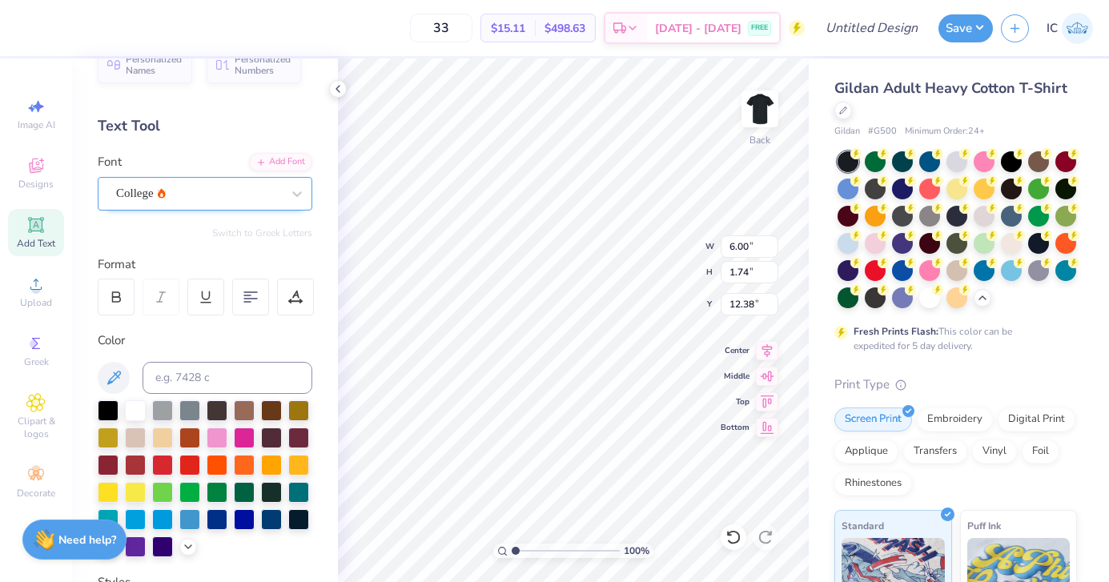
scroll to position [0, 0]
type textarea "Go Bobcats"
type input "6.10"
type input "11.87"
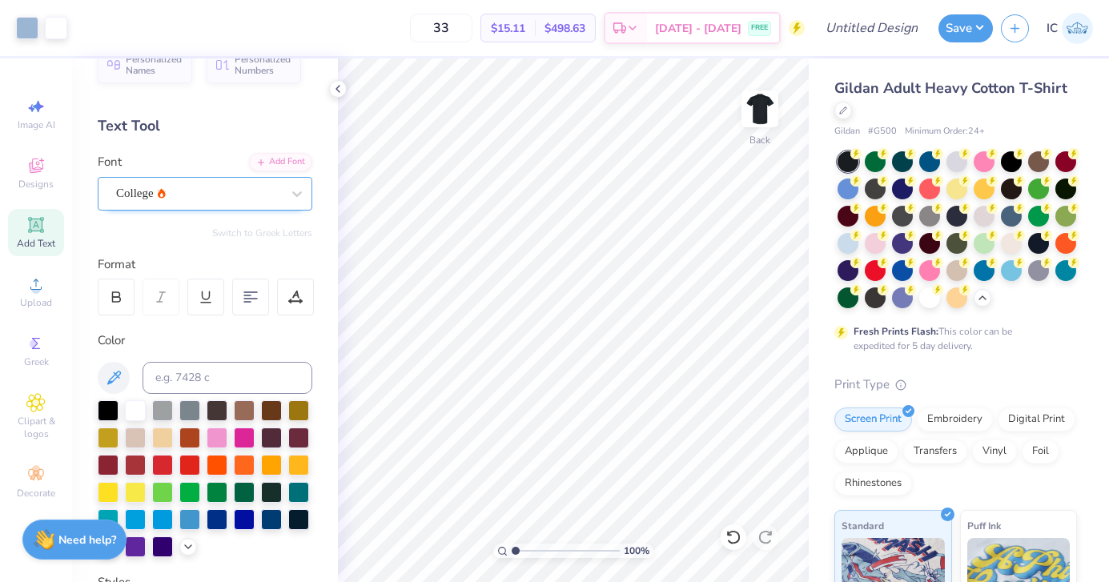
click at [226, 201] on div "College" at bounding box center [199, 193] width 168 height 25
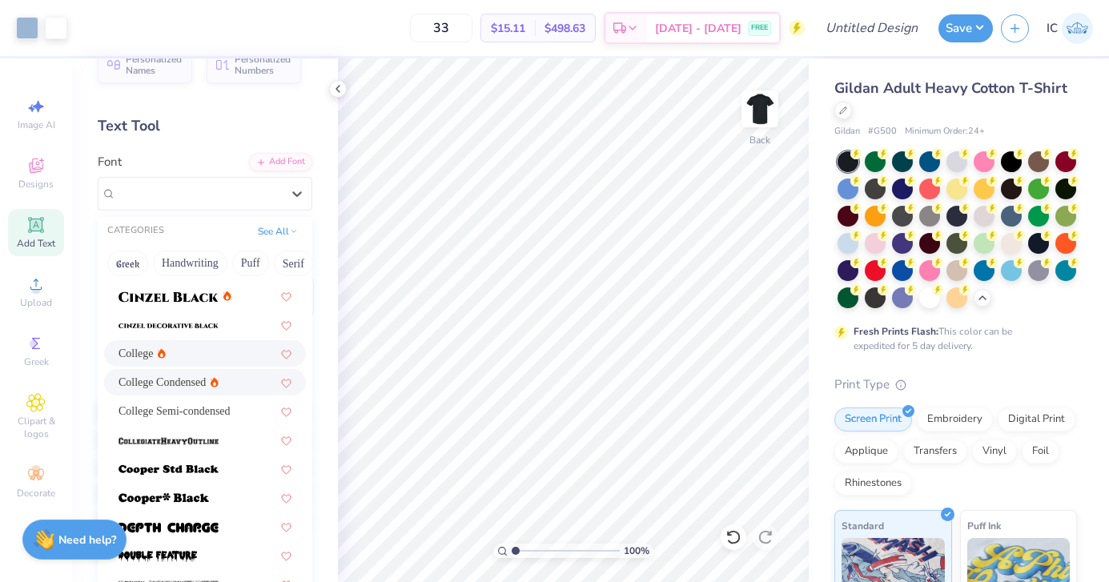
scroll to position [112, 0]
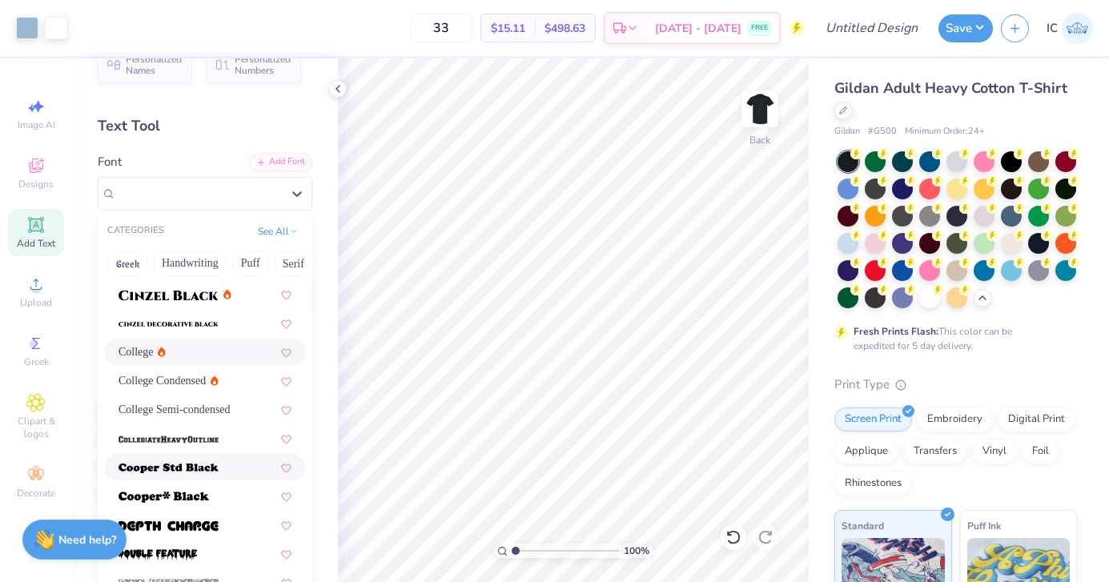
click at [207, 457] on div at bounding box center [205, 467] width 202 height 26
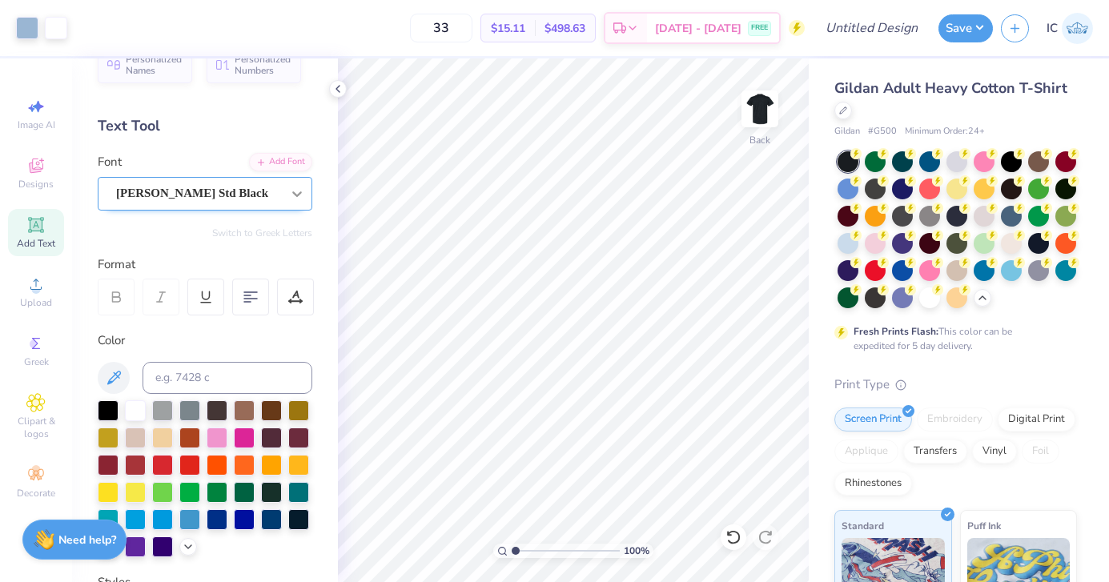
click at [290, 192] on icon at bounding box center [297, 194] width 16 height 16
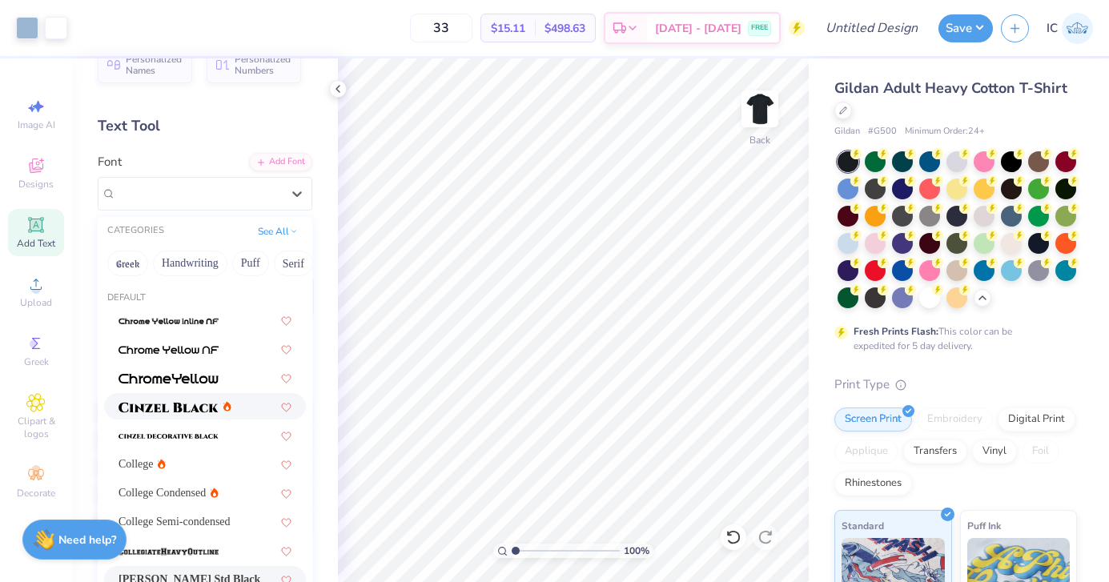
scroll to position [0, 0]
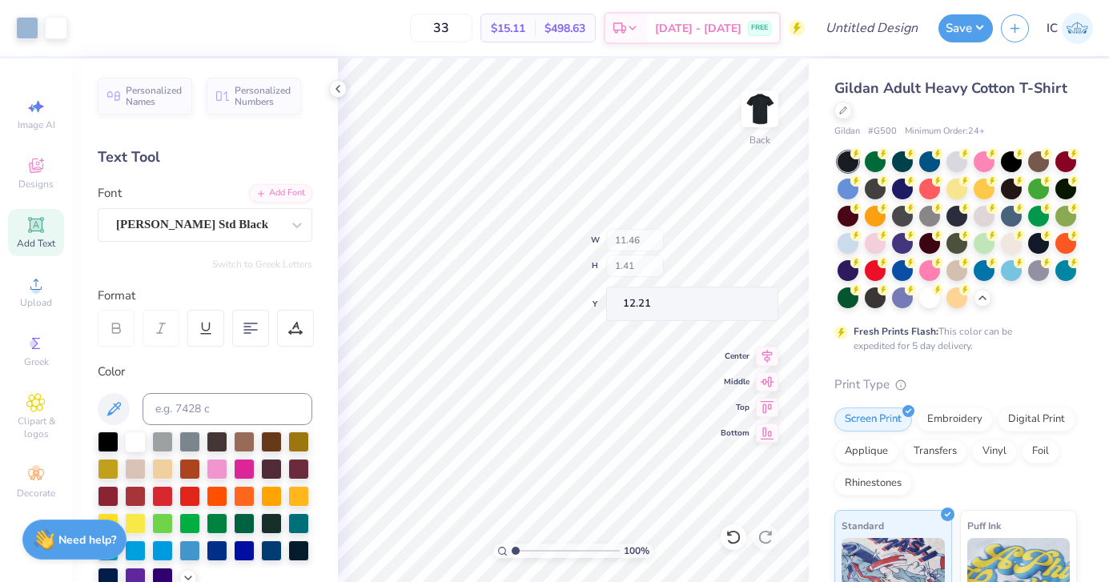
type input "11.46"
type input "1.41"
type input "12.21"
type input "11.84"
click at [114, 408] on icon at bounding box center [113, 409] width 19 height 19
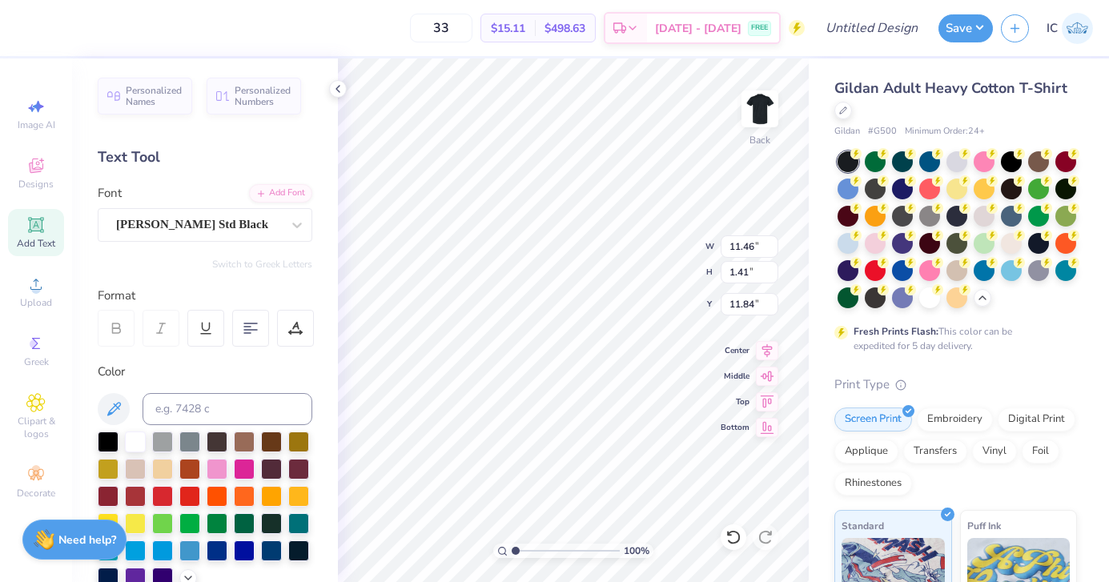
scroll to position [340, 0]
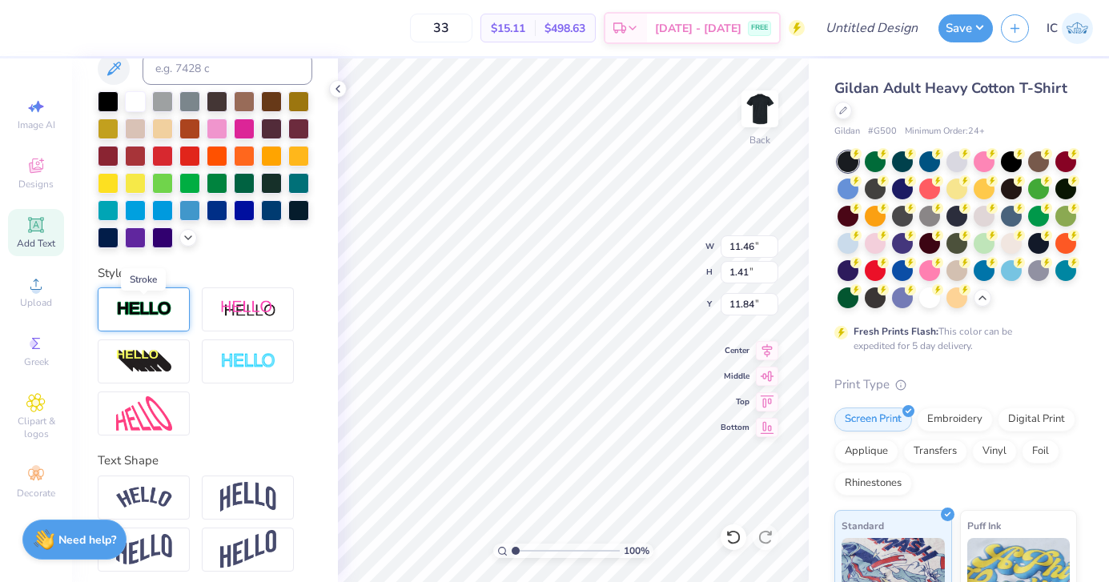
click at [164, 306] on img at bounding box center [144, 309] width 56 height 18
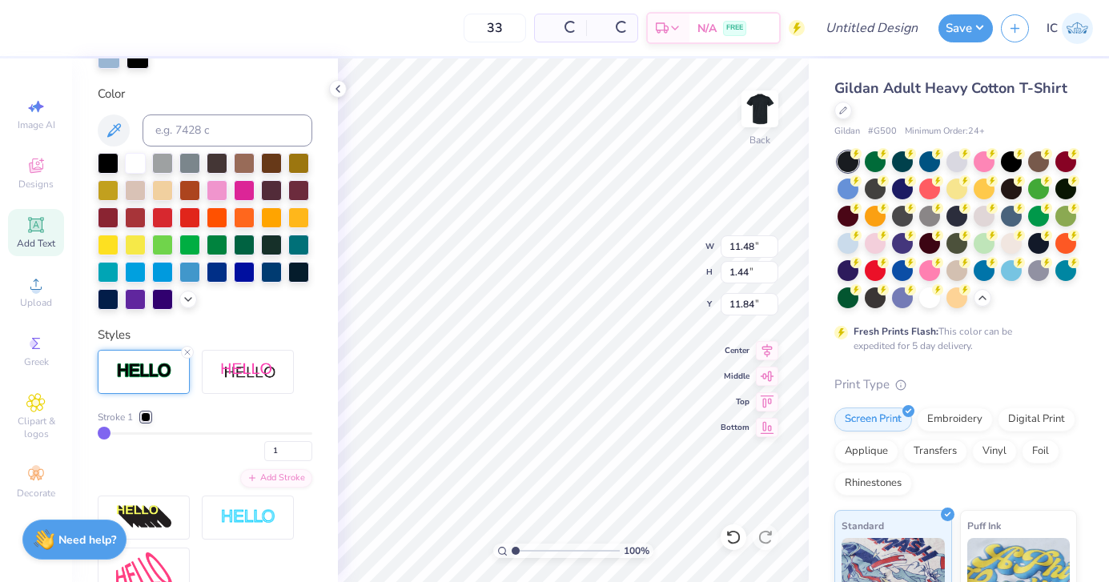
type input "11.48"
type input "1.44"
type input "11.83"
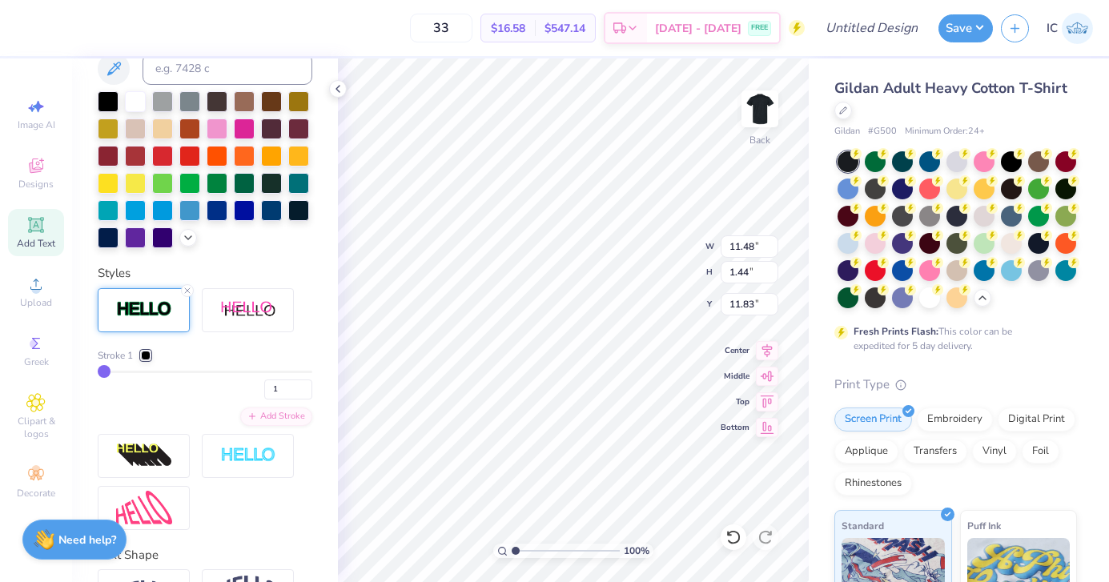
click at [151, 355] on div at bounding box center [146, 356] width 10 height 10
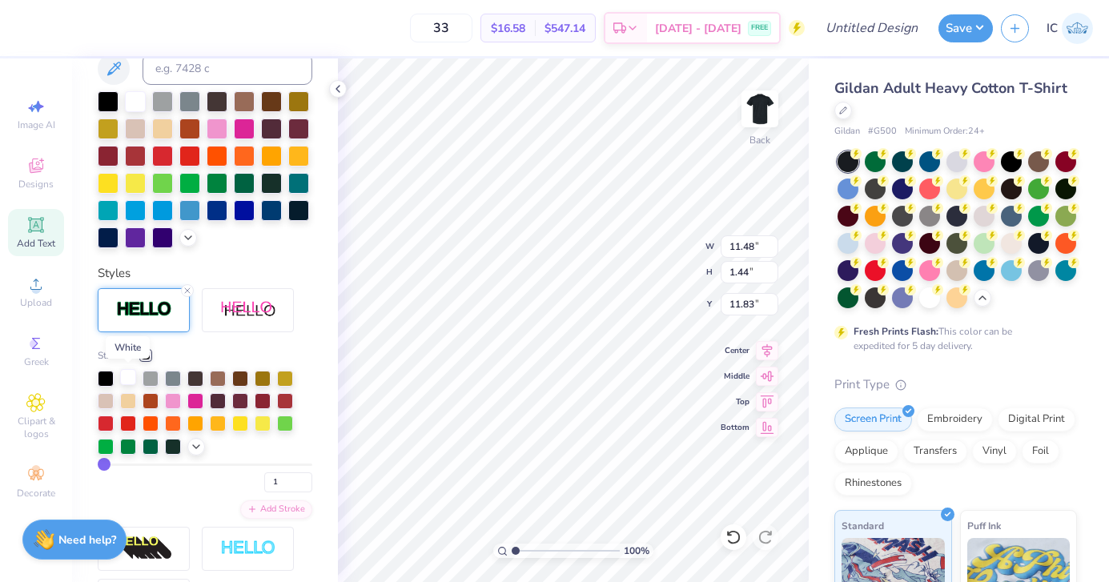
click at [128, 373] on div at bounding box center [128, 377] width 16 height 16
type input "2"
click at [304, 479] on input "2" at bounding box center [288, 483] width 48 height 20
type input "2"
click at [340, 88] on icon at bounding box center [338, 88] width 13 height 13
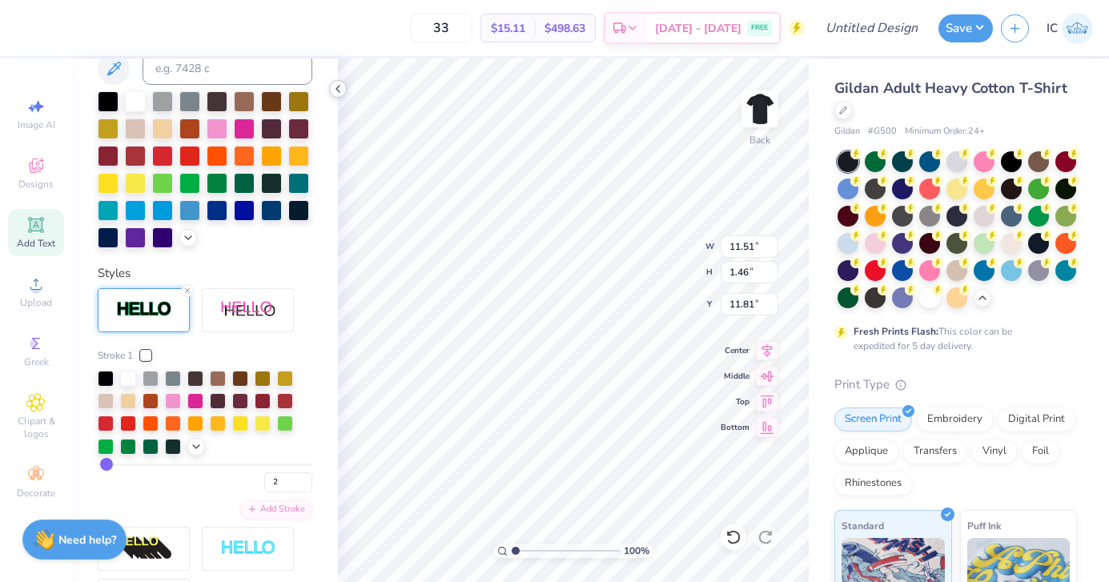
scroll to position [0, 0]
type textarea "G"
type textarea "Lady Bobcats"
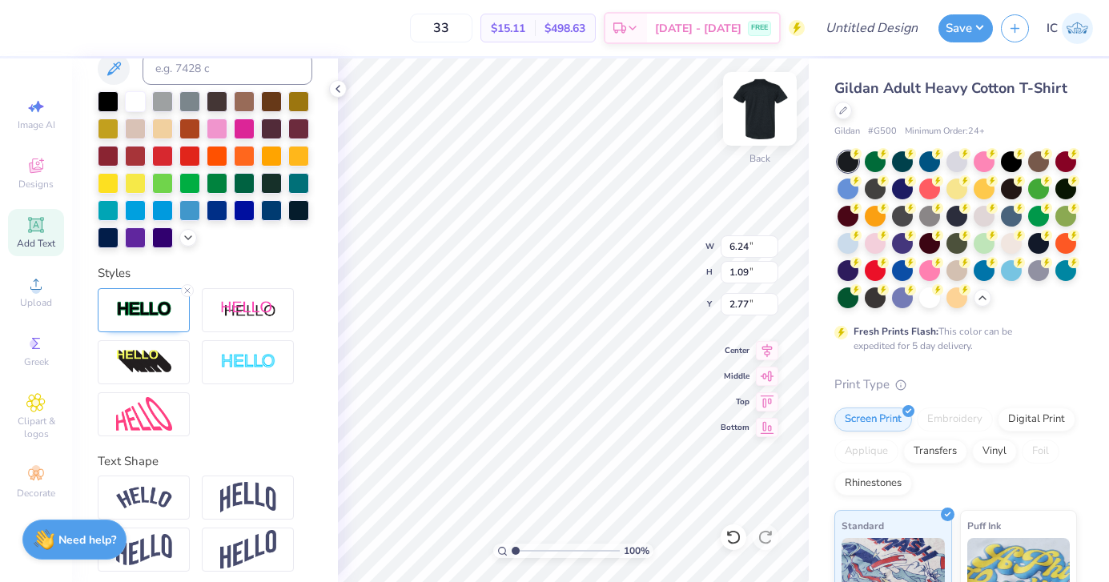
type textarea "Volleyball"
type input "12.83"
type input "11.40"
type input "1.47"
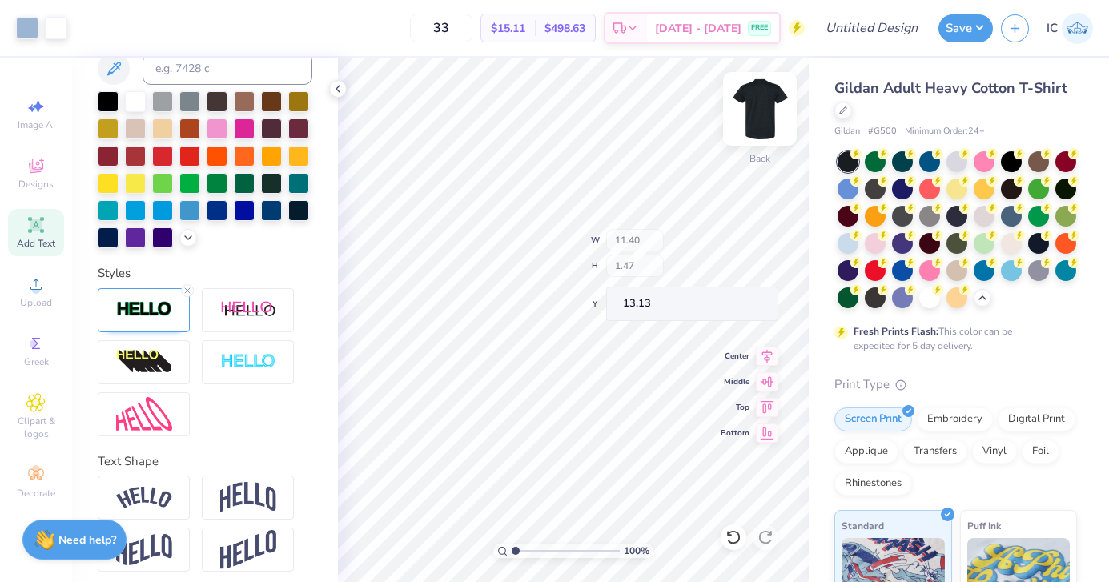
type input "13.13"
type input "12.87"
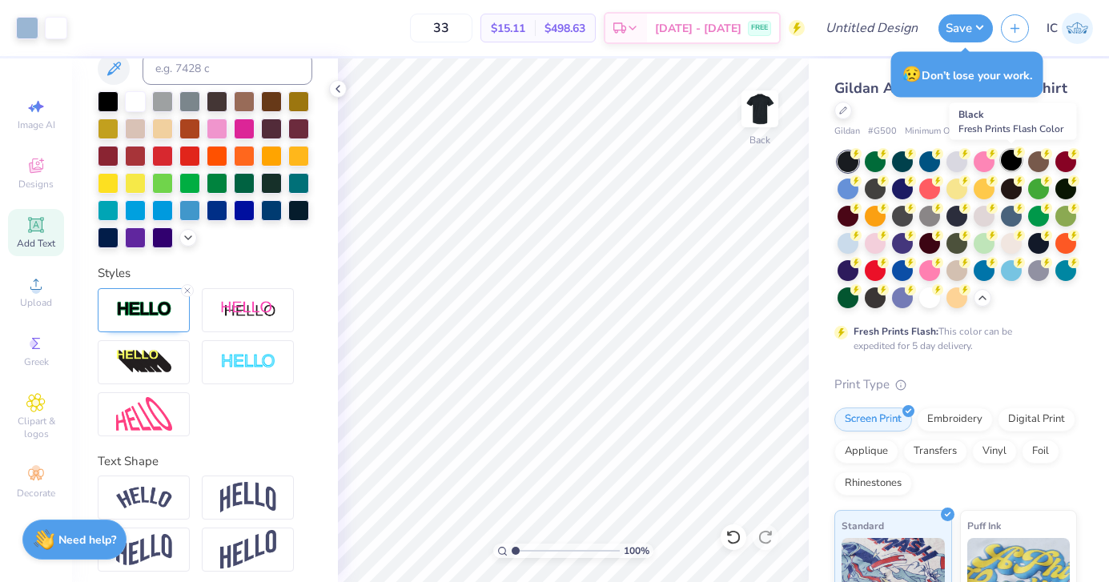
click at [1013, 163] on div at bounding box center [1011, 160] width 21 height 21
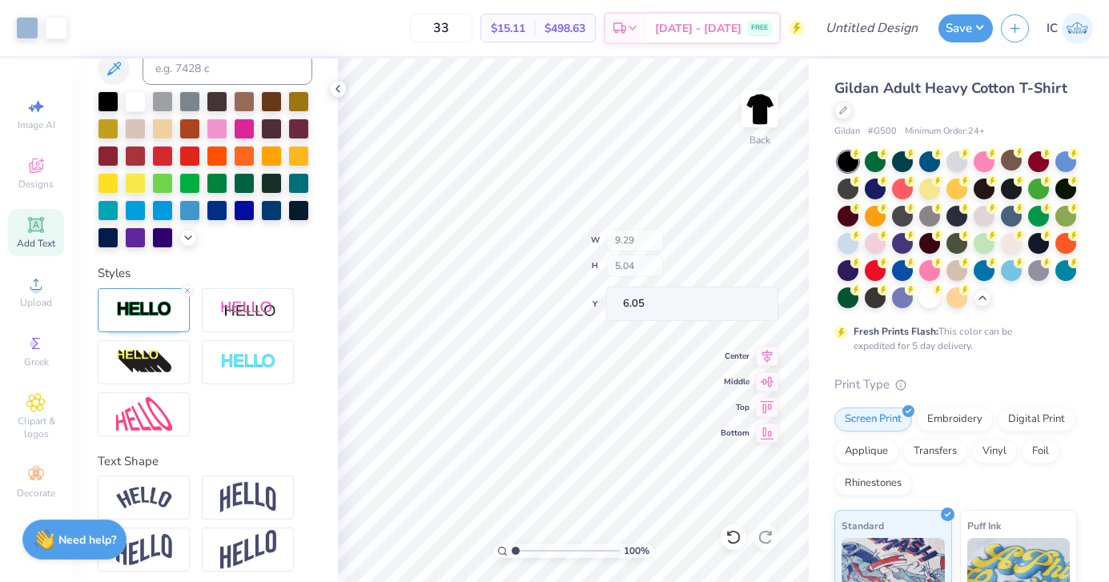
type input "6.05"
type input "12.83"
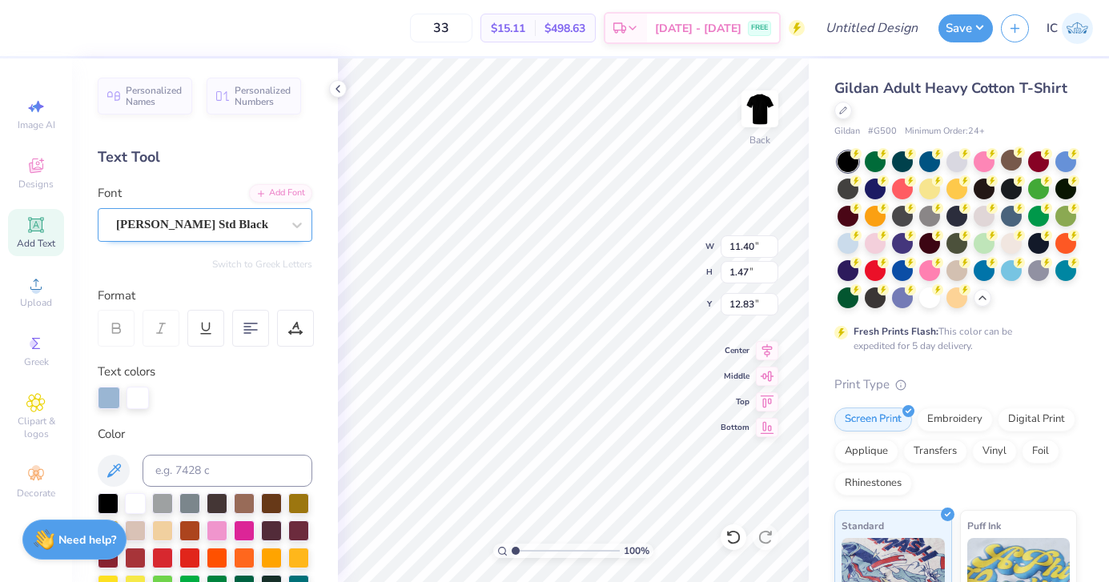
click at [231, 219] on div "Cooper Std Black" at bounding box center [199, 224] width 168 height 25
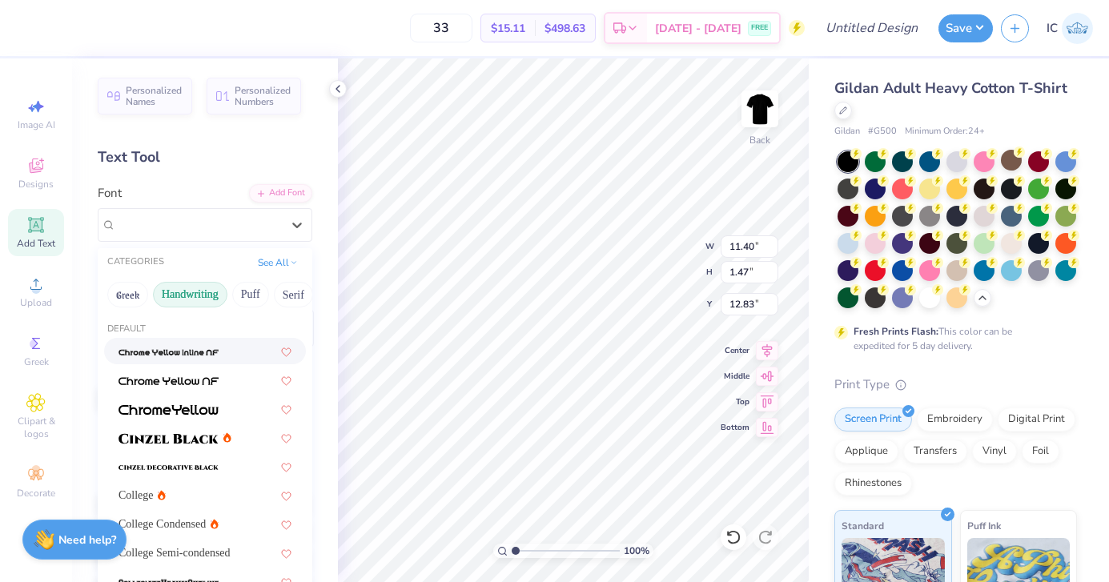
click at [195, 299] on button "Handwriting" at bounding box center [190, 295] width 74 height 26
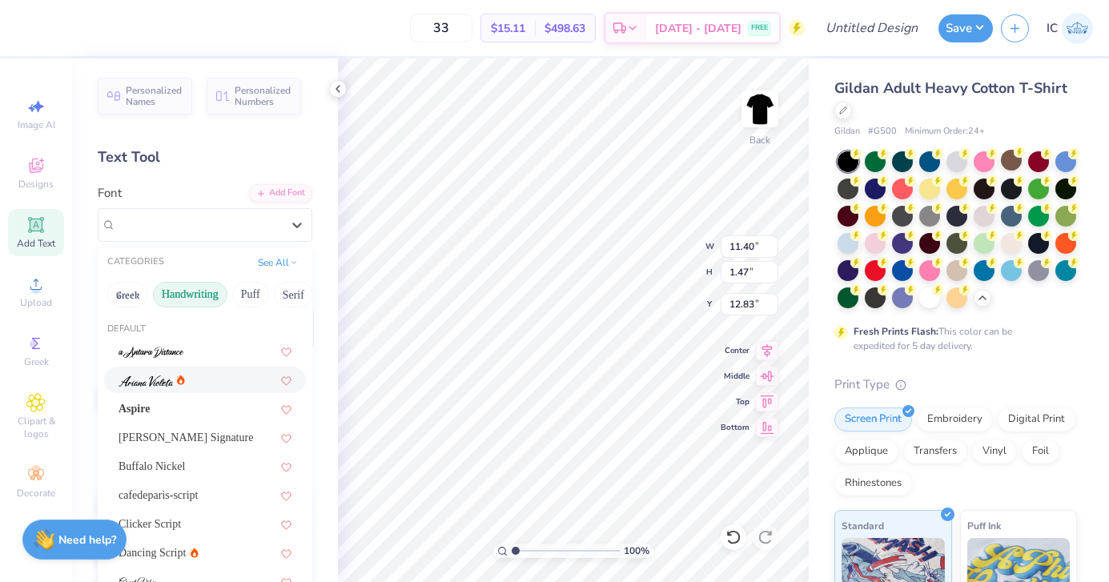
type input "4.73"
type input "1.34"
type input "2.64"
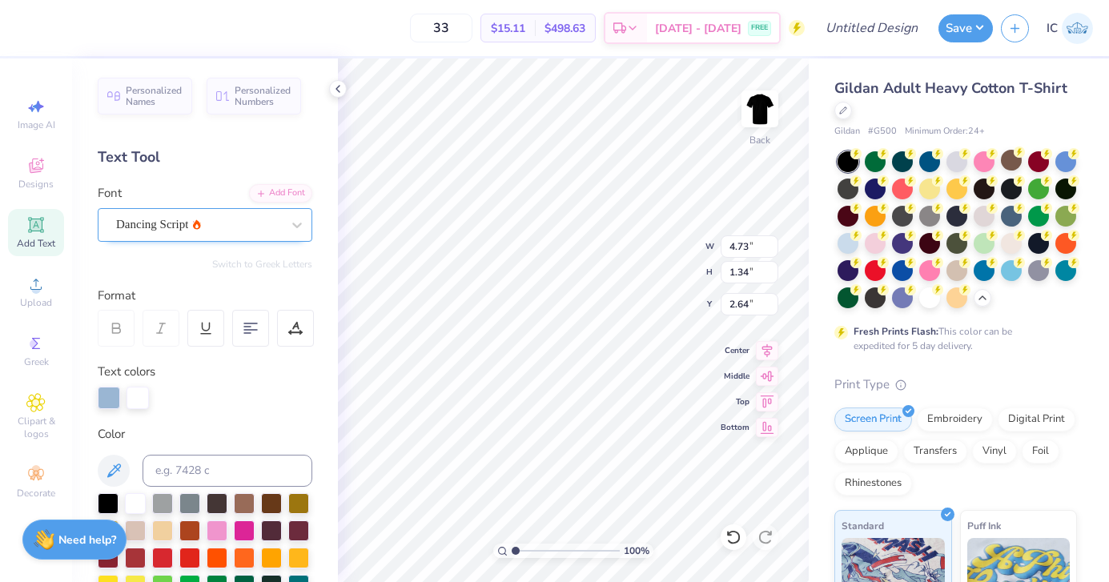
click at [243, 236] on div "Dancing Script" at bounding box center [199, 224] width 168 height 25
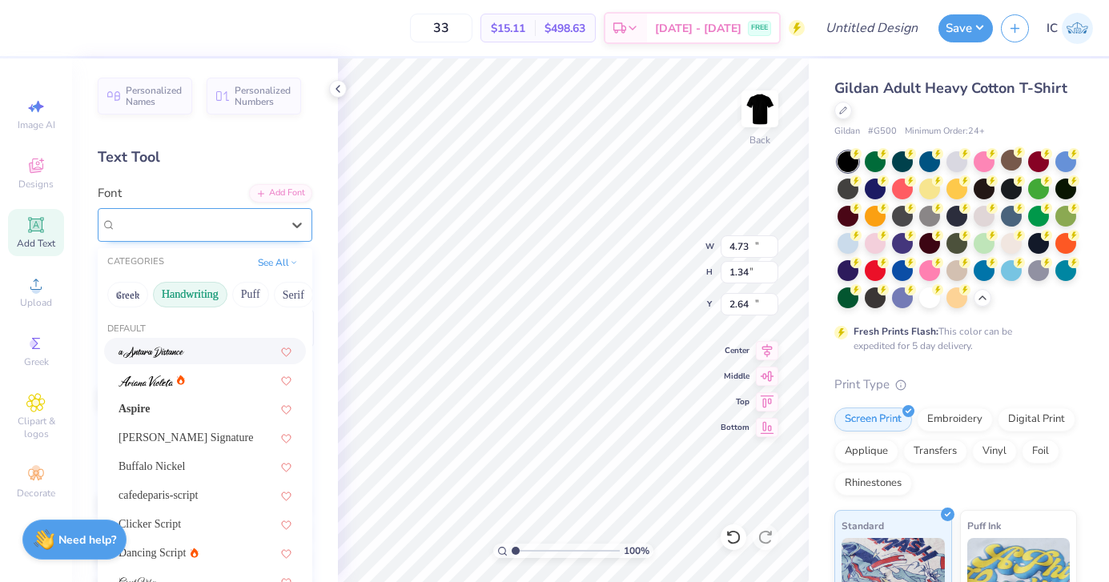
type input "11.40"
type input "1.47"
type input "12.83"
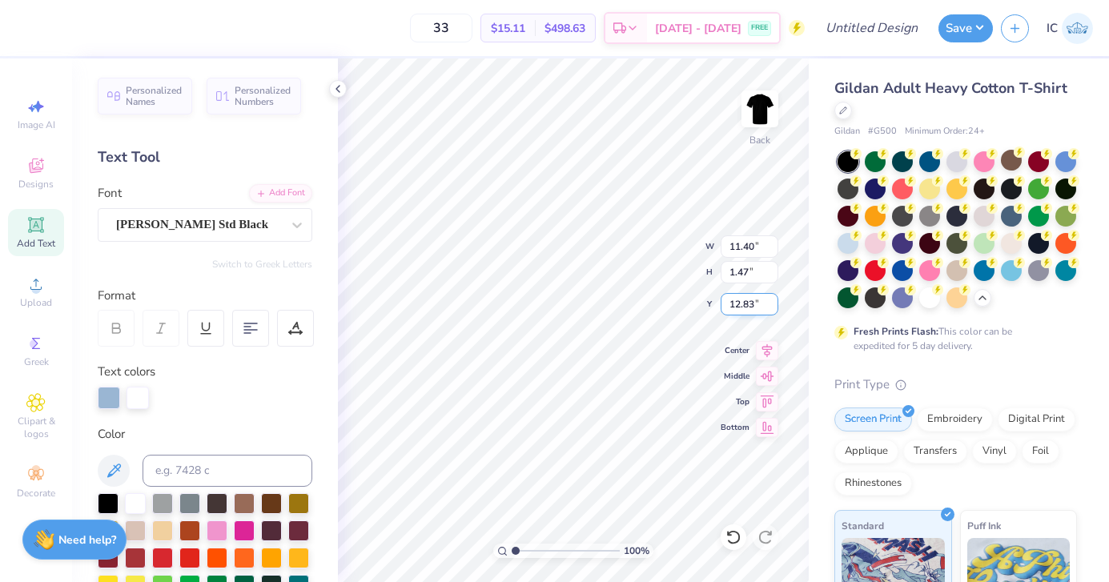
scroll to position [0, 4]
type textarea "LADY BOBCATS"
click at [227, 226] on div "Cooper Std Black" at bounding box center [199, 224] width 168 height 25
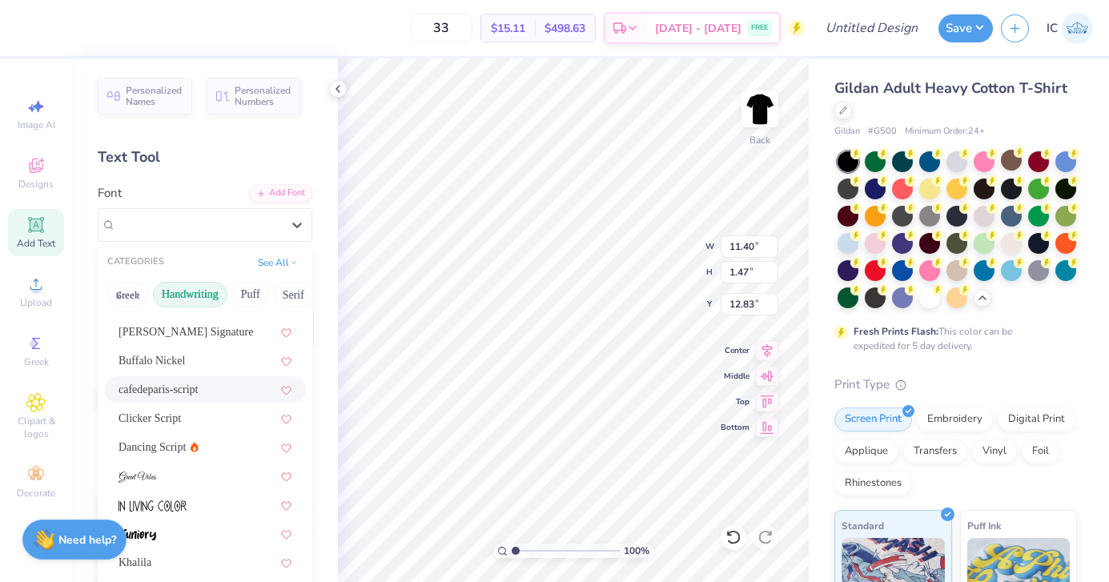
scroll to position [120, 0]
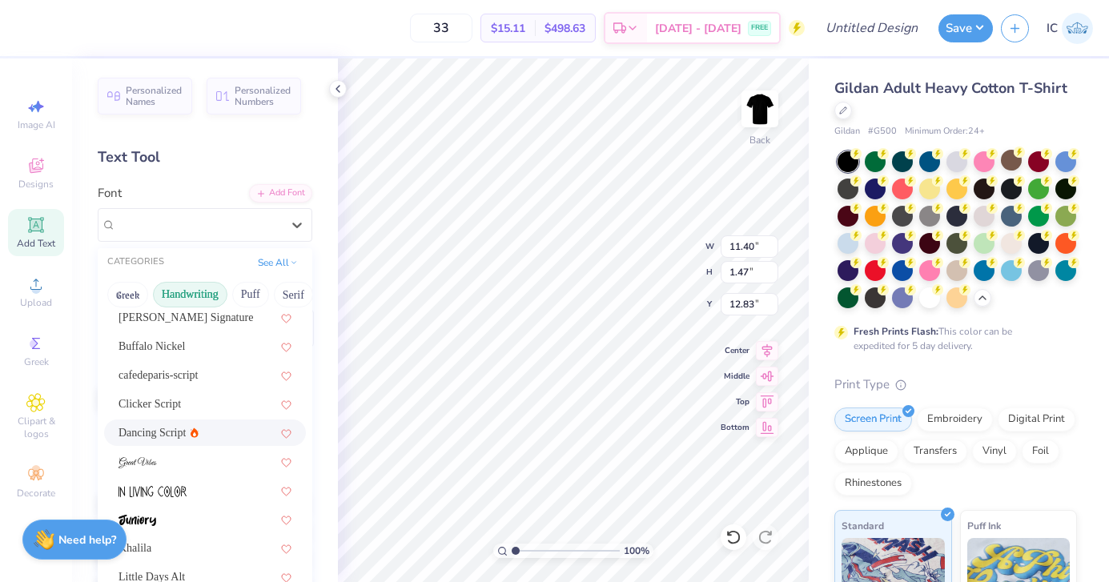
click at [235, 429] on div "Dancing Script" at bounding box center [205, 432] width 173 height 17
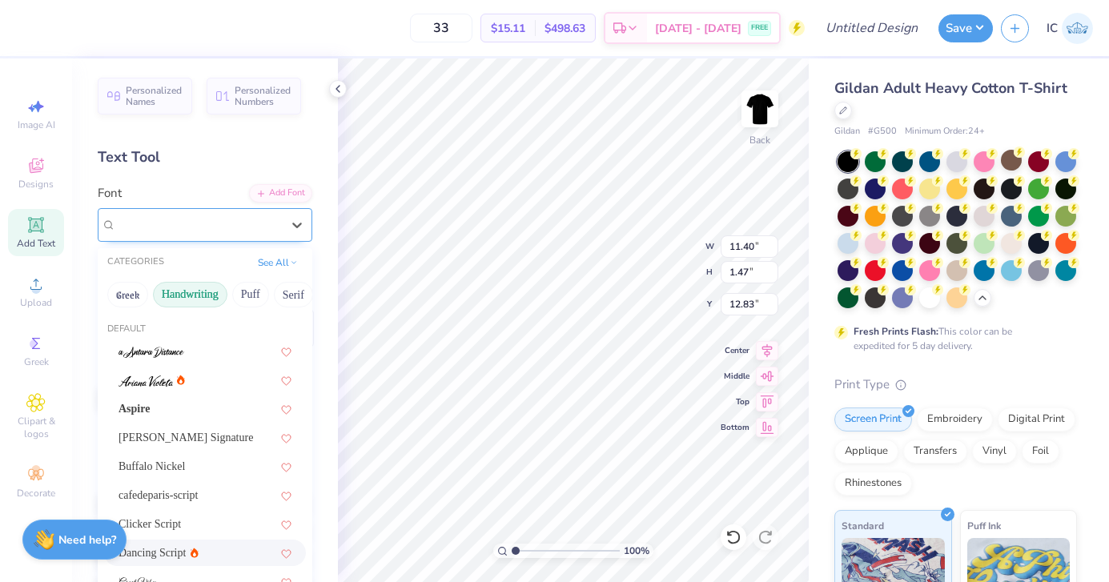
click at [217, 224] on div "Dancing Script" at bounding box center [199, 224] width 168 height 25
click at [239, 298] on button "Bold" at bounding box center [237, 295] width 39 height 26
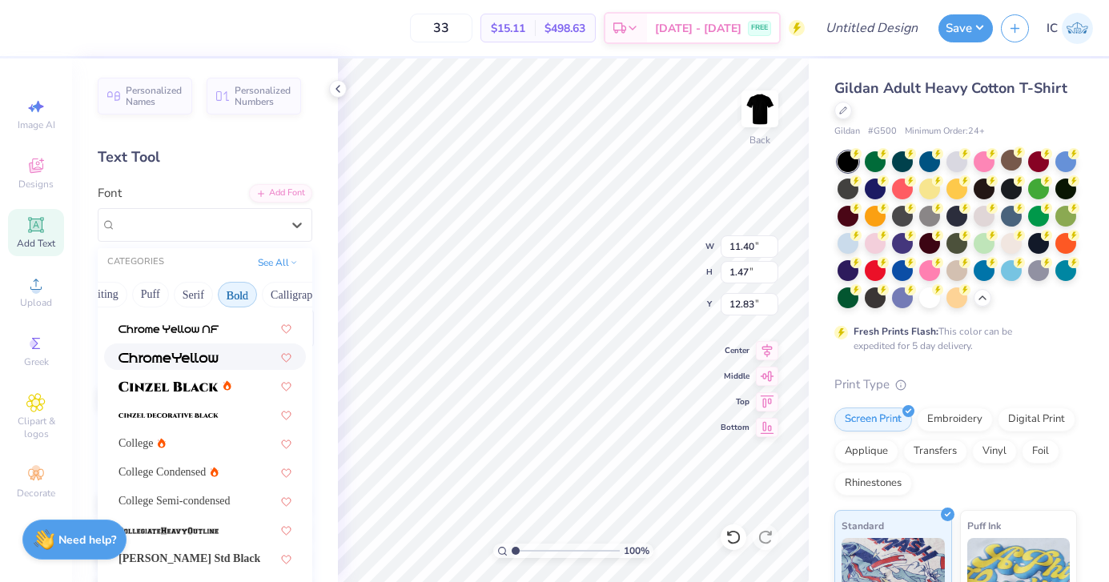
scroll to position [99, 0]
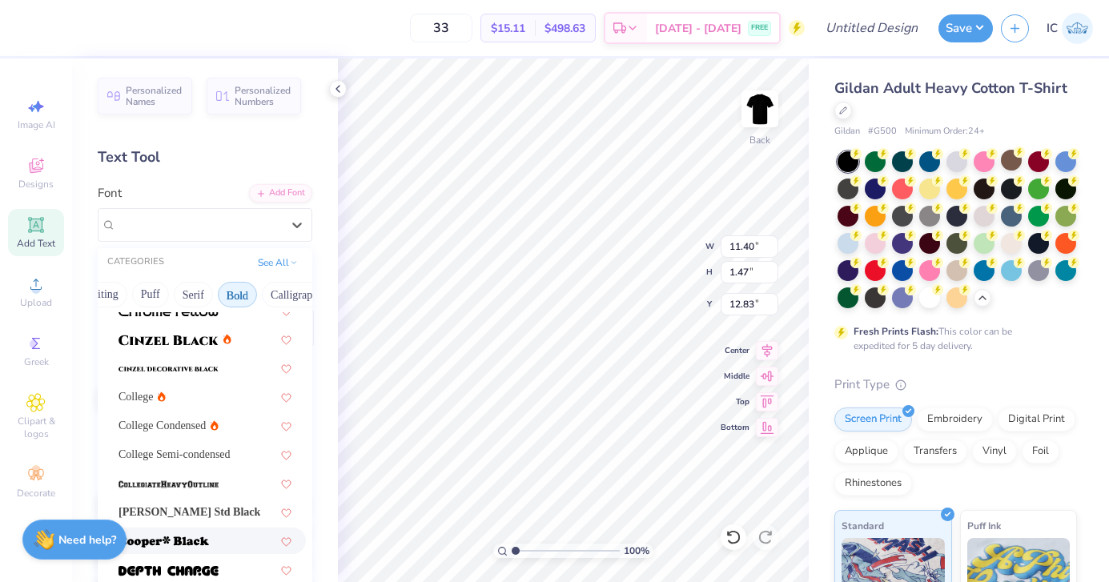
click at [223, 537] on div at bounding box center [205, 541] width 173 height 17
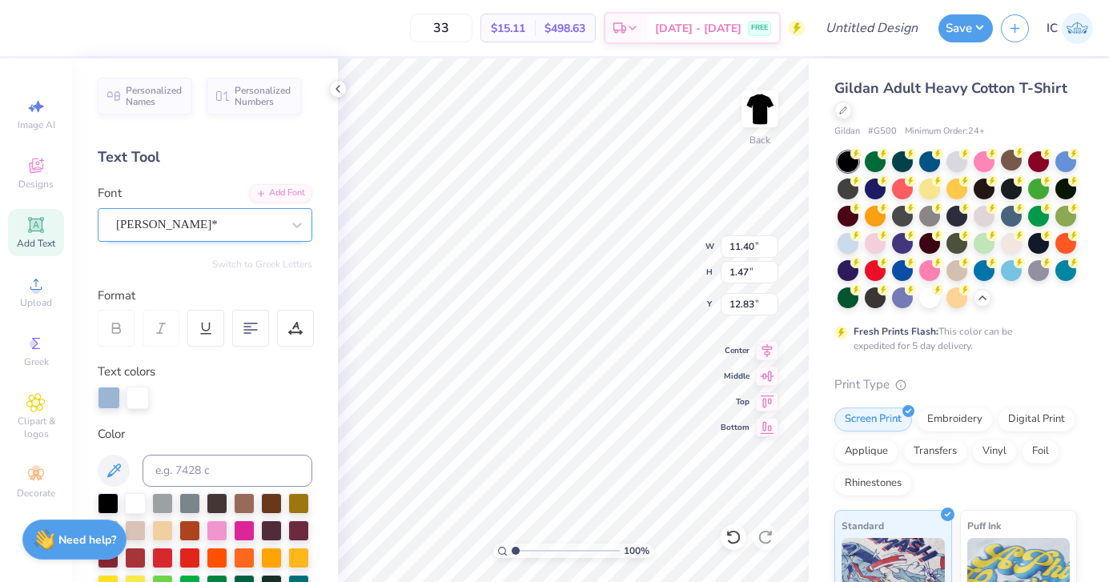
click at [240, 233] on div "Cooper*" at bounding box center [199, 224] width 168 height 25
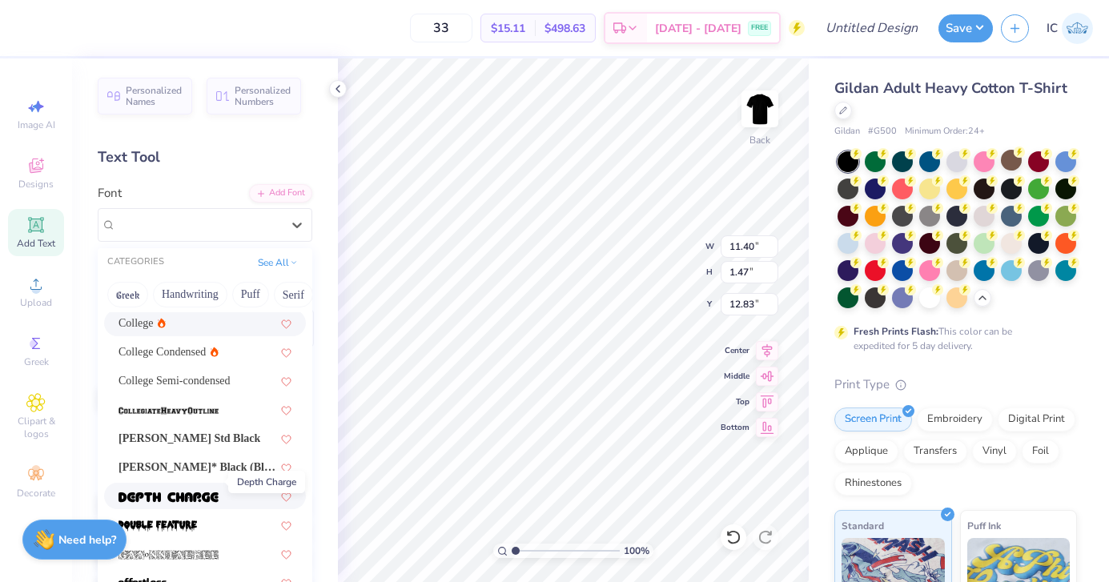
scroll to position [190, 0]
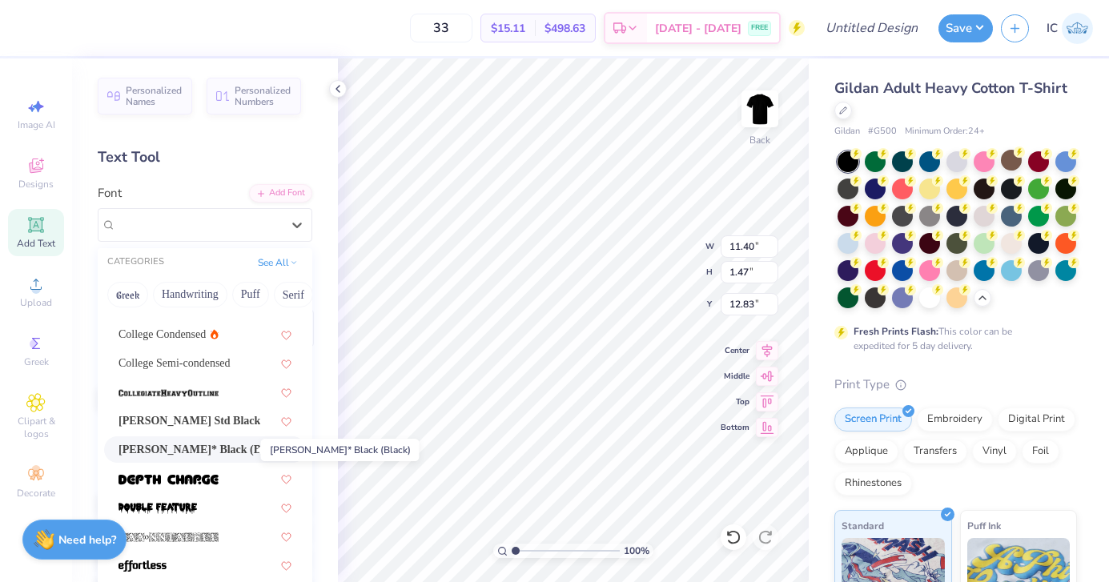
click at [202, 453] on span "Cooper* Black (Black)" at bounding box center [198, 449] width 158 height 17
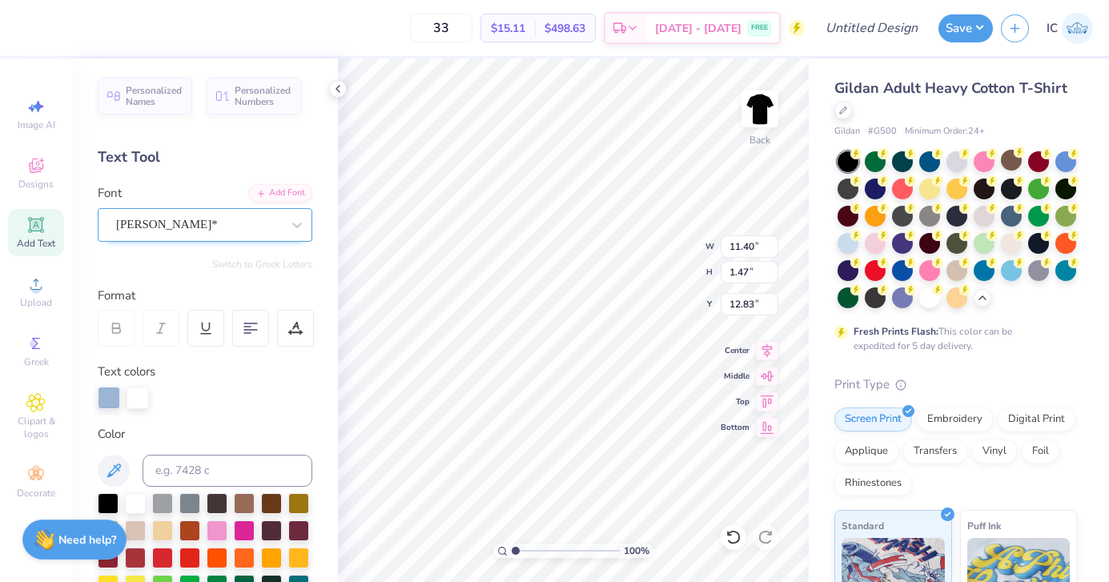
click at [189, 224] on div "Cooper*" at bounding box center [199, 224] width 168 height 25
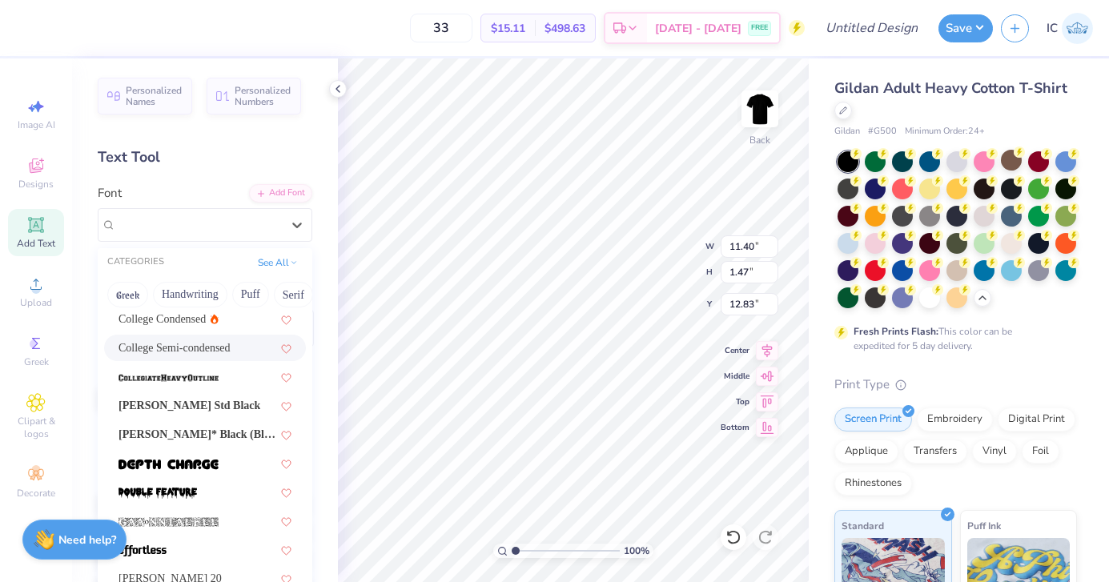
scroll to position [235, 0]
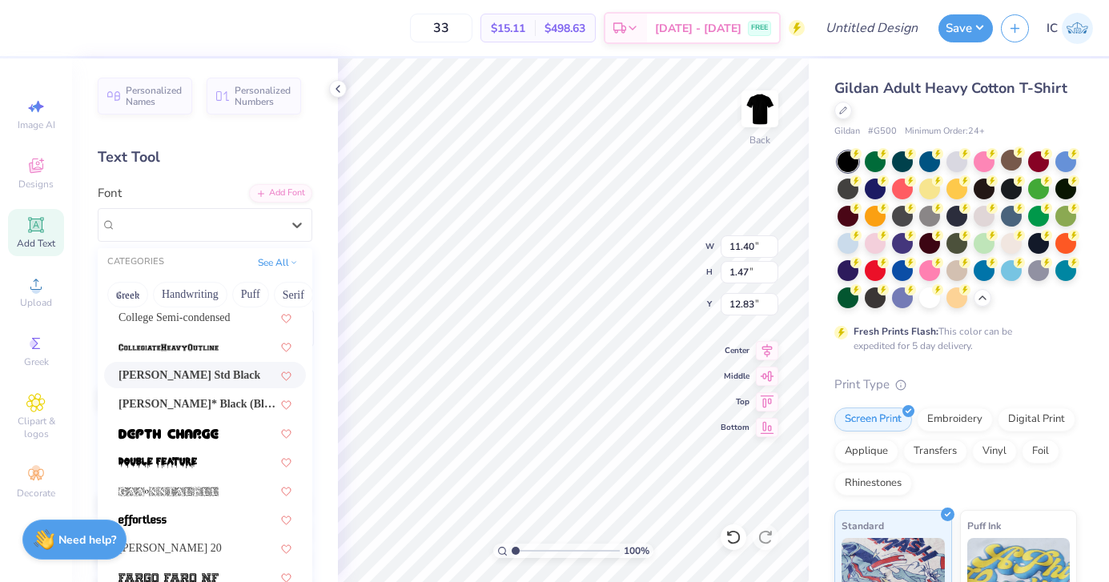
click at [187, 376] on span "Cooper Std Black" at bounding box center [190, 375] width 142 height 17
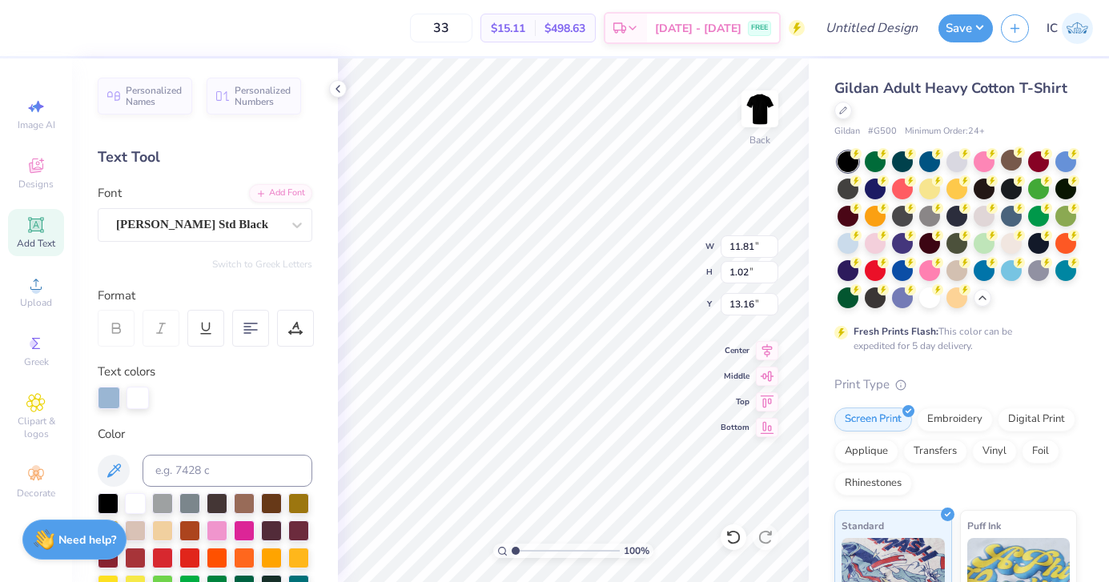
type input "11.81"
type input "1.02"
type input "12.74"
click at [337, 88] on icon at bounding box center [338, 88] width 13 height 13
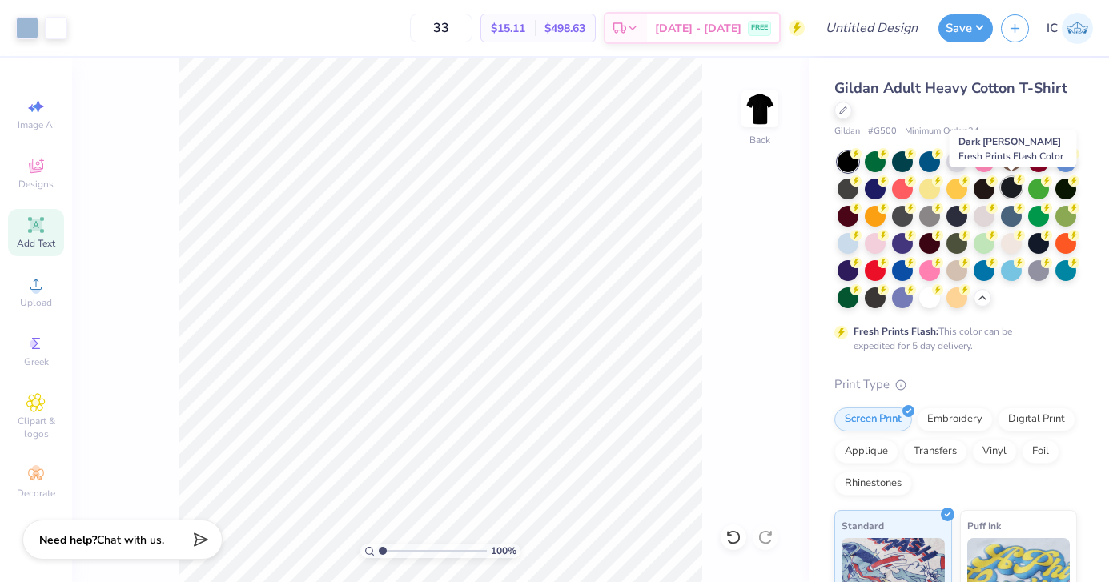
click at [1008, 191] on div at bounding box center [1011, 187] width 21 height 21
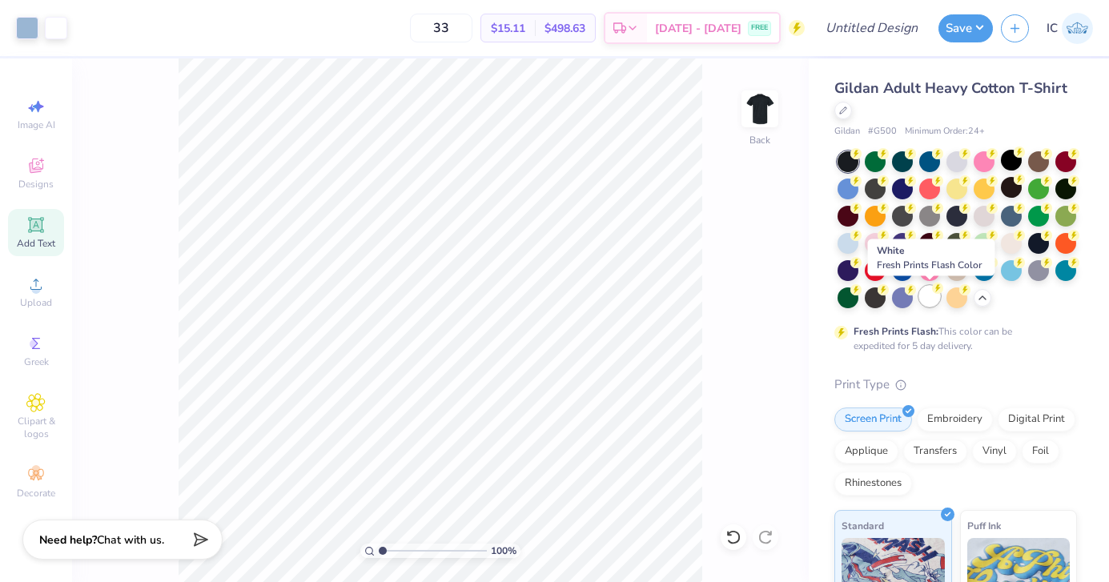
click at [929, 303] on div at bounding box center [929, 296] width 21 height 21
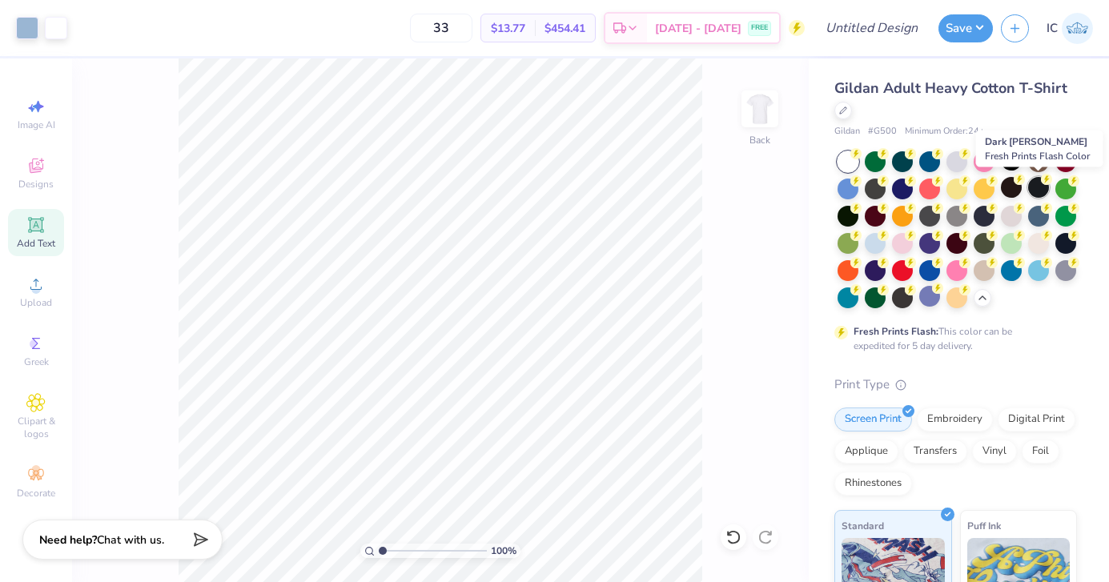
click at [1032, 189] on div at bounding box center [1038, 187] width 21 height 21
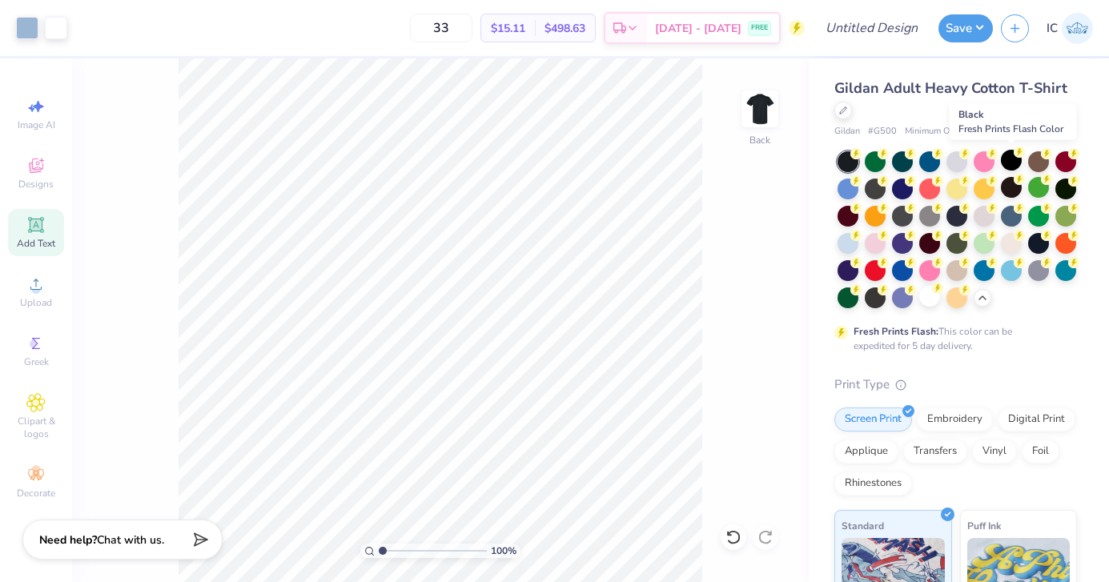
click at [1010, 166] on div at bounding box center [1011, 160] width 21 height 21
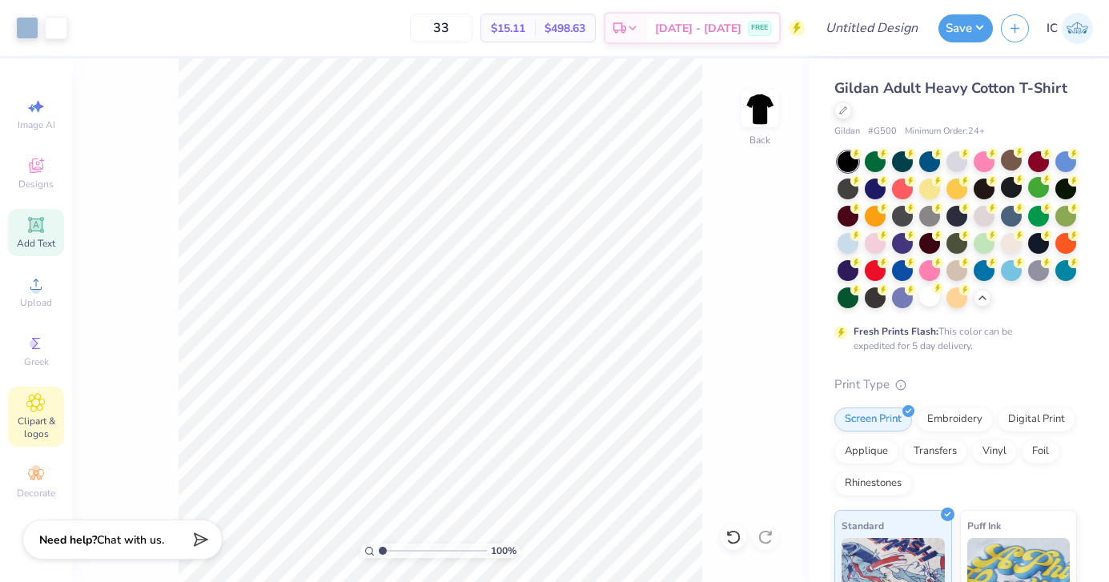
click at [38, 428] on span "Clipart & logos" at bounding box center [36, 428] width 56 height 26
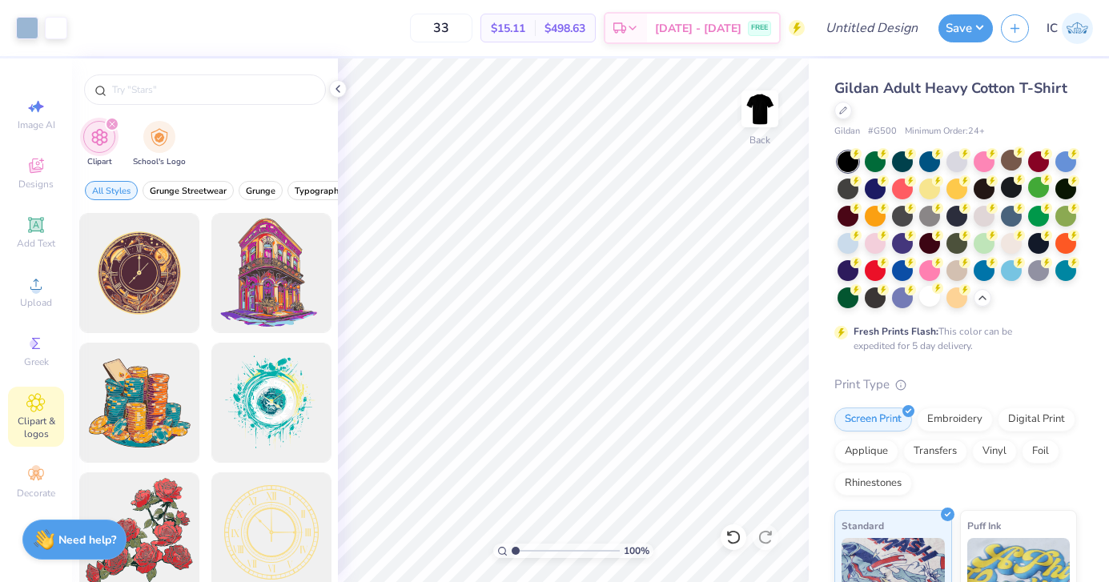
scroll to position [0, 0]
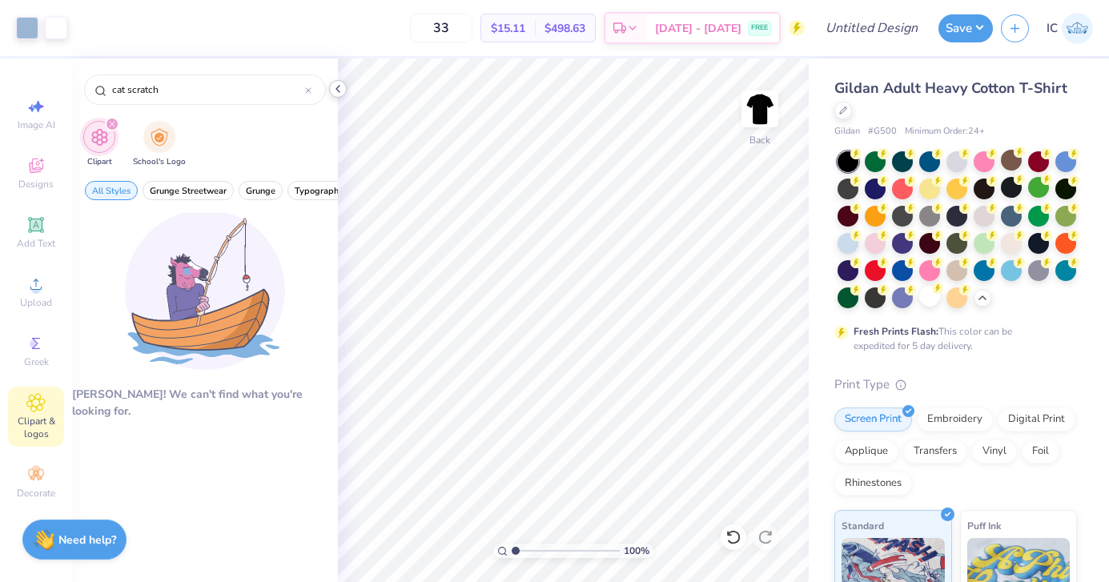
type input "cat scratch"
click at [336, 94] on icon at bounding box center [338, 88] width 13 height 13
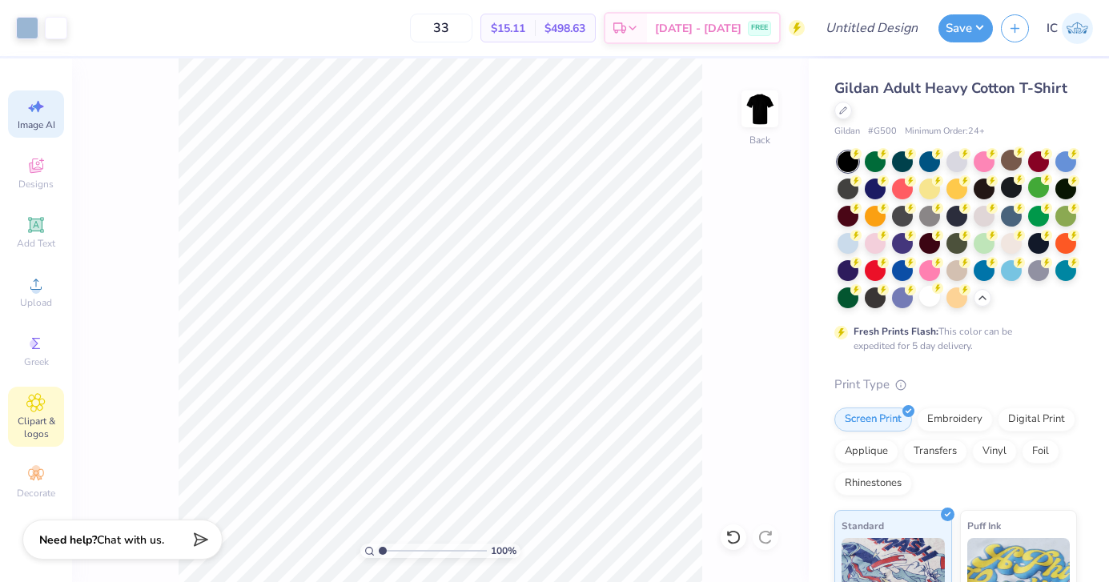
click at [41, 106] on icon at bounding box center [38, 107] width 11 height 12
select select "4"
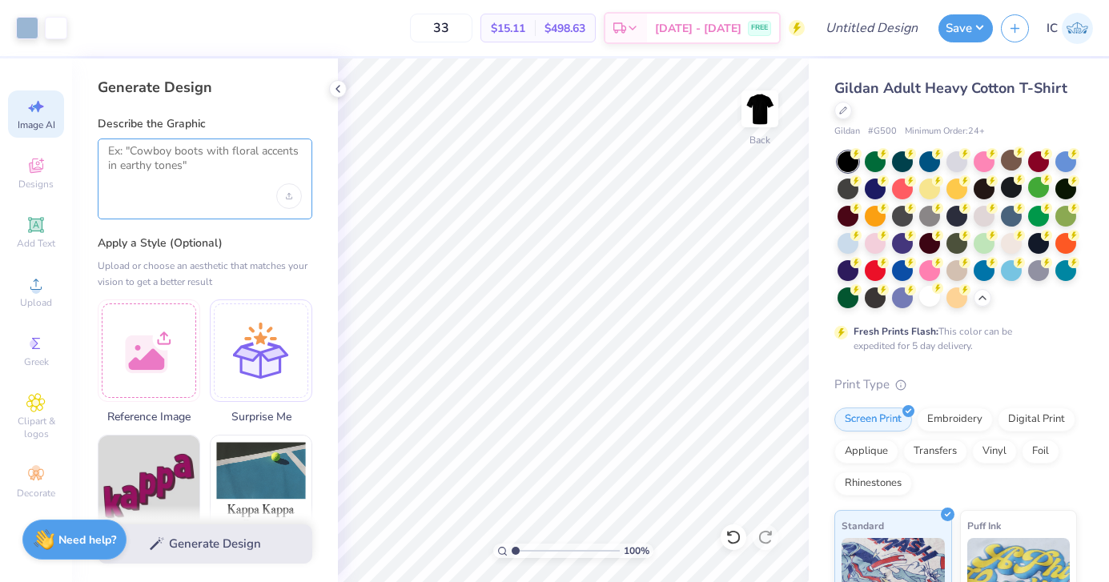
click at [229, 150] on textarea at bounding box center [205, 164] width 194 height 40
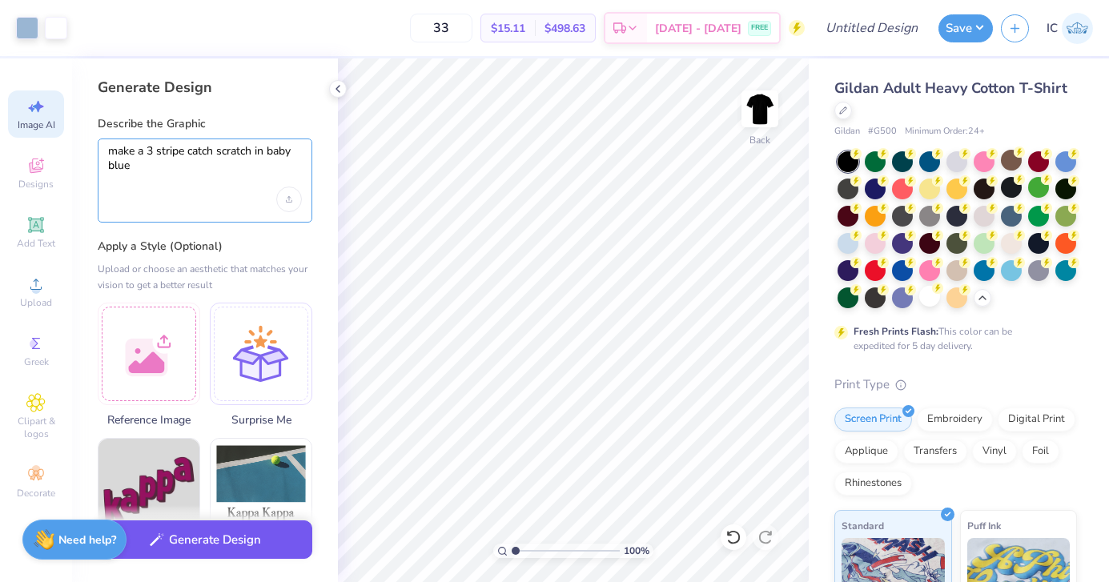
type textarea "make a 3 stripe catch scratch in baby blue"
click at [193, 533] on button "Generate Design" at bounding box center [205, 540] width 215 height 39
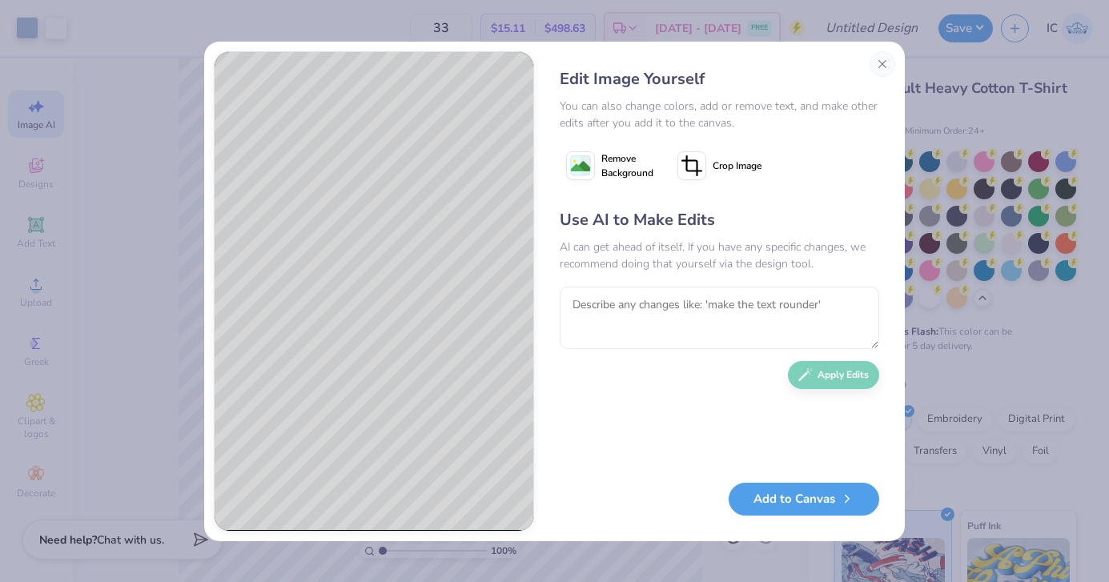
click at [590, 167] on rect at bounding box center [581, 165] width 20 height 20
click at [780, 501] on button "Add to Canvas" at bounding box center [804, 495] width 151 height 33
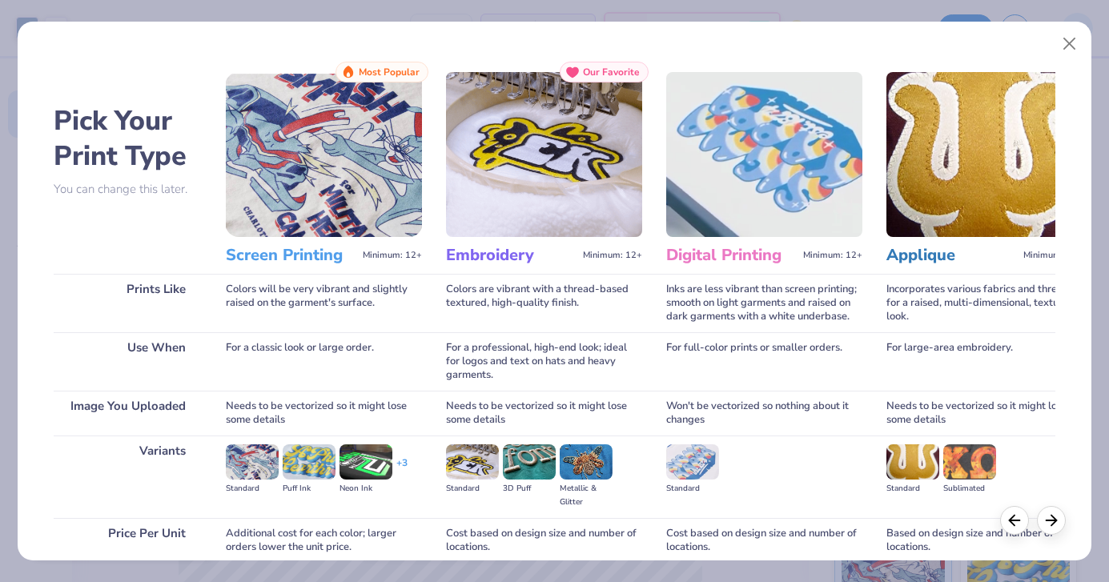
scroll to position [136, 0]
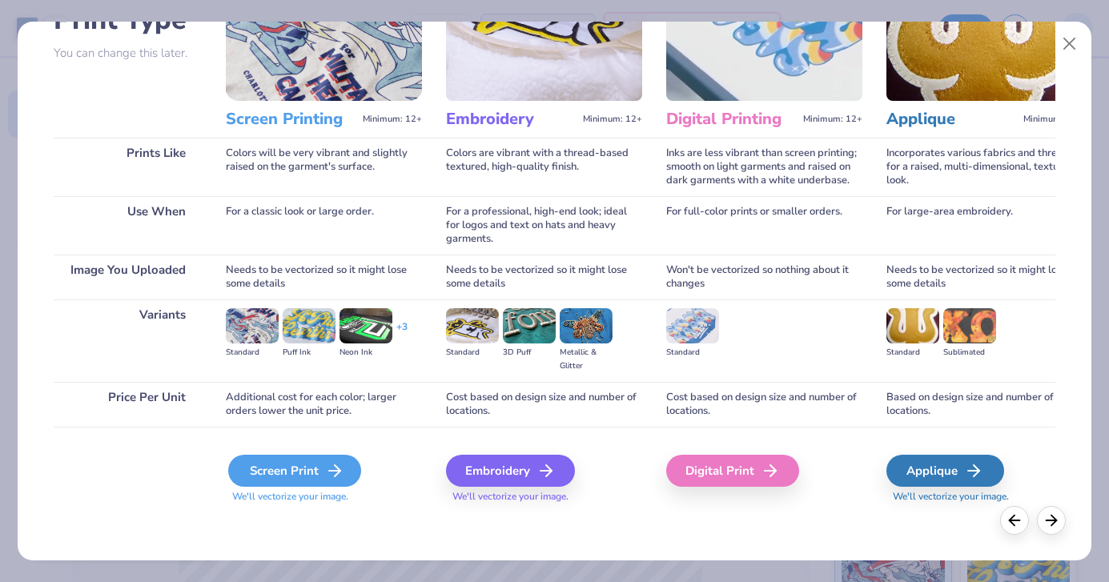
click at [297, 457] on div "Screen Print" at bounding box center [294, 471] width 133 height 32
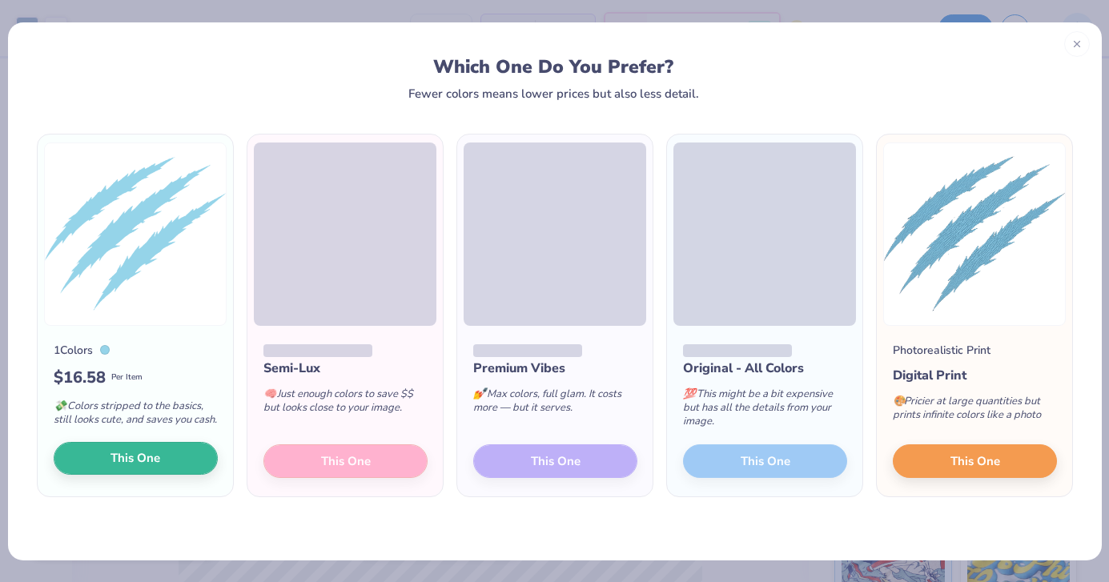
click at [125, 468] on span "This One" at bounding box center [136, 458] width 50 height 18
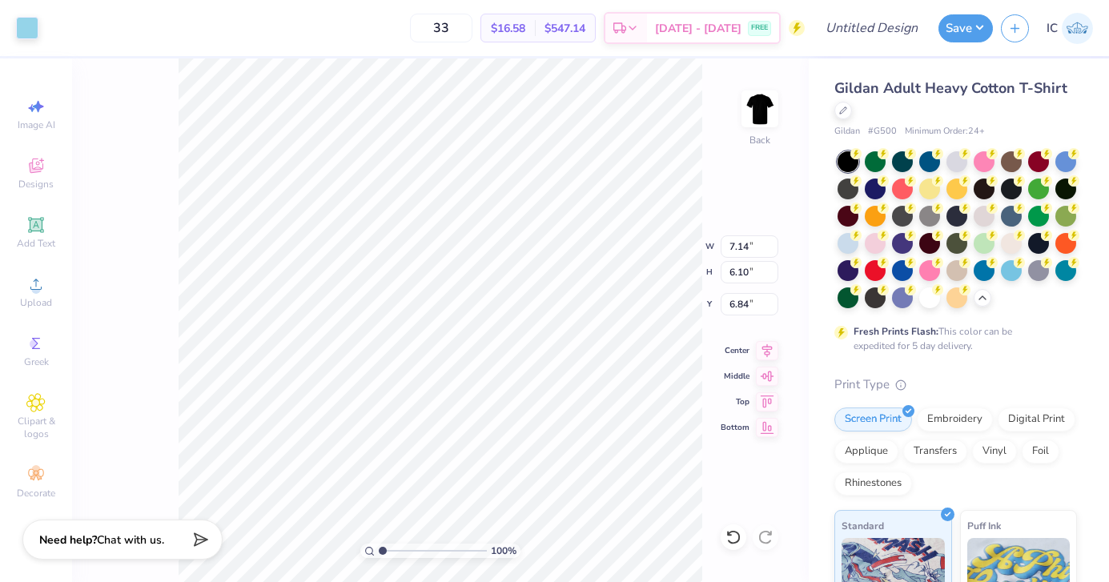
type input "7.14"
type input "6.10"
click at [19, 24] on div at bounding box center [27, 26] width 22 height 22
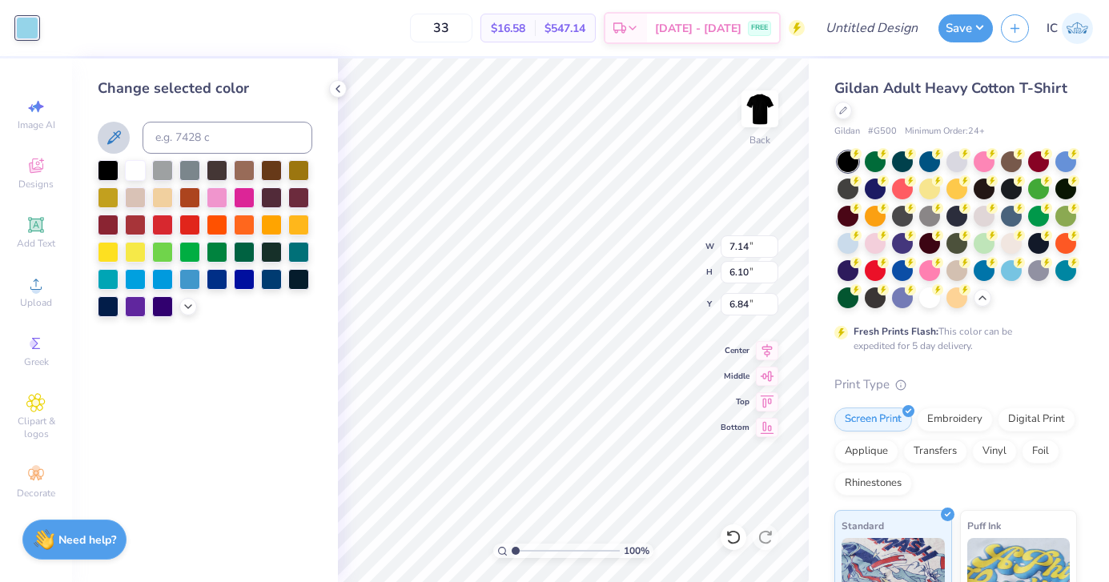
click at [113, 142] on icon at bounding box center [113, 137] width 19 height 19
click at [340, 86] on icon at bounding box center [338, 88] width 13 height 13
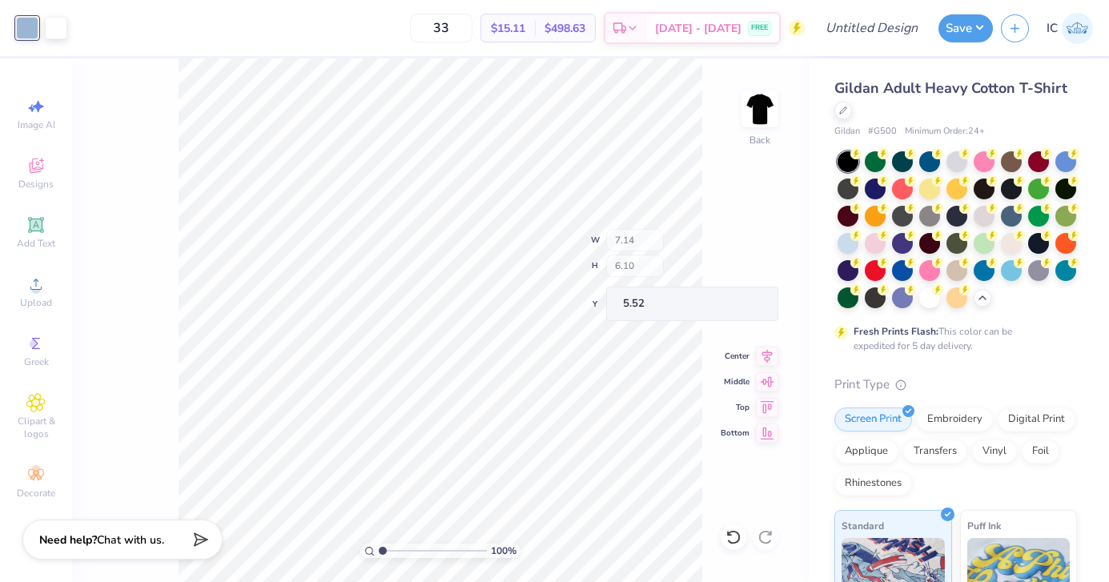
type input "2.47"
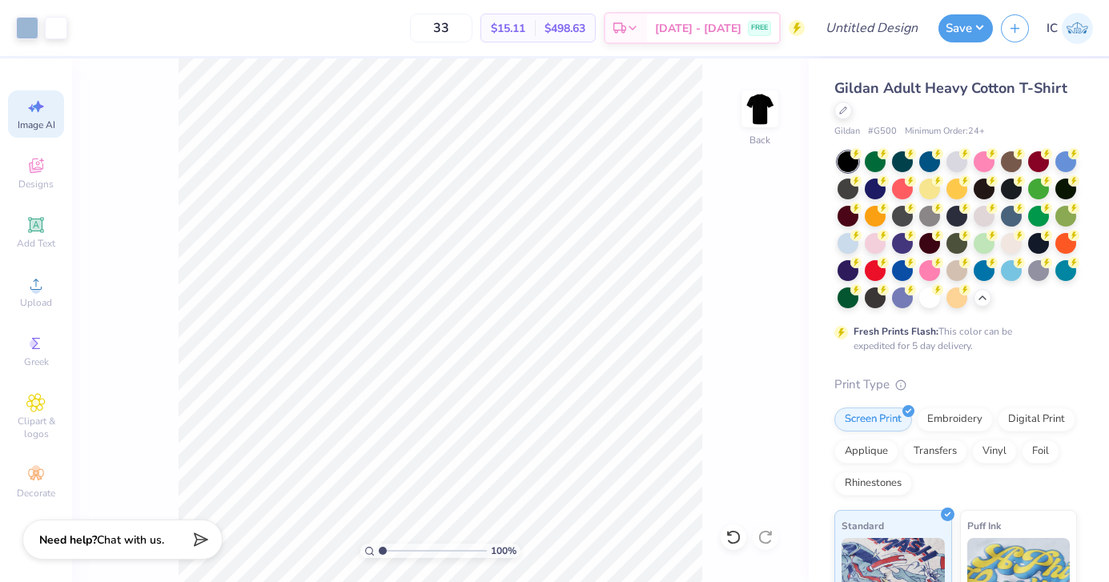
click at [37, 113] on icon at bounding box center [35, 106] width 19 height 19
select select "4"
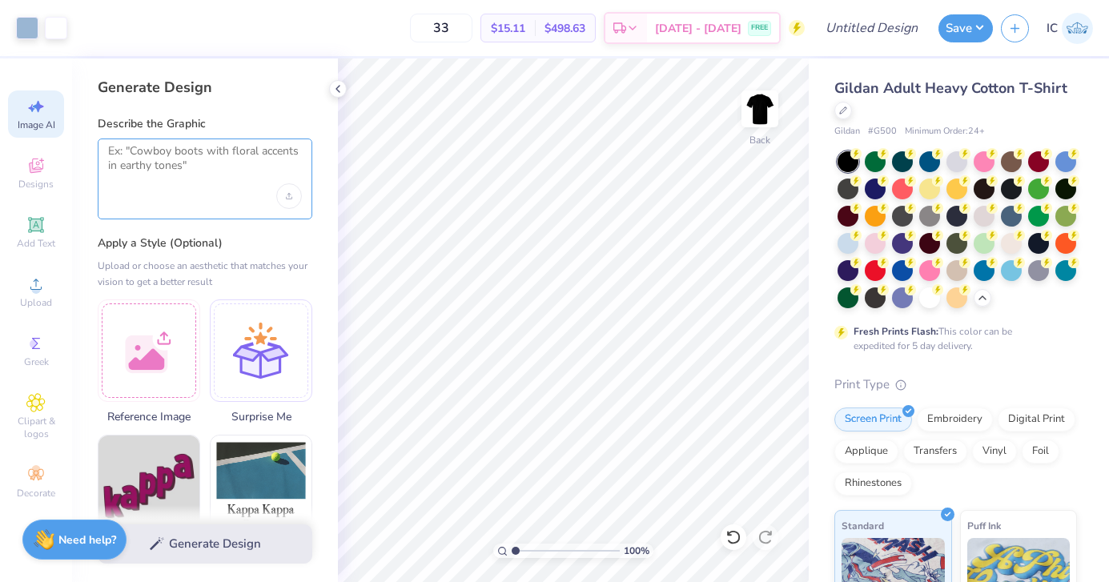
click at [225, 163] on textarea at bounding box center [205, 164] width 194 height 40
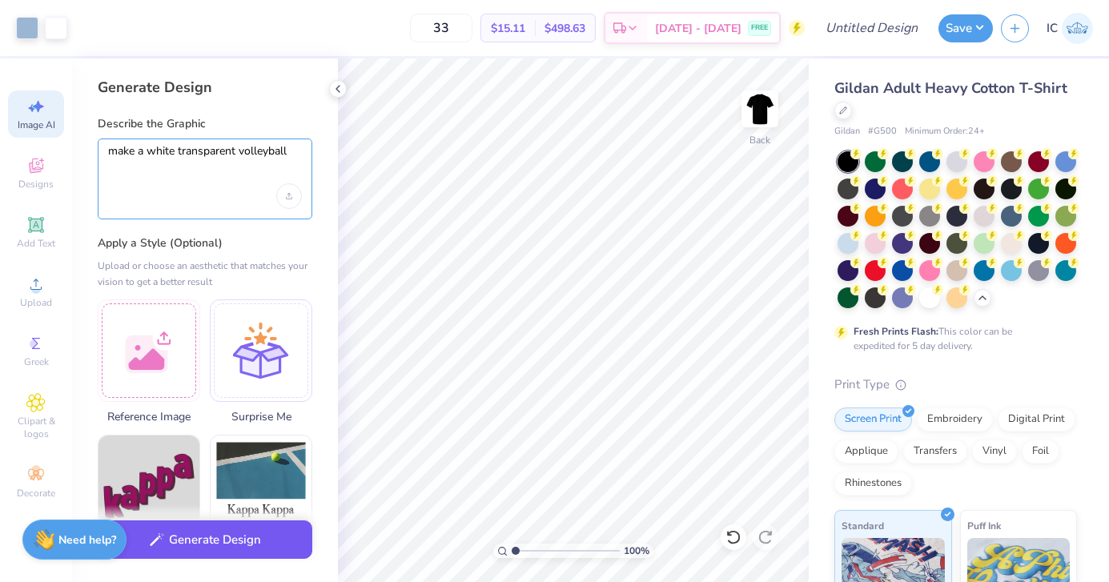
type textarea "make a white transparent volleyball"
click at [171, 547] on button "Generate Design" at bounding box center [205, 540] width 215 height 39
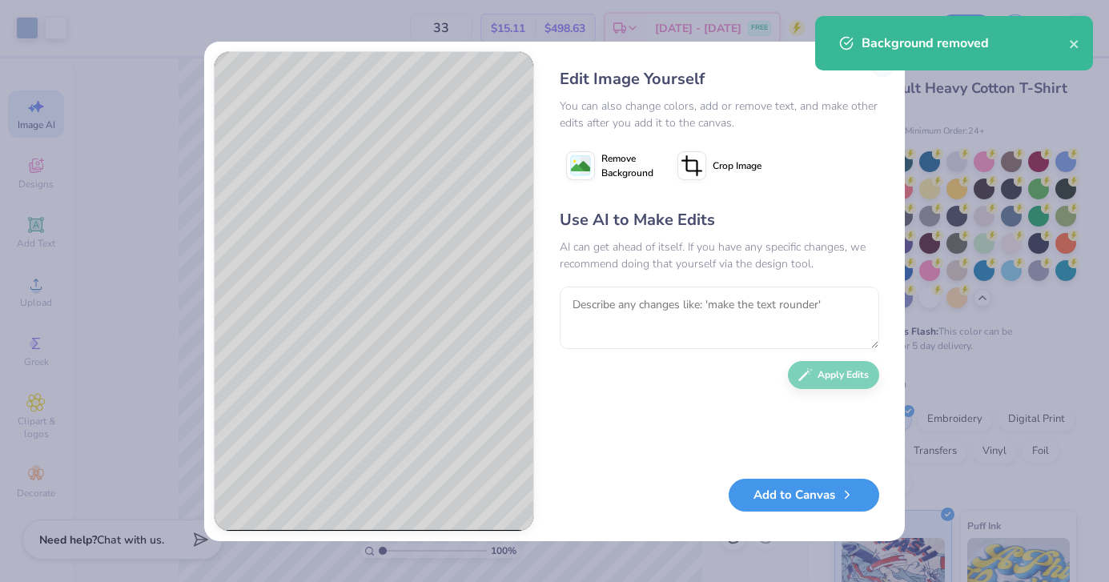
click at [756, 493] on button "Add to Canvas" at bounding box center [804, 495] width 151 height 33
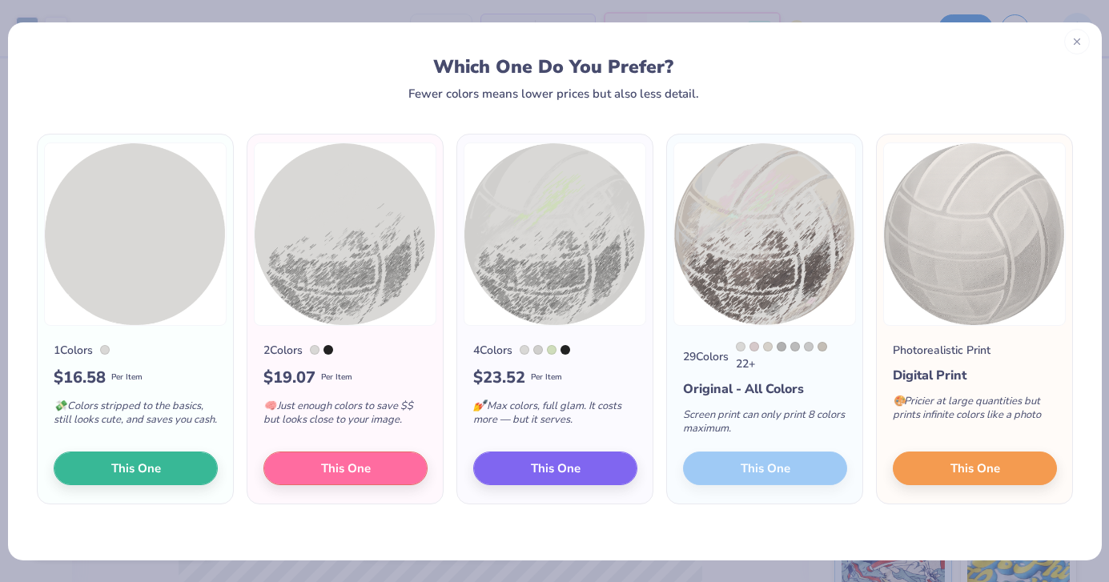
click at [1078, 45] on icon at bounding box center [1077, 41] width 11 height 11
